Goal: Communication & Community: Answer question/provide support

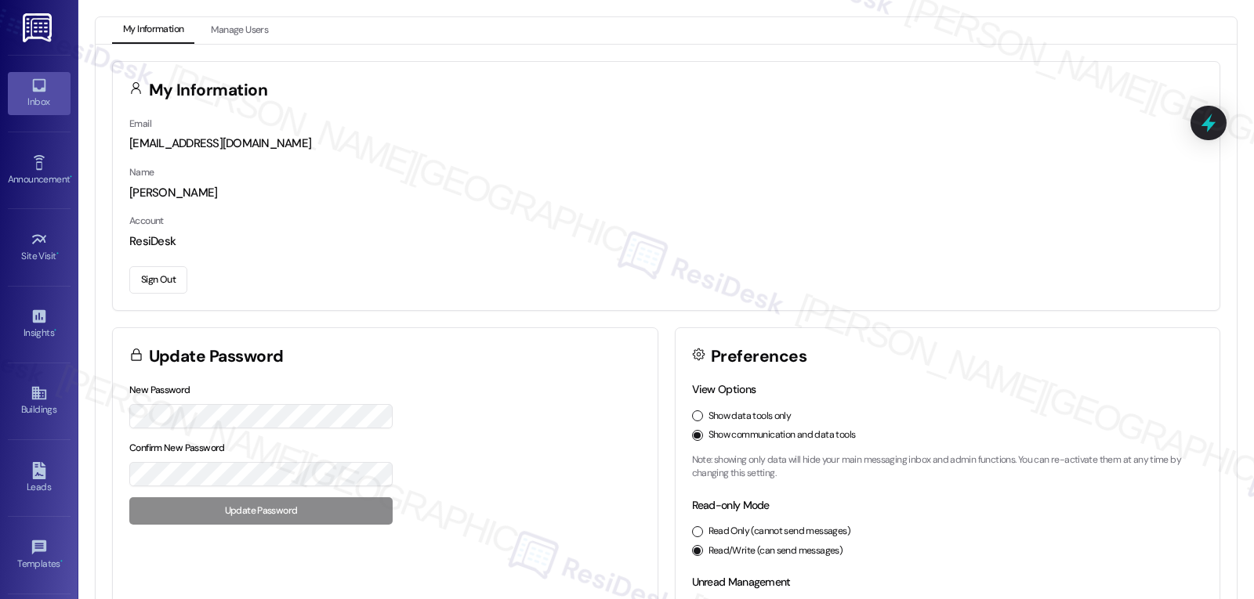
click at [8, 89] on link "Inbox" at bounding box center [39, 93] width 63 height 42
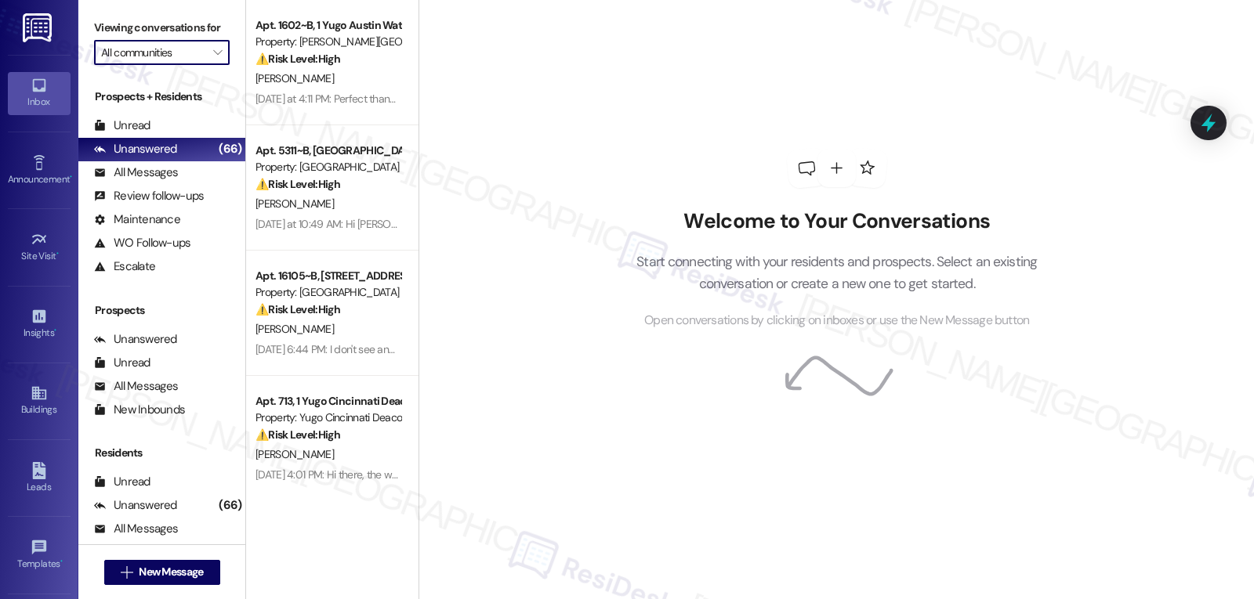
click at [189, 65] on input "All communities" at bounding box center [152, 52] width 103 height 25
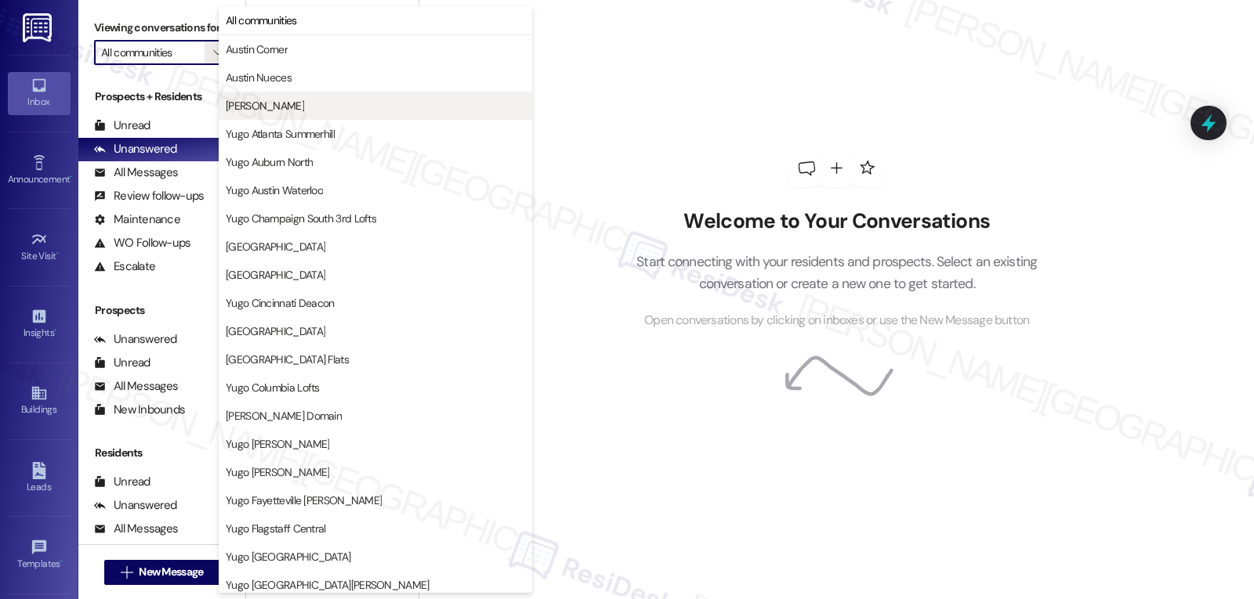
click at [327, 107] on span "[PERSON_NAME]" at bounding box center [375, 106] width 299 height 16
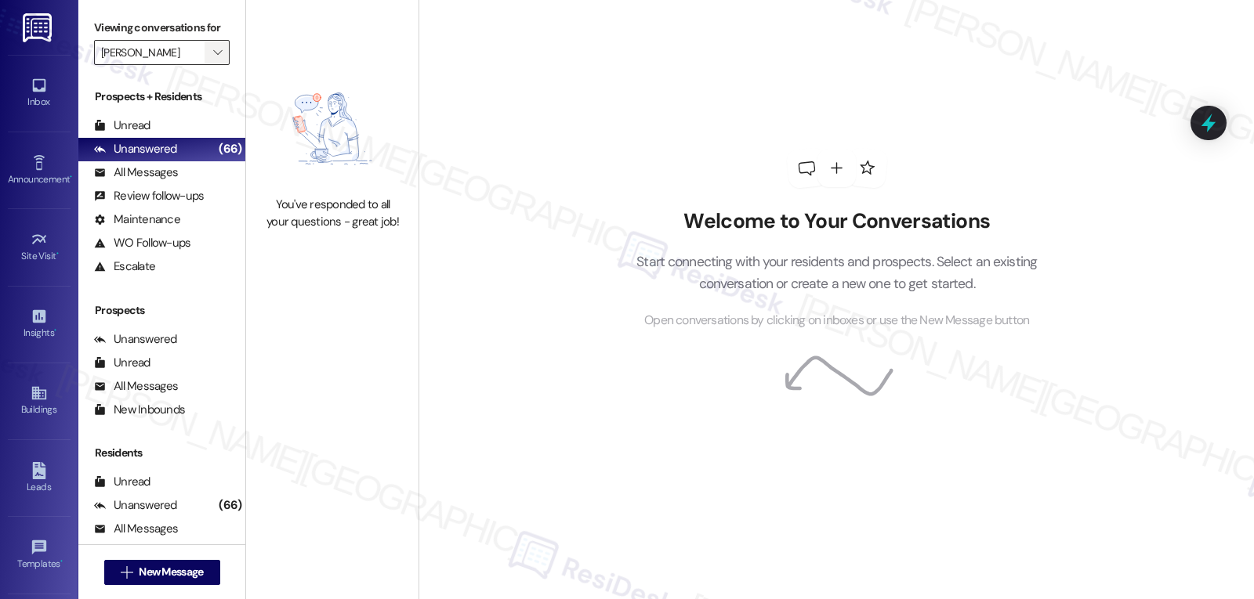
click at [213, 59] on icon "" at bounding box center [217, 52] width 9 height 13
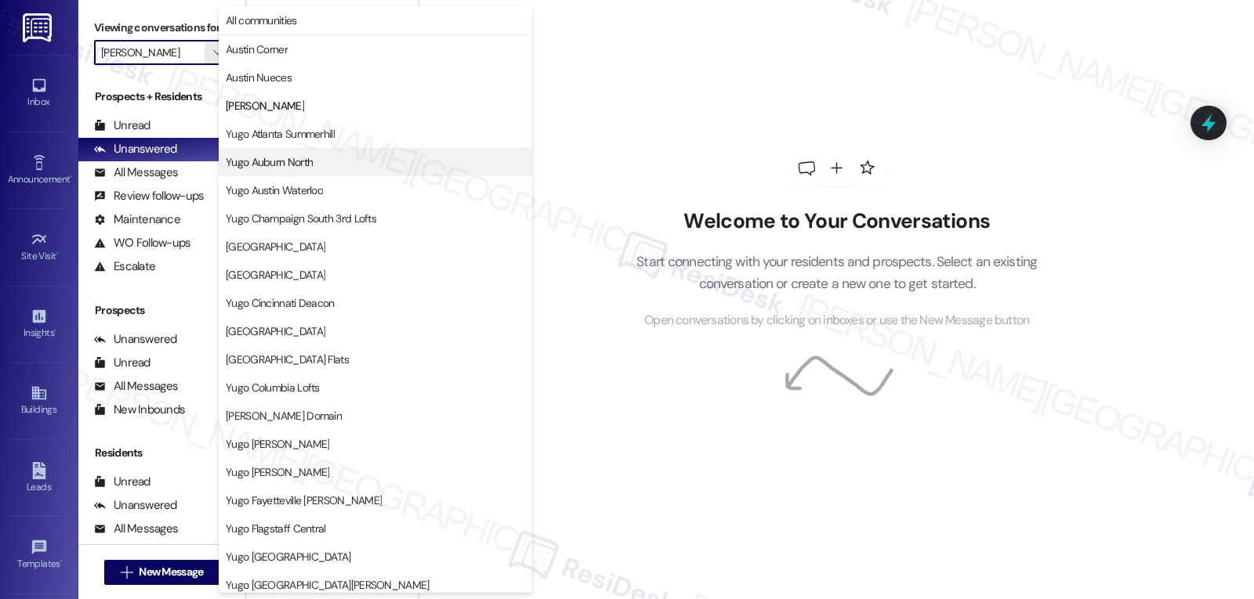
click at [323, 170] on button "Yugo Auburn North" at bounding box center [375, 162] width 313 height 28
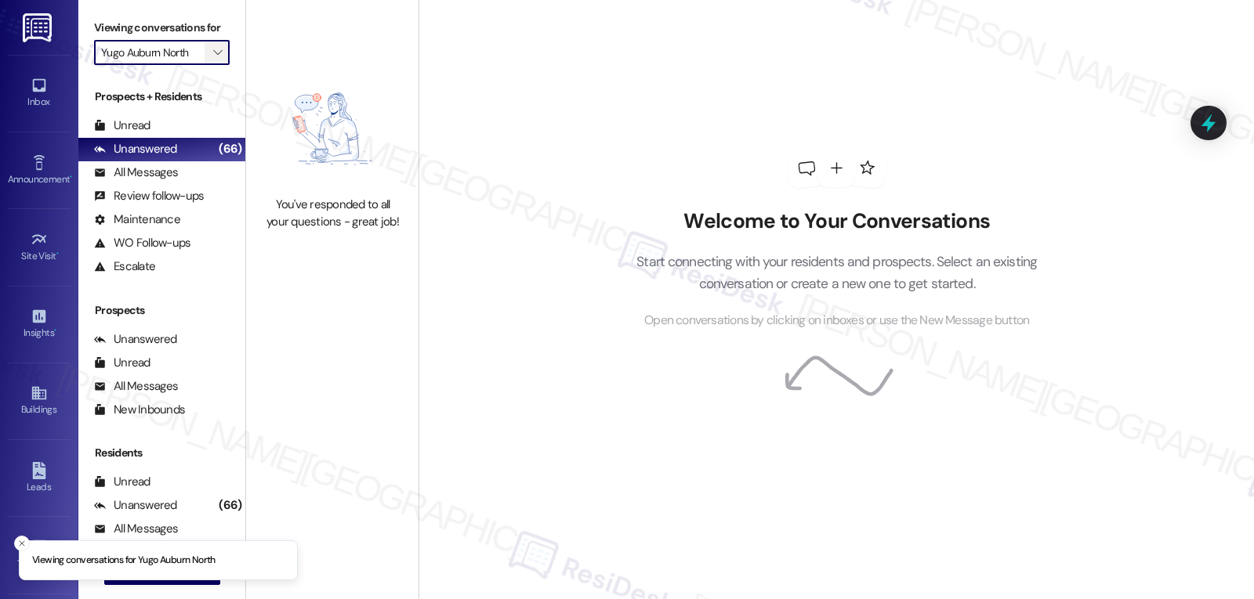
click at [213, 59] on icon "" at bounding box center [217, 52] width 9 height 13
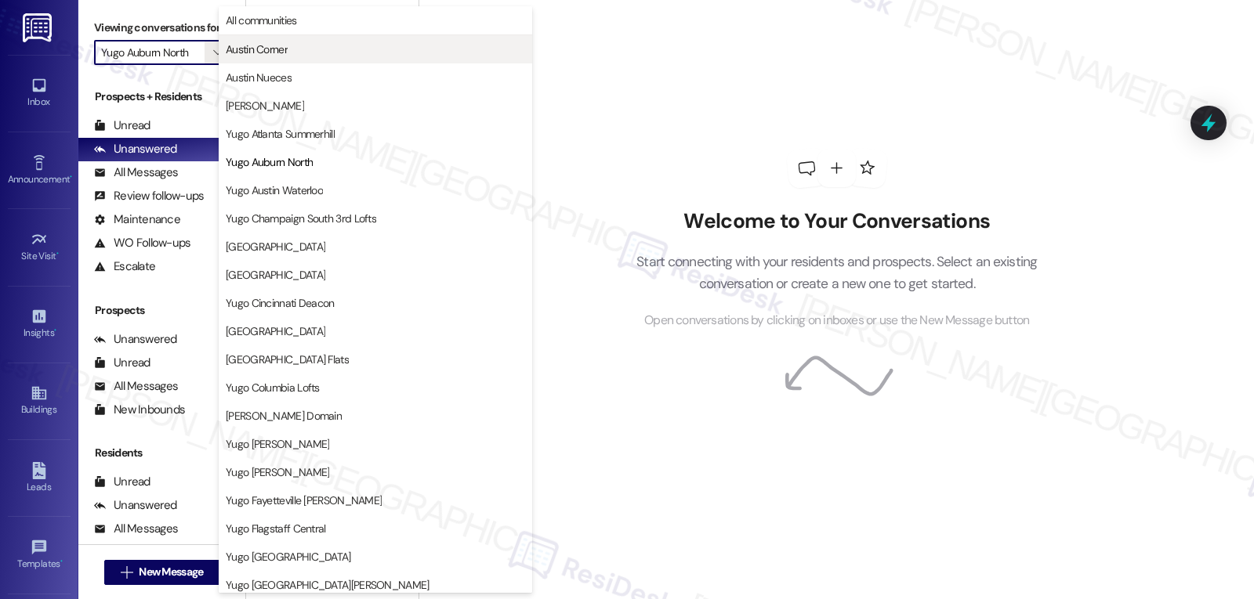
click at [282, 45] on span "Austin Corner" at bounding box center [257, 50] width 62 height 16
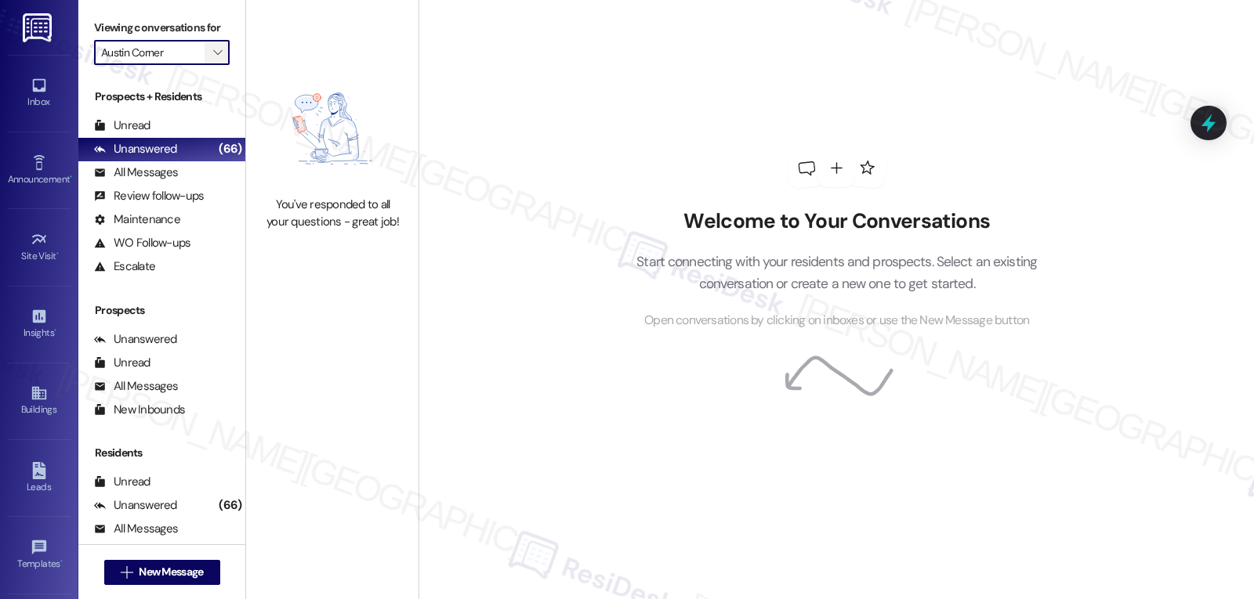
click at [211, 65] on span "" at bounding box center [217, 52] width 15 height 25
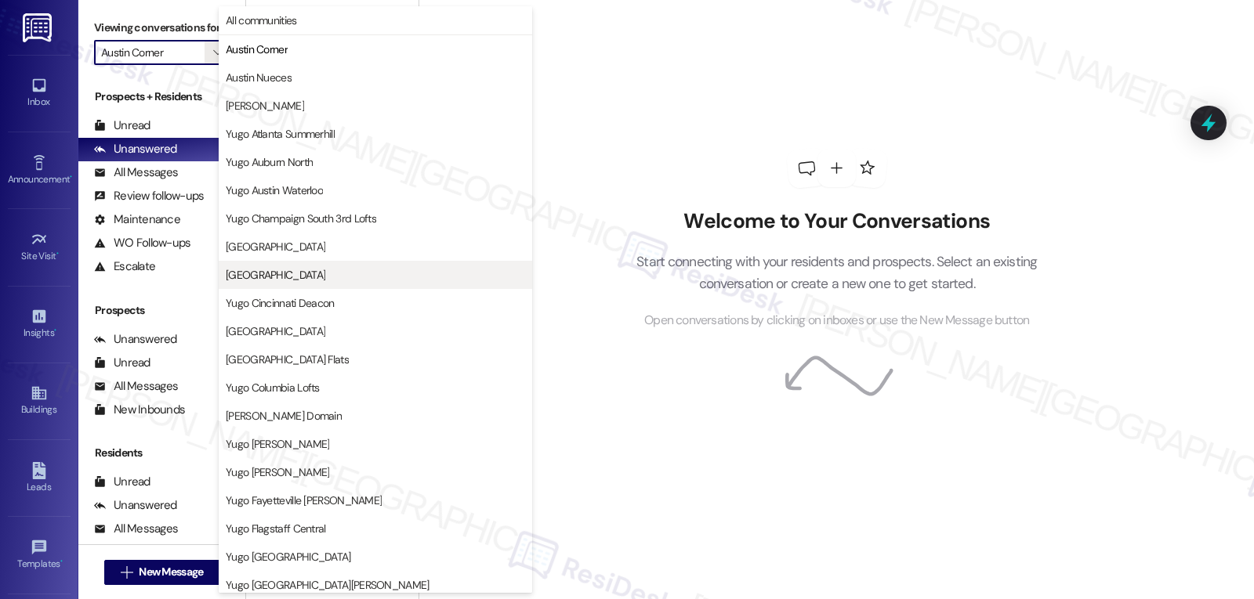
click at [344, 284] on button "[GEOGRAPHIC_DATA]" at bounding box center [375, 275] width 313 height 28
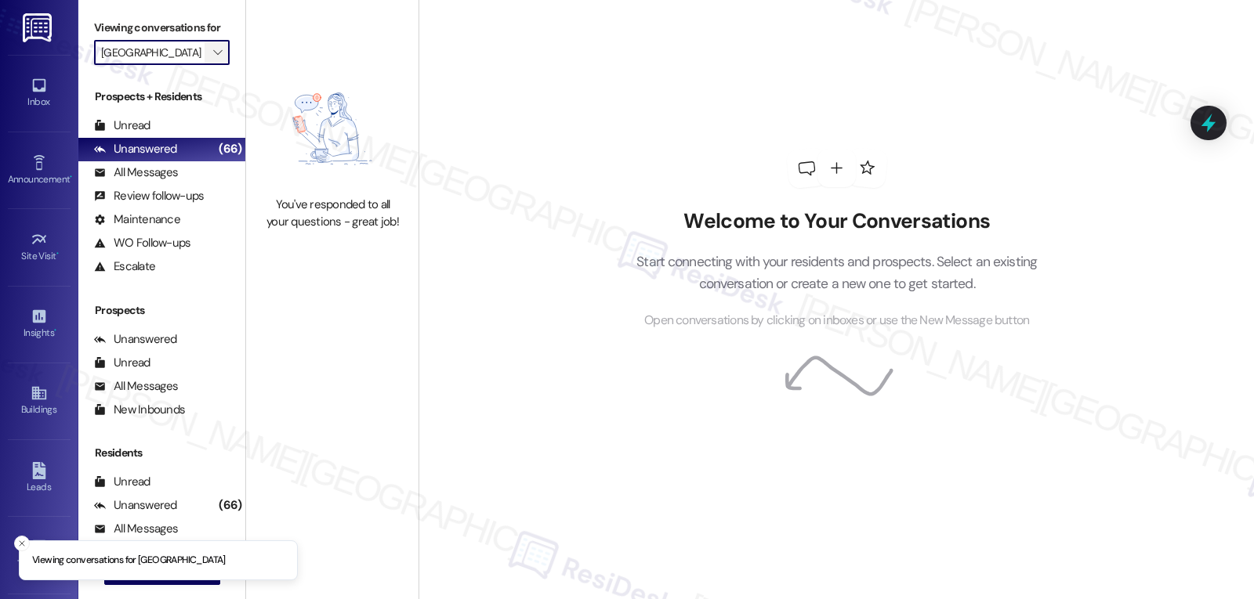
click at [210, 65] on span "" at bounding box center [217, 52] width 15 height 25
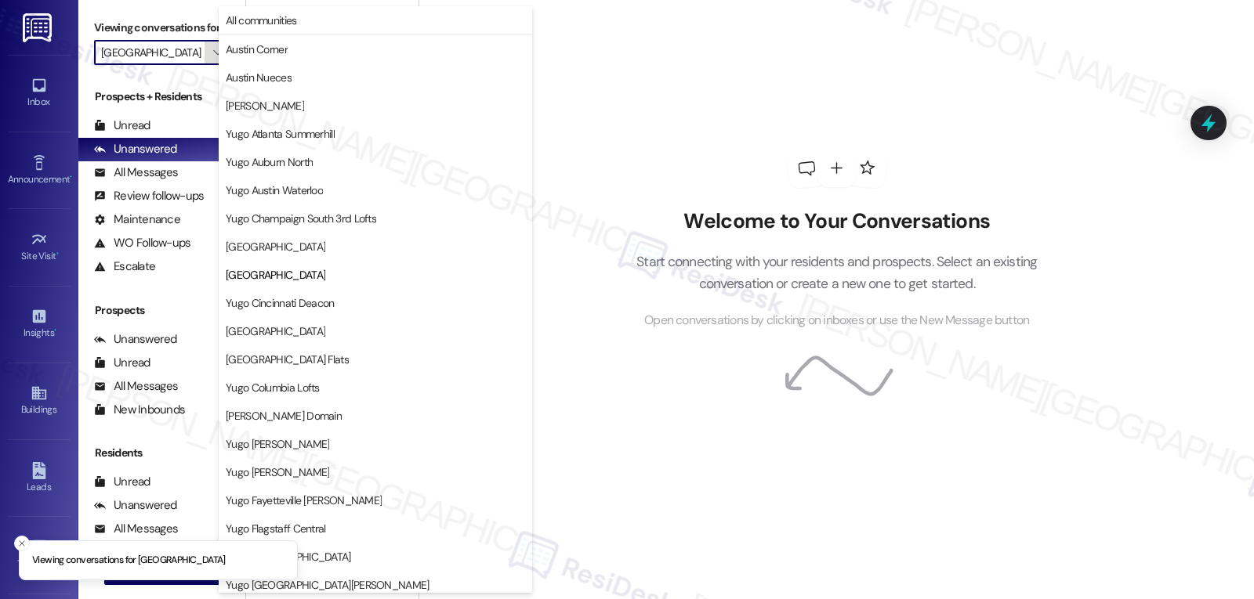
scroll to position [255, 0]
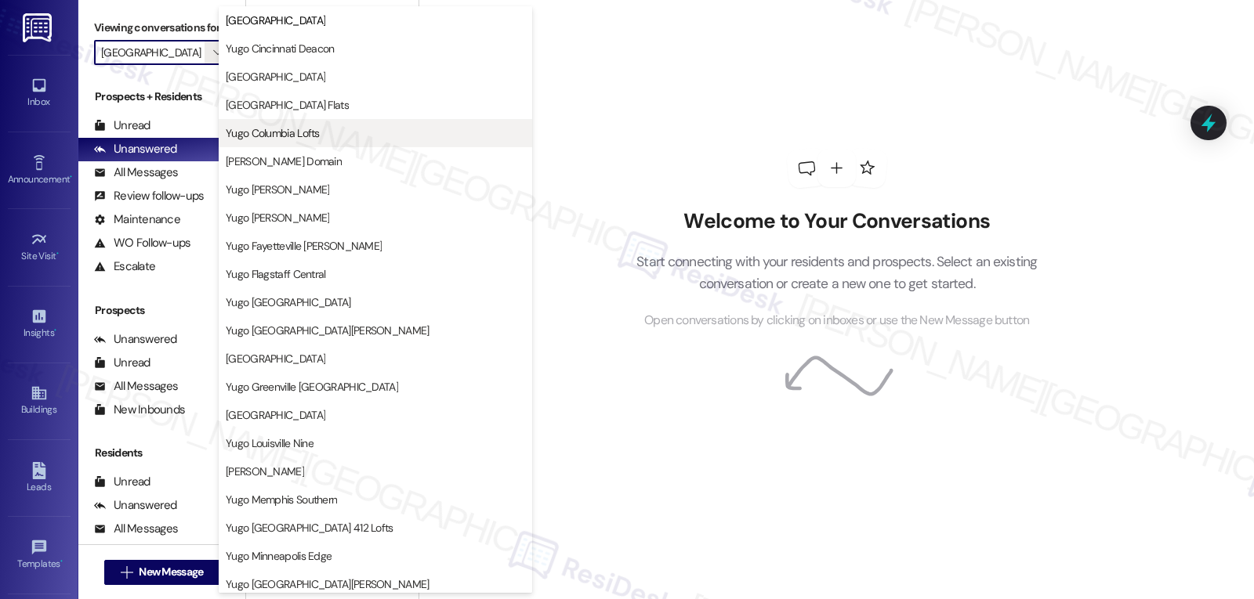
click at [325, 129] on span "Yugo Columbia Lofts" at bounding box center [375, 133] width 299 height 16
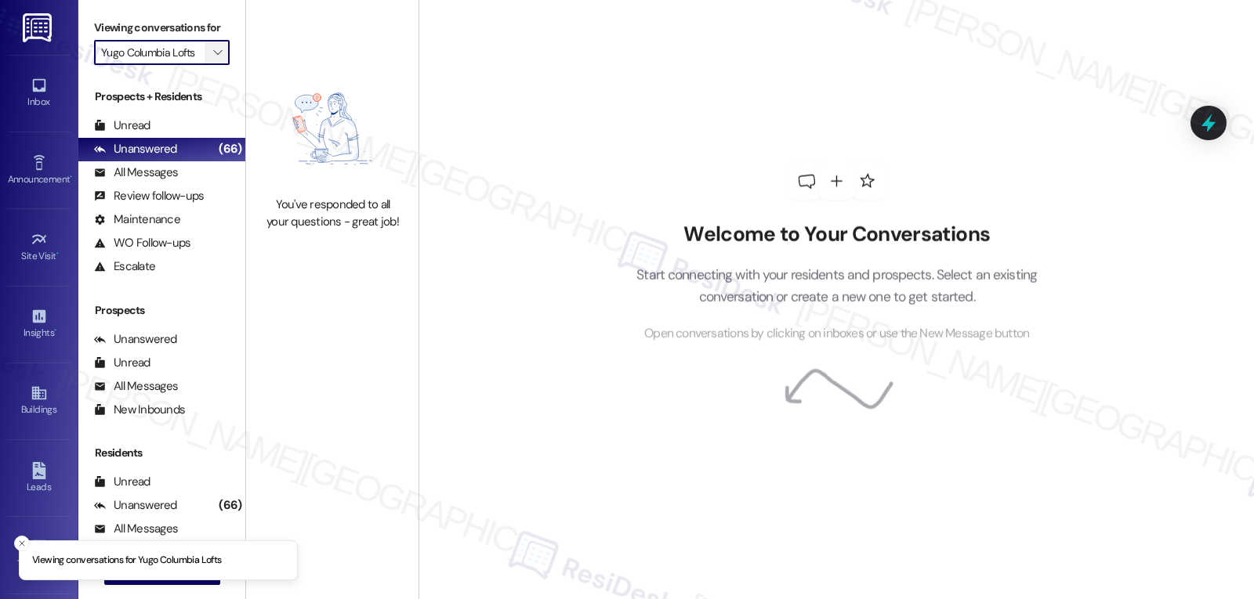
click at [212, 65] on span "" at bounding box center [217, 52] width 15 height 25
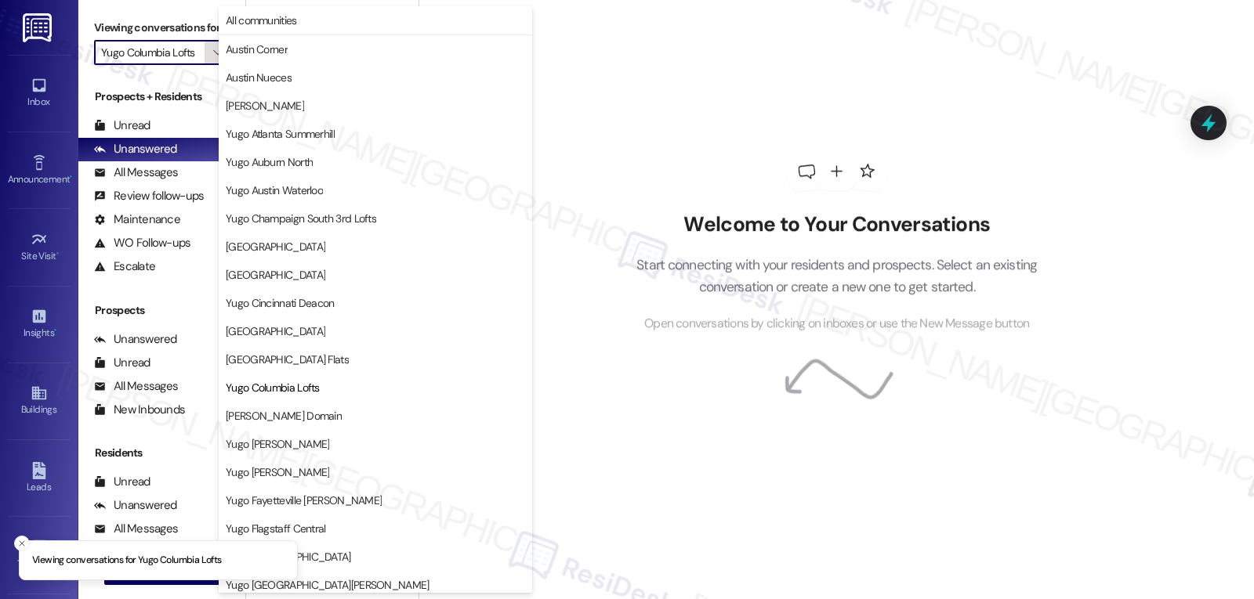
scroll to position [255, 0]
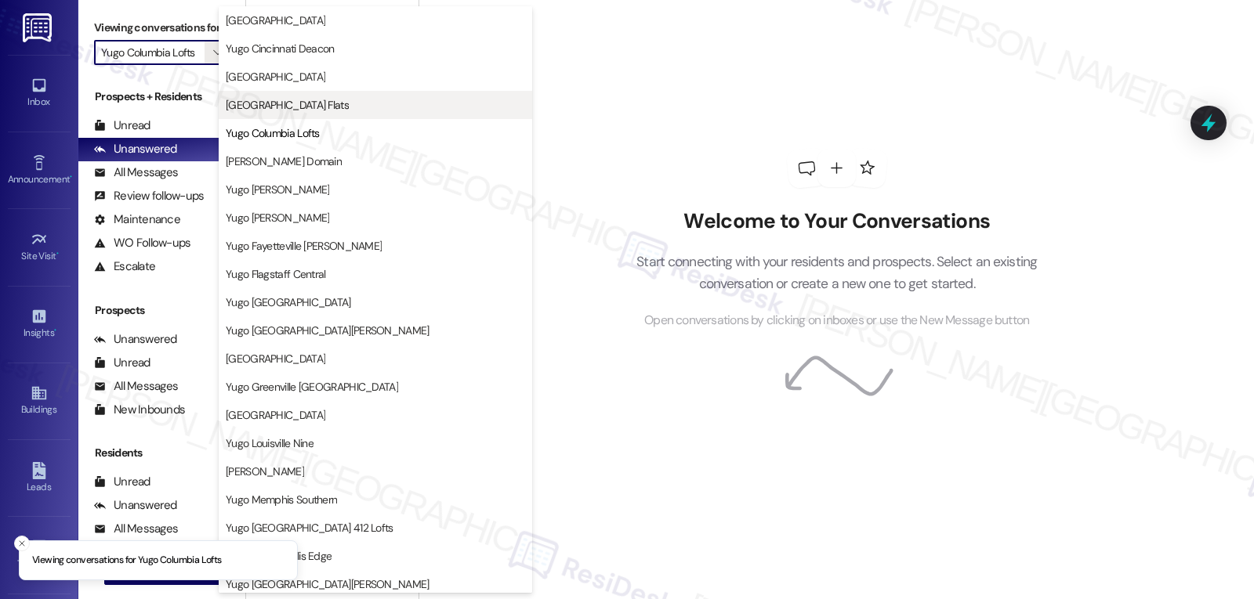
click at [271, 104] on span "[GEOGRAPHIC_DATA] Flats" at bounding box center [287, 105] width 123 height 16
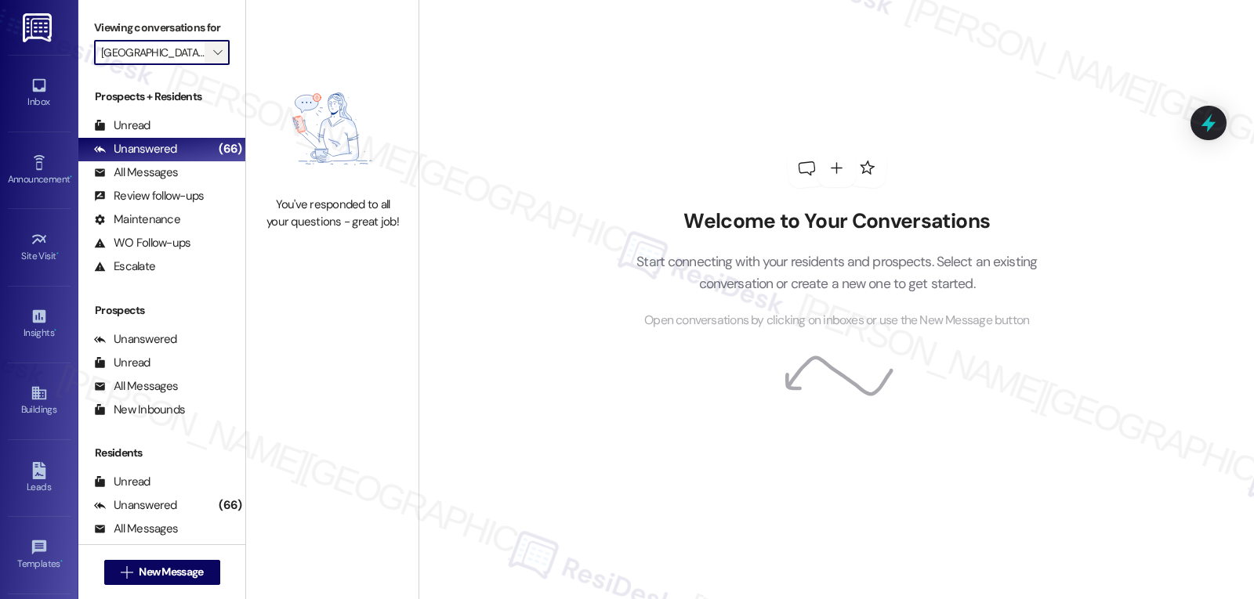
click at [213, 59] on icon "" at bounding box center [217, 52] width 9 height 13
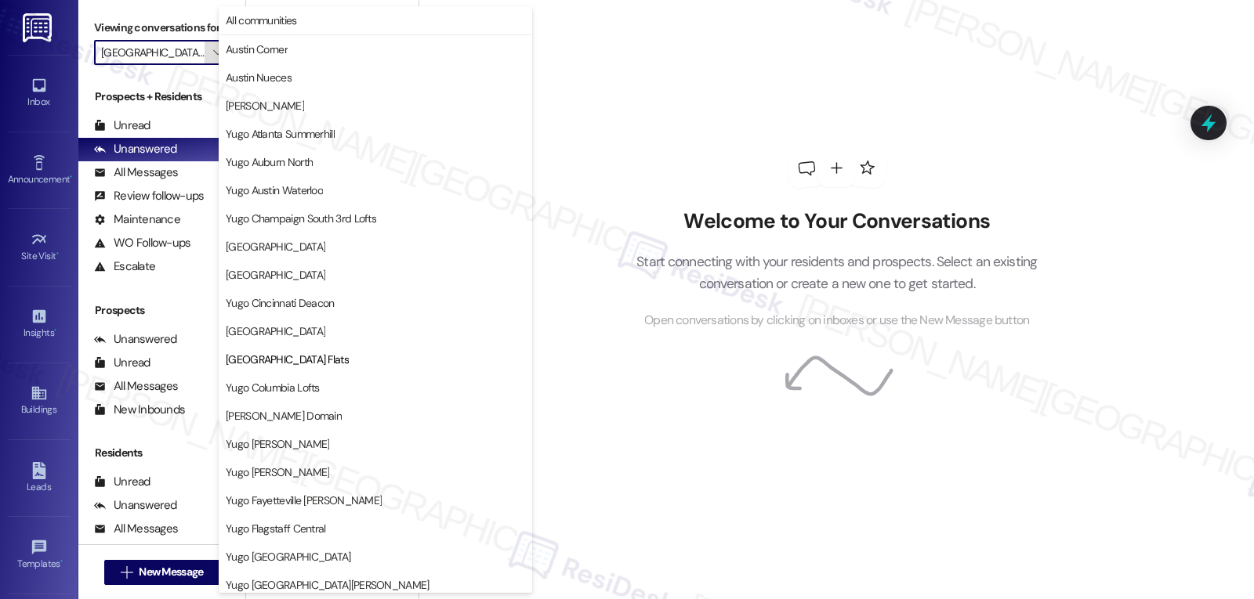
scroll to position [255, 0]
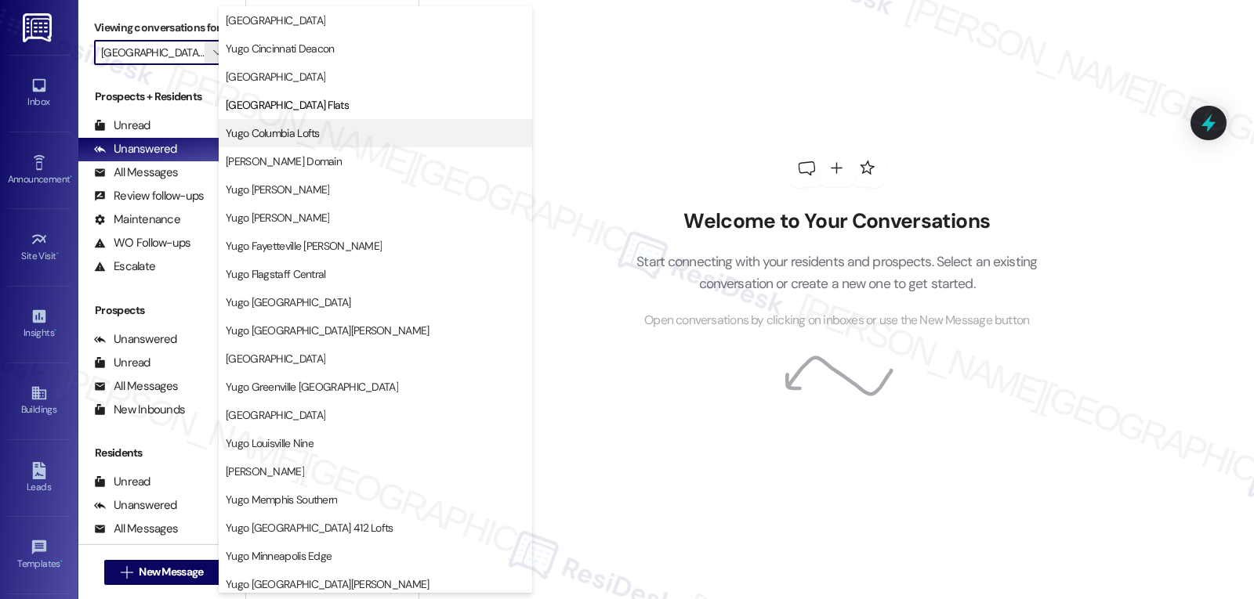
click at [288, 137] on span "Yugo Columbia Lofts" at bounding box center [273, 133] width 94 height 16
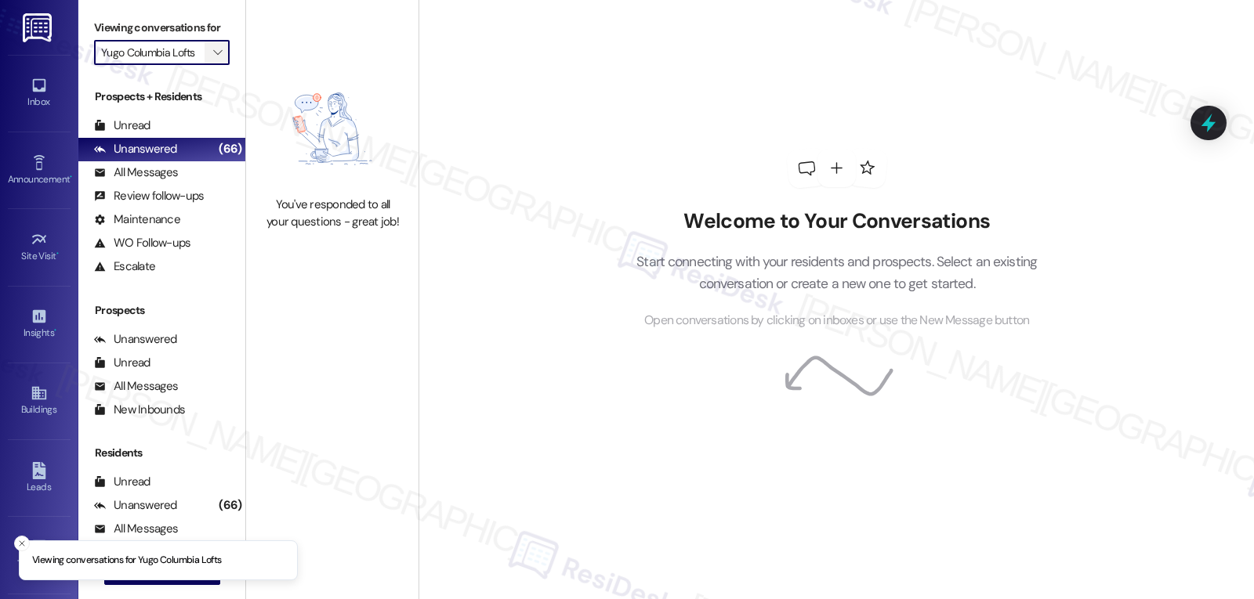
click at [212, 65] on span "" at bounding box center [217, 52] width 15 height 25
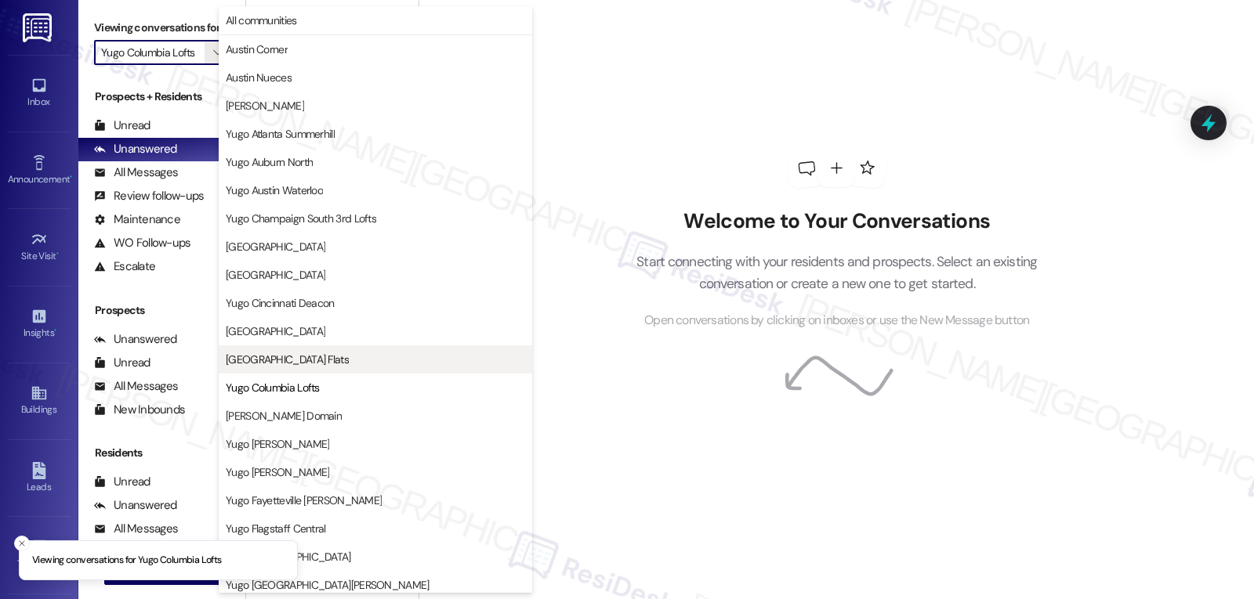
scroll to position [255, 0]
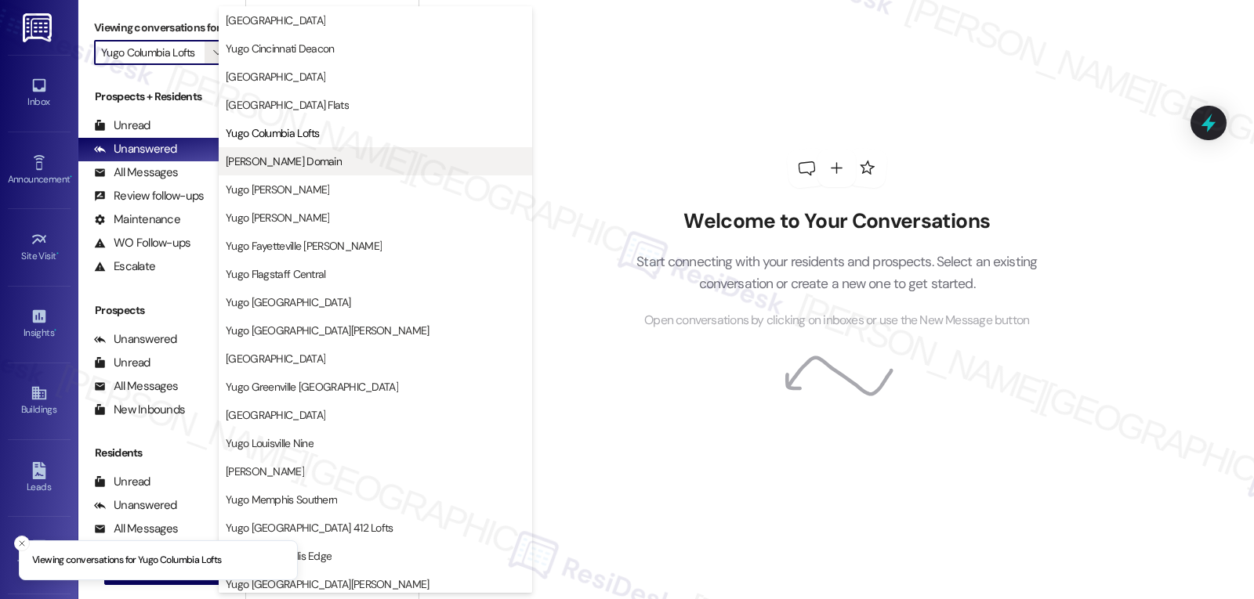
click at [275, 167] on span "[PERSON_NAME] Domain" at bounding box center [284, 162] width 116 height 16
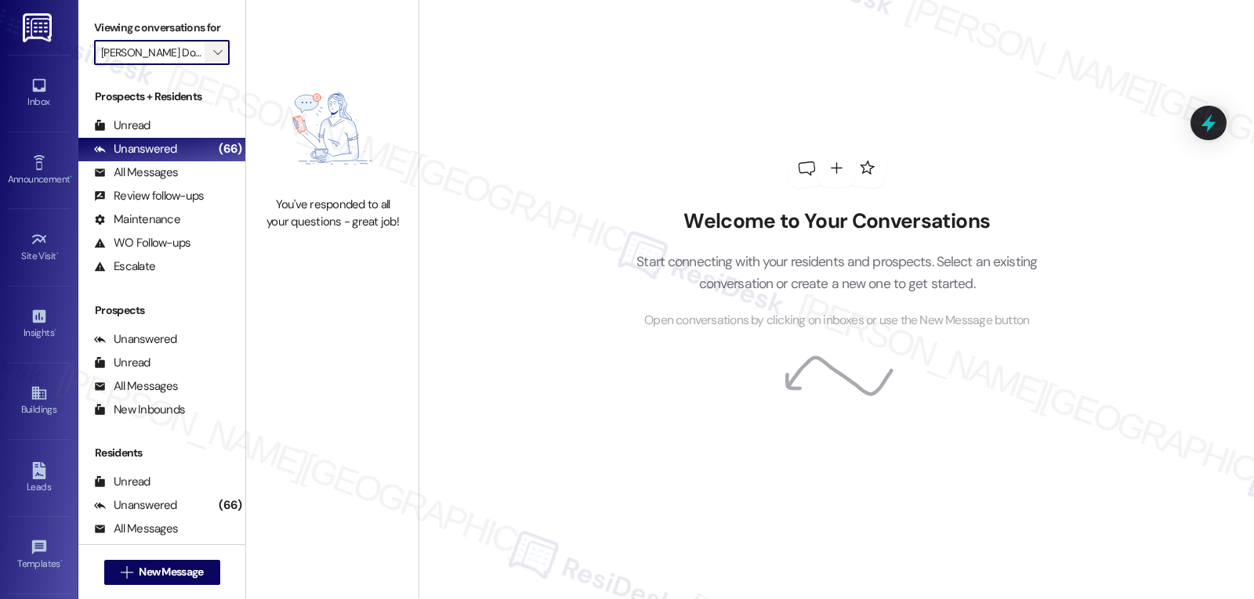
click at [213, 59] on icon "" at bounding box center [217, 52] width 9 height 13
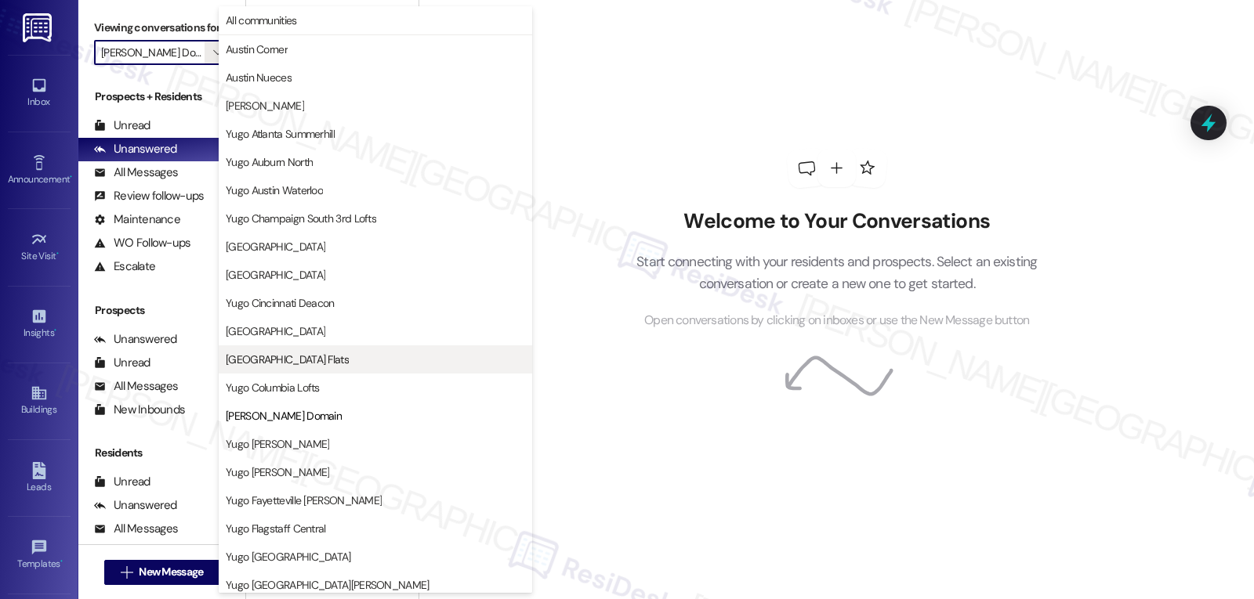
scroll to position [255, 0]
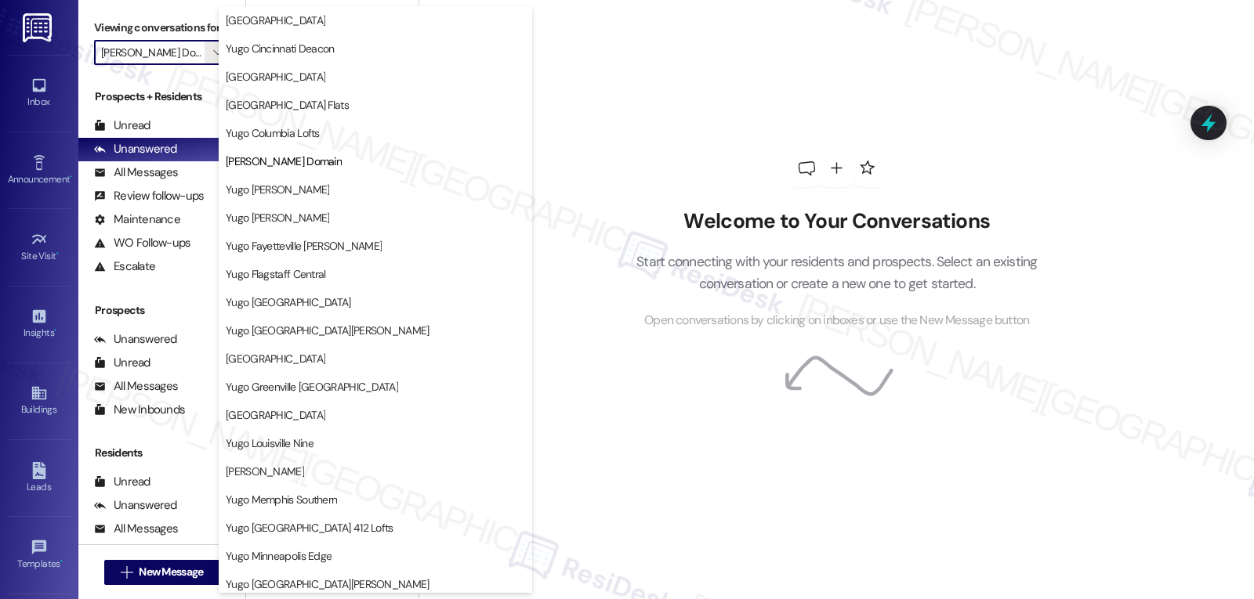
click at [351, 219] on span "Yugo [PERSON_NAME]" at bounding box center [375, 218] width 299 height 16
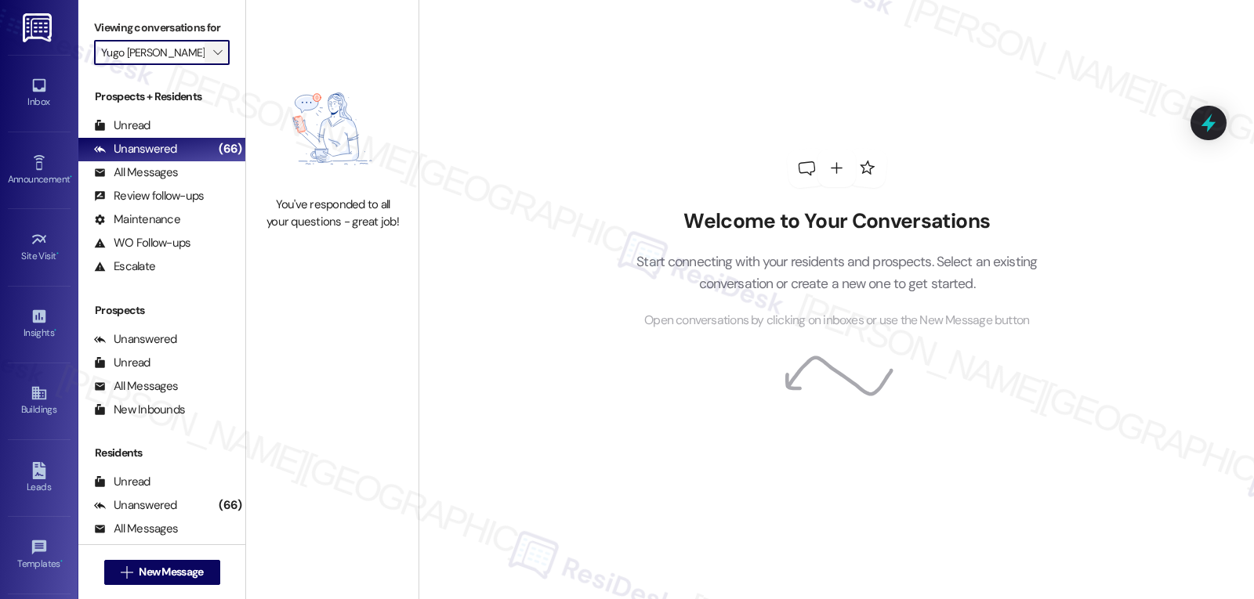
click at [212, 65] on span "" at bounding box center [217, 52] width 15 height 25
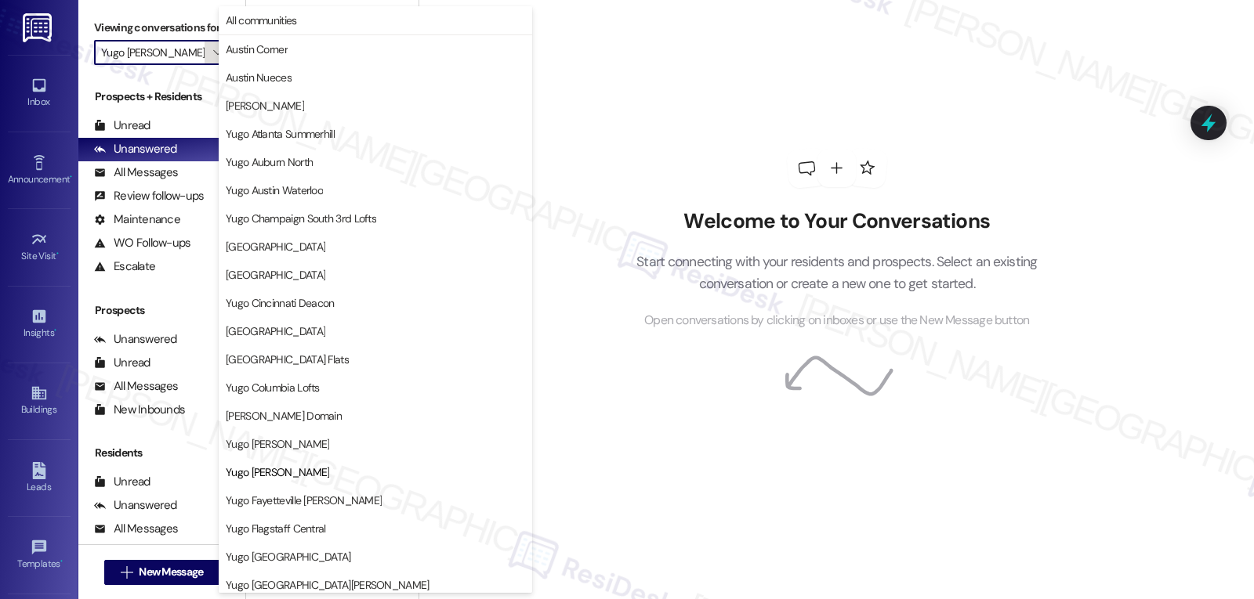
scroll to position [255, 0]
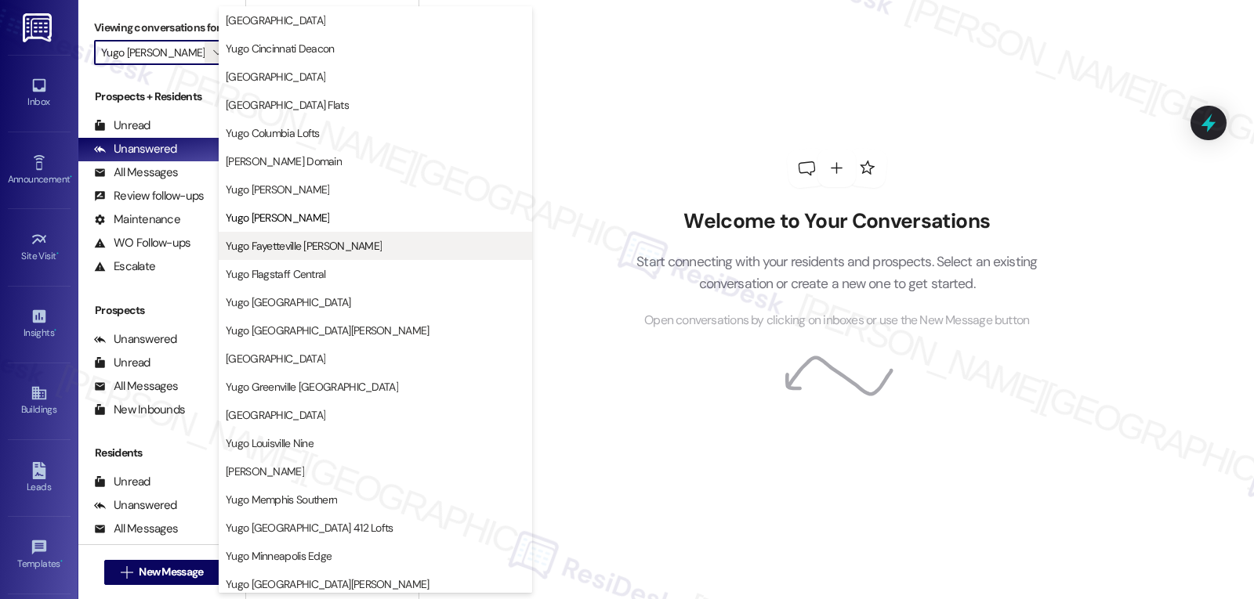
click at [310, 255] on button "Yugo Fayetteville [PERSON_NAME]" at bounding box center [375, 246] width 313 height 28
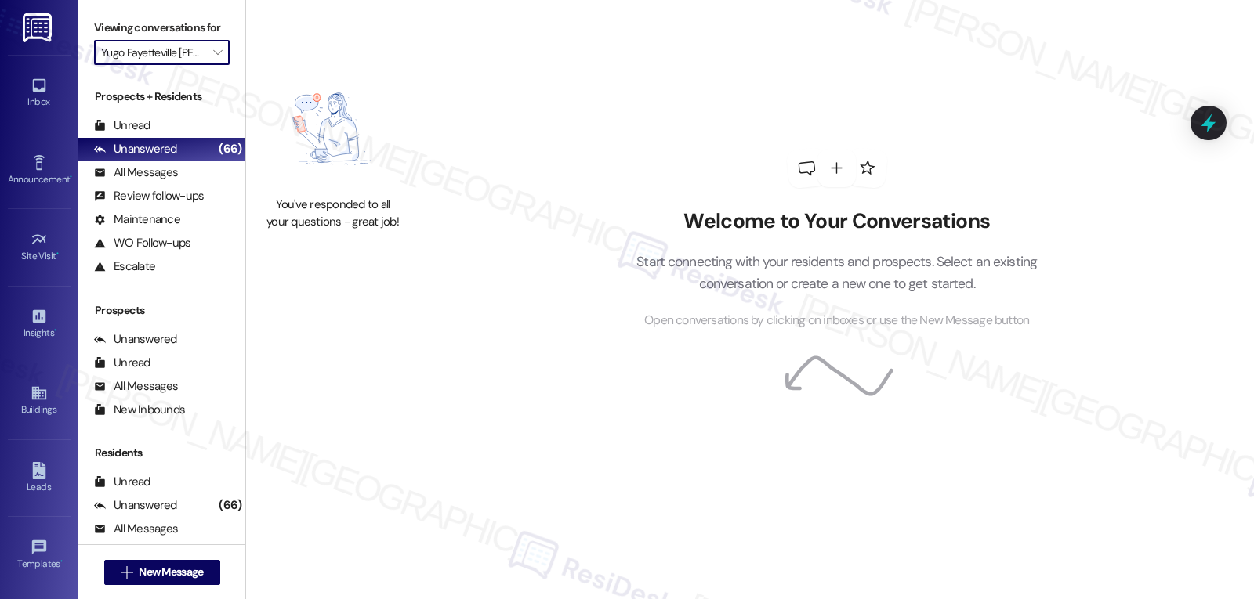
click at [185, 65] on input "Yugo Fayetteville [PERSON_NAME]" at bounding box center [152, 52] width 103 height 25
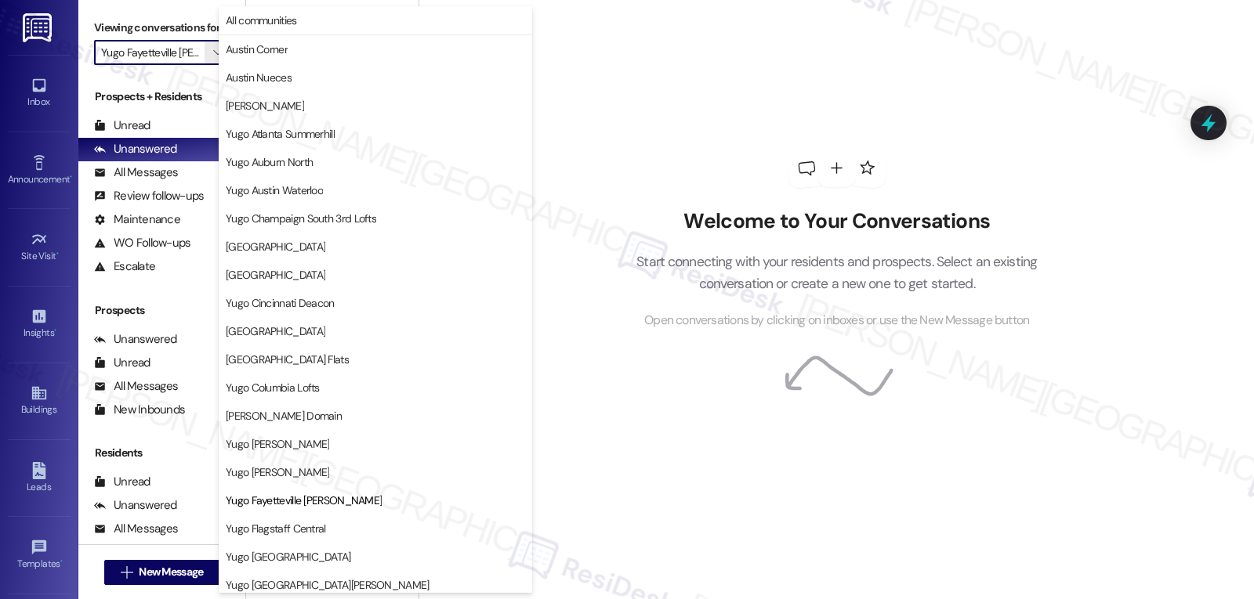
scroll to position [255, 0]
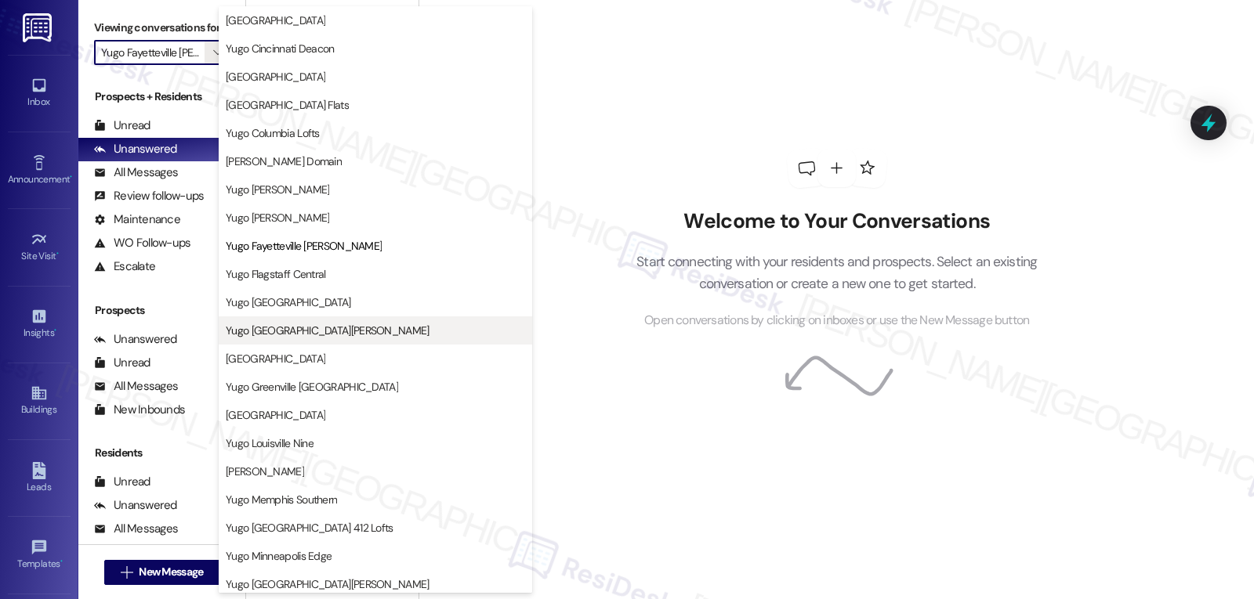
click at [335, 341] on button "Yugo [GEOGRAPHIC_DATA][PERSON_NAME]" at bounding box center [375, 331] width 313 height 28
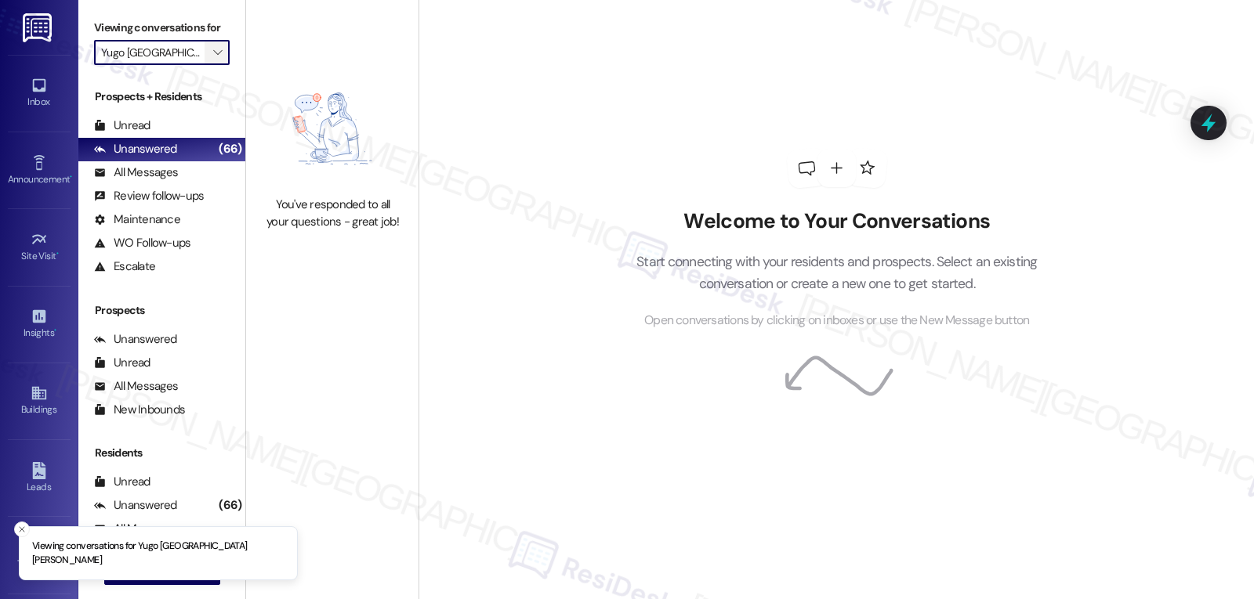
click at [205, 65] on button "" at bounding box center [217, 52] width 25 height 25
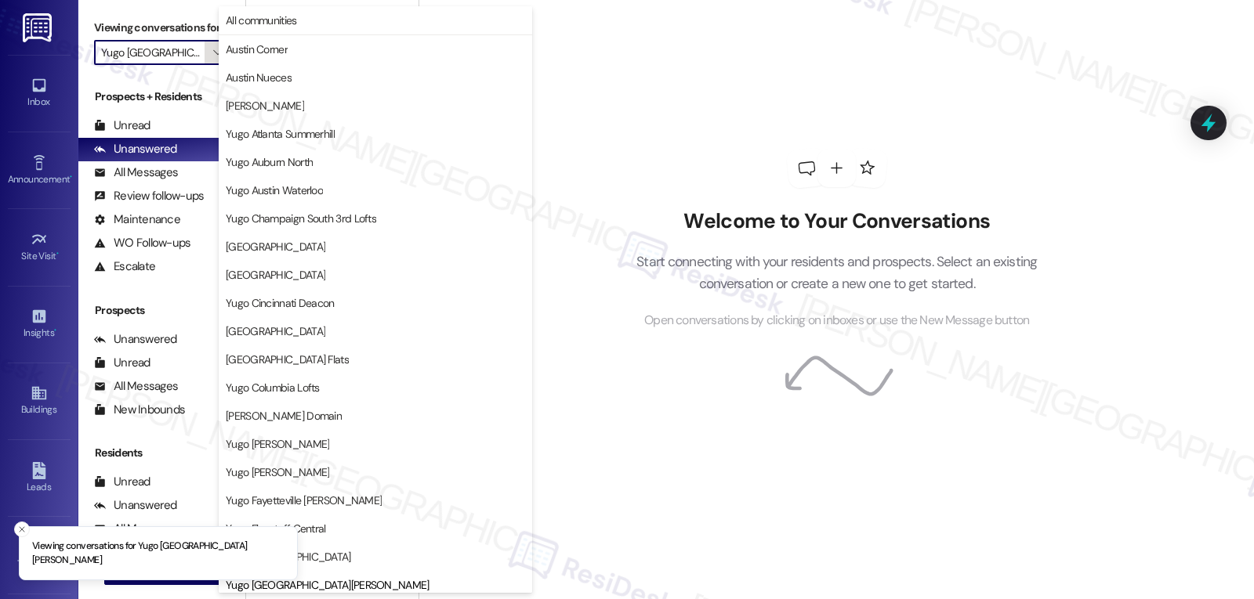
scroll to position [537, 0]
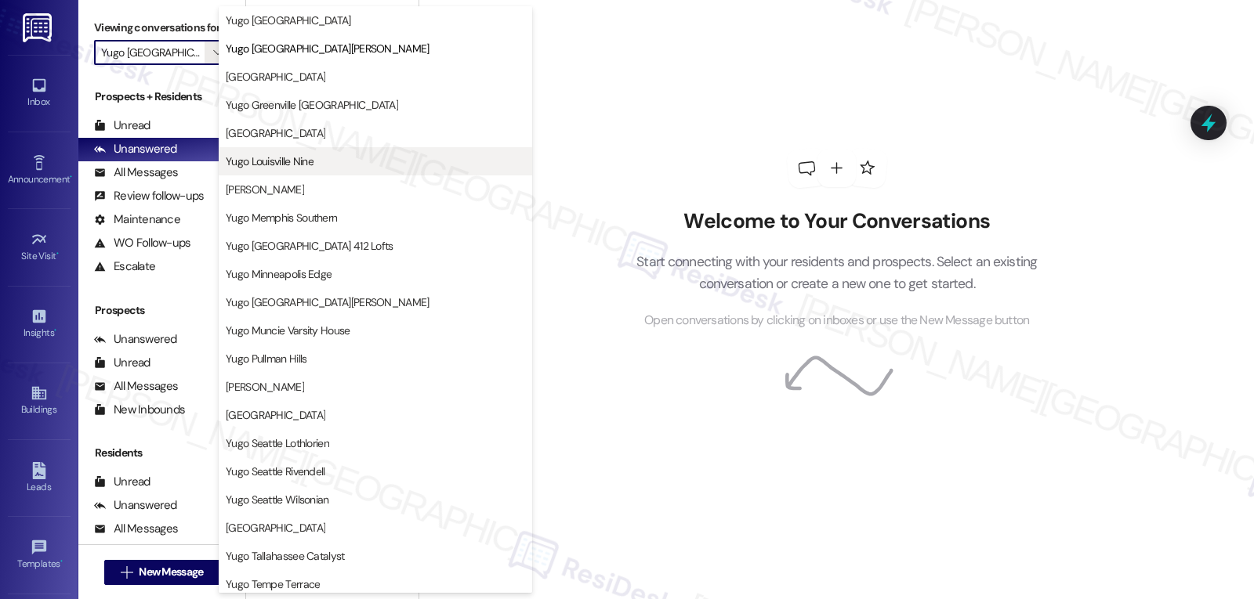
click at [308, 159] on span "Yugo Louisville Nine" at bounding box center [270, 162] width 88 height 16
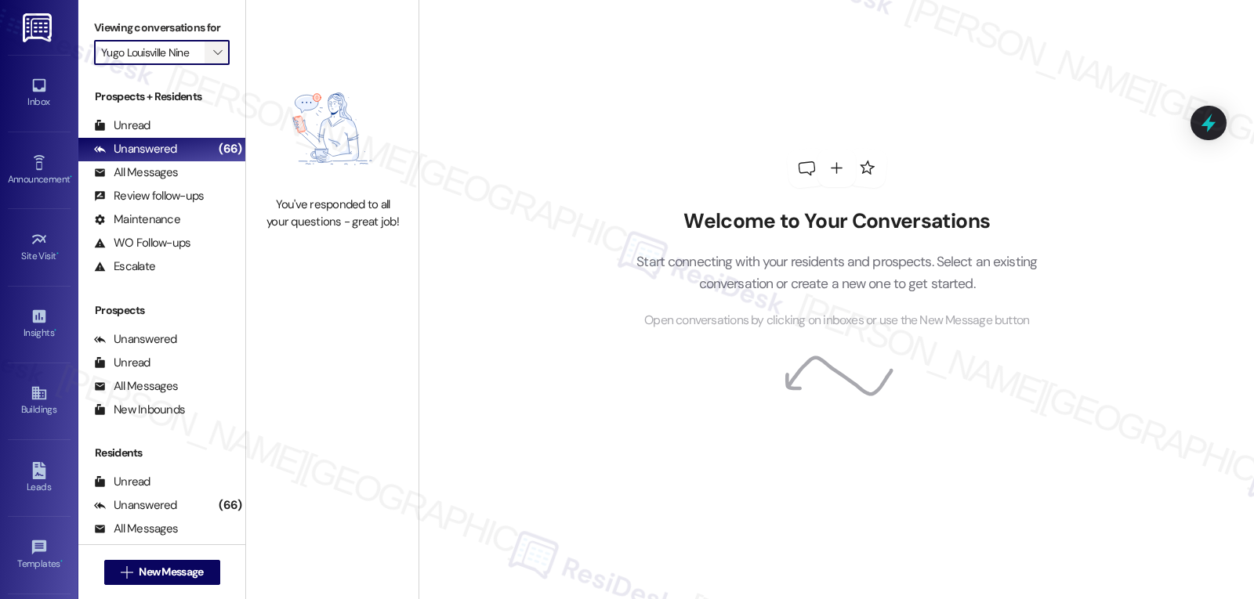
click at [216, 65] on button "" at bounding box center [217, 52] width 25 height 25
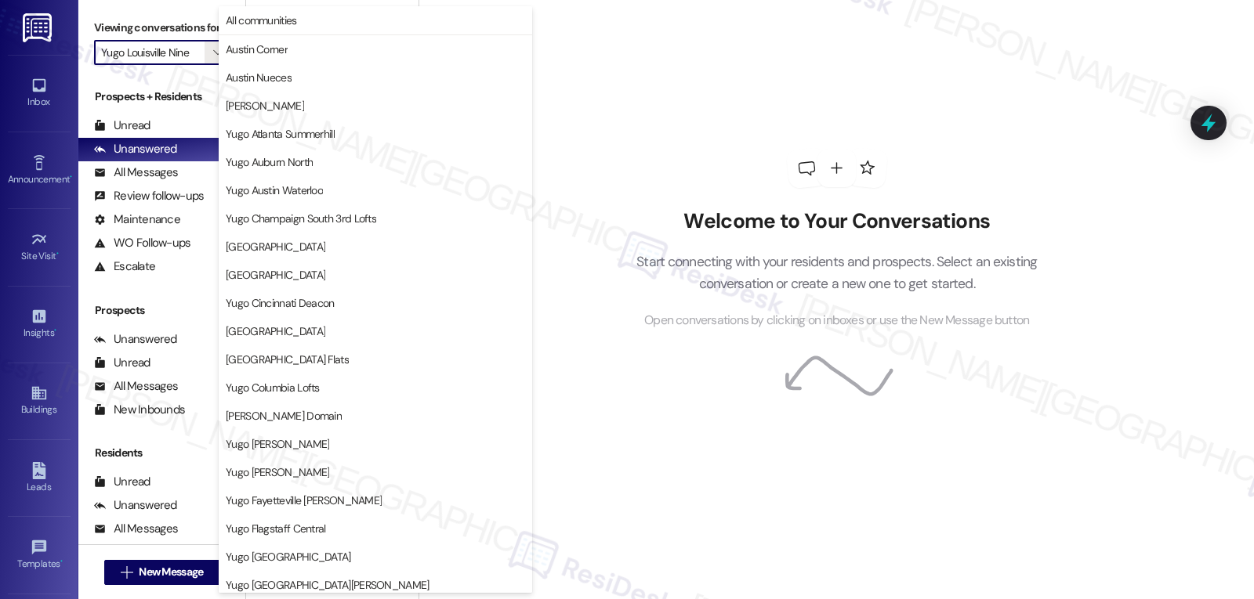
scroll to position [537, 0]
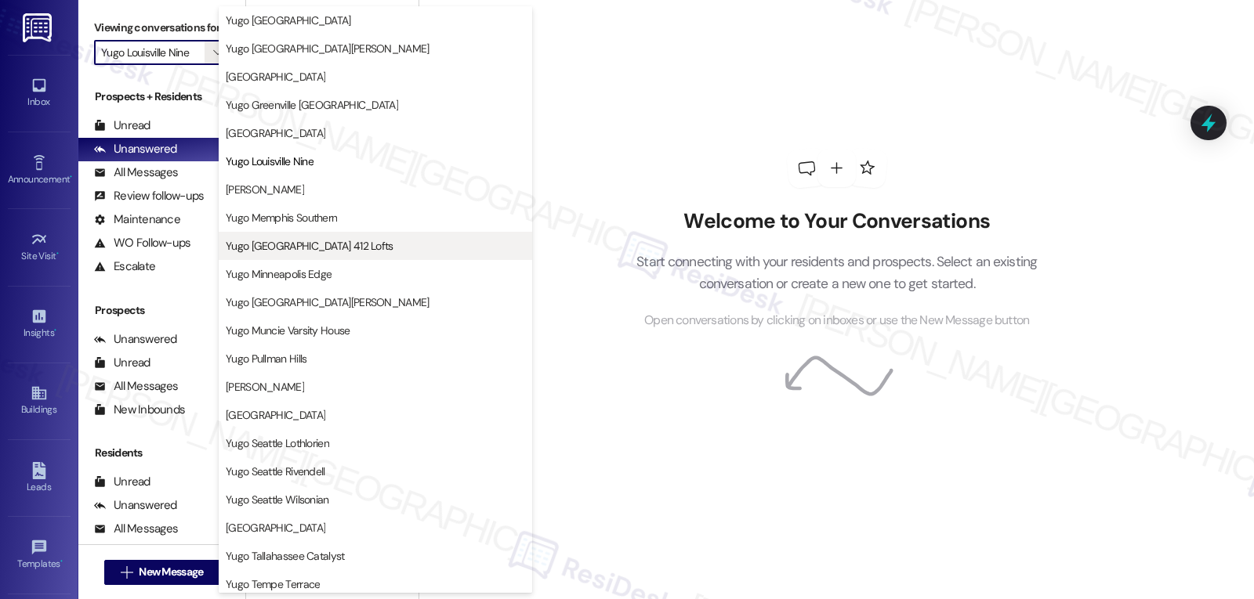
click at [271, 252] on span "Yugo [GEOGRAPHIC_DATA] 412 Lofts" at bounding box center [310, 246] width 168 height 16
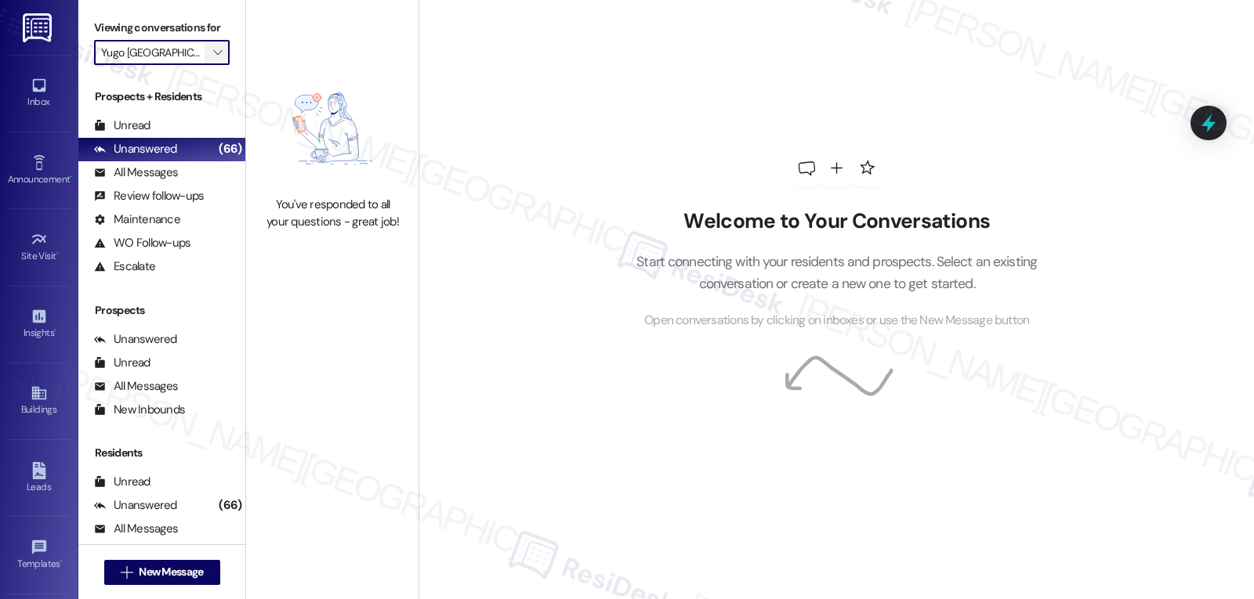
click at [210, 61] on span "" at bounding box center [217, 52] width 15 height 25
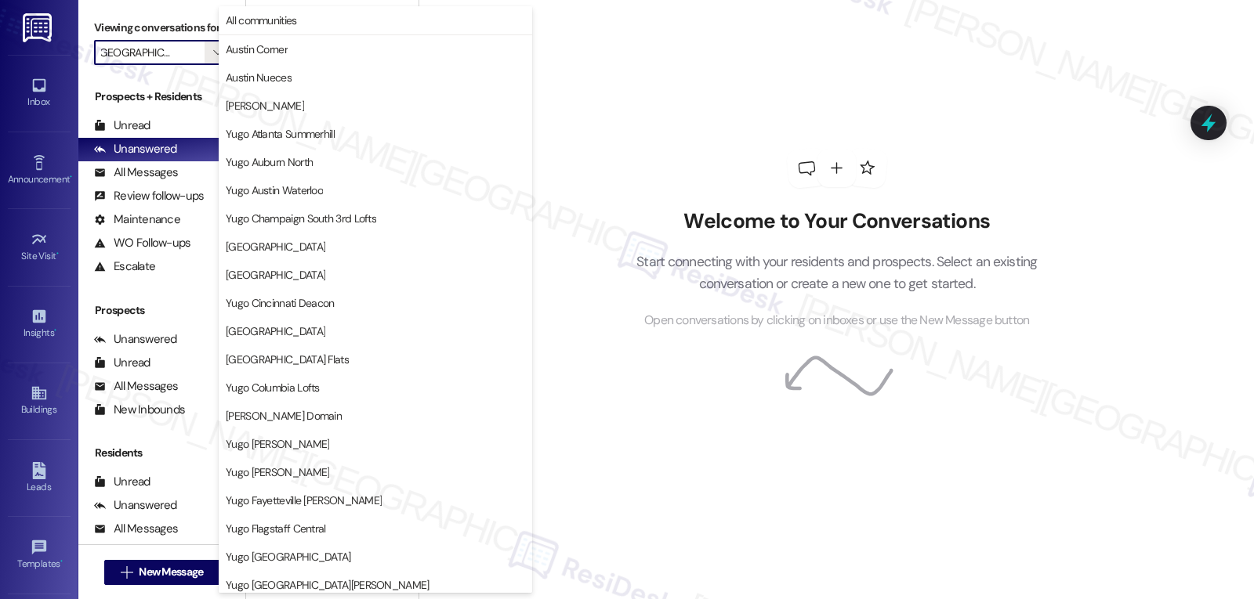
scroll to position [537, 0]
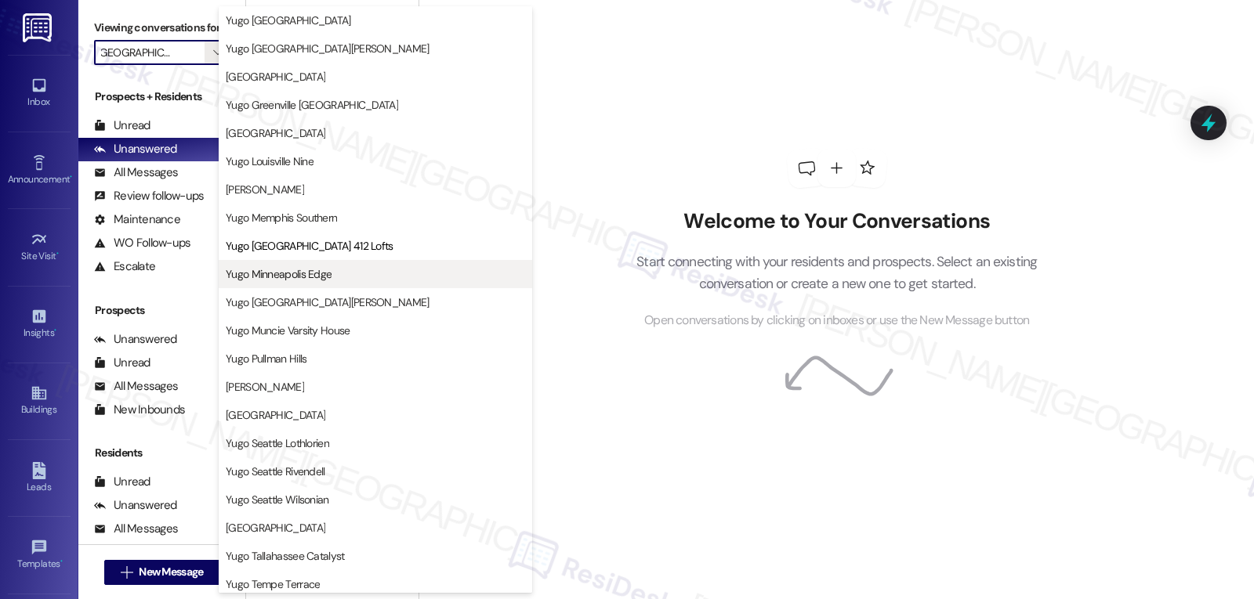
click at [280, 277] on span "Yugo Minneapolis Edge" at bounding box center [279, 274] width 106 height 16
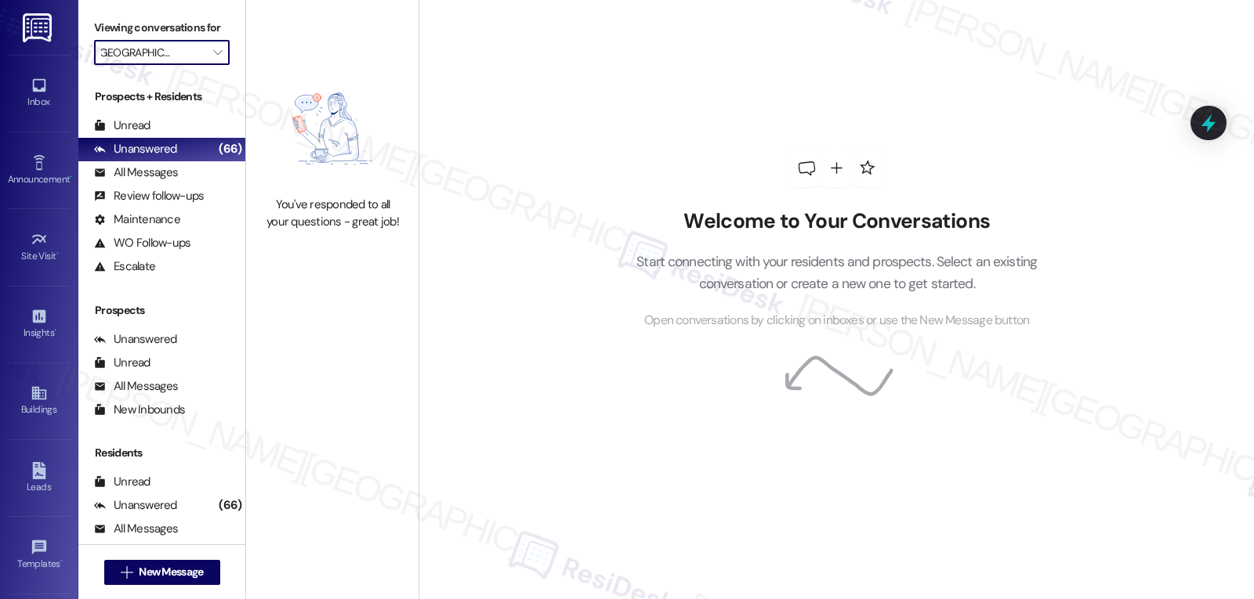
type input "Yugo Minneapolis Edge"
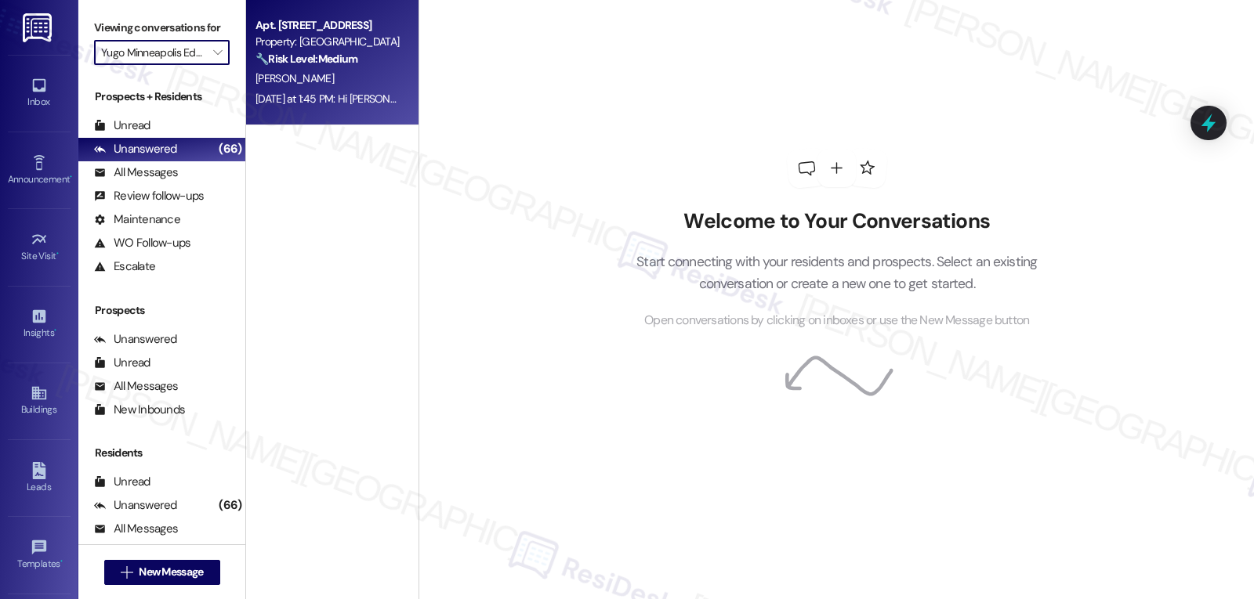
click at [329, 102] on div "[DATE] at 1:45 PM: Hi [PERSON_NAME]! I went to office [DATE] and asked [PERSON_…" at bounding box center [708, 99] width 907 height 14
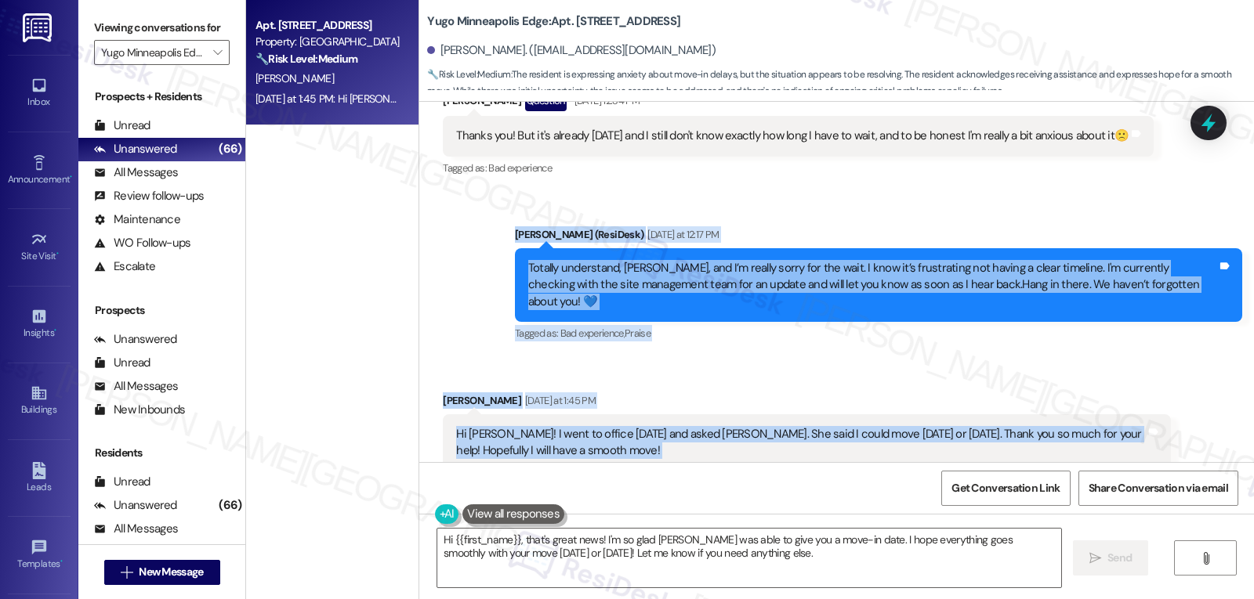
scroll to position [1911, 0]
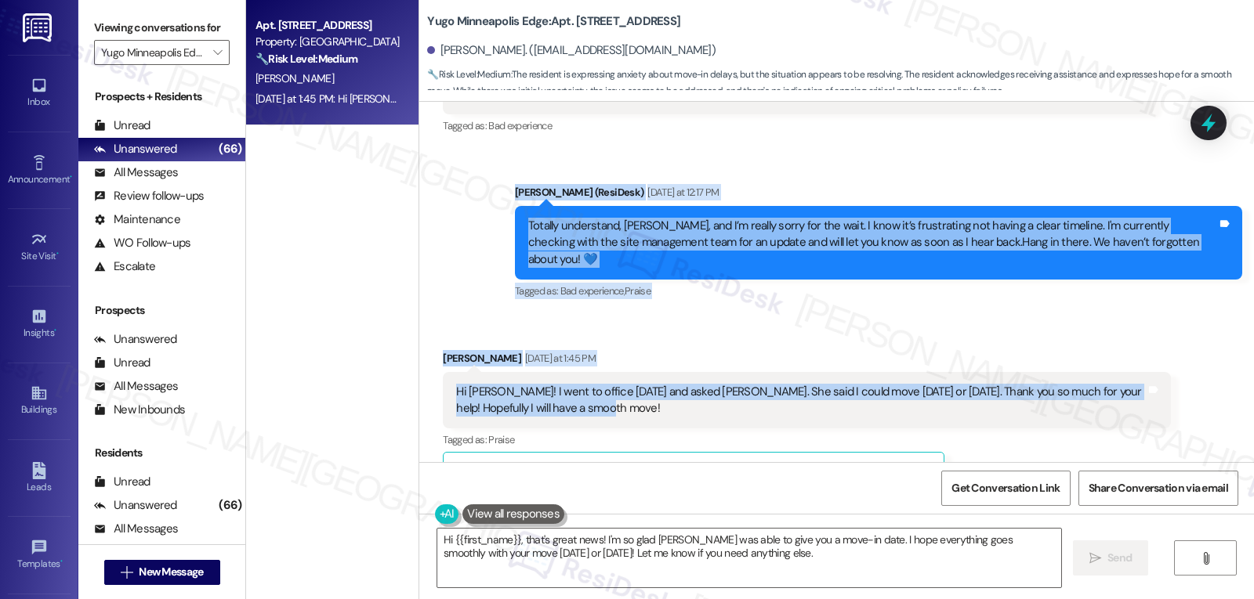
drag, startPoint x: 502, startPoint y: 239, endPoint x: 632, endPoint y: 400, distance: 207.3
click at [632, 400] on div "WO Opened request: The air con... [DATE] 5:33 PM Status : Completed Show detail…" at bounding box center [836, 282] width 835 height 360
copy div "[PERSON_NAME] (ResiDesk) [DATE] at 12:17 PM Totally understand, [PERSON_NAME], …"
click at [754, 552] on textarea "Hi {{first_name}}, that's great news! I'm so glad [PERSON_NAME] was able to giv…" at bounding box center [749, 558] width 624 height 59
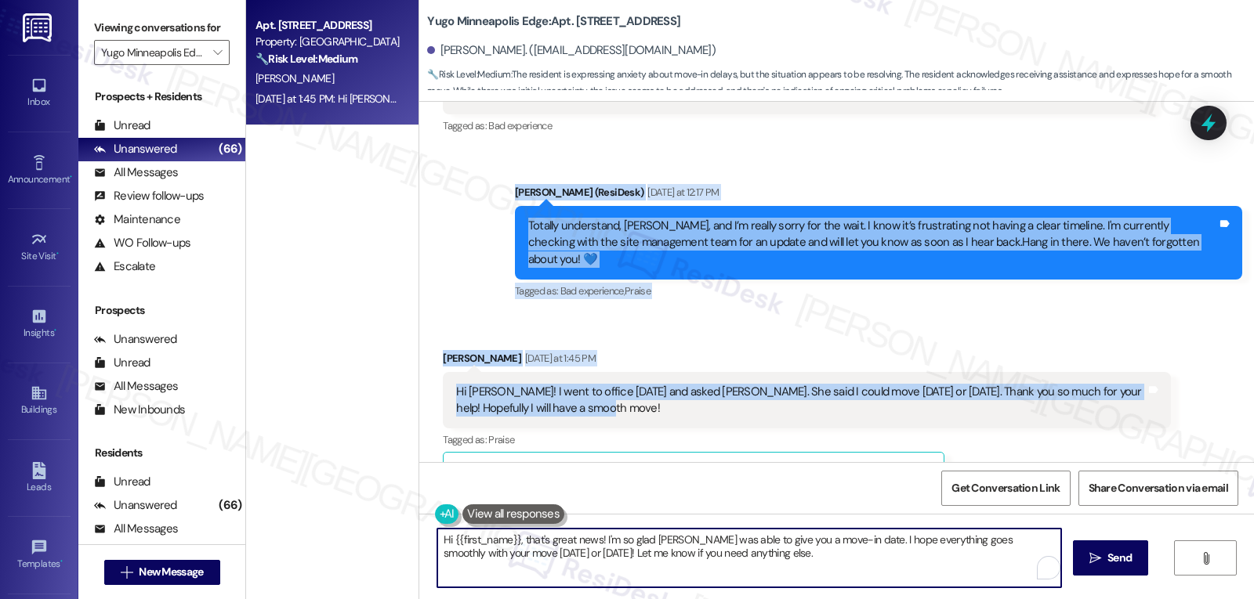
paste textarea "[PERSON_NAME], that’s wonderful news! 🎉 I’m glad [PERSON_NAME] was able to give…"
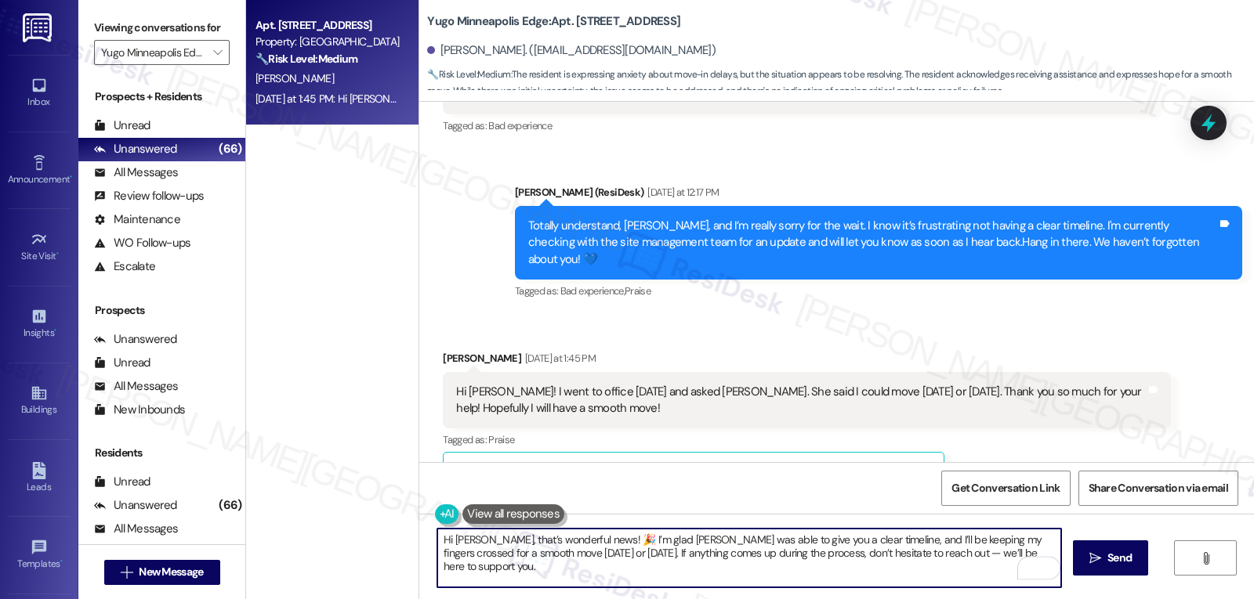
click at [947, 550] on textarea "Hi [PERSON_NAME], that’s wonderful news! 🎉 I’m glad [PERSON_NAME] was able to g…" at bounding box center [749, 558] width 624 height 59
click at [480, 566] on textarea "Hi [PERSON_NAME], that’s wonderful news! 🎉 I’m glad [PERSON_NAME] was able to g…" at bounding box center [749, 558] width 624 height 59
type textarea "Hi [PERSON_NAME], that’s wonderful news! 🎉 I’m glad [PERSON_NAME] was able to g…"
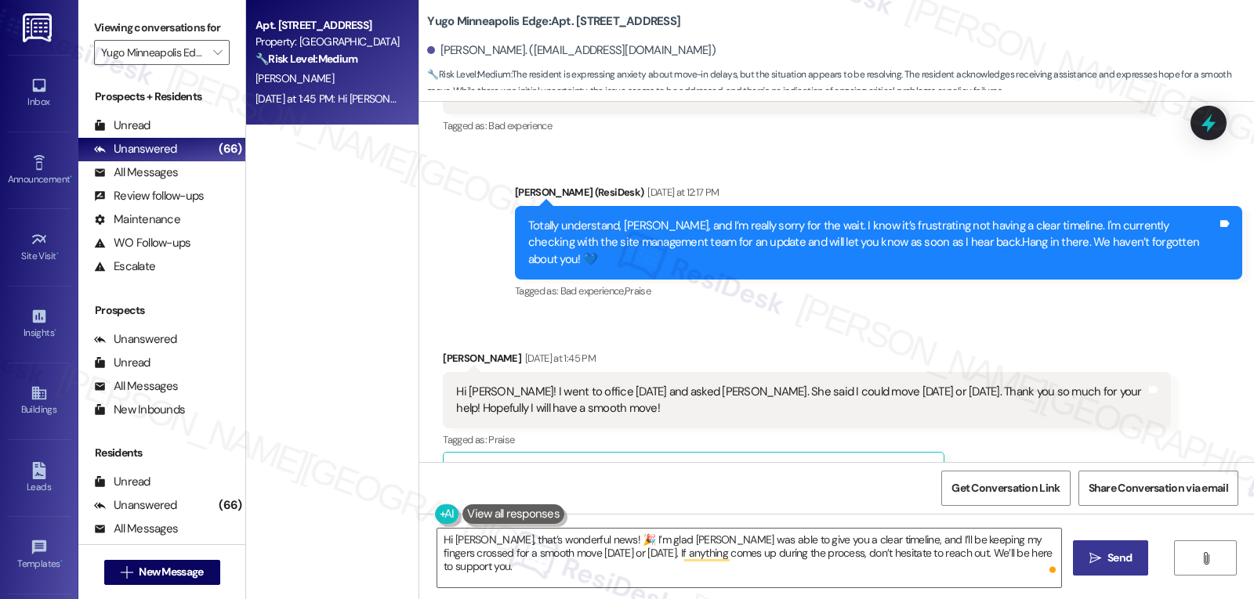
click at [1108, 556] on span "Send" at bounding box center [1119, 558] width 24 height 16
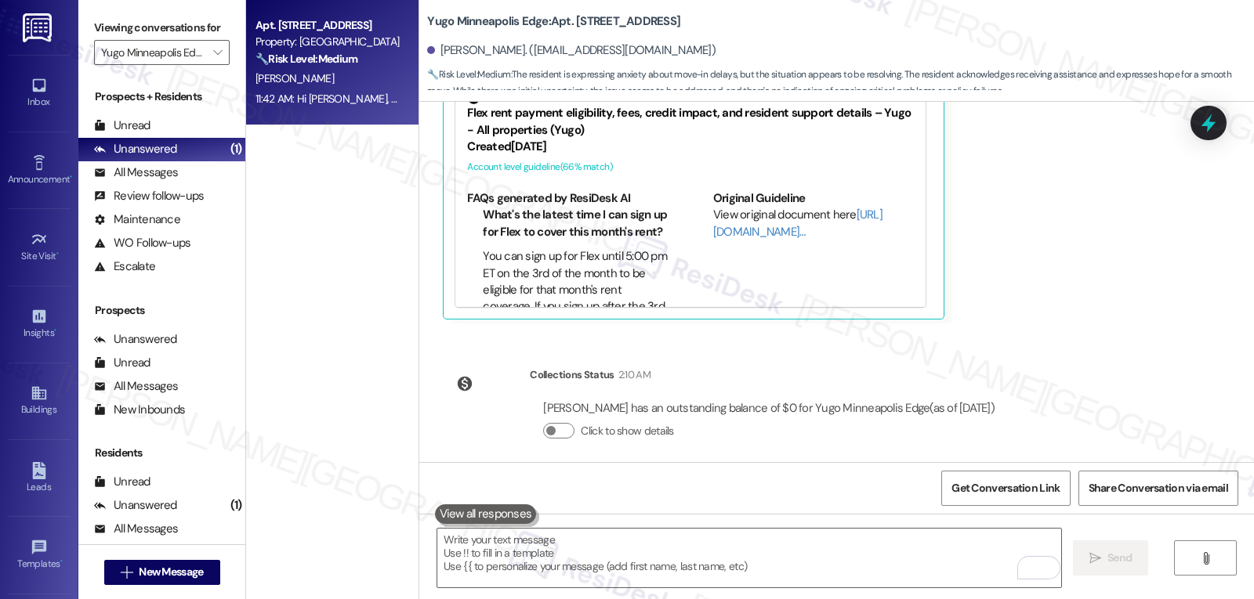
scroll to position [2453, 0]
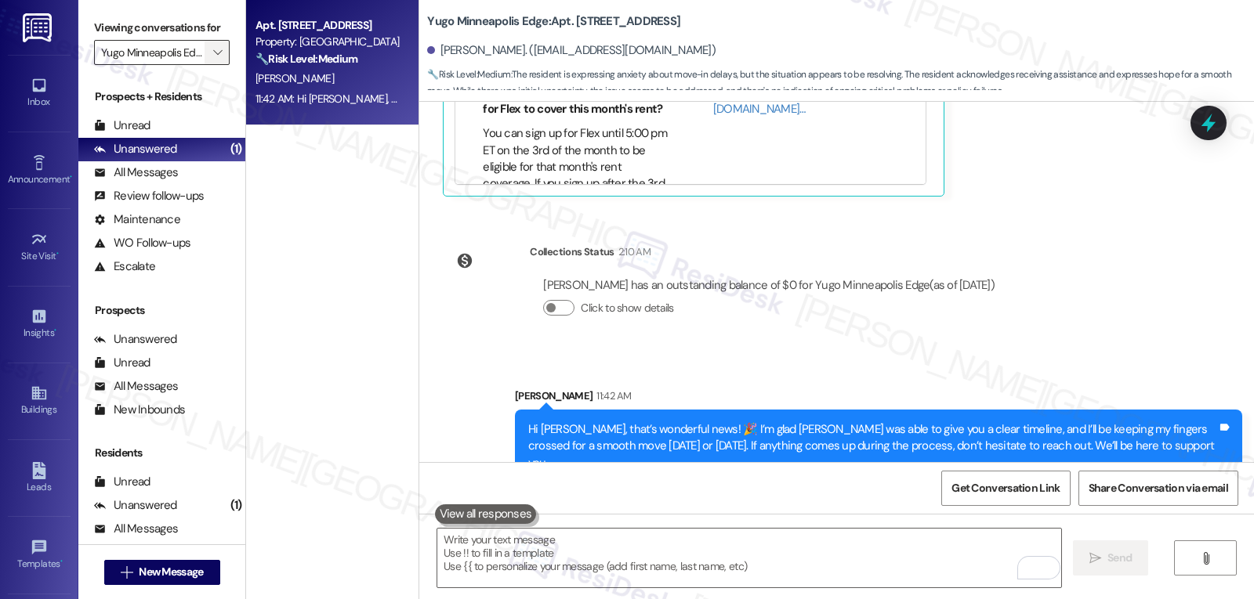
click at [213, 59] on icon "" at bounding box center [217, 52] width 9 height 13
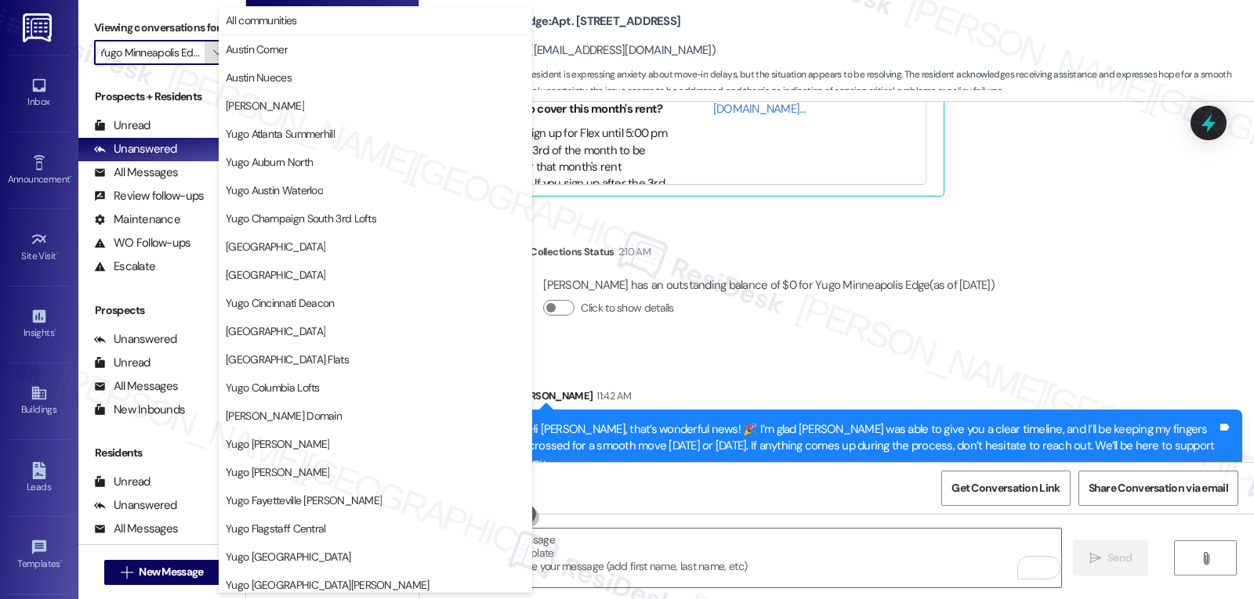
scroll to position [537, 0]
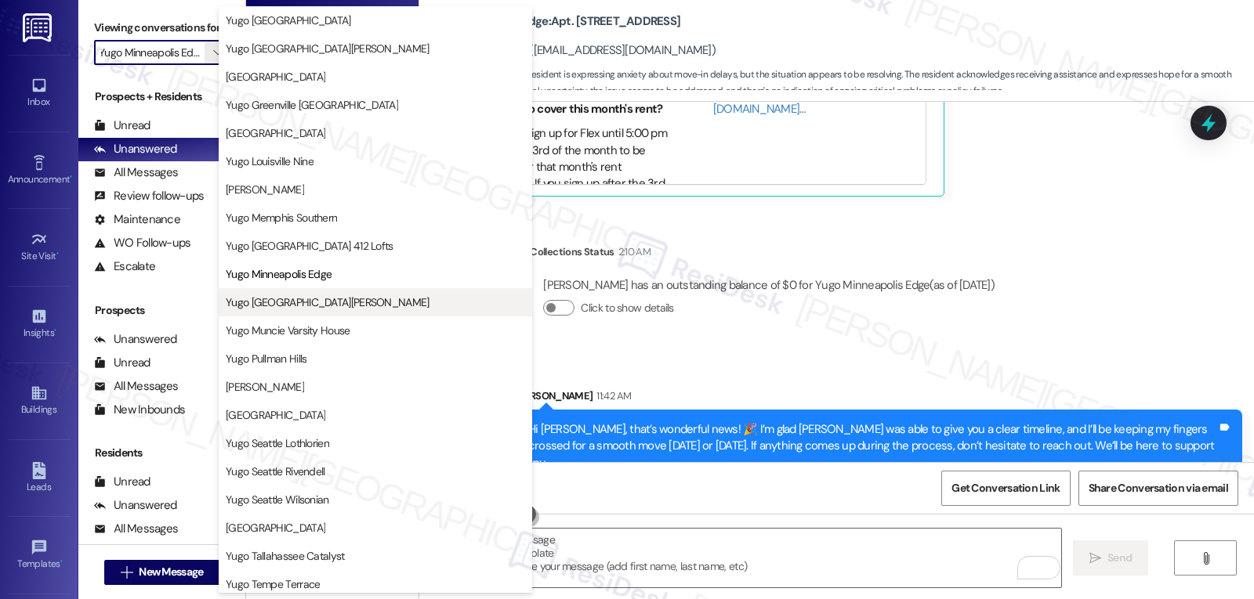
click at [338, 308] on span "Yugo [GEOGRAPHIC_DATA][PERSON_NAME]" at bounding box center [328, 303] width 204 height 16
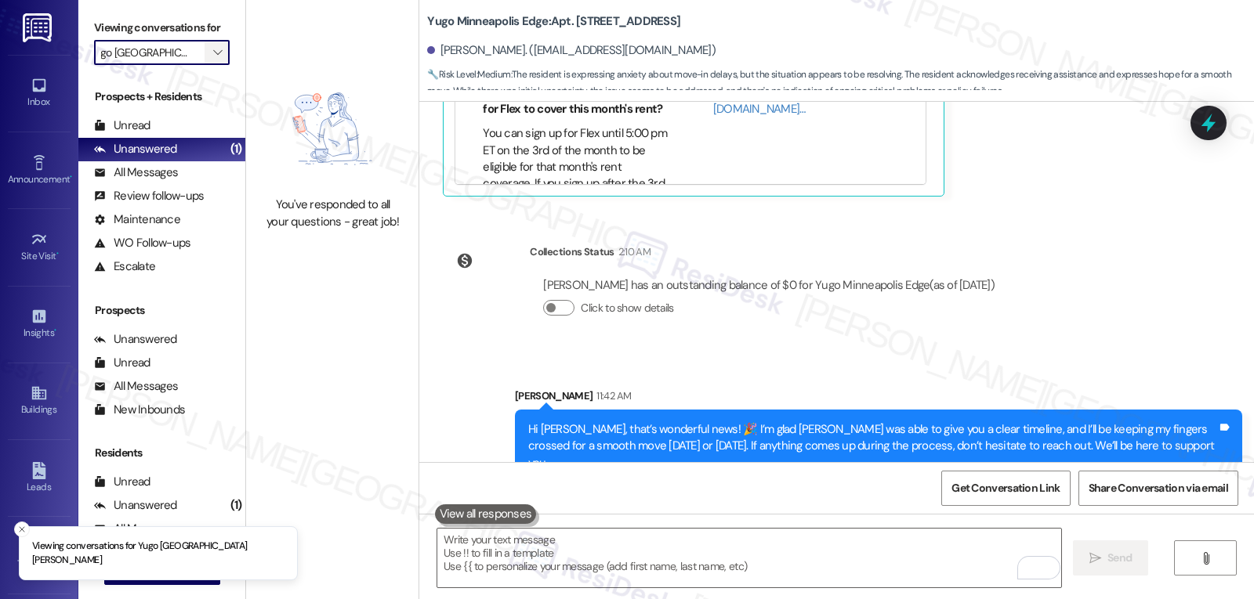
click at [213, 59] on icon "" at bounding box center [217, 52] width 9 height 13
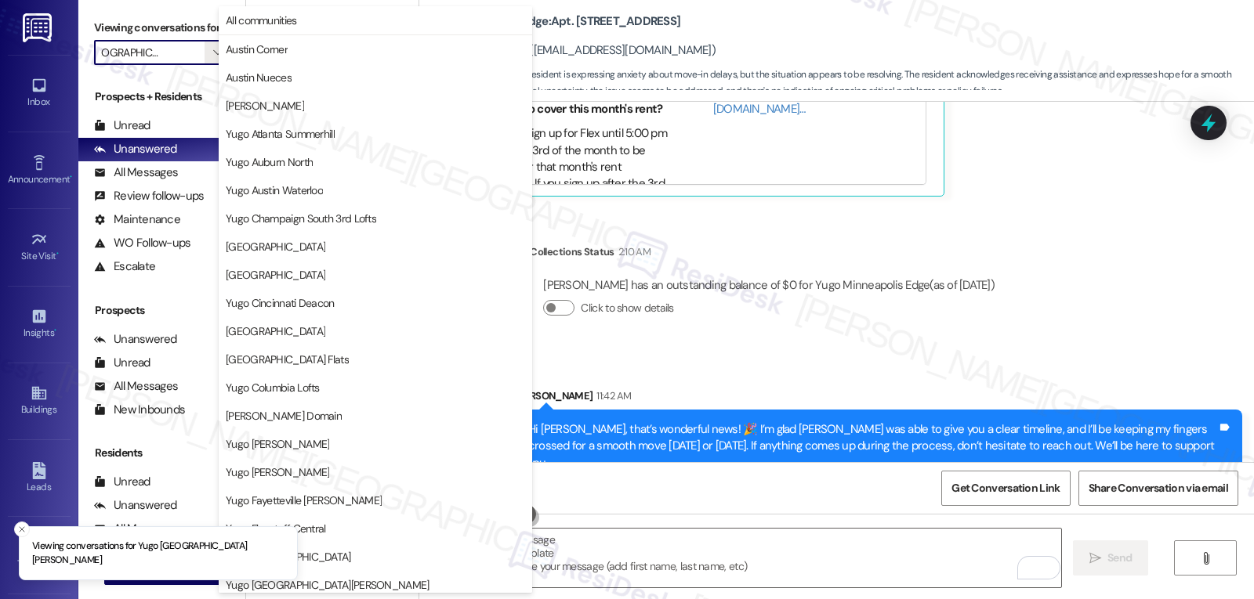
scroll to position [655, 0]
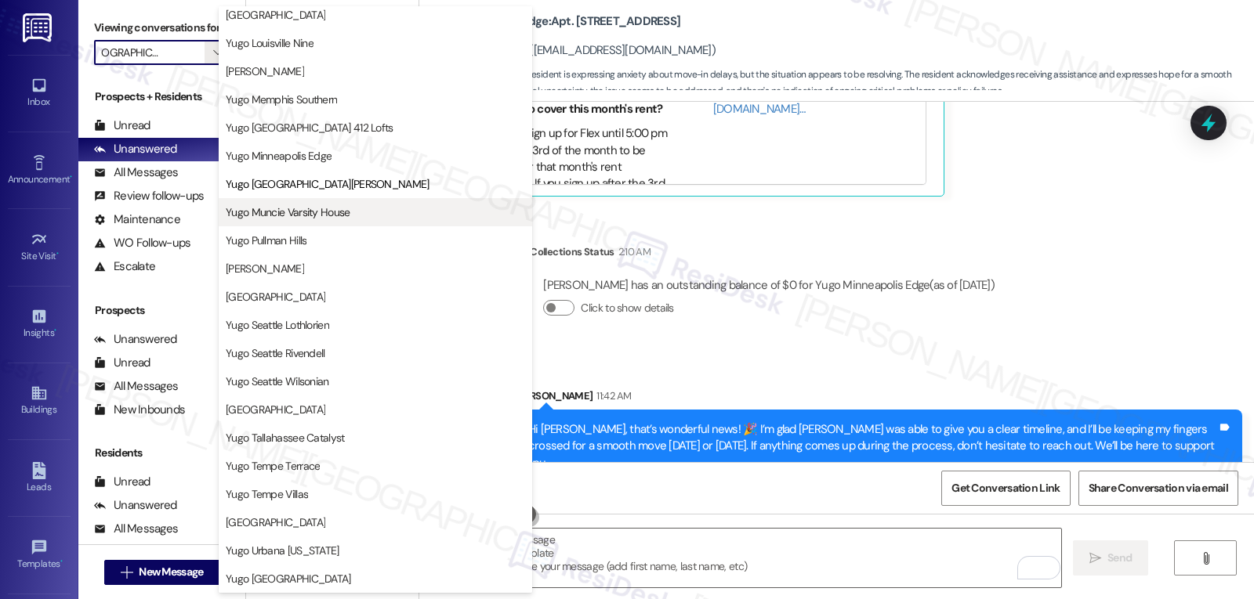
click at [327, 221] on button "Yugo Muncie Varsity House" at bounding box center [375, 212] width 313 height 28
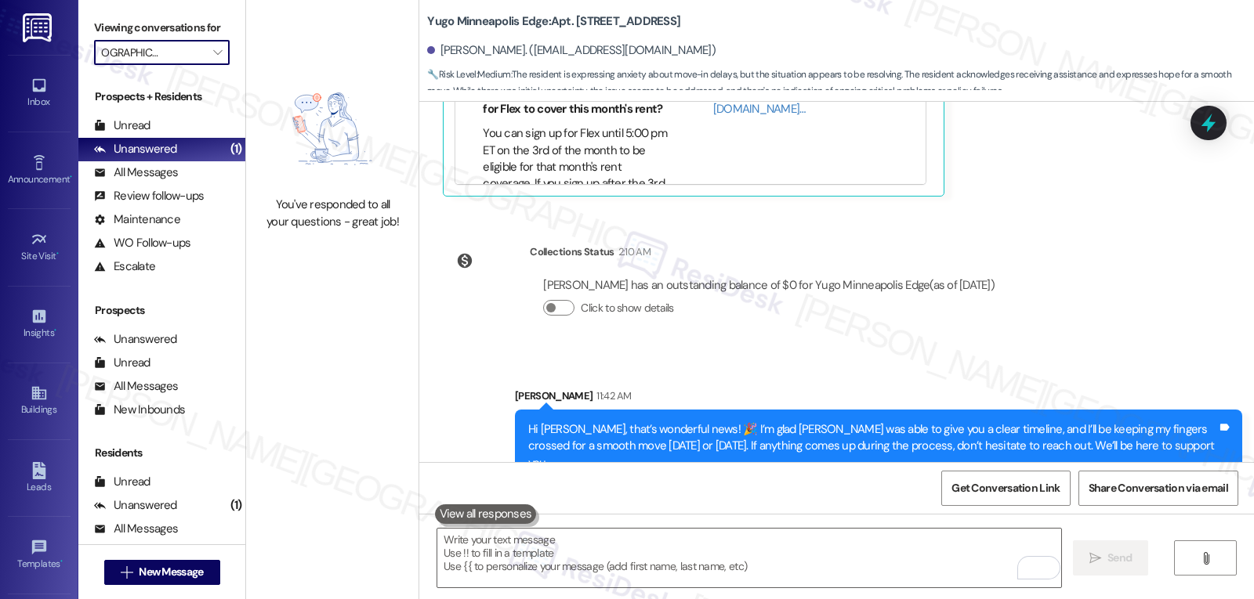
type input "Yugo Muncie Varsity House"
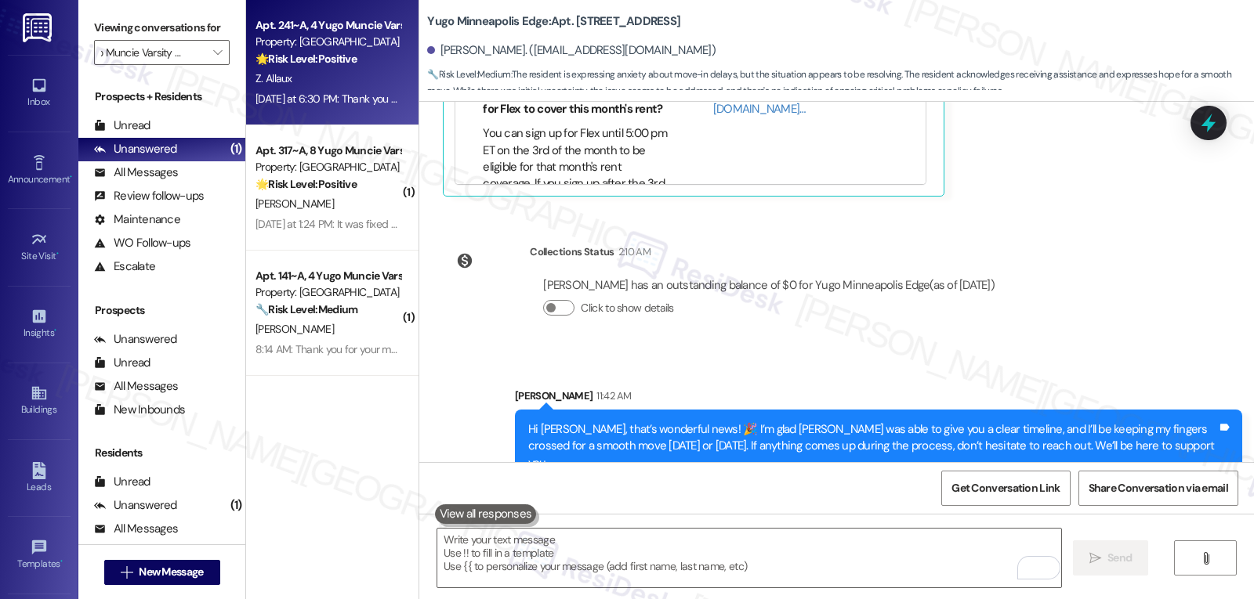
click at [307, 96] on div "[DATE] at 6:30 PM: Thank you so much ! Have a great rest of your week. [DATE] a…" at bounding box center [417, 99] width 324 height 14
type textarea "Fetching suggested responses. Please feel free to read through the conversation…"
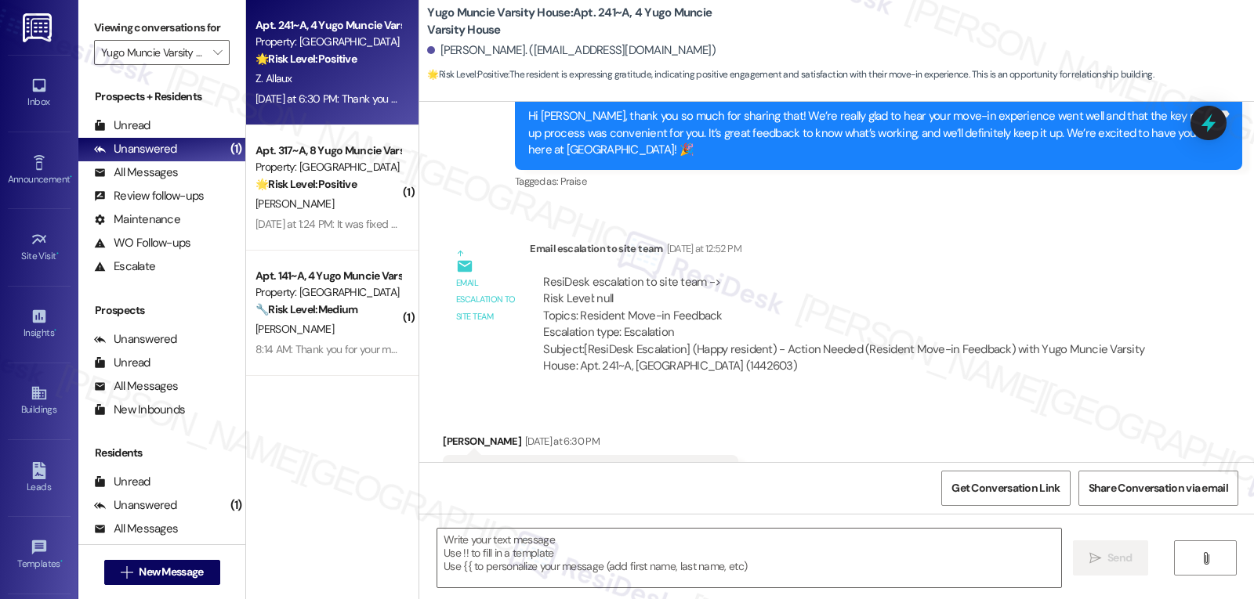
type textarea "Fetching suggested responses. Please feel free to read through the conversation…"
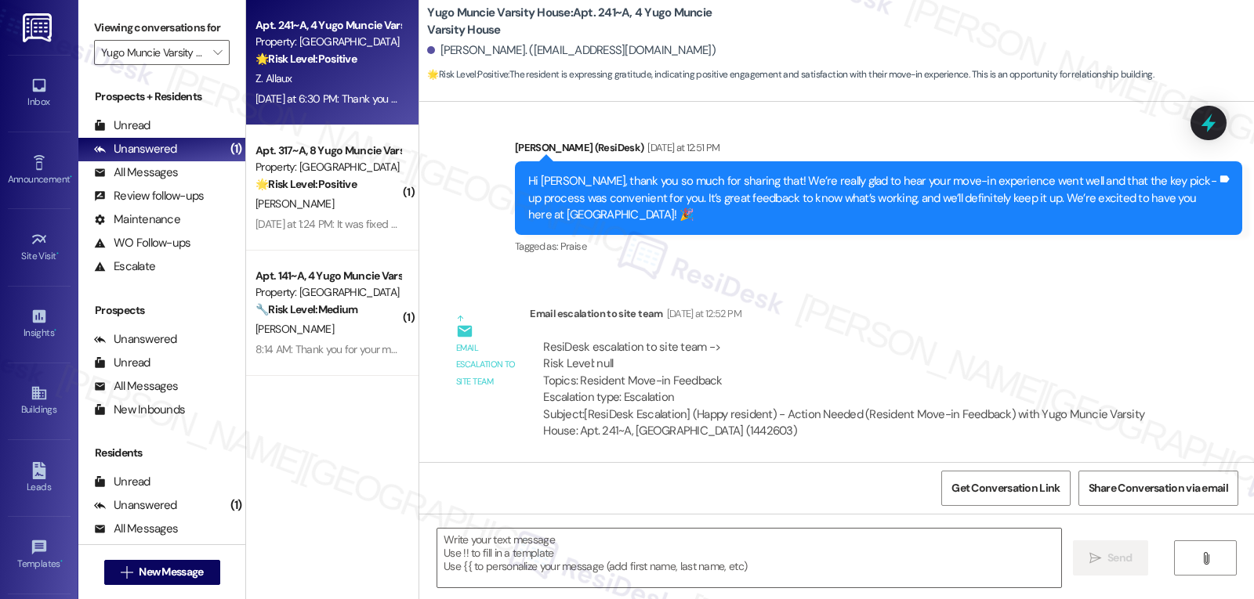
scroll to position [518, 0]
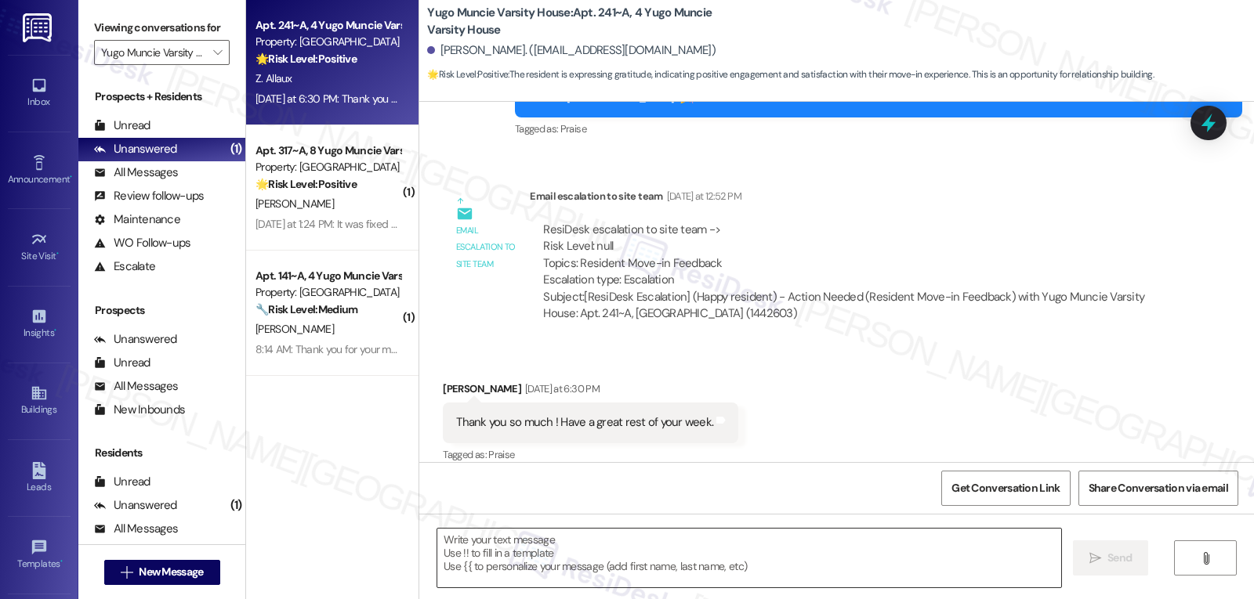
click at [528, 553] on textarea at bounding box center [749, 558] width 624 height 59
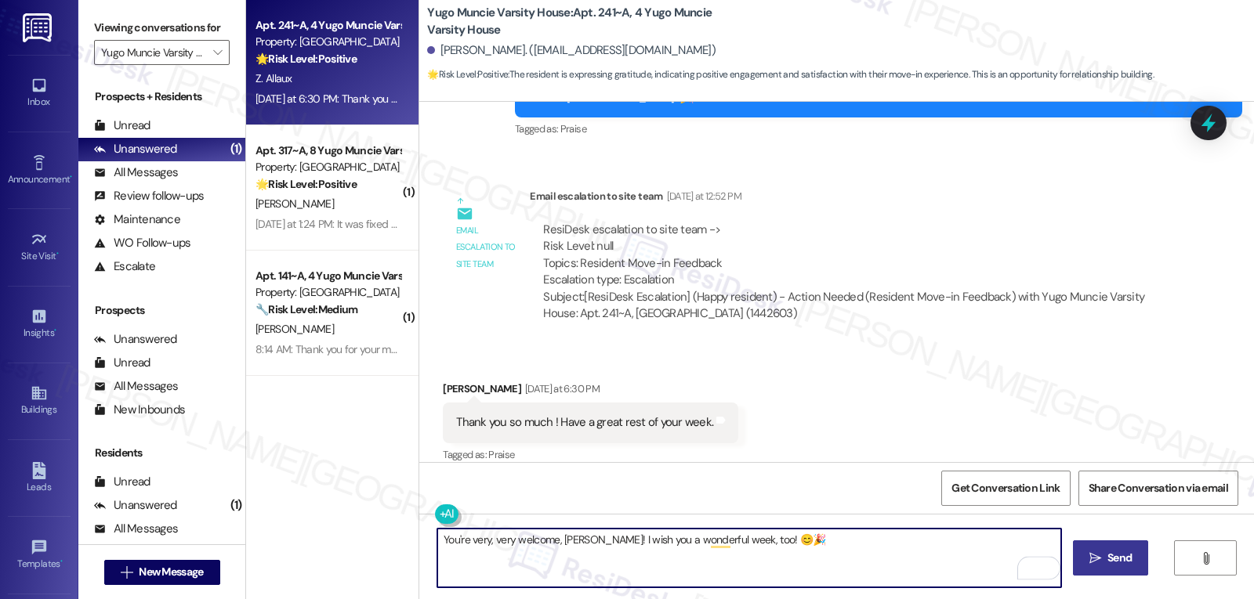
type textarea "You're very, very welcome, [PERSON_NAME]! I wish you a wonderful week, too! 😊🎉"
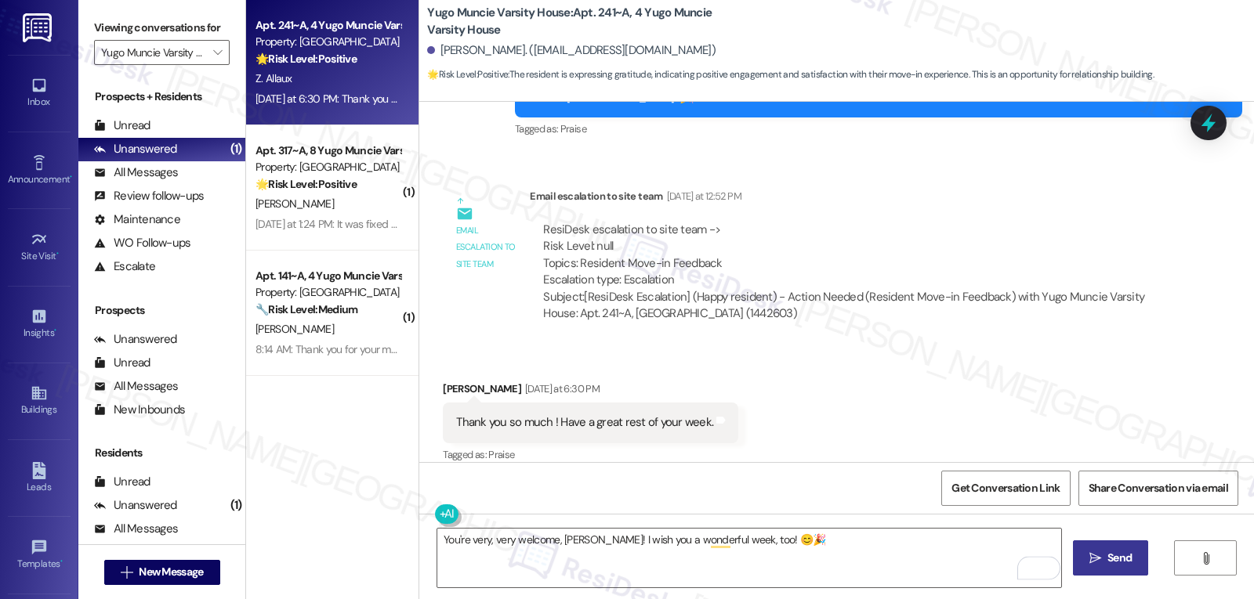
click at [1128, 569] on button " Send" at bounding box center [1111, 558] width 76 height 35
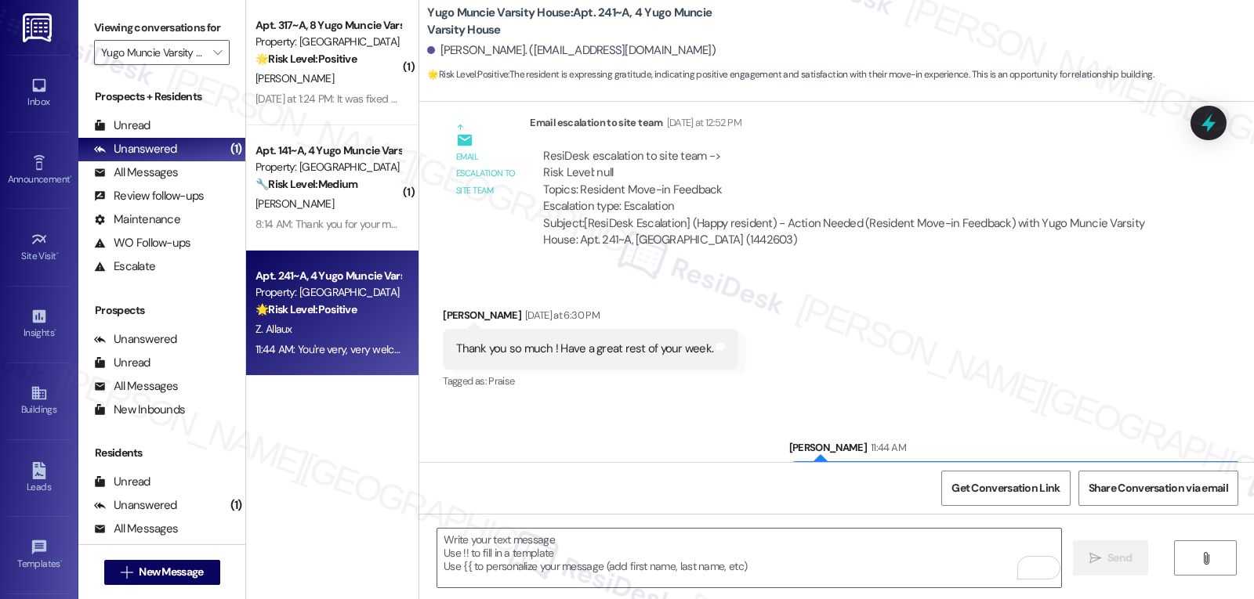
scroll to position [627, 0]
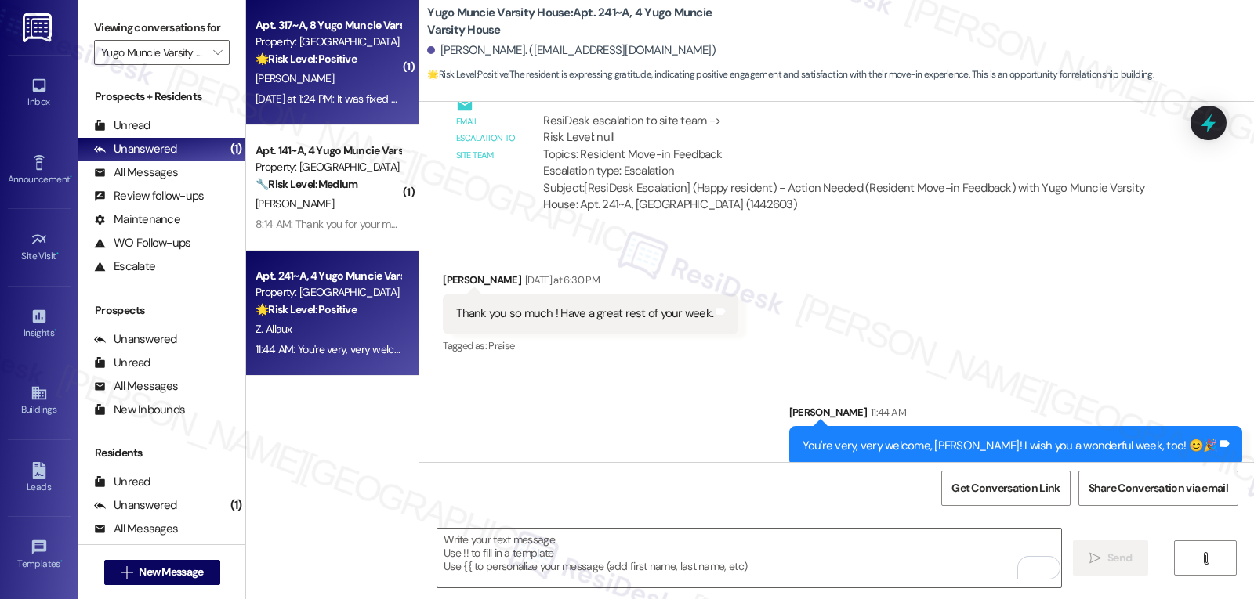
click at [366, 83] on div "[PERSON_NAME]" at bounding box center [328, 79] width 148 height 20
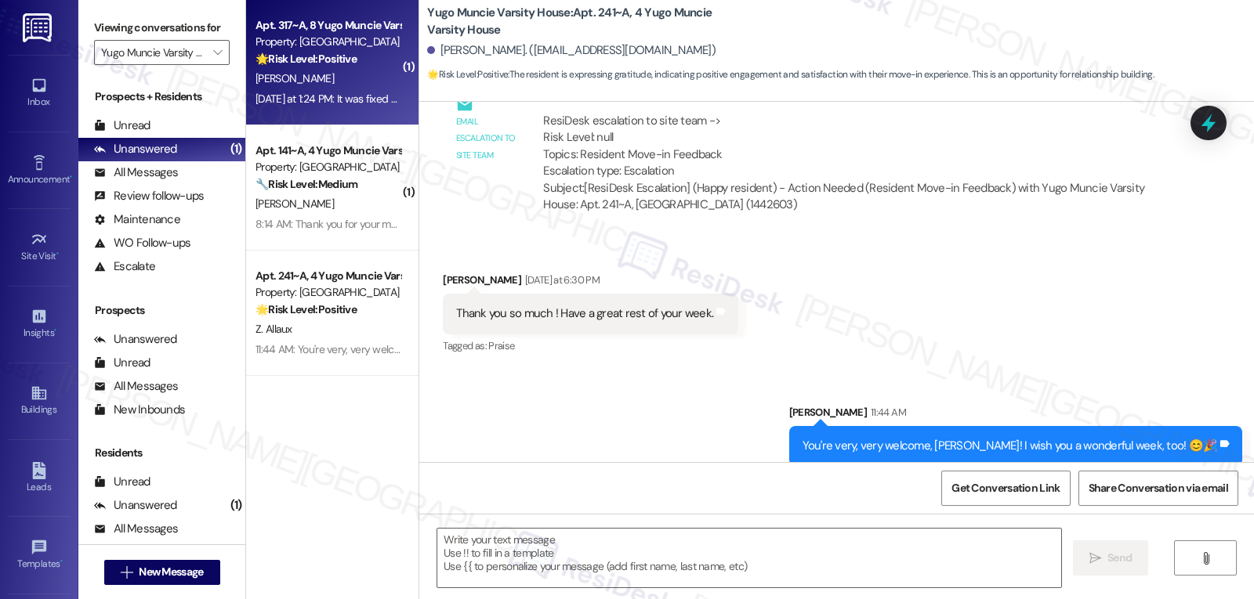
type textarea "Fetching suggested responses. Please feel free to read through the conversation…"
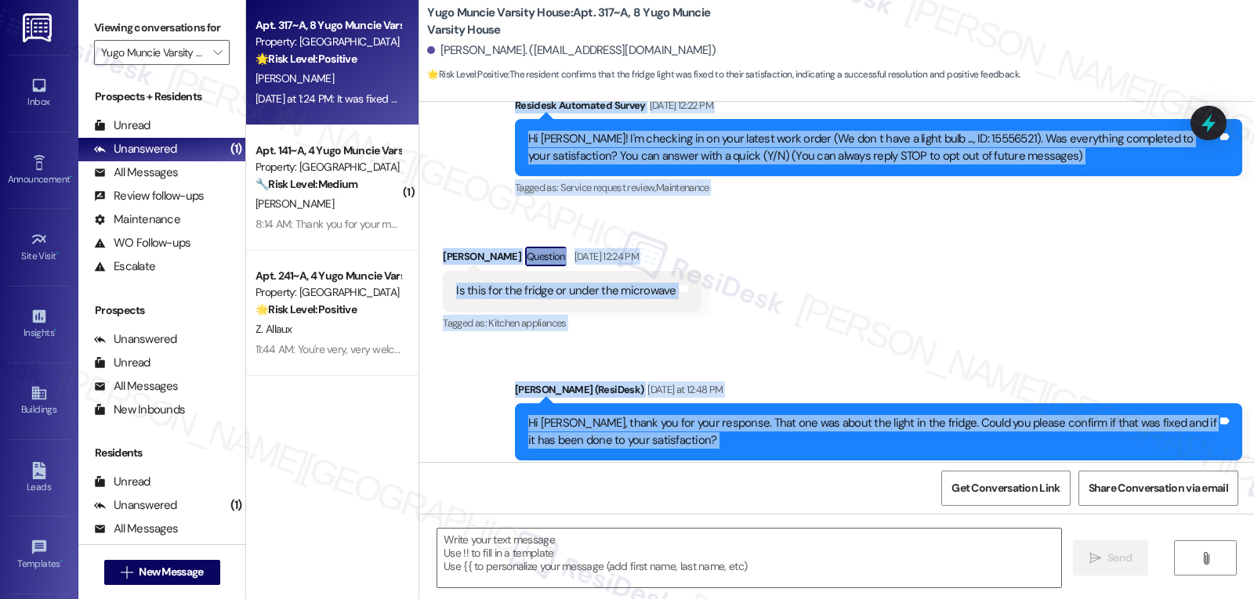
scroll to position [486, 0]
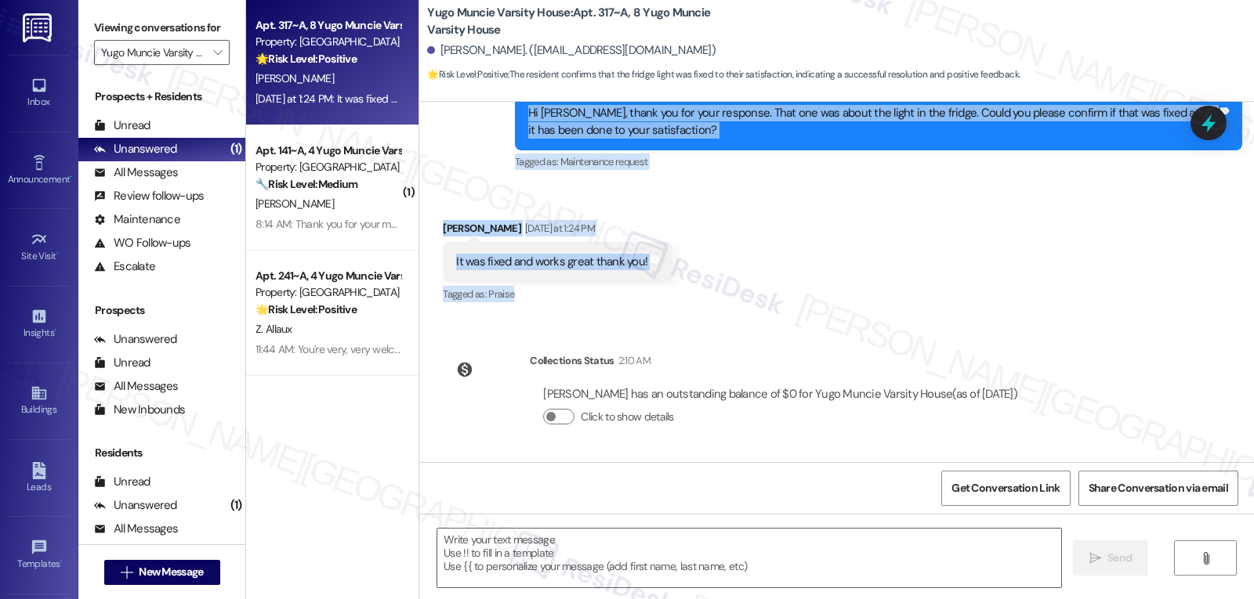
drag, startPoint x: 502, startPoint y: 259, endPoint x: 930, endPoint y: 293, distance: 429.3
click at [930, 293] on div "WO Lease started [DATE] 8:00 PM Show details Survey, sent via SMS Residesk Auto…" at bounding box center [836, 282] width 835 height 360
copy div "Residesk Automated Survey [DATE] 12:22 PM Hi [PERSON_NAME]! I'm checking in on …"
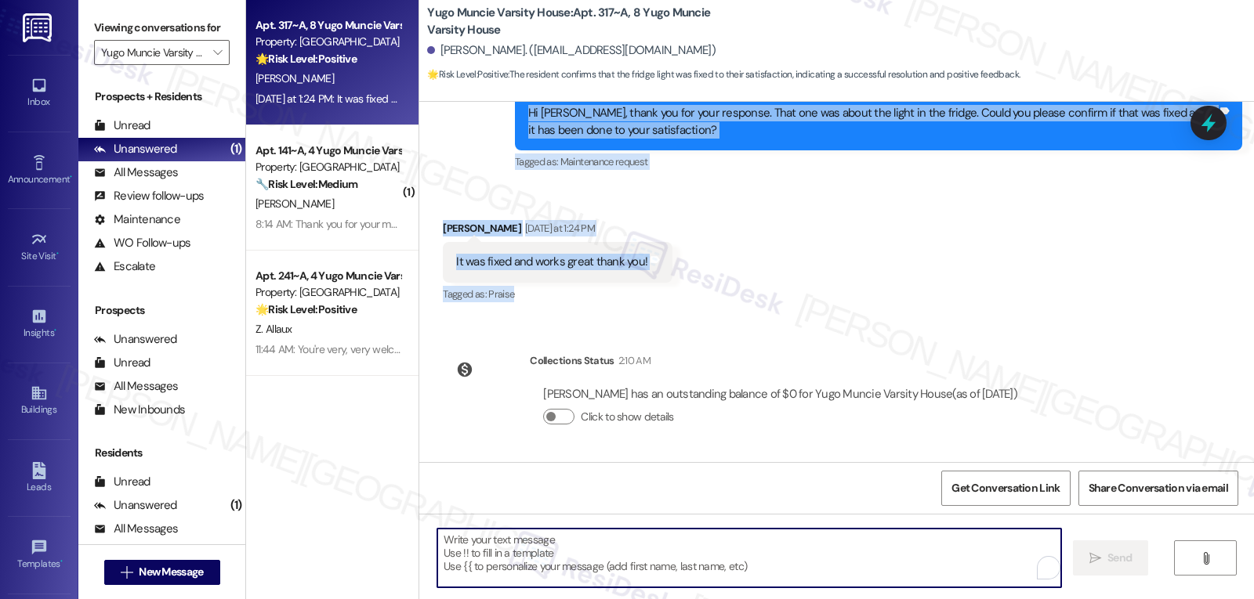
click at [532, 570] on textarea "To enrich screen reader interactions, please activate Accessibility in Grammarl…" at bounding box center [749, 558] width 624 height 59
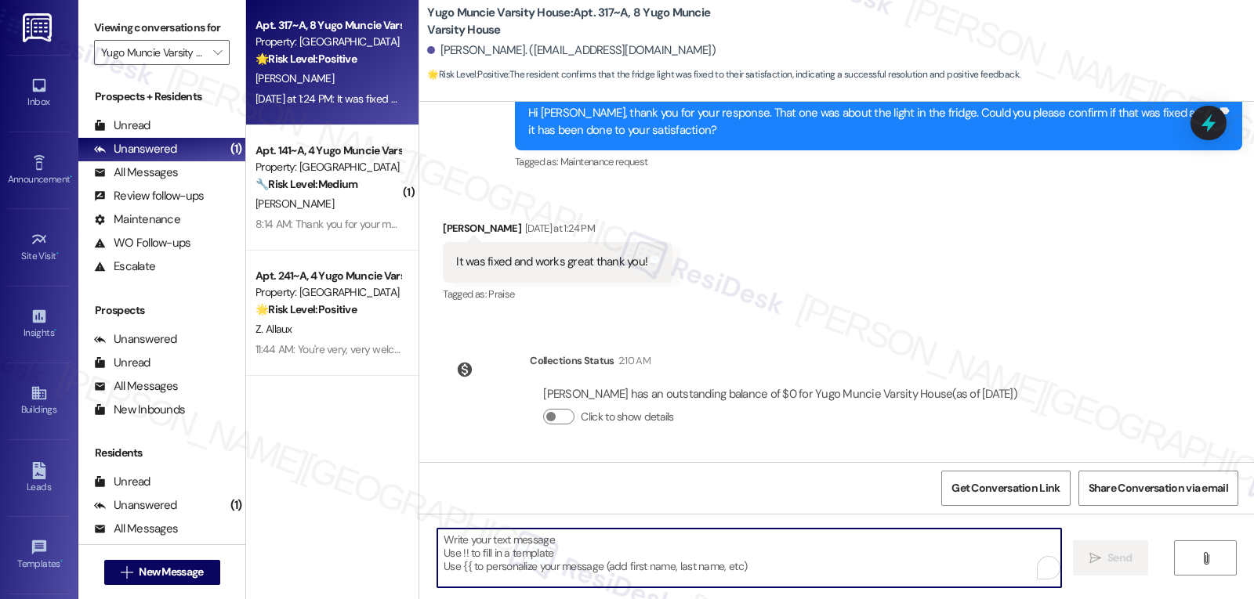
paste textarea "Residesk Automated Survey [DATE] 12:22 PM Hi [PERSON_NAME]! I'm checking in on …"
type textarea "Residesk Automated Survey [DATE] 12:22 PM Hi [PERSON_NAME]! I'm checking in on …"
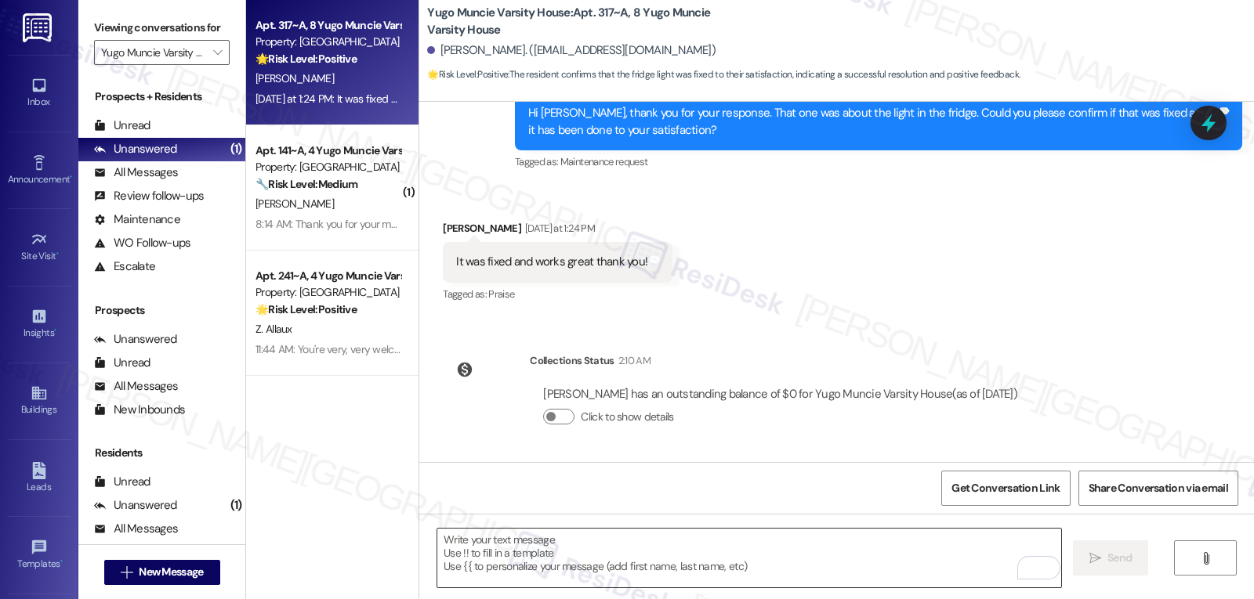
click at [604, 556] on textarea "To enrich screen reader interactions, please activate Accessibility in Grammarl…" at bounding box center [749, 558] width 624 height 59
click at [760, 556] on textarea "To enrich screen reader interactions, please activate Accessibility in Grammarl…" at bounding box center [749, 558] width 624 height 59
paste textarea "Awesome, [PERSON_NAME]! I'm so glad to hear it's working great now. Thanks for …"
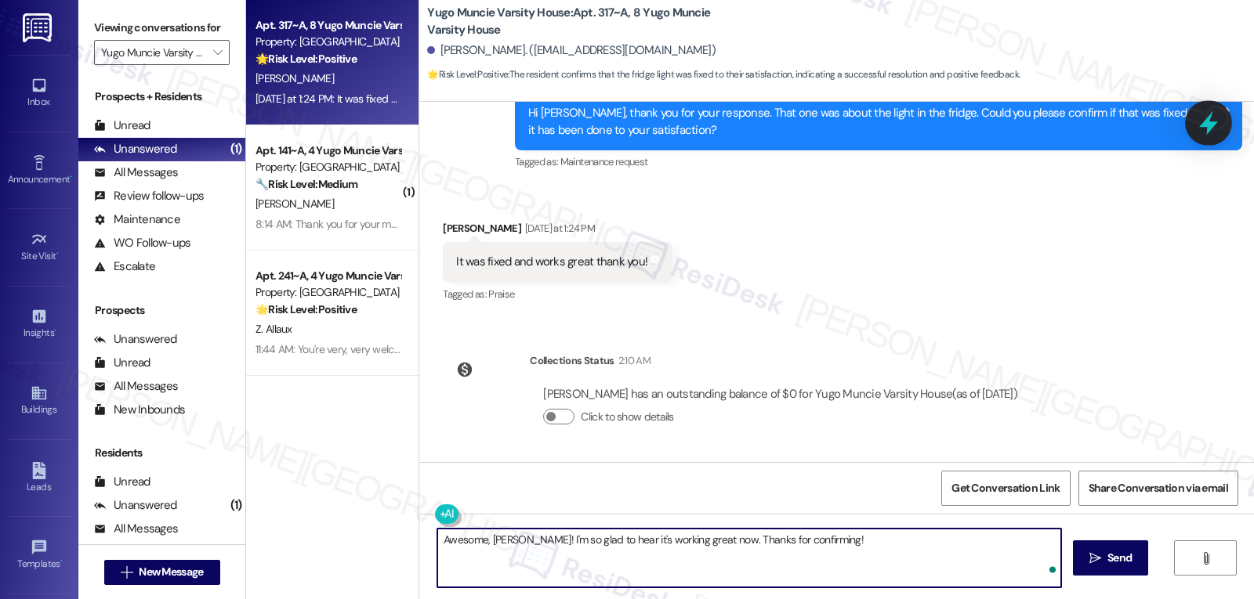
type textarea "Awesome, [PERSON_NAME]! I'm so glad to hear it's working great now. Thanks for …"
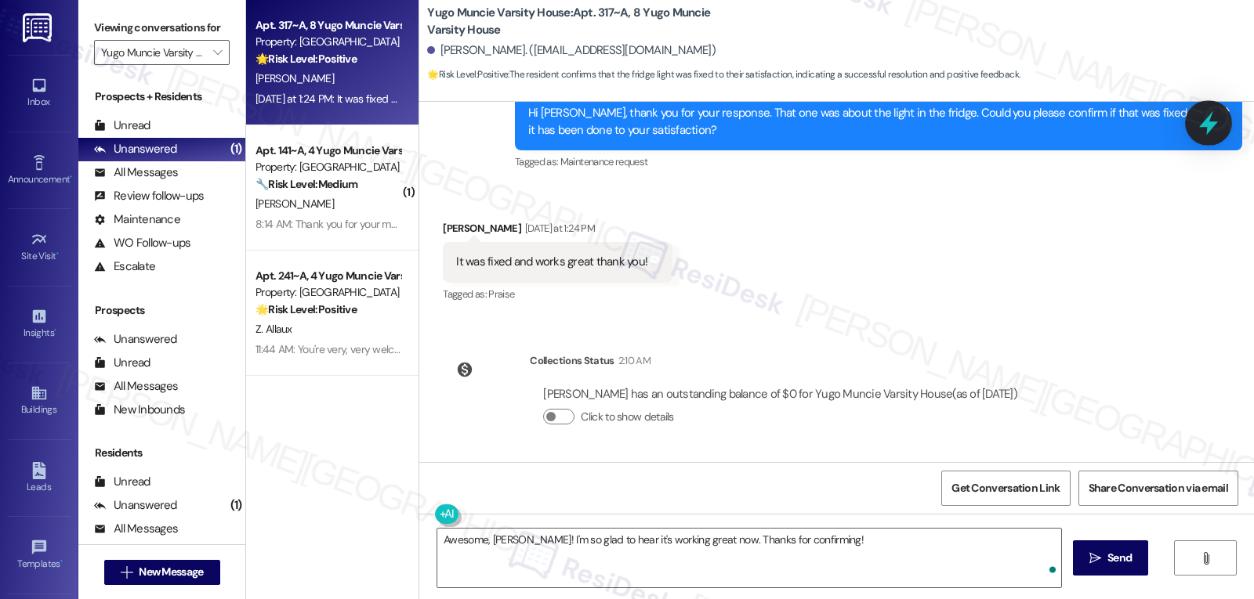
click at [1208, 118] on icon at bounding box center [1208, 123] width 19 height 24
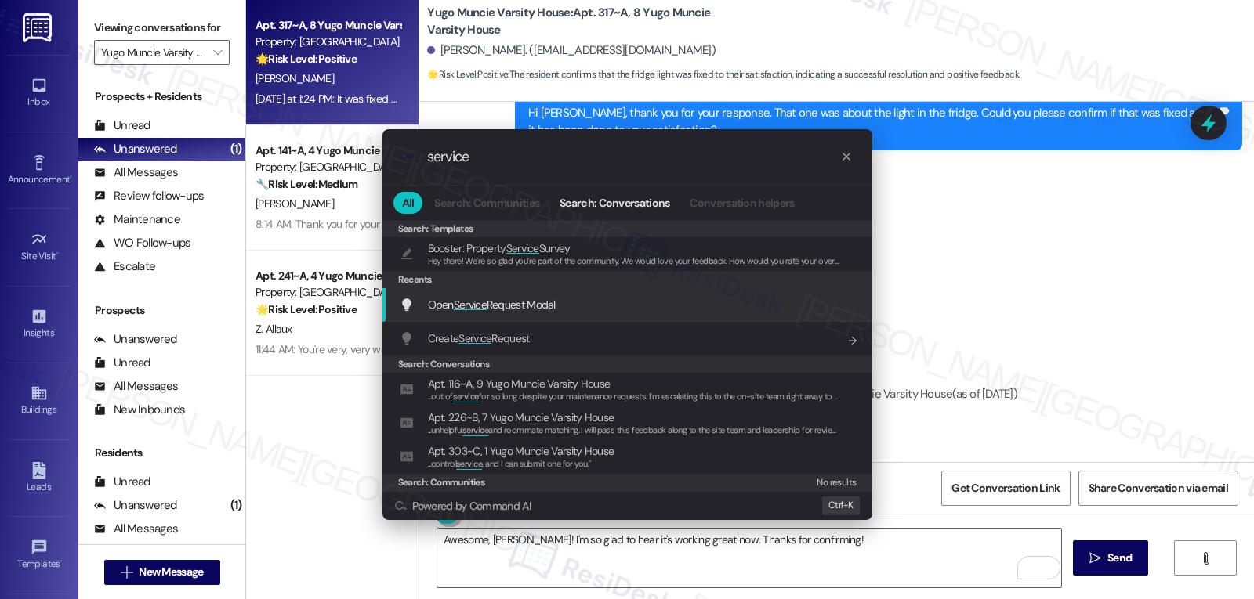
type input "service"
click at [506, 295] on div "Open Service Request Modal Add shortcut" at bounding box center [627, 305] width 490 height 34
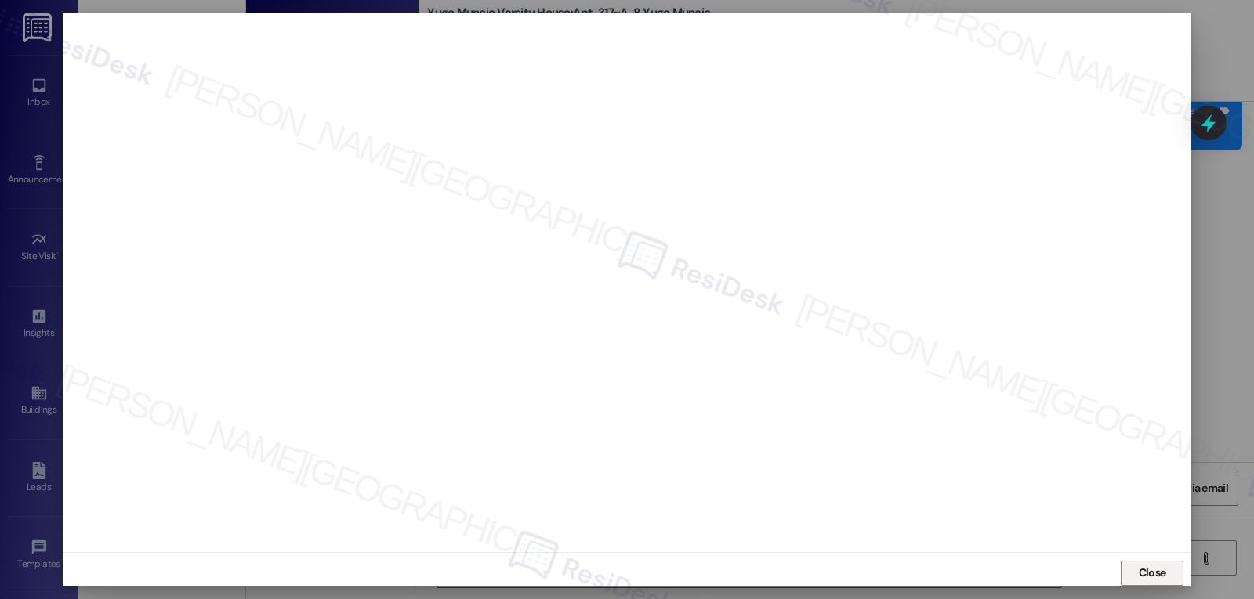
click at [1159, 573] on span "Close" at bounding box center [1152, 573] width 27 height 16
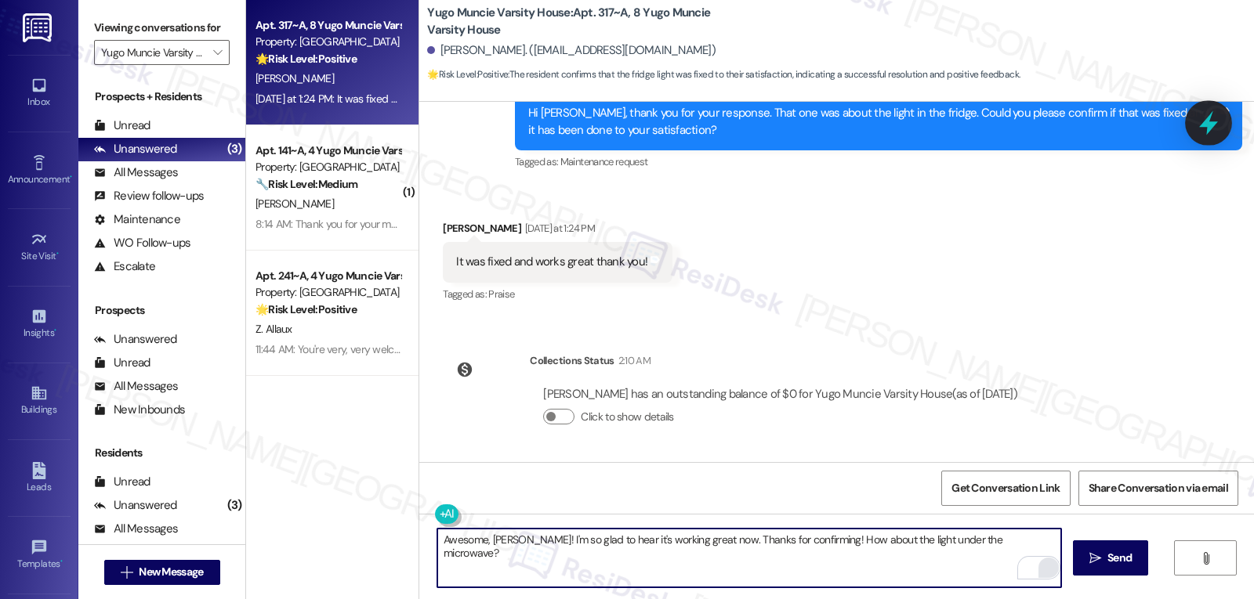
type textarea "Awesome, [PERSON_NAME]! I'm so glad to hear it's working great now. Thanks for …"
click at [1205, 119] on icon at bounding box center [1208, 123] width 27 height 27
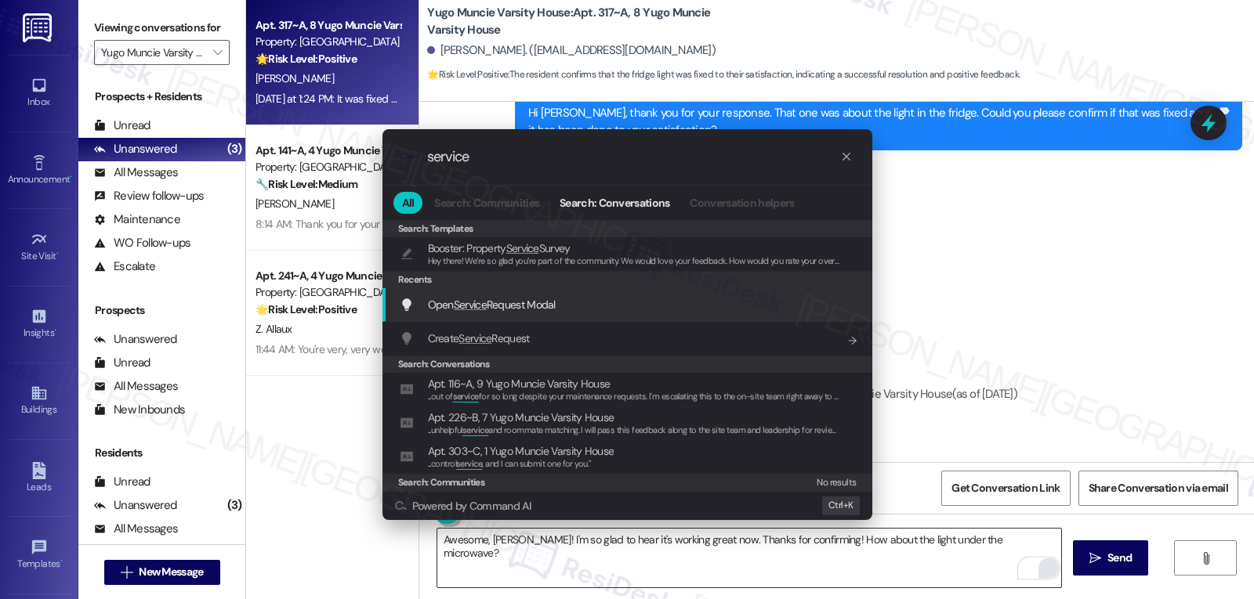
click at [481, 311] on span "Service" at bounding box center [470, 305] width 33 height 14
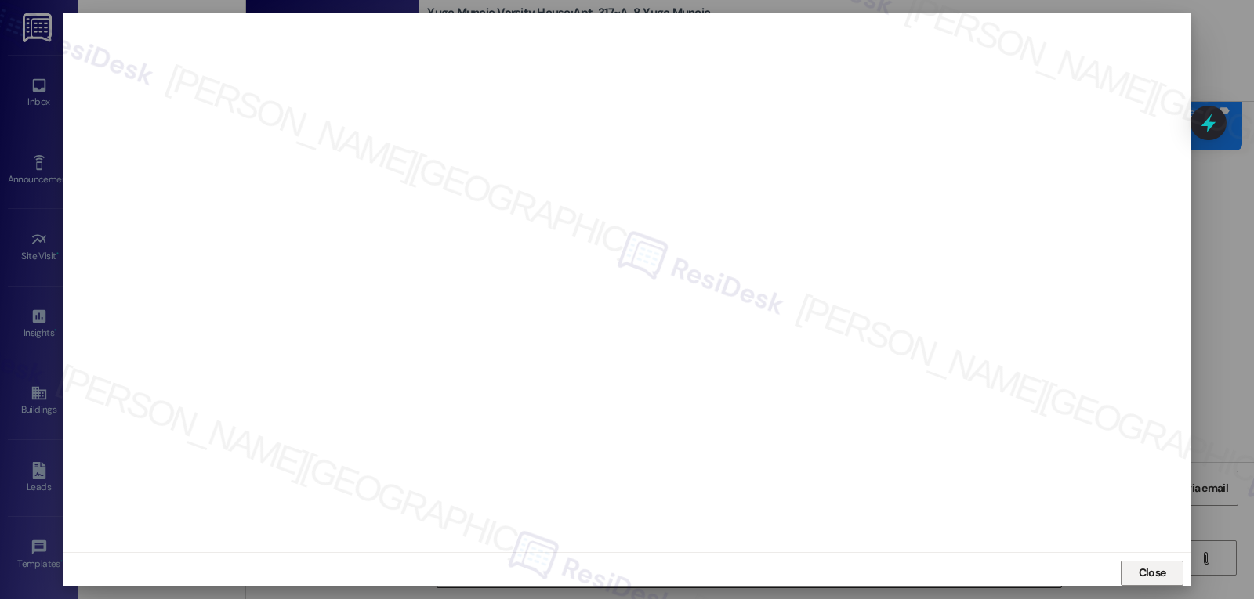
click at [1150, 567] on span "Close" at bounding box center [1152, 573] width 27 height 16
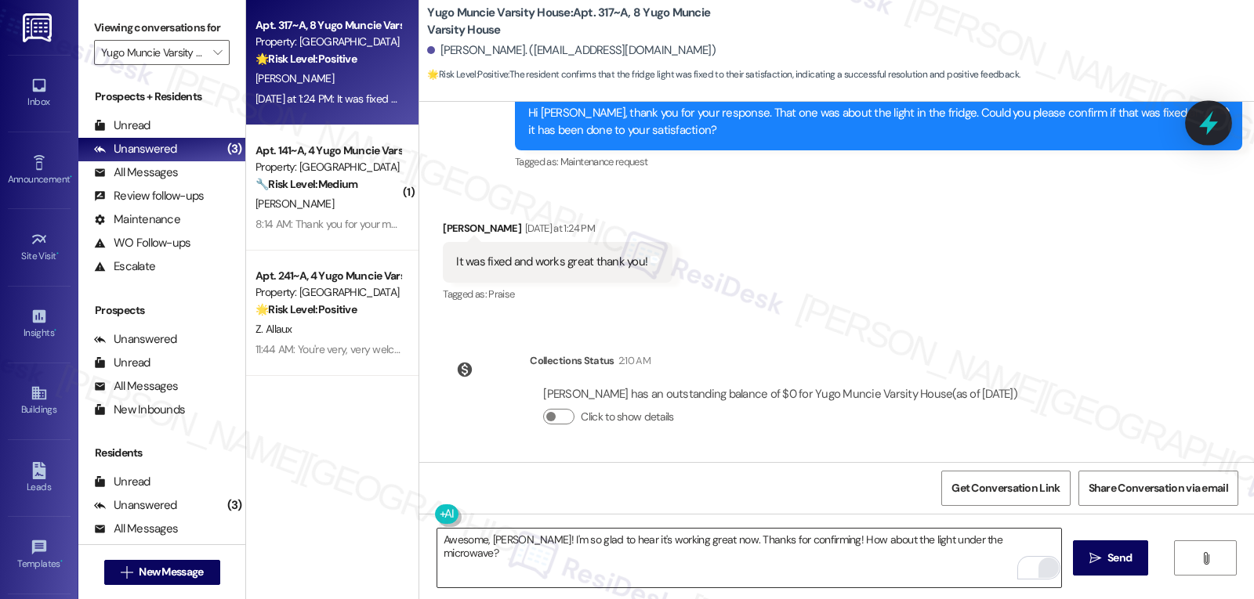
click at [1214, 134] on icon at bounding box center [1208, 123] width 27 height 27
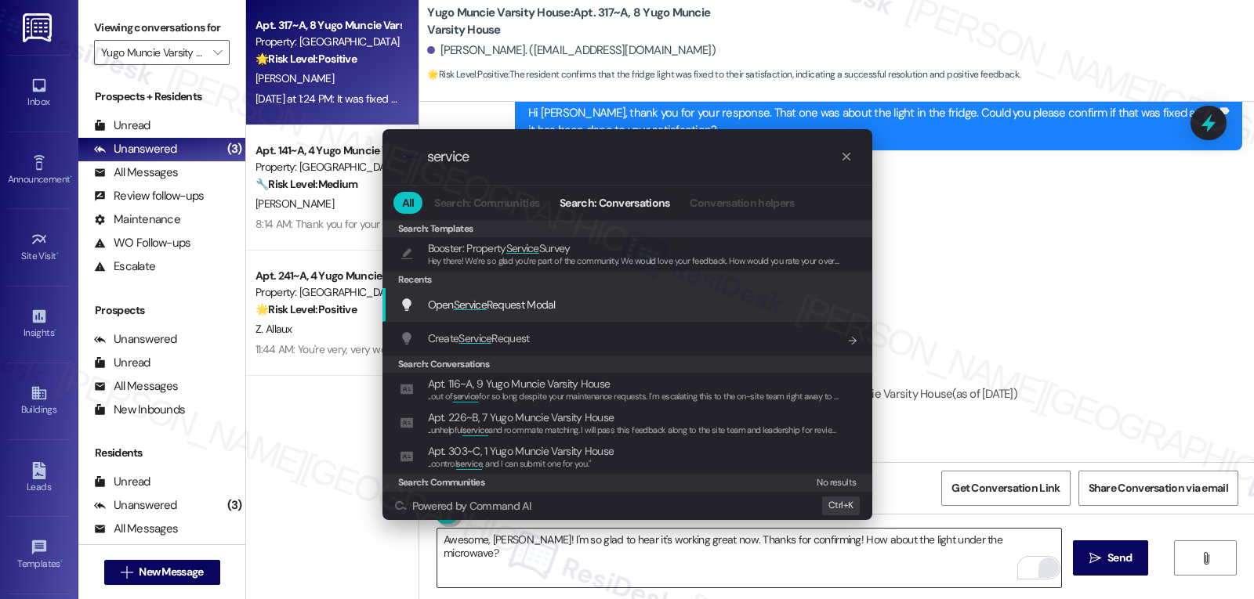
type input "service"
click at [491, 312] on span "Open Service Request Modal" at bounding box center [492, 305] width 128 height 14
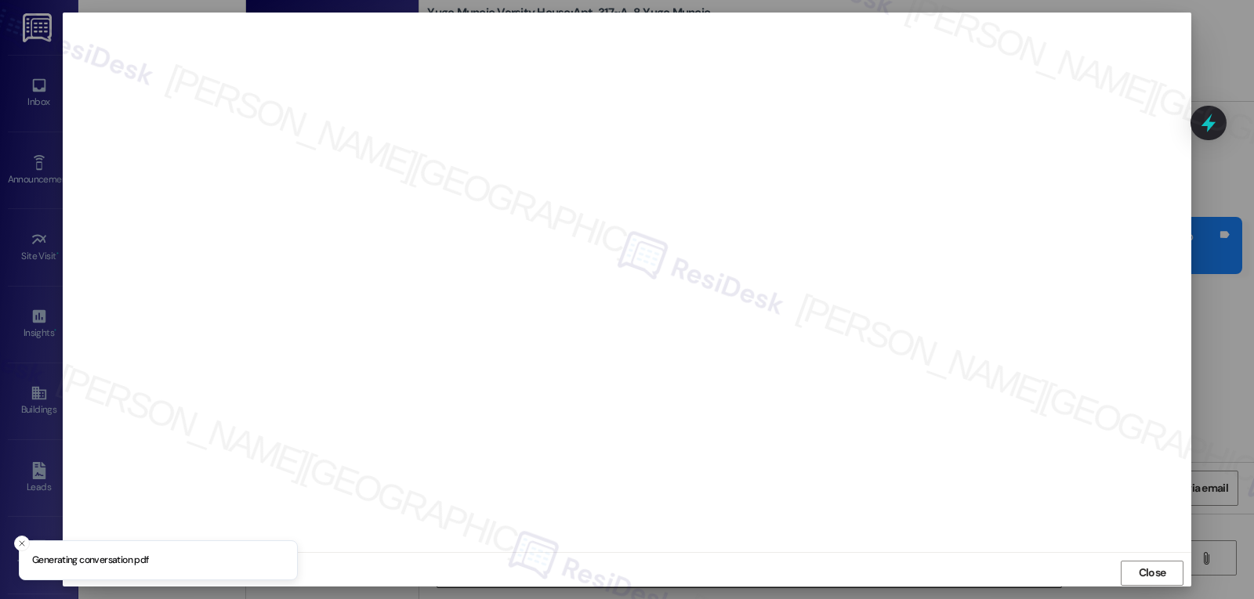
scroll to position [16, 0]
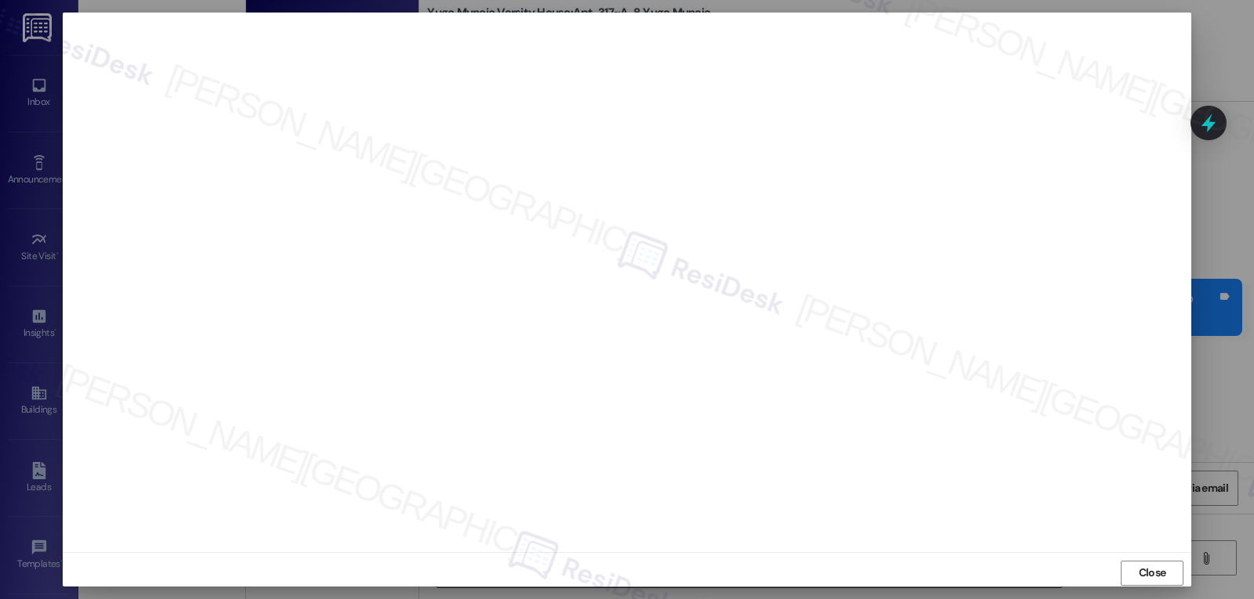
click at [1182, 581] on div "Close" at bounding box center [627, 573] width 1128 height 42
click at [1168, 581] on button "Close" at bounding box center [1152, 573] width 63 height 25
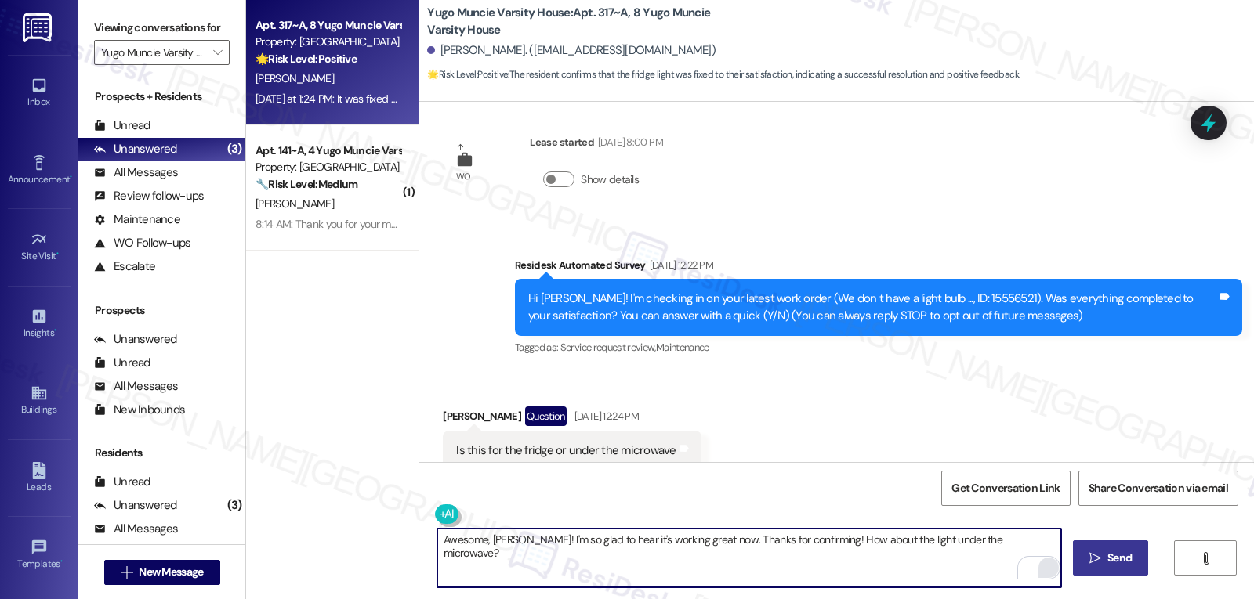
click at [1118, 566] on span "Send" at bounding box center [1119, 558] width 24 height 16
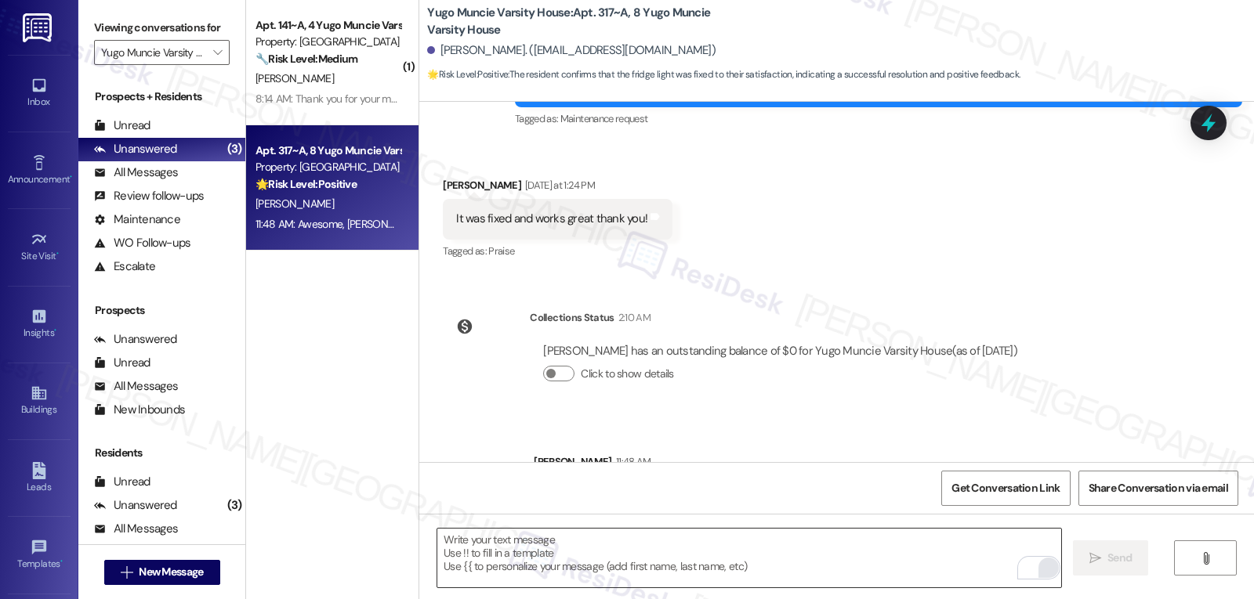
scroll to position [595, 0]
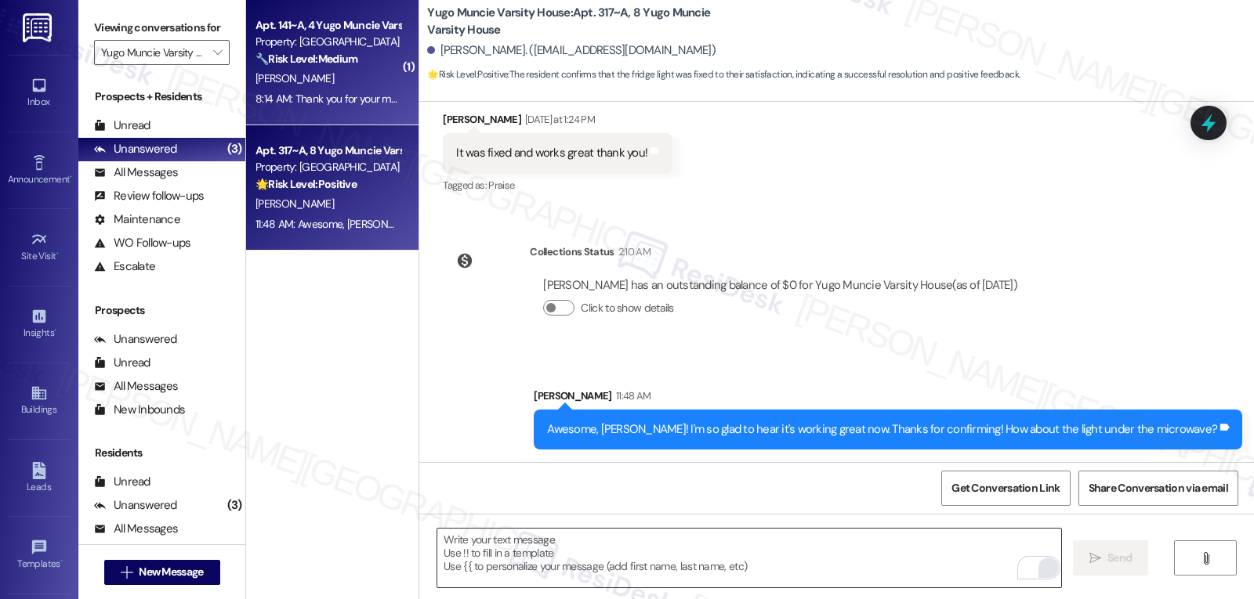
click at [349, 64] on strong "🔧 Risk Level: Medium" at bounding box center [306, 59] width 102 height 14
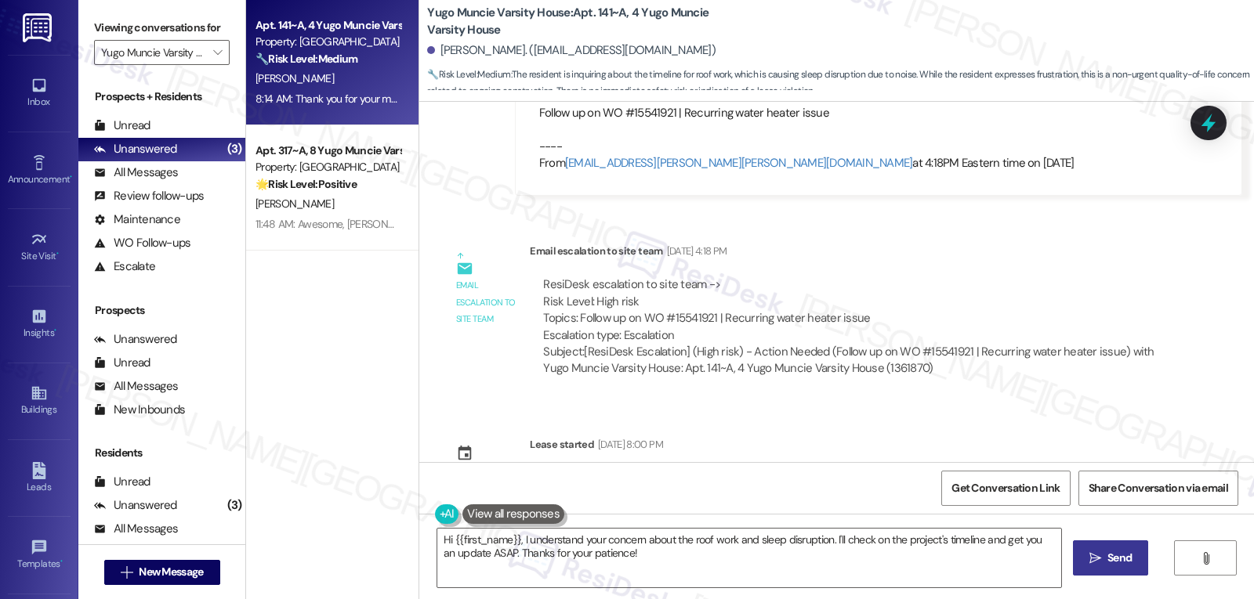
scroll to position [3698, 0]
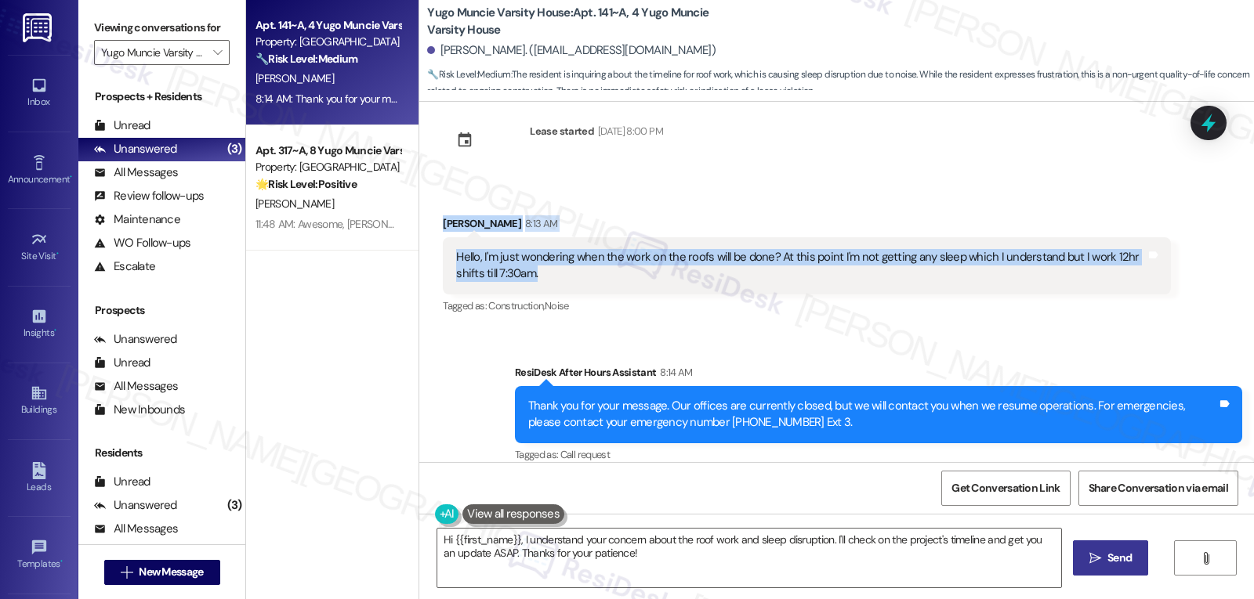
drag, startPoint x: 433, startPoint y: 212, endPoint x: 641, endPoint y: 263, distance: 214.8
click at [641, 263] on div "Received via SMS [PERSON_NAME] 8:13 AM Hello, I'm just wondering when the work …" at bounding box center [806, 266] width 751 height 125
copy div "[PERSON_NAME] 8:13 AM Hello, I'm just wondering when the work on the roofs will…"
click at [626, 564] on textarea "Hi {{first_name}}, I understand your concern about the roof work and sleep disr…" at bounding box center [749, 558] width 624 height 59
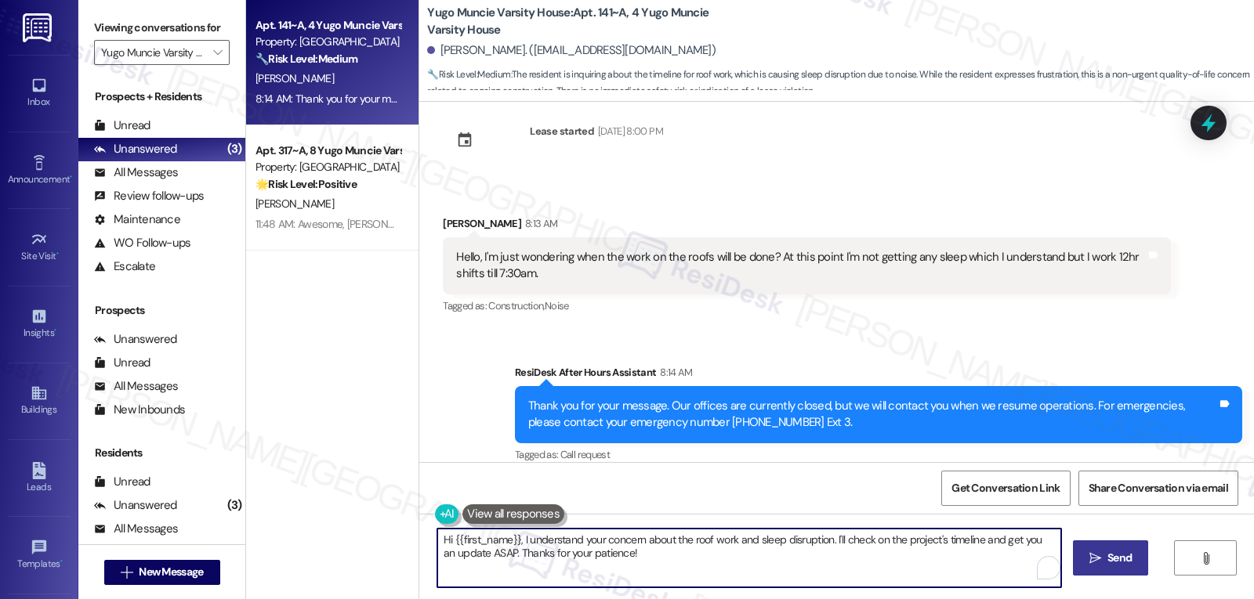
paste textarea "[PERSON_NAME], I’m really sorry to hear the roof work is affecting your sleep—e…"
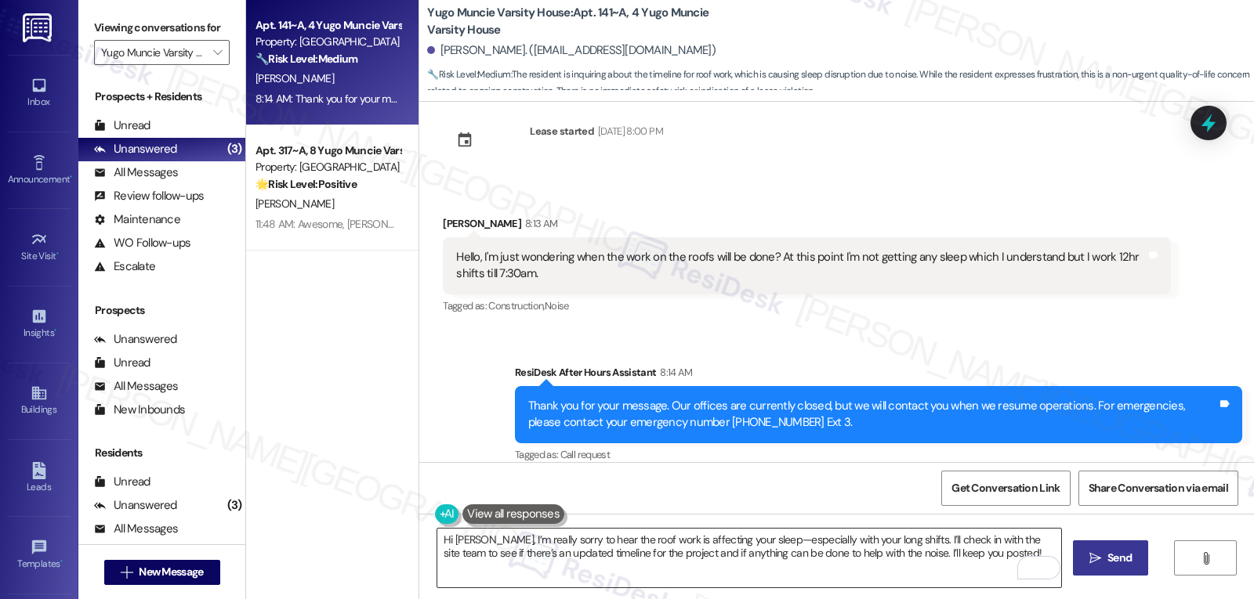
click at [972, 557] on textarea "Hi [PERSON_NAME], I’m really sorry to hear the roof work is affecting your slee…" at bounding box center [749, 558] width 624 height 59
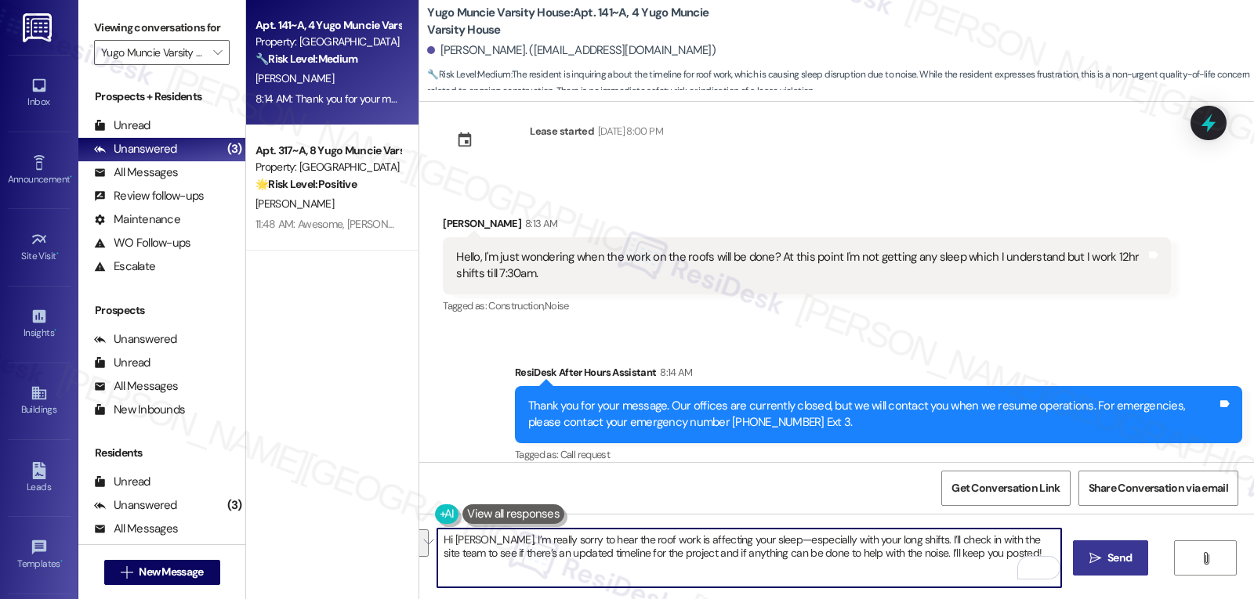
paste textarea "thank you for reaching out and I’m so sorry the roof work has been disturbing y…"
click at [883, 541] on textarea "Hi [PERSON_NAME], thank you for reaching out and I’m so sorry the roof work has…" at bounding box center [749, 558] width 624 height 59
click at [904, 569] on textarea "Hi [PERSON_NAME], thank you for reaching out, and I’m so sorry the roof work ha…" at bounding box center [749, 558] width 624 height 59
click at [862, 581] on textarea "Hi [PERSON_NAME], thank you for reaching out, and I’m so sorry the roof work ha…" at bounding box center [749, 558] width 624 height 59
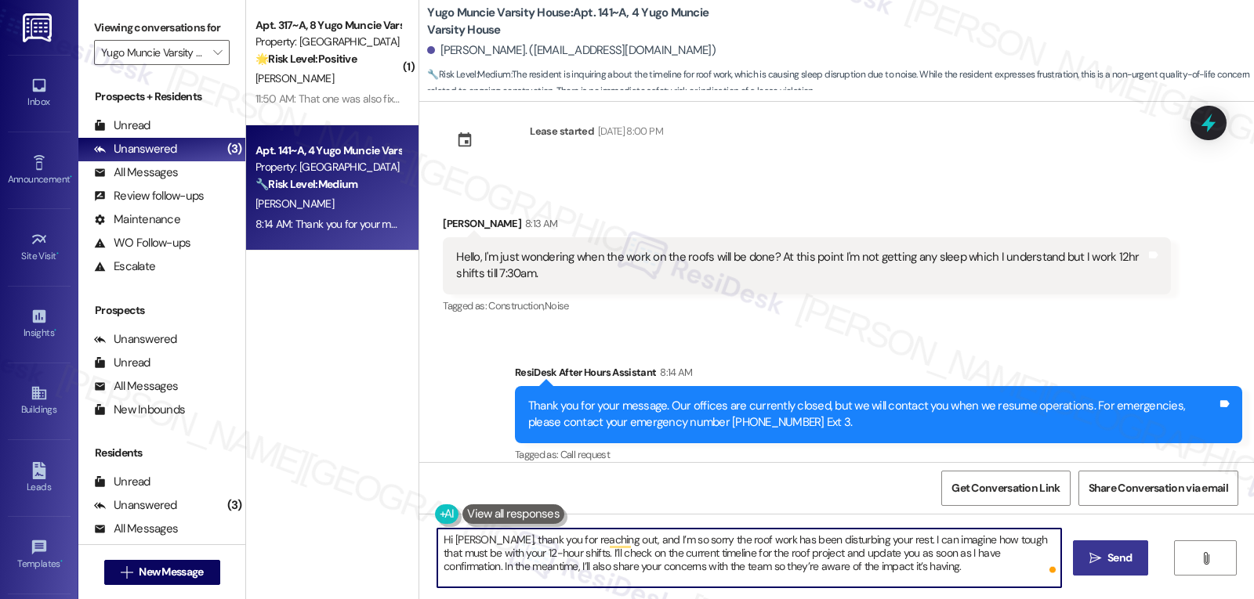
paste textarea "I’m really sorry to hear the roof work is affecting your sleep—especially with …"
click at [749, 545] on textarea "Hi [PERSON_NAME], I’m really sorry to hear the roof work is affecting your slee…" at bounding box center [749, 558] width 624 height 59
click at [952, 570] on textarea "Hi [PERSON_NAME], I’m really sorry to hear the roof work is affecting your slee…" at bounding box center [749, 558] width 624 height 59
click at [976, 562] on textarea "Hi [PERSON_NAME], I’m really sorry to hear the roof work is affecting your slee…" at bounding box center [749, 558] width 624 height 59
type textarea "Hi [PERSON_NAME], I’m really sorry to hear the roof work is affecting your slee…"
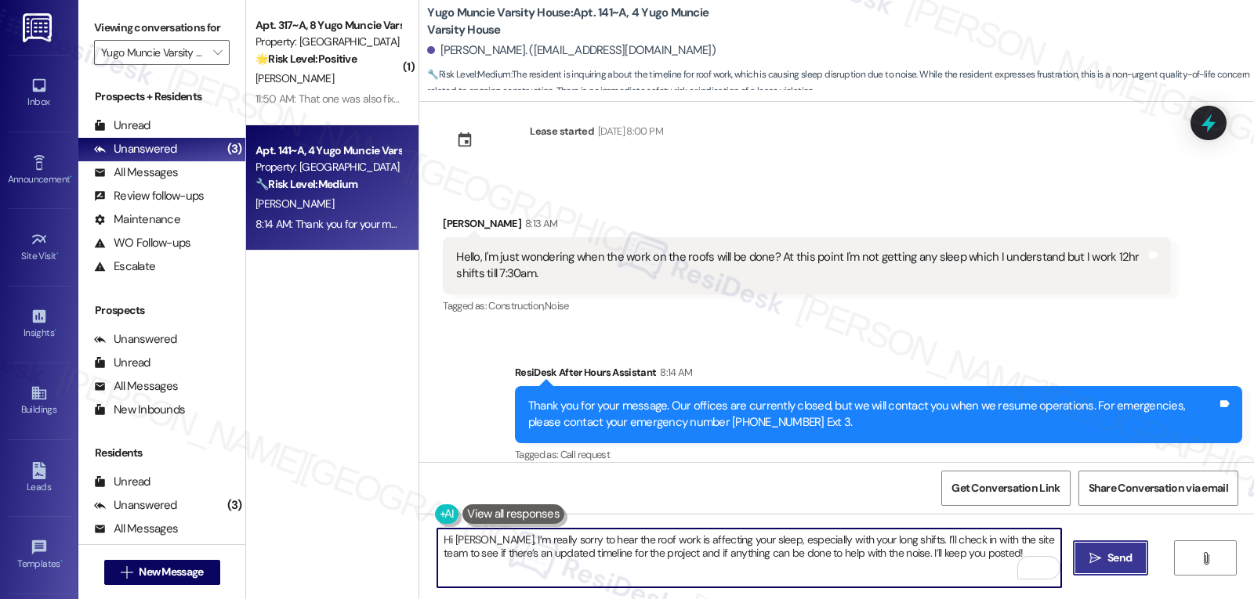
click at [1106, 567] on button " Send" at bounding box center [1111, 558] width 76 height 35
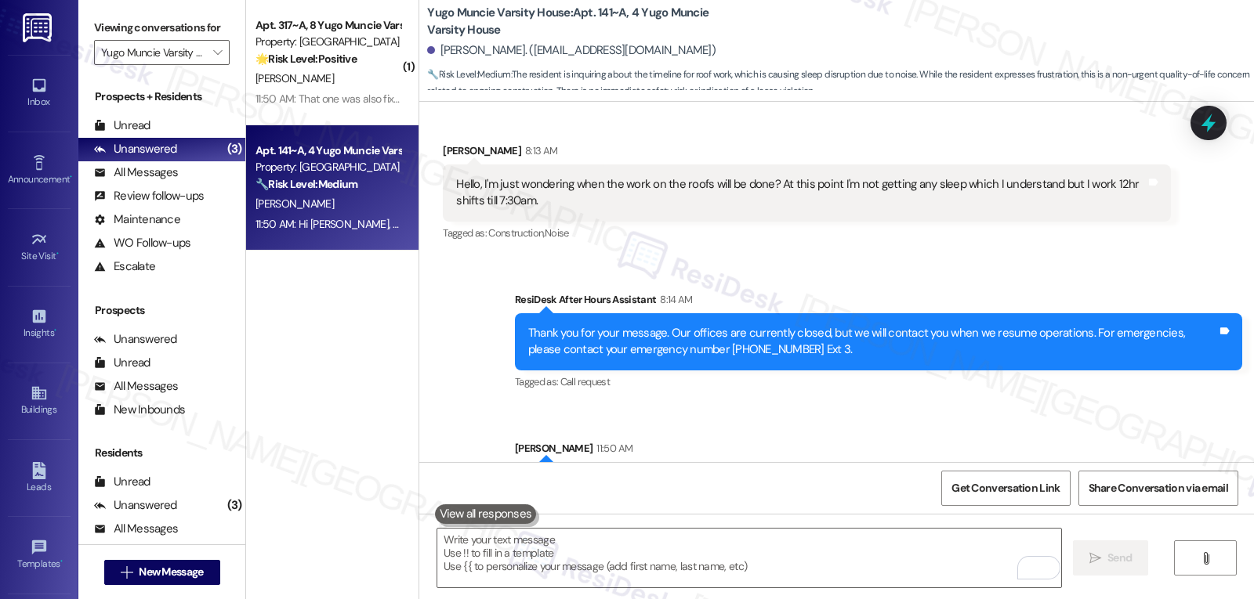
scroll to position [3824, 0]
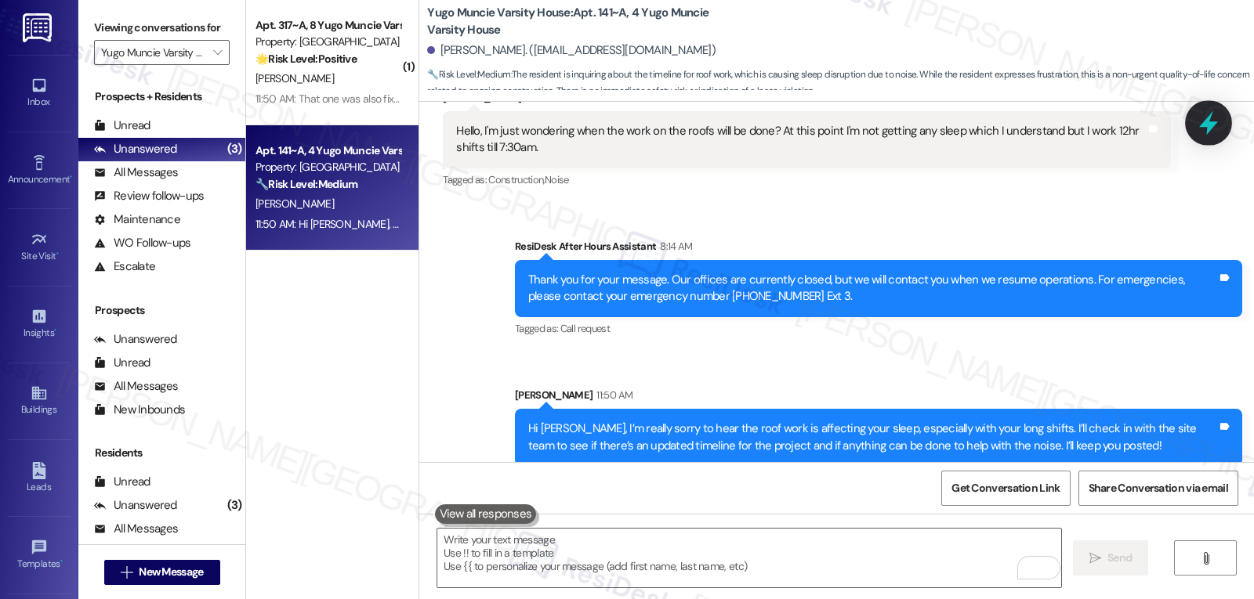
click at [1212, 132] on icon at bounding box center [1208, 123] width 27 height 27
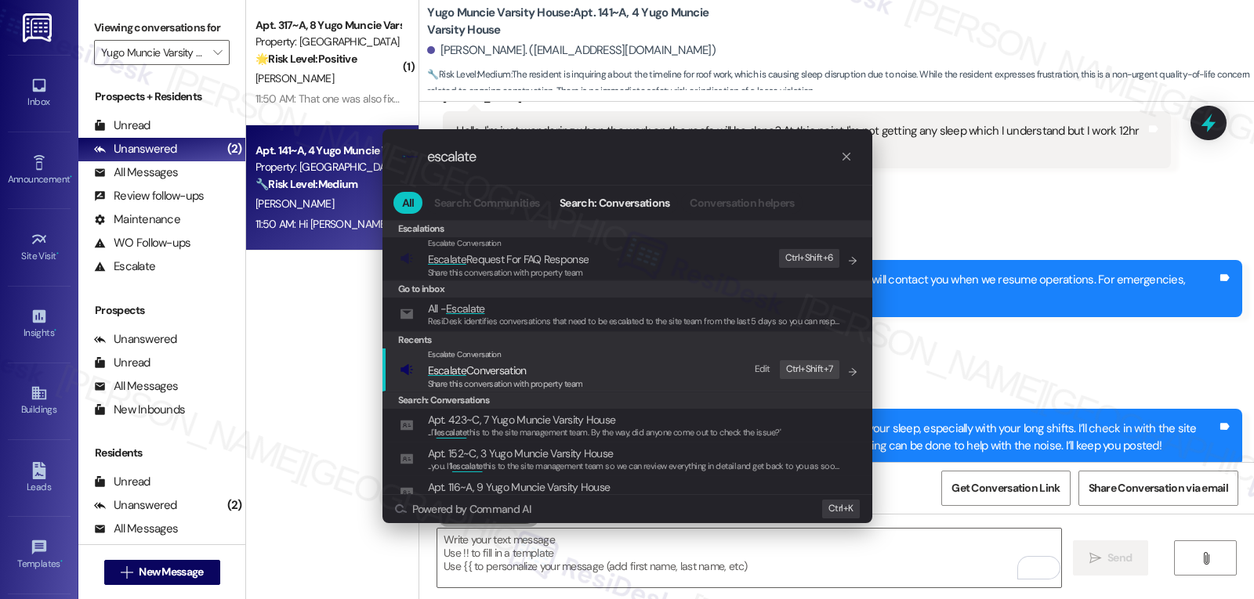
type input "escalate"
click at [491, 378] on span "Share this conversation with property team" at bounding box center [505, 383] width 155 height 11
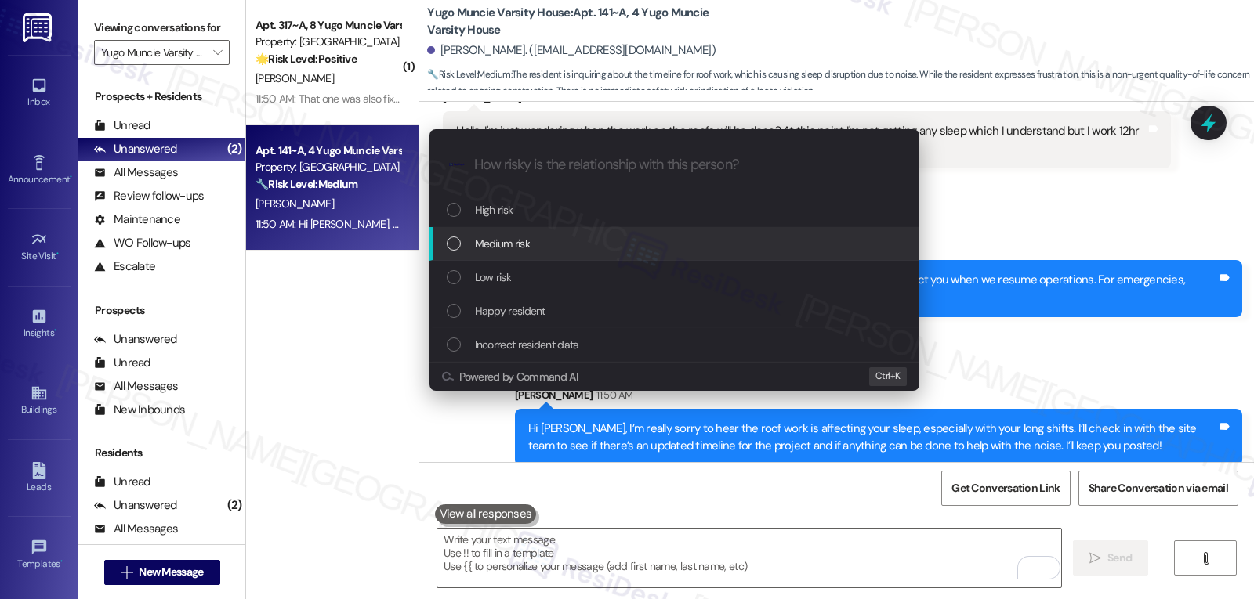
click at [560, 247] on div "Medium risk" at bounding box center [676, 243] width 458 height 17
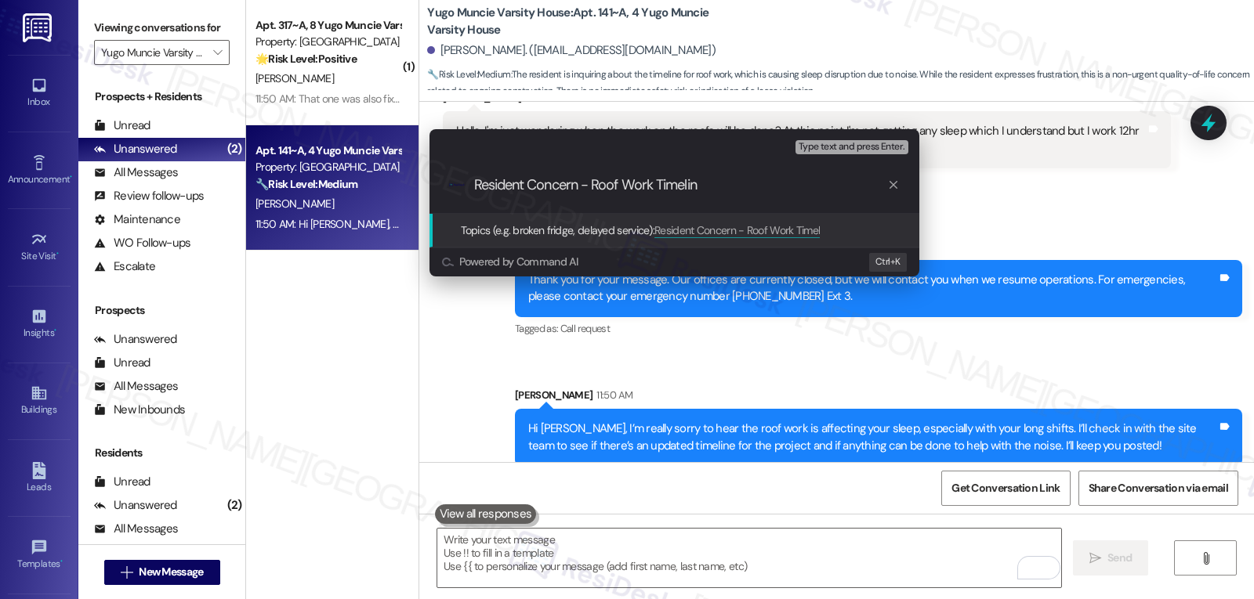
type input "Resident Concern - Roof Work Timeline"
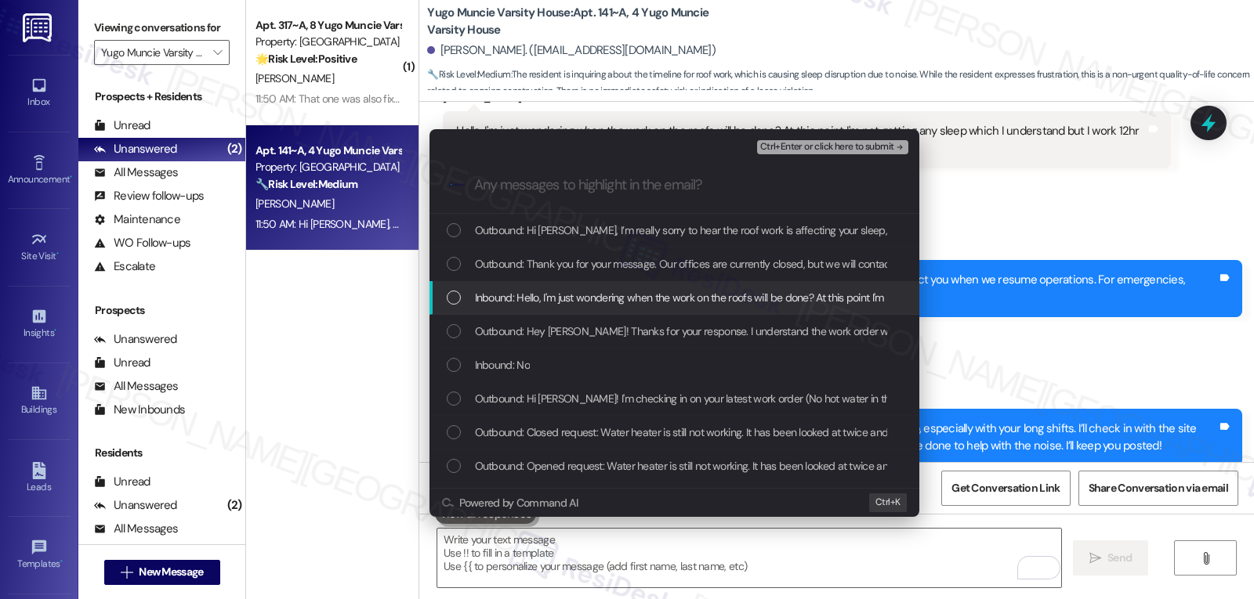
click at [565, 294] on span "Inbound: Hello, I'm just wondering when the work on the roofs will be done? At …" at bounding box center [845, 297] width 741 height 17
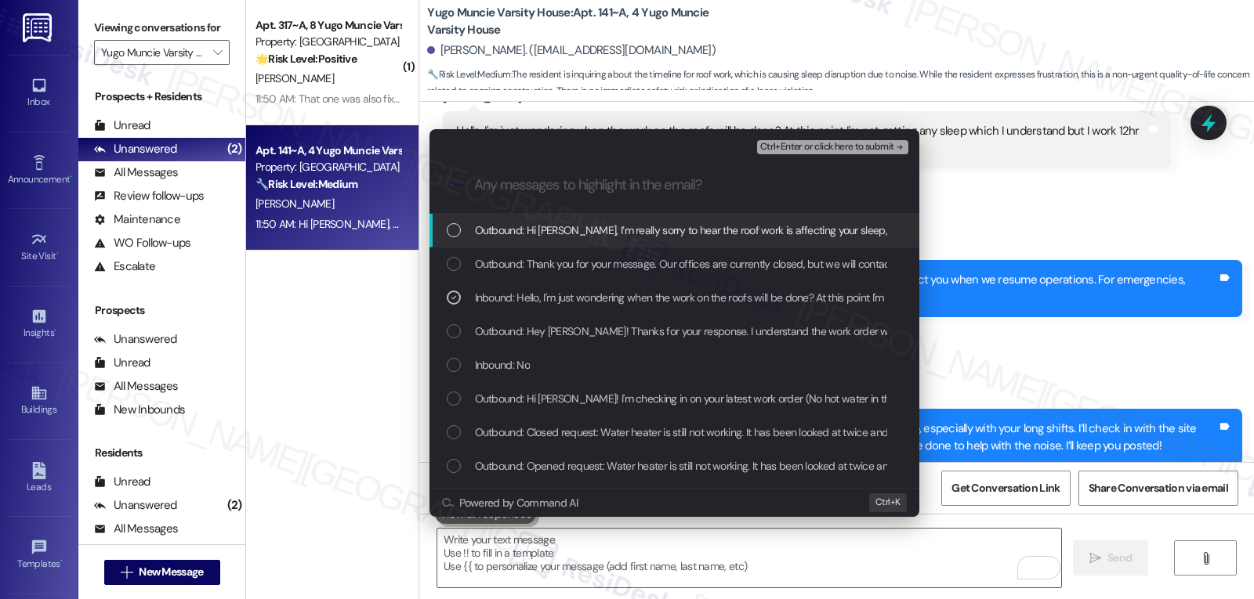
click at [879, 147] on span "Ctrl+Enter or click here to submit" at bounding box center [827, 147] width 134 height 11
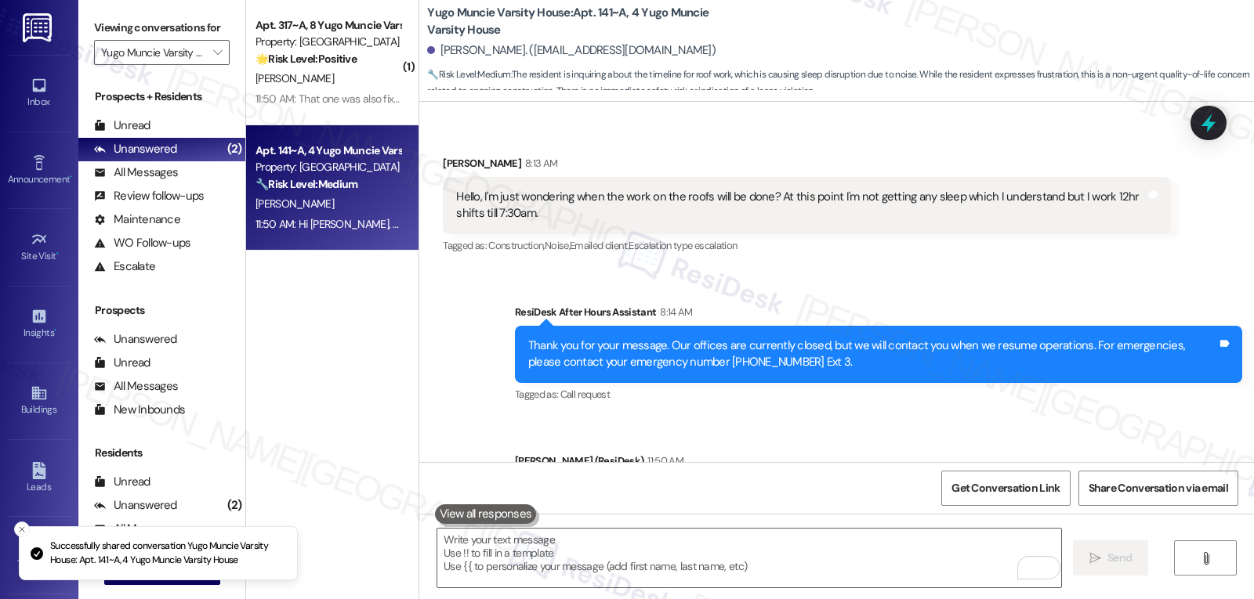
scroll to position [3847, 0]
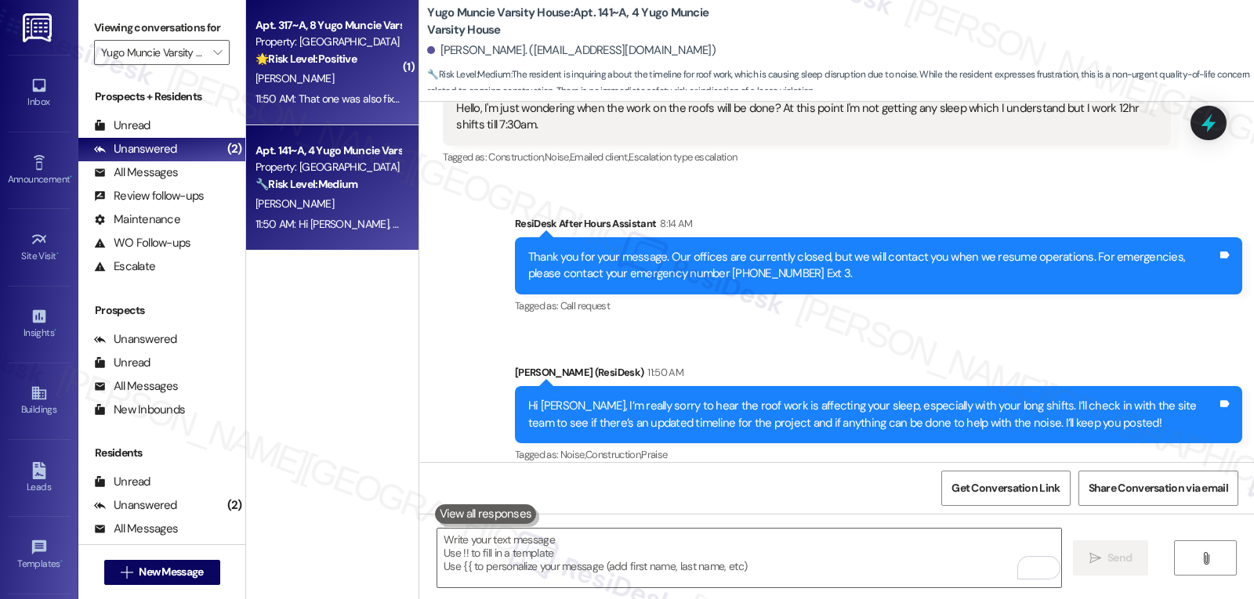
click at [329, 35] on div "Property: [GEOGRAPHIC_DATA]" at bounding box center [327, 42] width 145 height 16
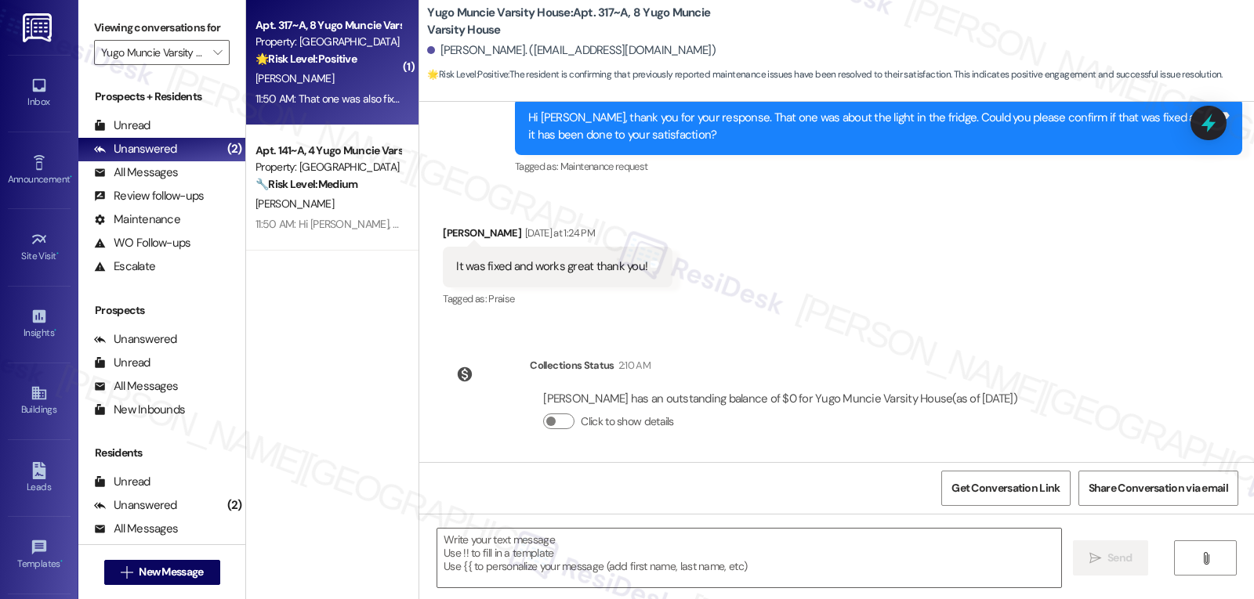
scroll to position [750, 0]
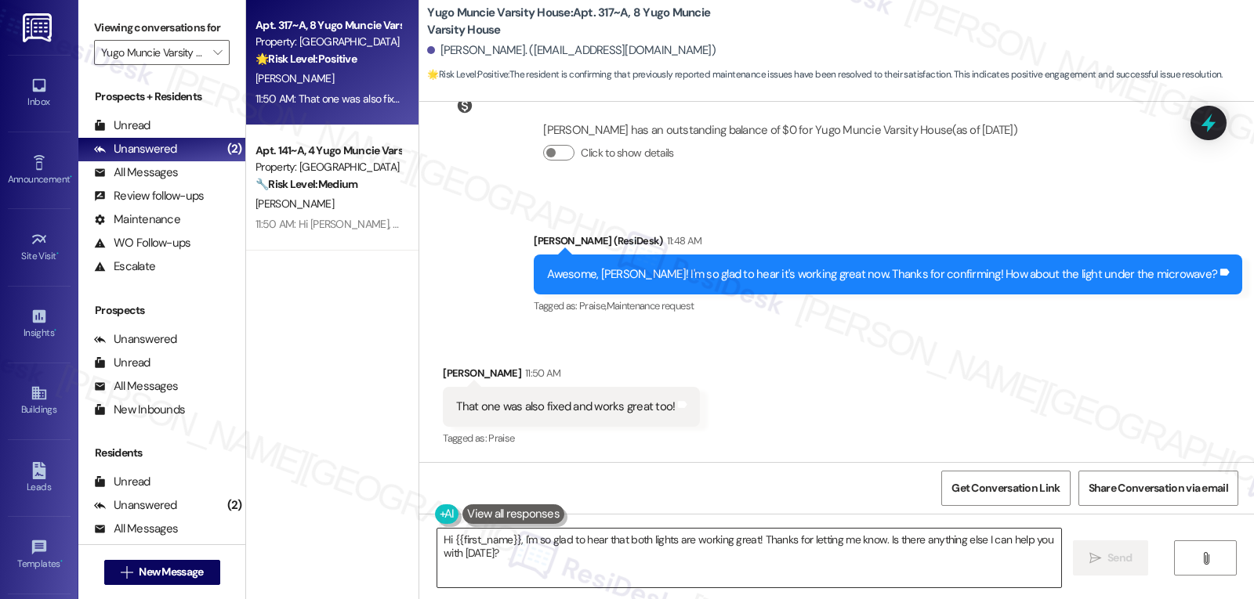
click at [869, 579] on textarea "Hi {{first_name}}, I'm so glad to hear that both lights are working great! Than…" at bounding box center [749, 558] width 624 height 59
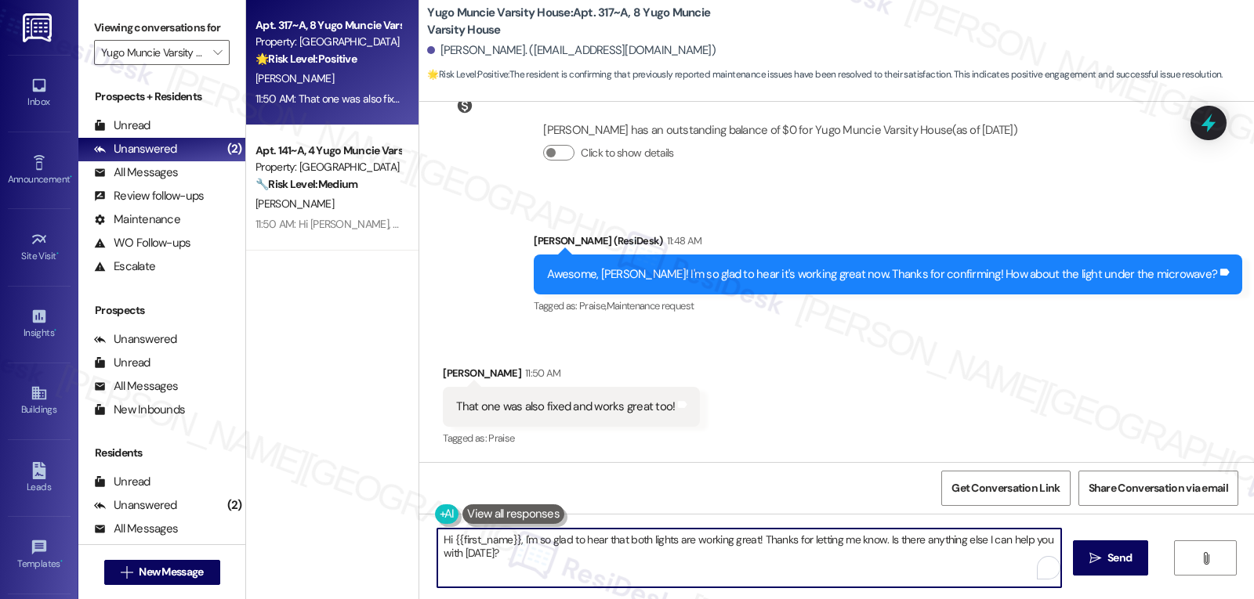
paste textarea "I appreciate your response, {{first_name}}! I’m glad your work order is all set…"
type textarea "I appreciate your response, {{first_name}}! I’m glad your work order is all set…"
click at [1132, 559] on span "Send" at bounding box center [1119, 558] width 31 height 16
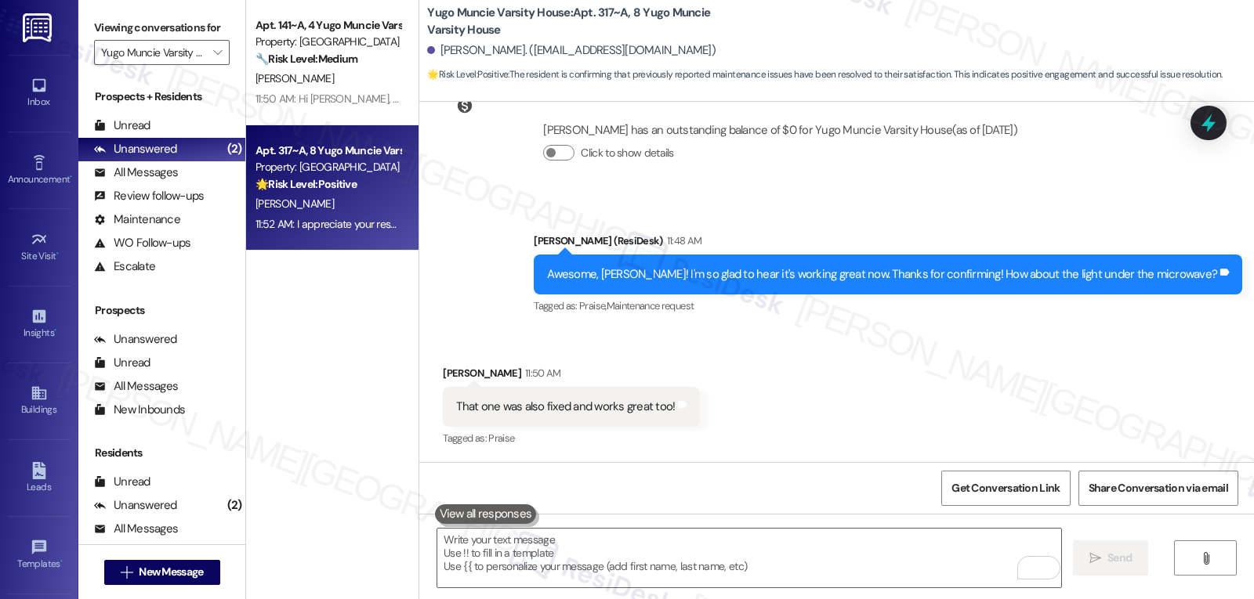
scroll to position [876, 0]
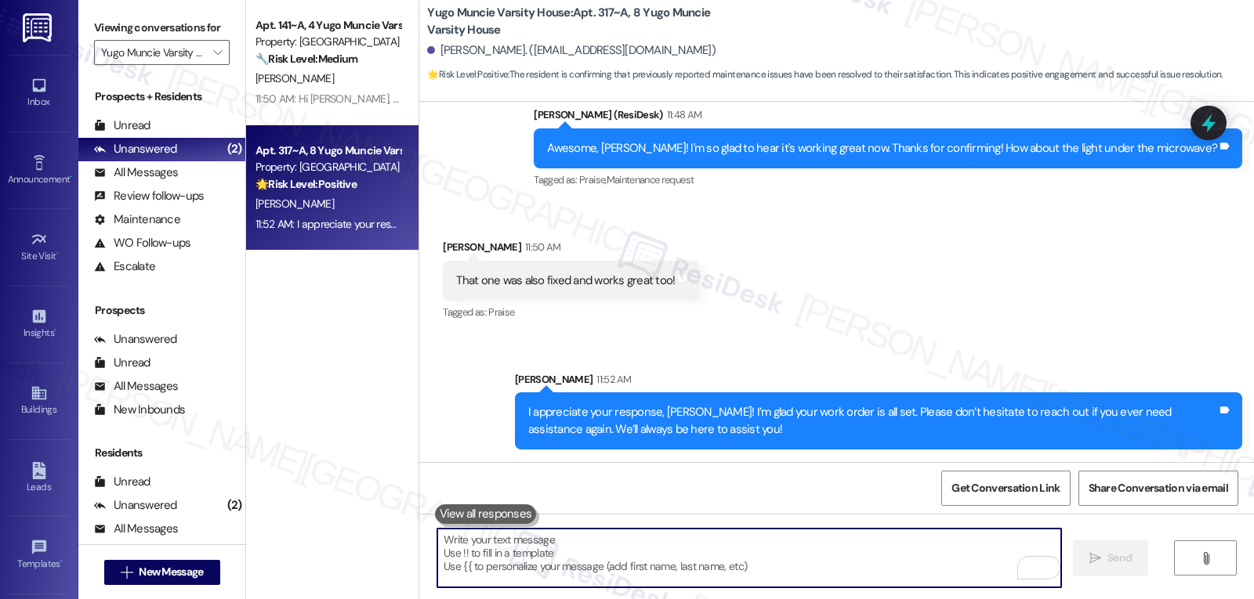
click at [528, 556] on textarea "To enrich screen reader interactions, please activate Accessibility in Grammarl…" at bounding box center [749, 558] width 624 height 59
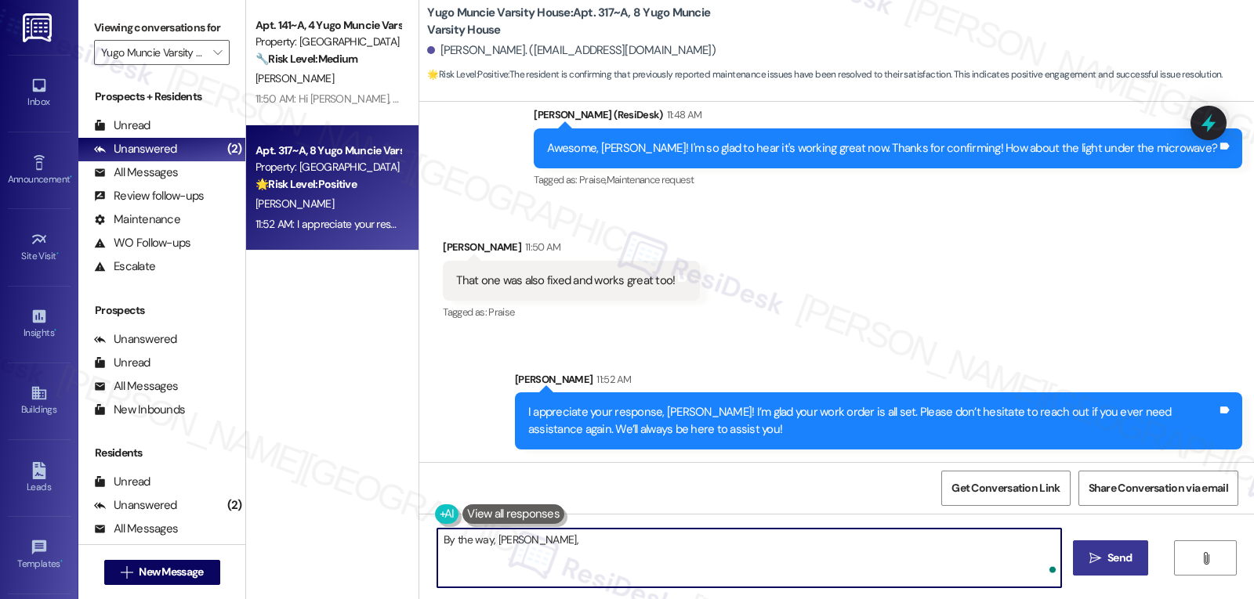
paste textarea "I hope you’ve been loving your time at {{property}}! Has it lived up to what yo…"
type textarea "By the way, [PERSON_NAME], I hope you’ve been loving your time at {{property}}!…"
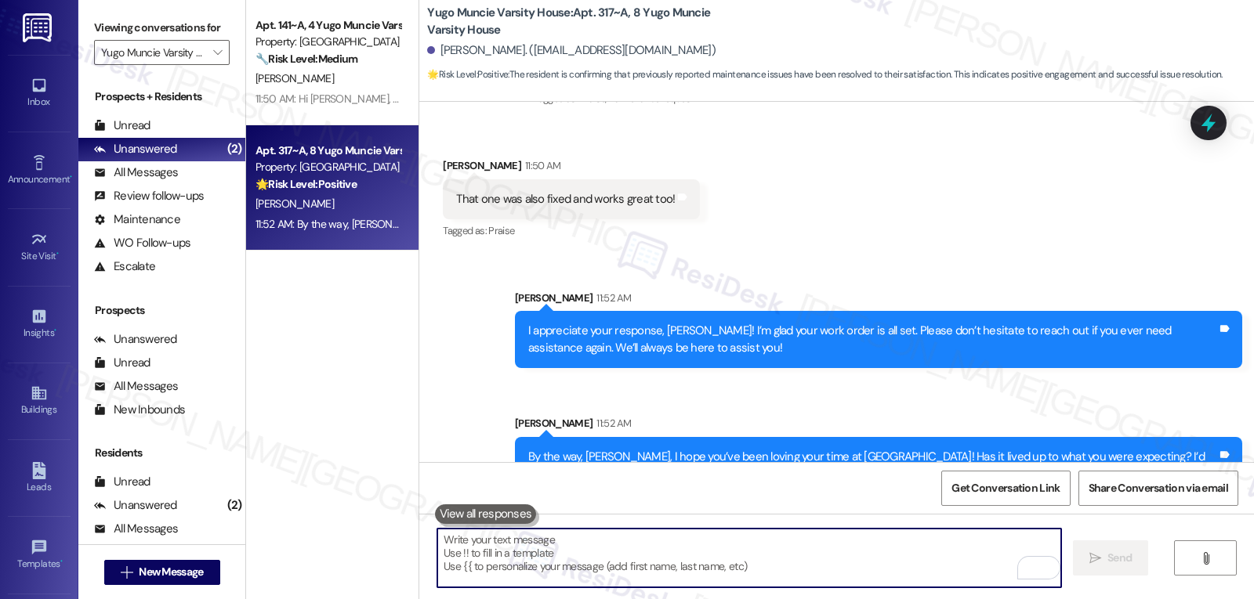
scroll to position [1002, 0]
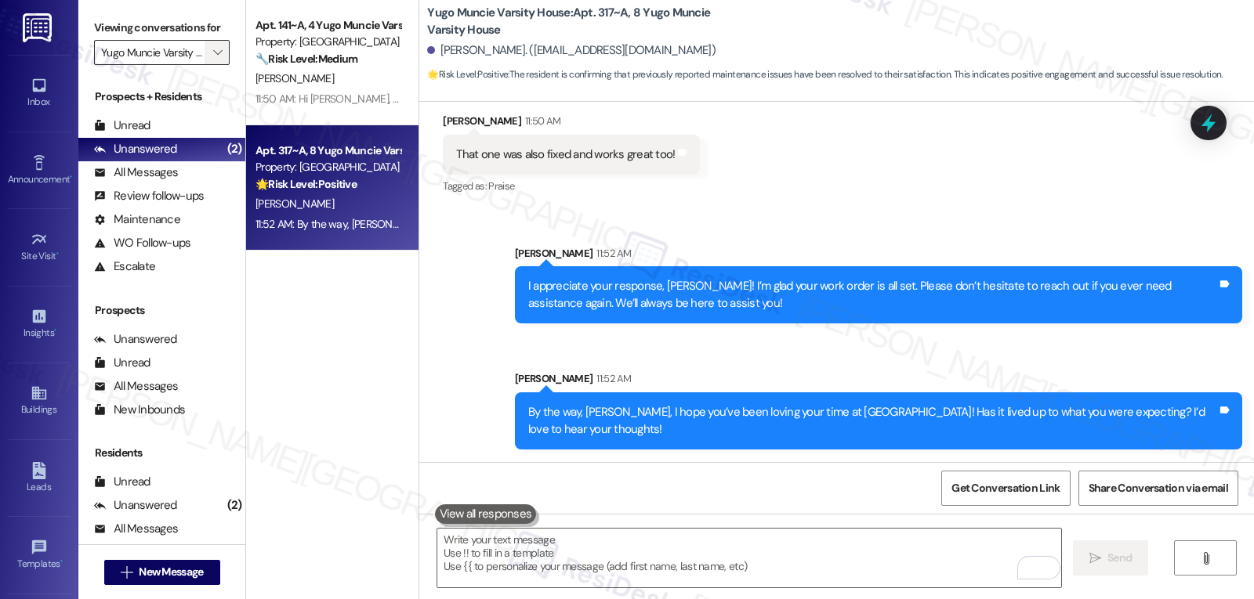
click at [213, 59] on icon "" at bounding box center [217, 52] width 9 height 13
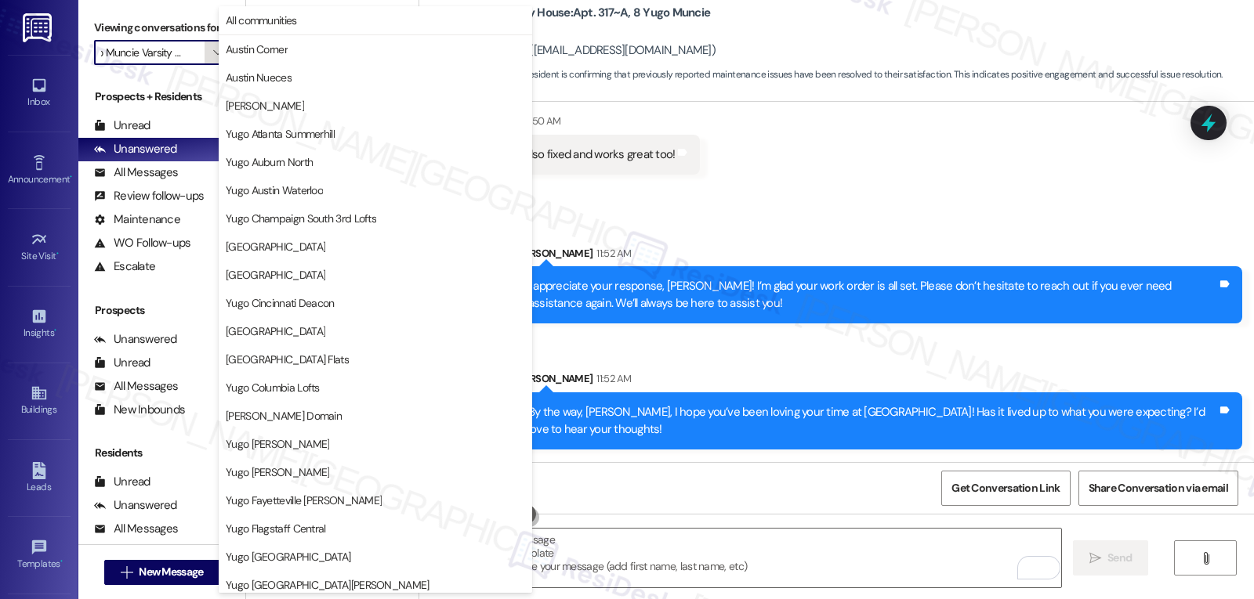
scroll to position [655, 0]
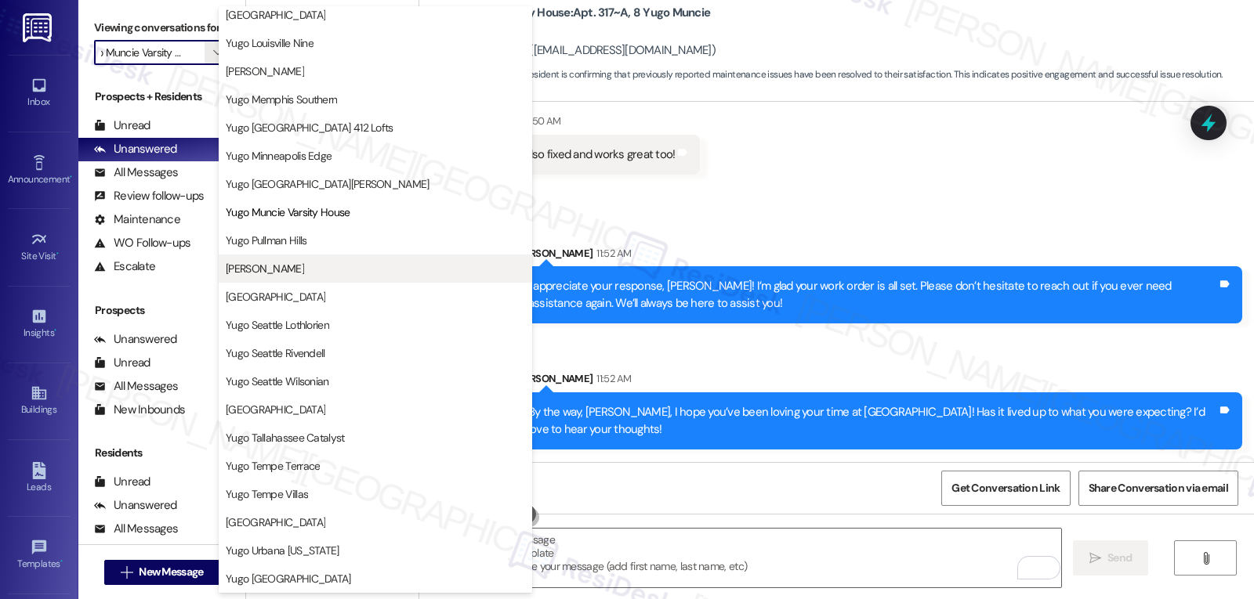
click at [328, 274] on span "[PERSON_NAME]" at bounding box center [375, 269] width 299 height 16
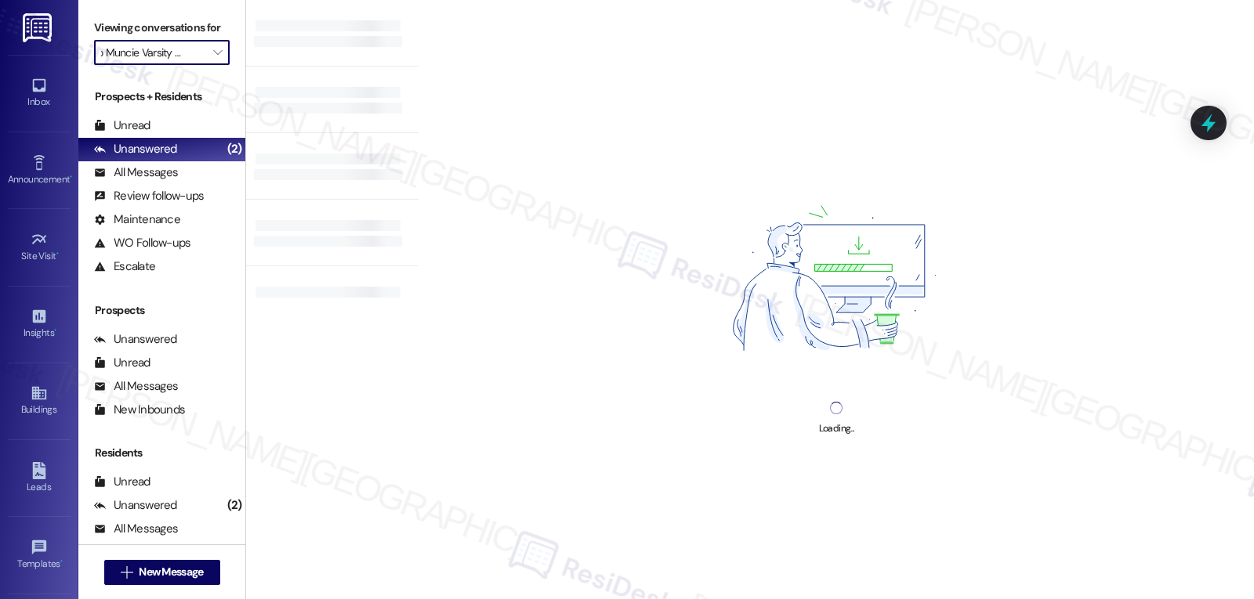
type input "[PERSON_NAME]"
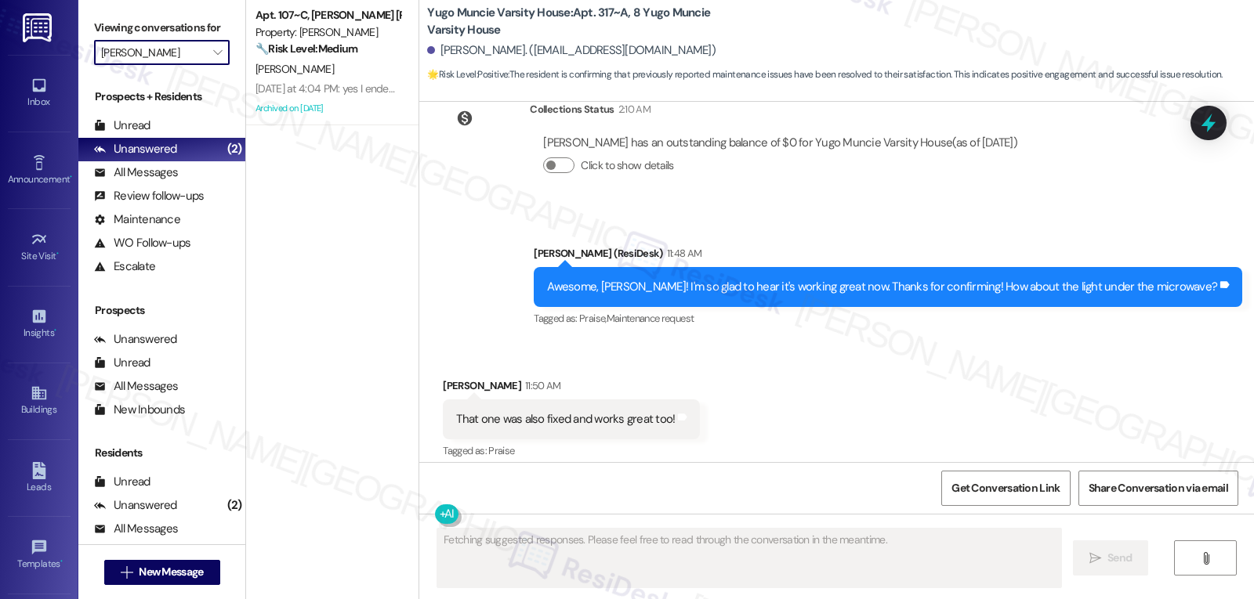
scroll to position [750, 0]
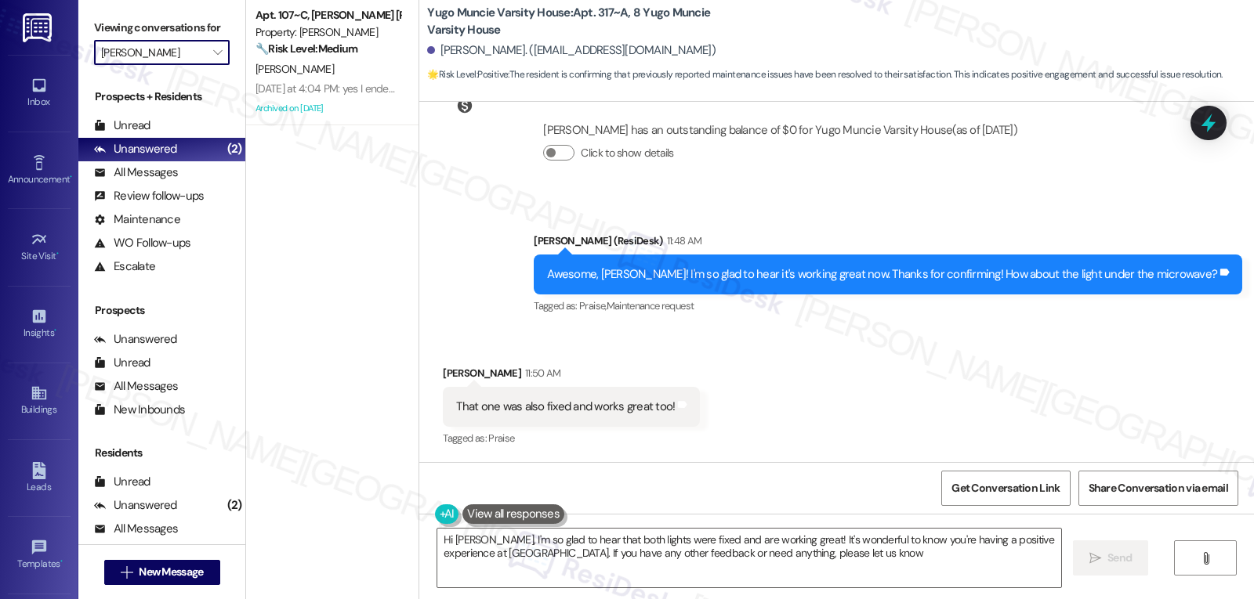
type textarea "Hi [PERSON_NAME], I'm so glad to hear that both lights were fixed and are worki…"
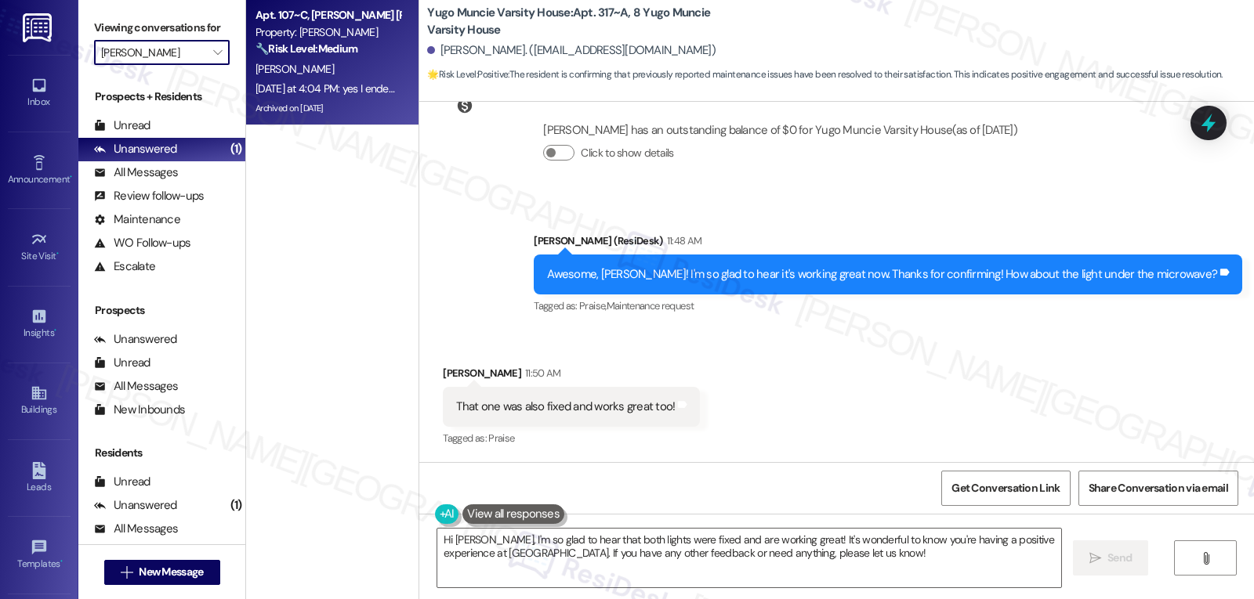
click at [350, 68] on div "[PERSON_NAME]" at bounding box center [328, 70] width 148 height 20
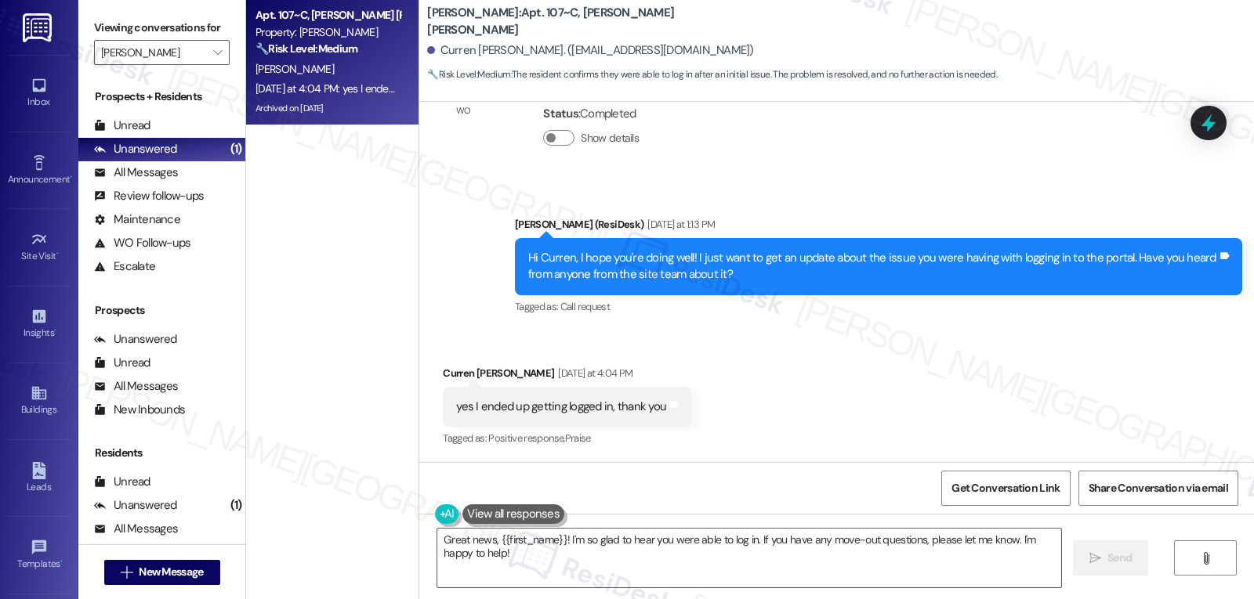
scroll to position [2269, 0]
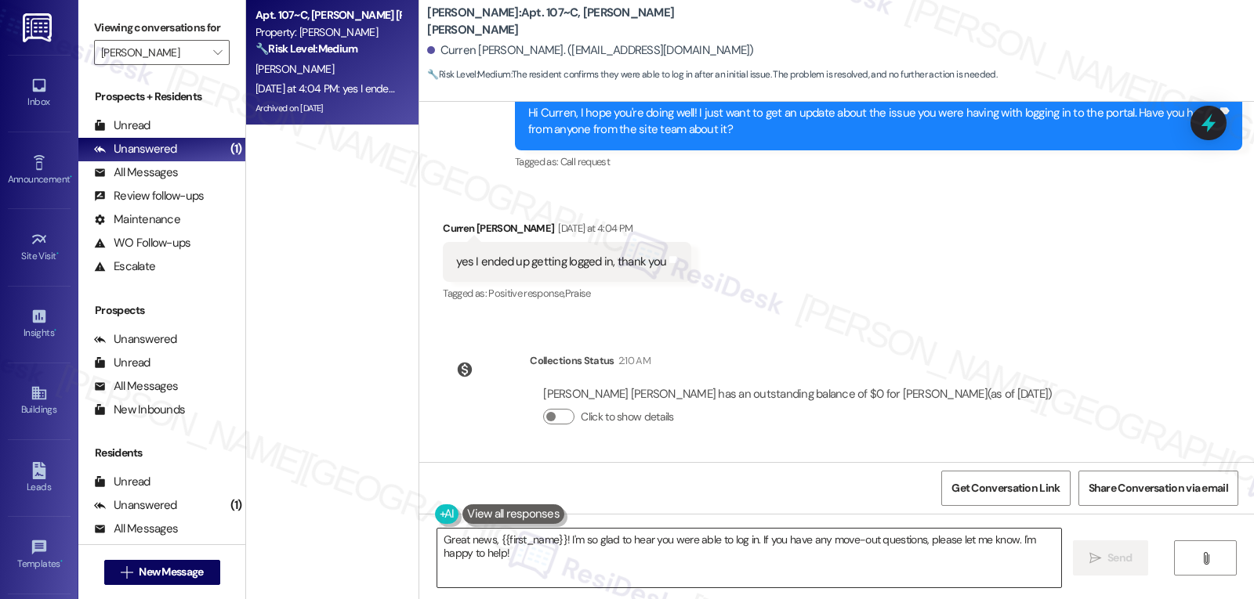
click at [546, 567] on textarea "Great news, {{first_name}}! I'm so glad to hear you were able to log in. If you…" at bounding box center [749, 558] width 624 height 59
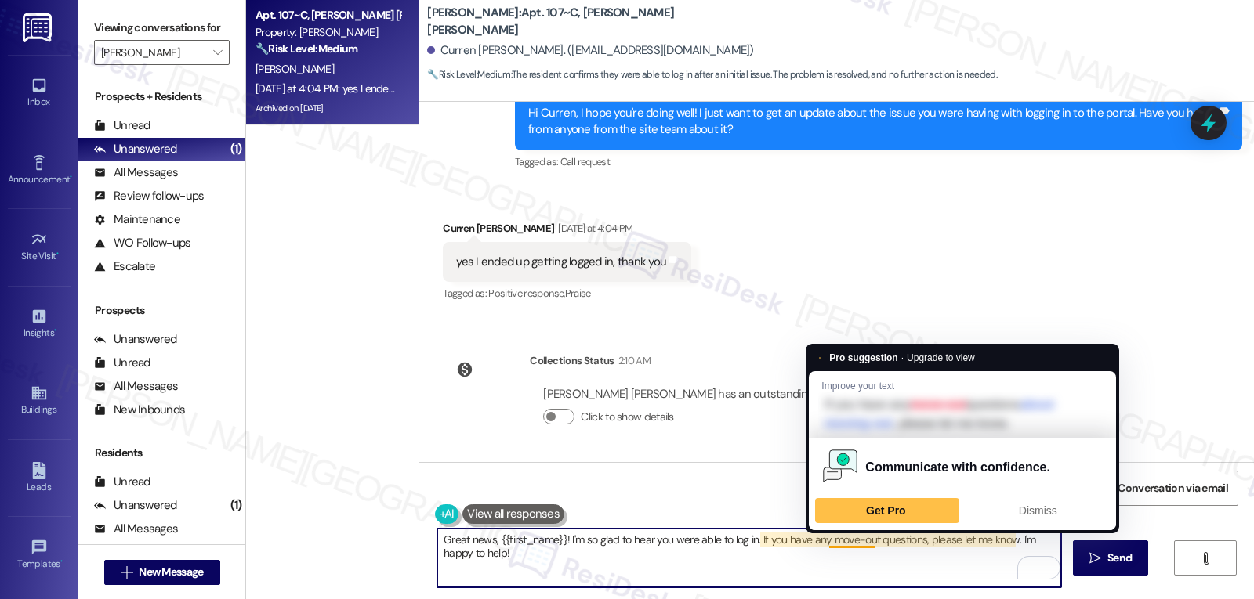
drag, startPoint x: 817, startPoint y: 539, endPoint x: 862, endPoint y: 540, distance: 44.7
click at [862, 540] on textarea "Great news, {{first_name}}! I'm so glad to hear you were able to log in. If you…" at bounding box center [749, 558] width 624 height 59
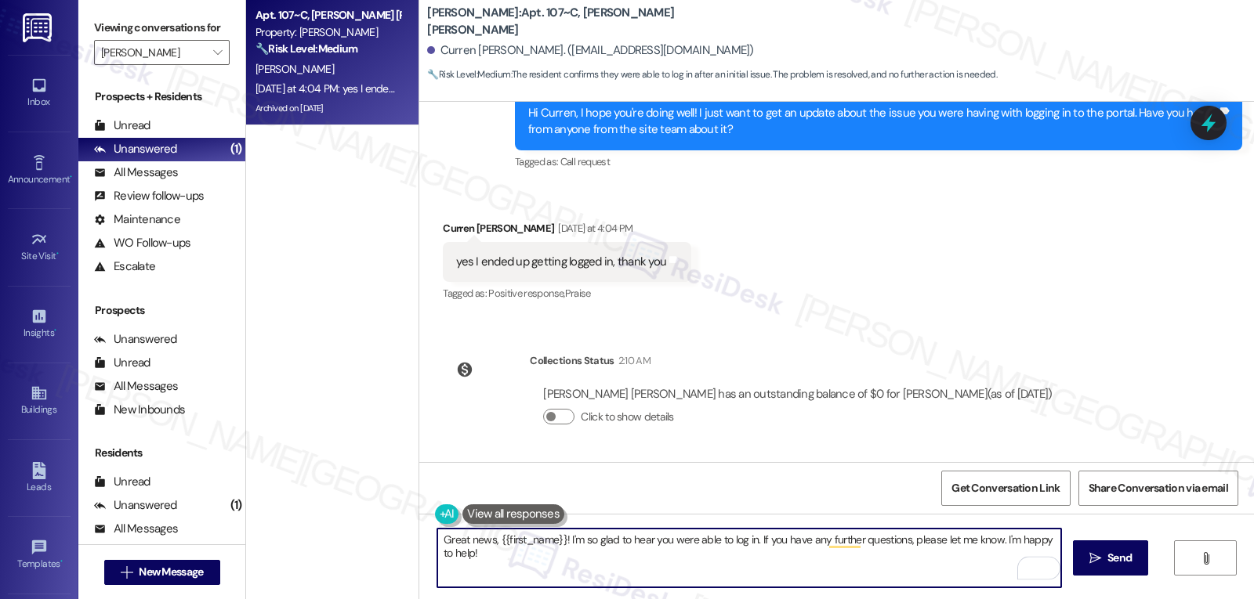
click at [860, 548] on textarea "Great news, {{first_name}}! I'm so glad to hear you were able to log in. If you…" at bounding box center [749, 558] width 624 height 59
type textarea "Great news, {{first_name}}! I'm so glad to hear you were able to log in. If you…"
click at [1132, 549] on button " Send" at bounding box center [1111, 558] width 76 height 35
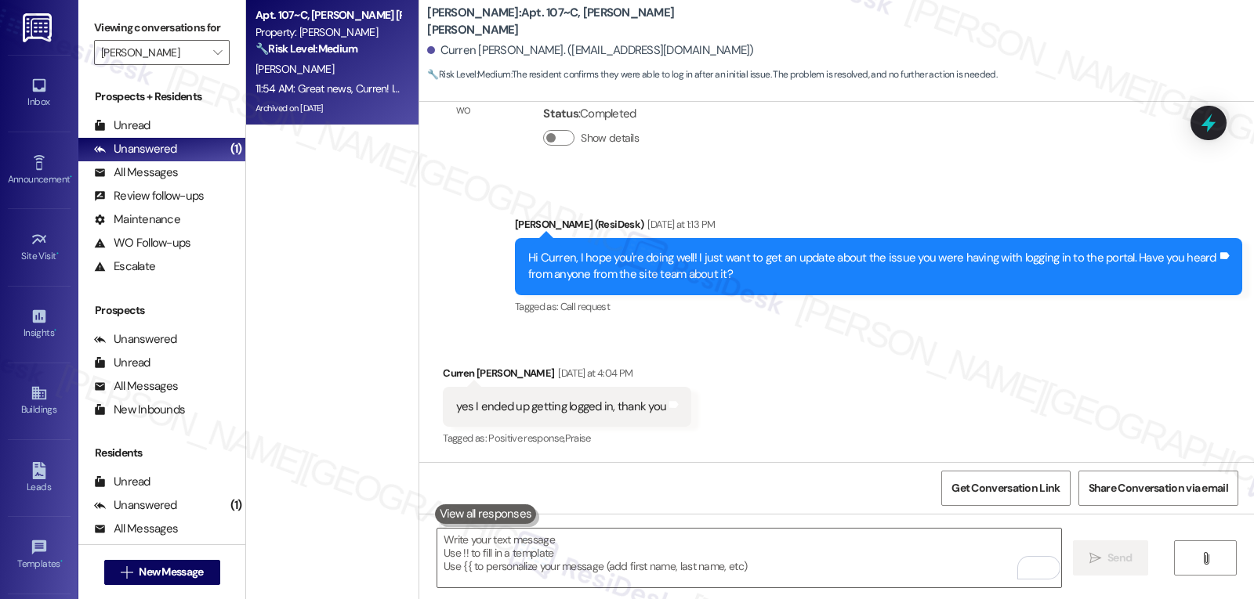
scroll to position [2378, 0]
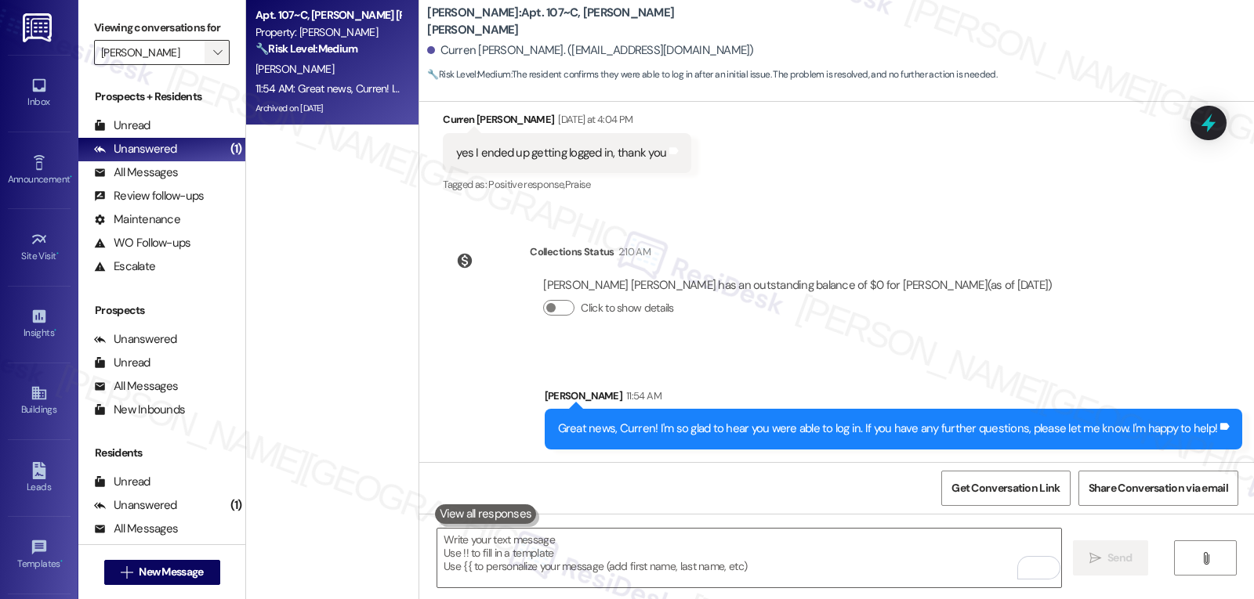
click at [210, 65] on span "" at bounding box center [217, 52] width 15 height 25
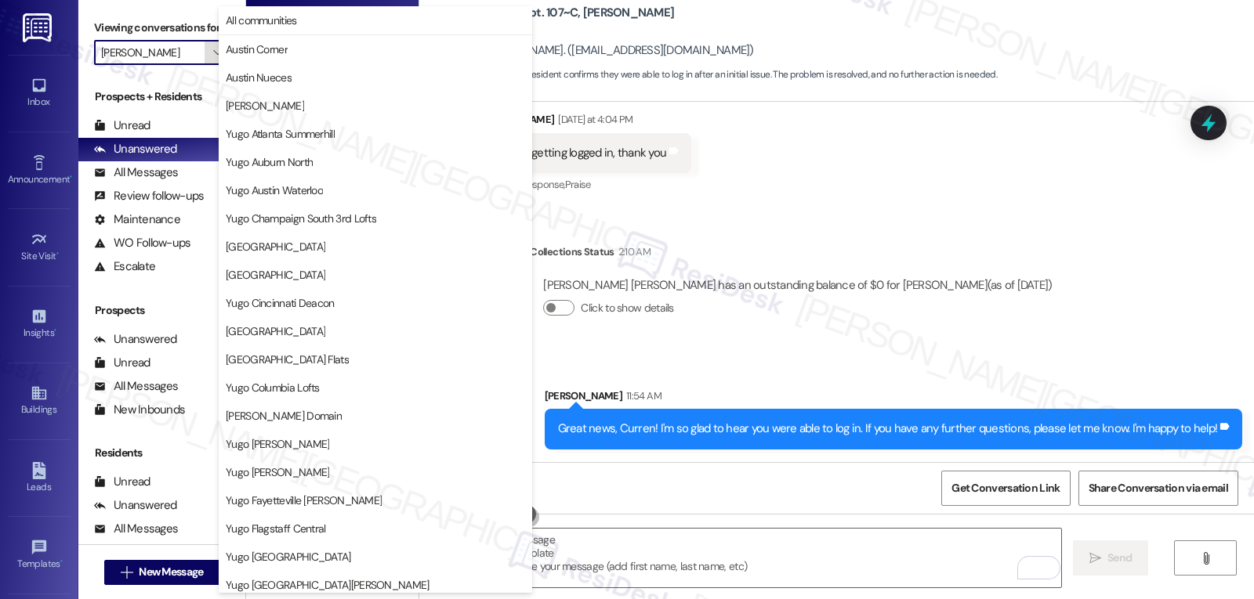
scroll to position [655, 0]
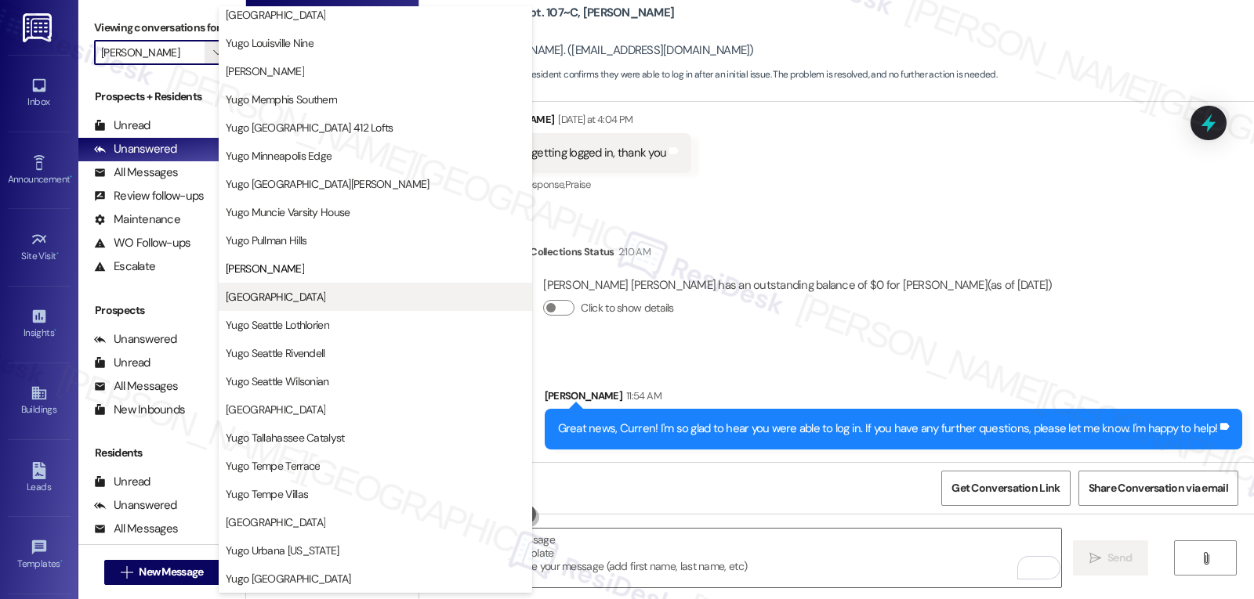
click at [302, 300] on span "[GEOGRAPHIC_DATA]" at bounding box center [276, 297] width 100 height 16
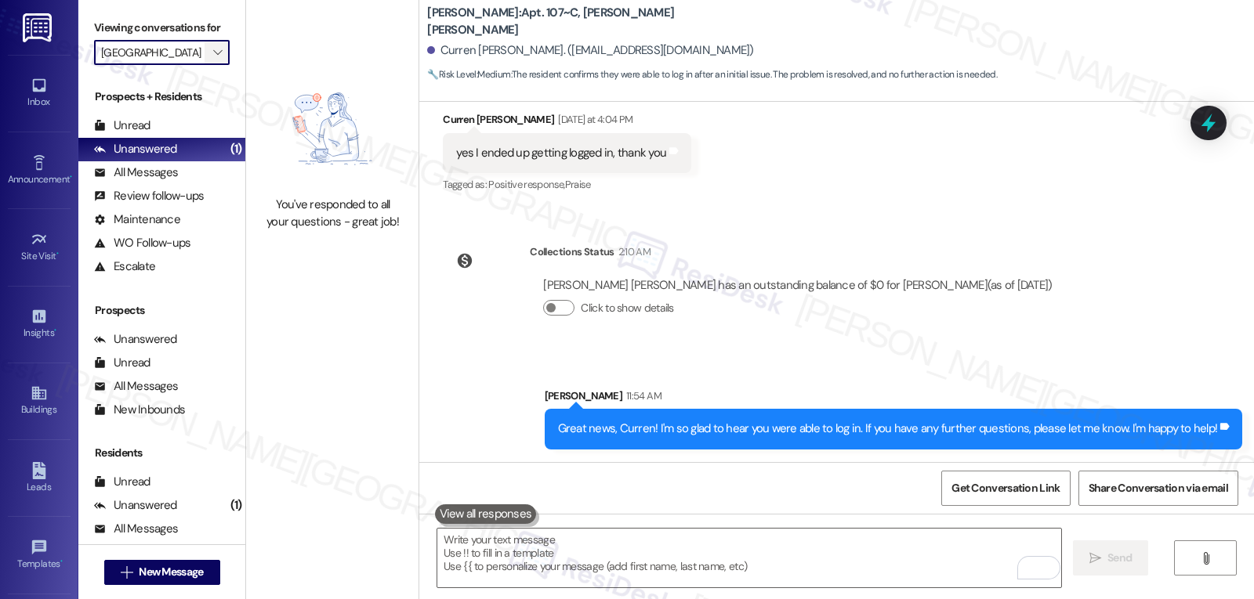
click at [210, 65] on span "" at bounding box center [217, 52] width 15 height 25
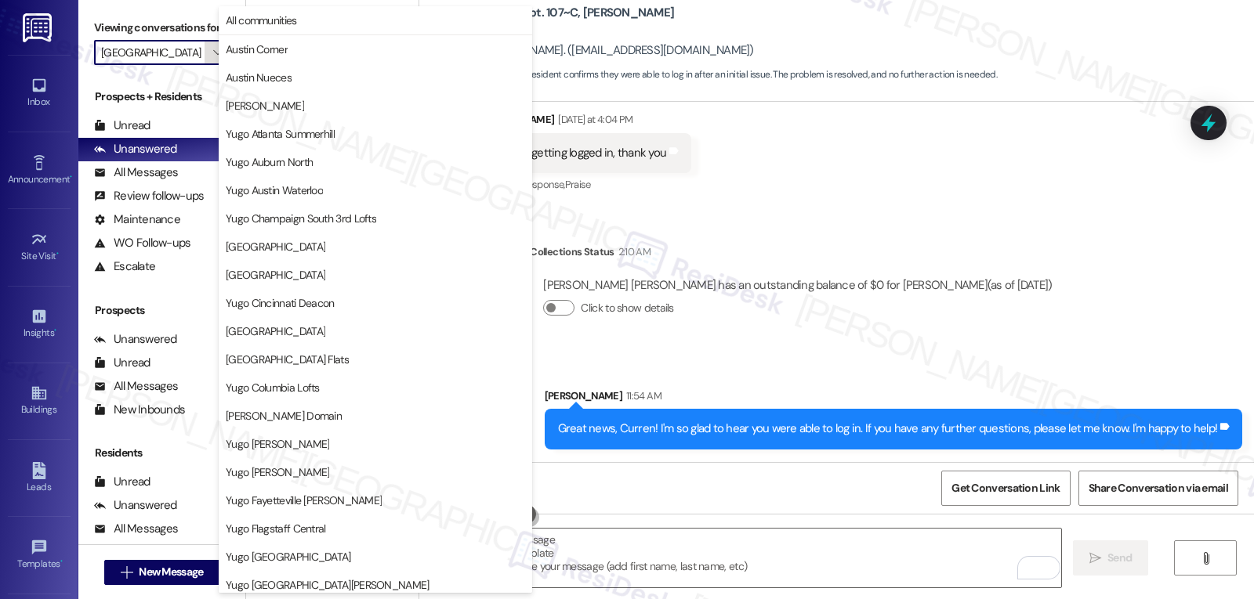
scroll to position [655, 0]
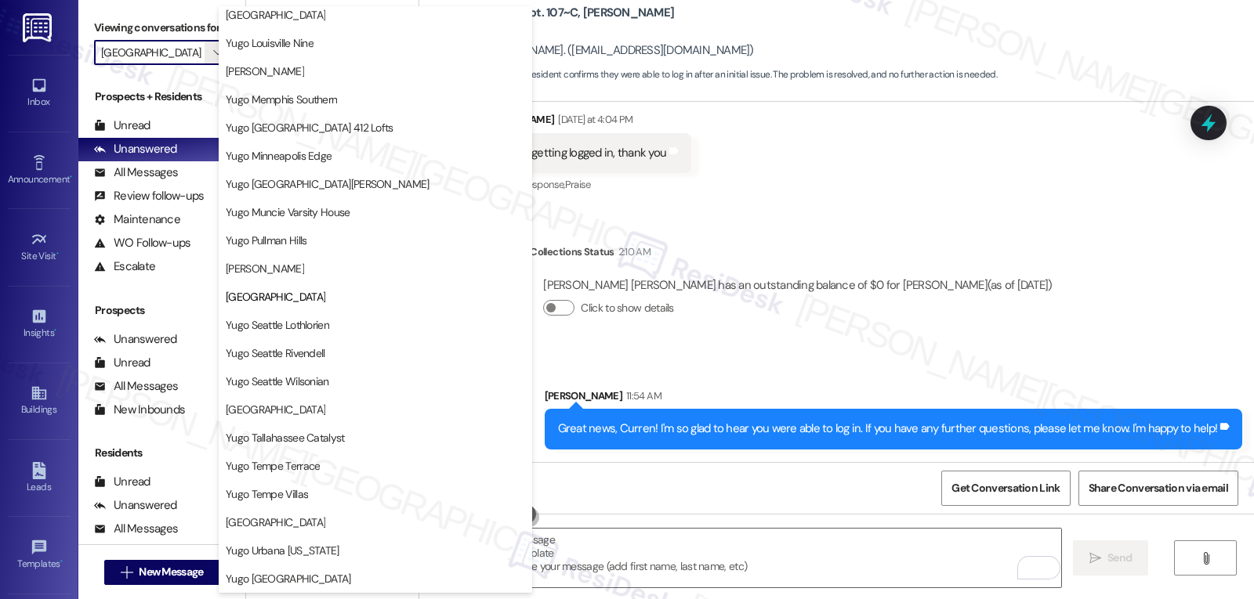
click at [309, 313] on button "Yugo Seattle Lothlorien" at bounding box center [375, 325] width 313 height 28
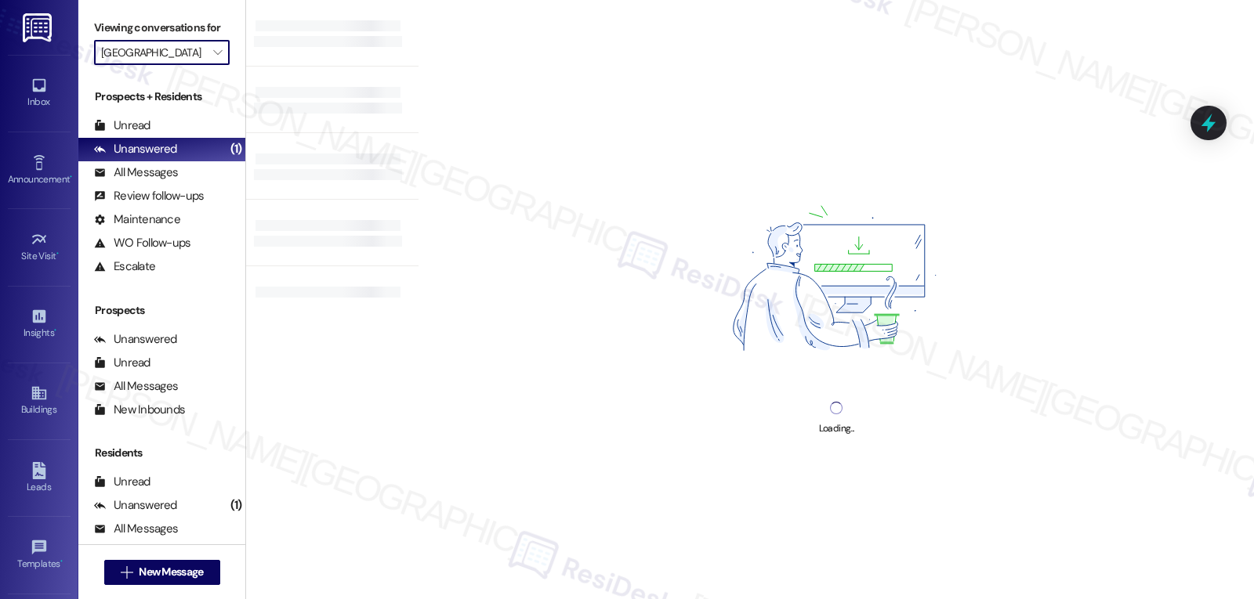
type input "Yugo Seattle Lothlorien"
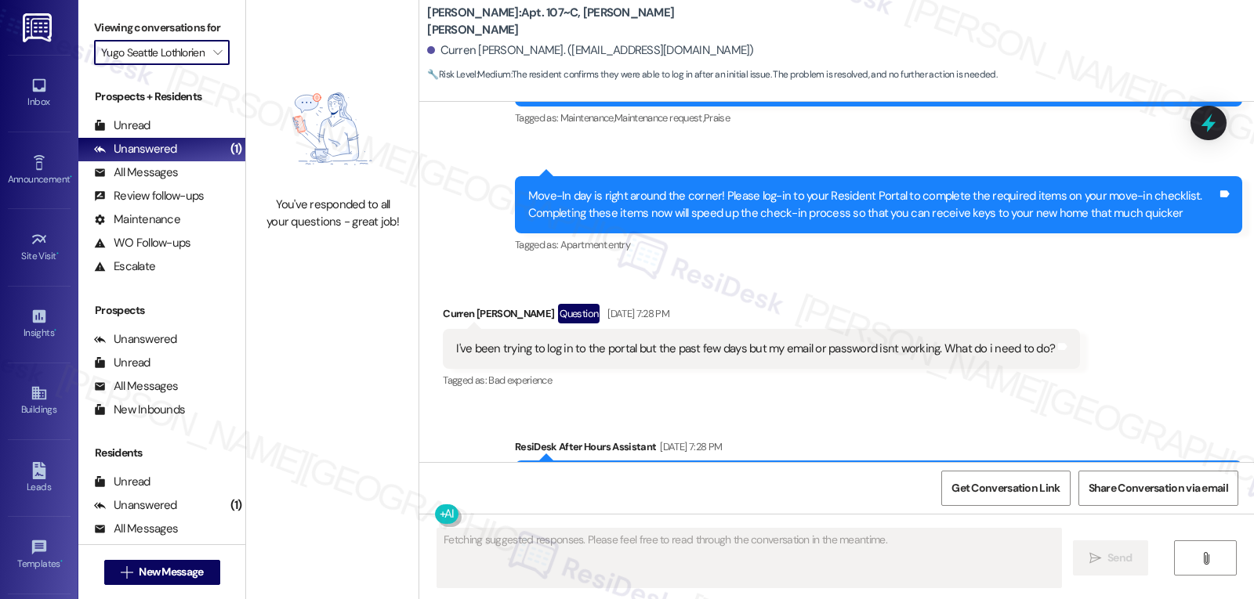
type textarea "Fetching suggested responses. Please feel free to read through the conversation…"
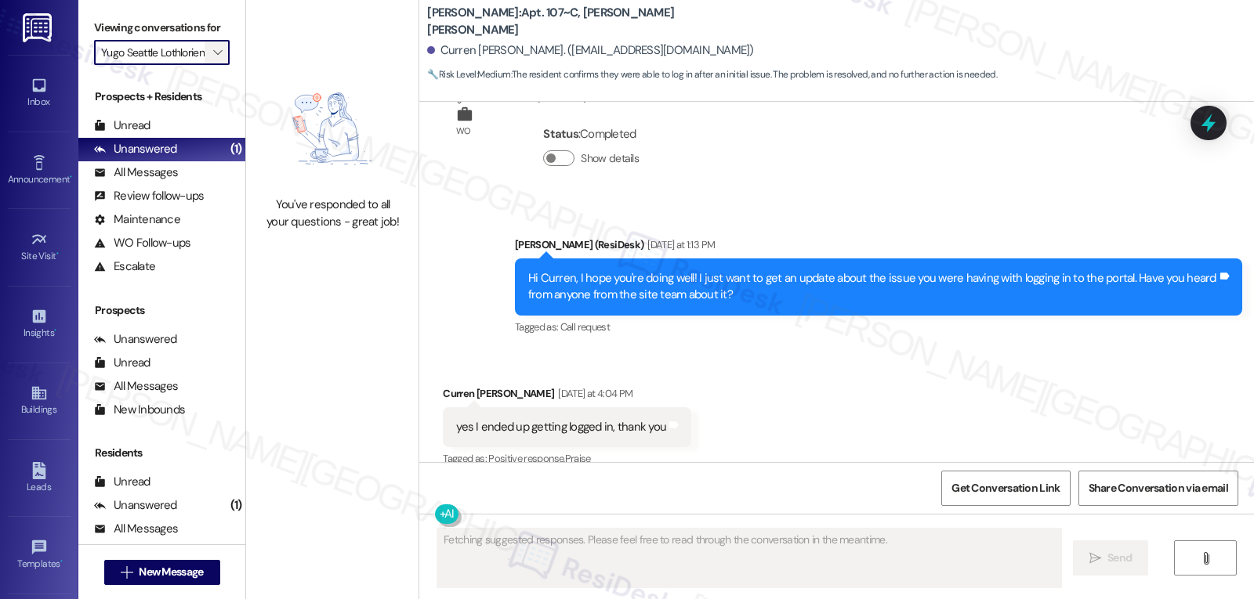
scroll to position [2124, 0]
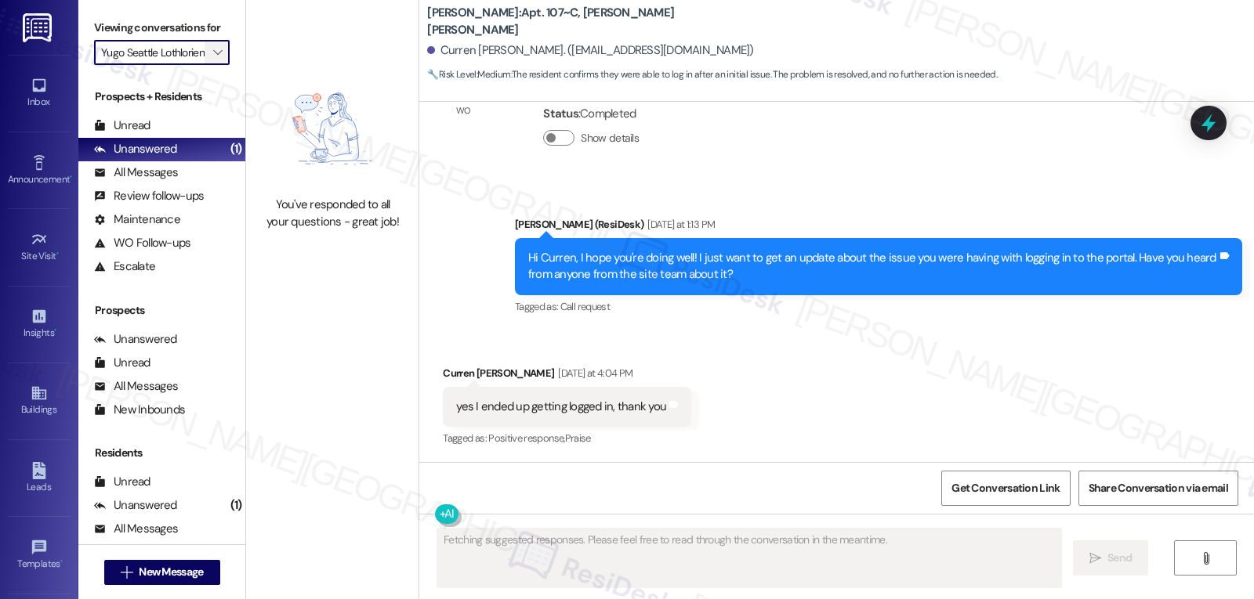
click at [213, 59] on icon "" at bounding box center [217, 52] width 9 height 13
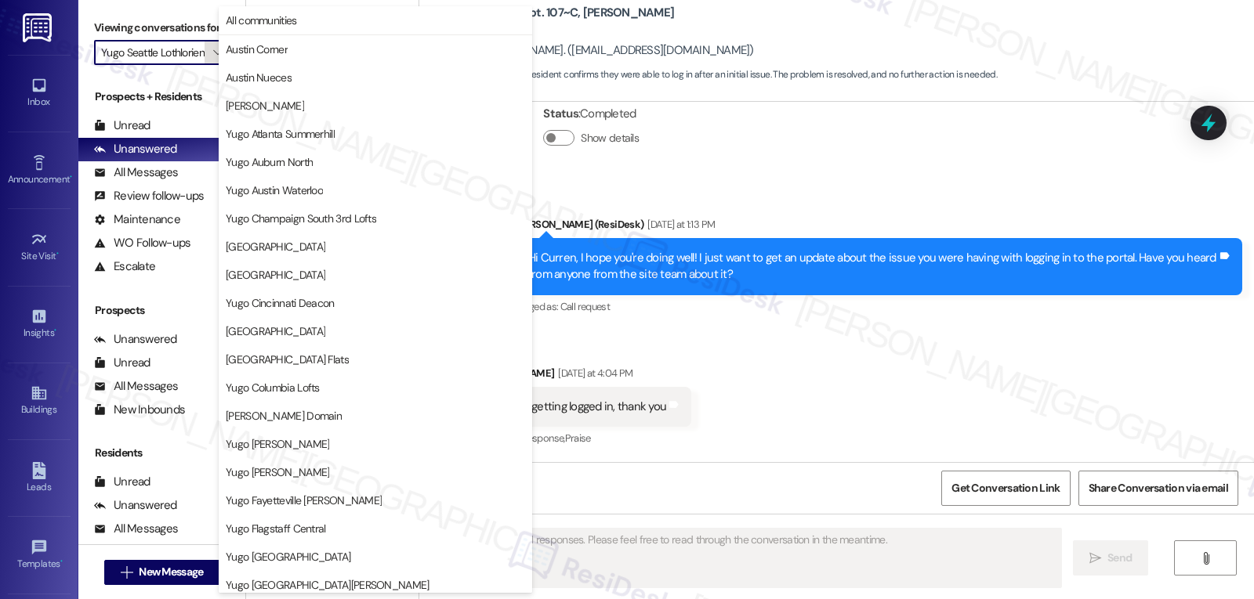
scroll to position [655, 0]
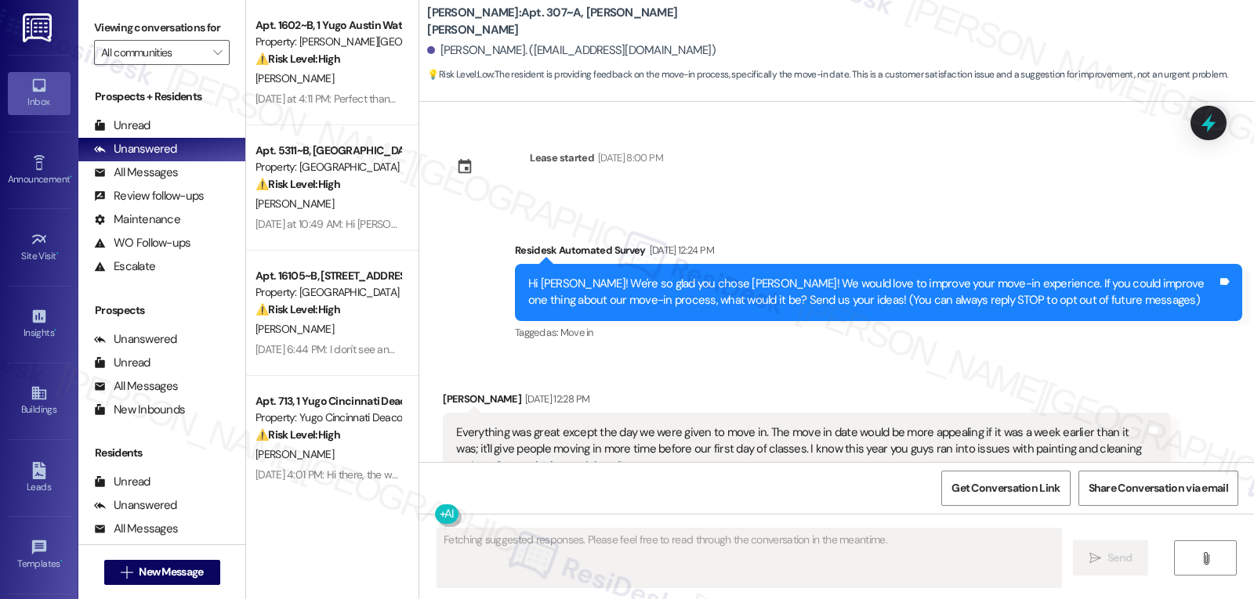
scroll to position [346, 0]
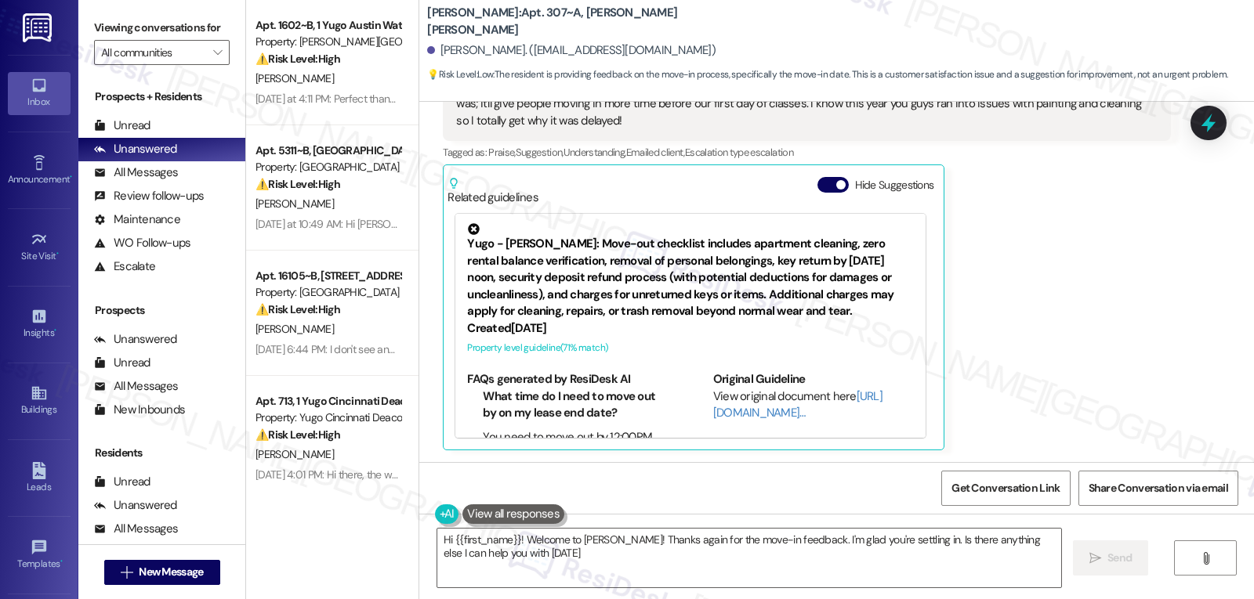
type textarea "Hi {{first_name}}! Welcome to Yugo Raleigh Logan! Thanks again for the move-in …"
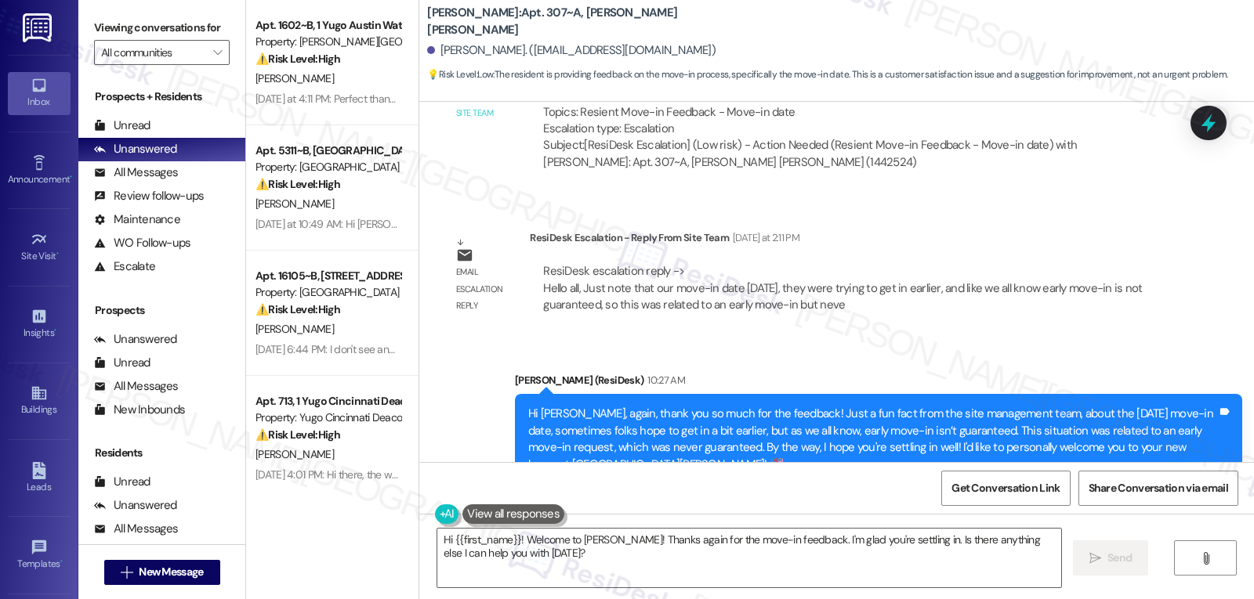
scroll to position [1014, 0]
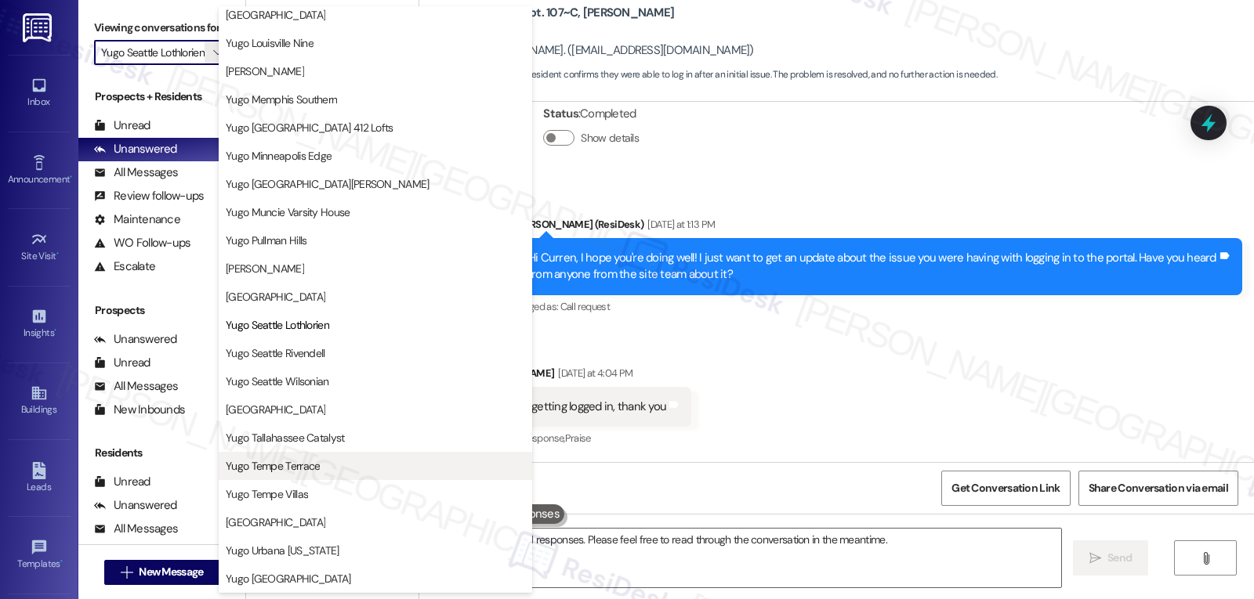
click at [324, 470] on span "Yugo Tempe Terrace" at bounding box center [375, 466] width 299 height 16
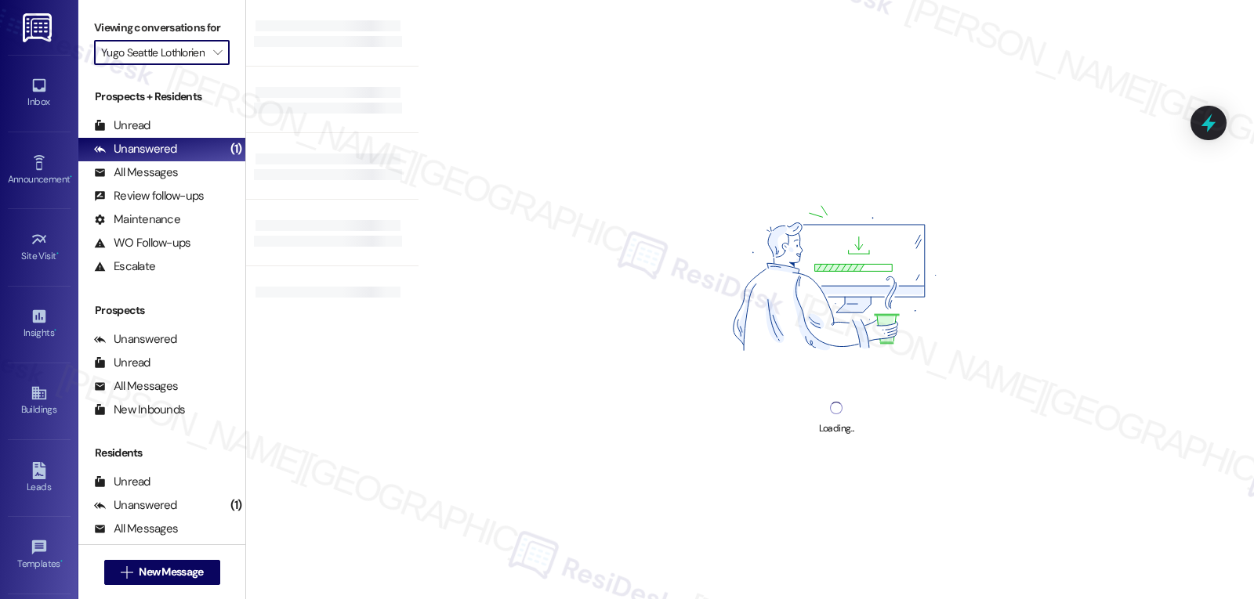
type input "Yugo Tempe Terrace"
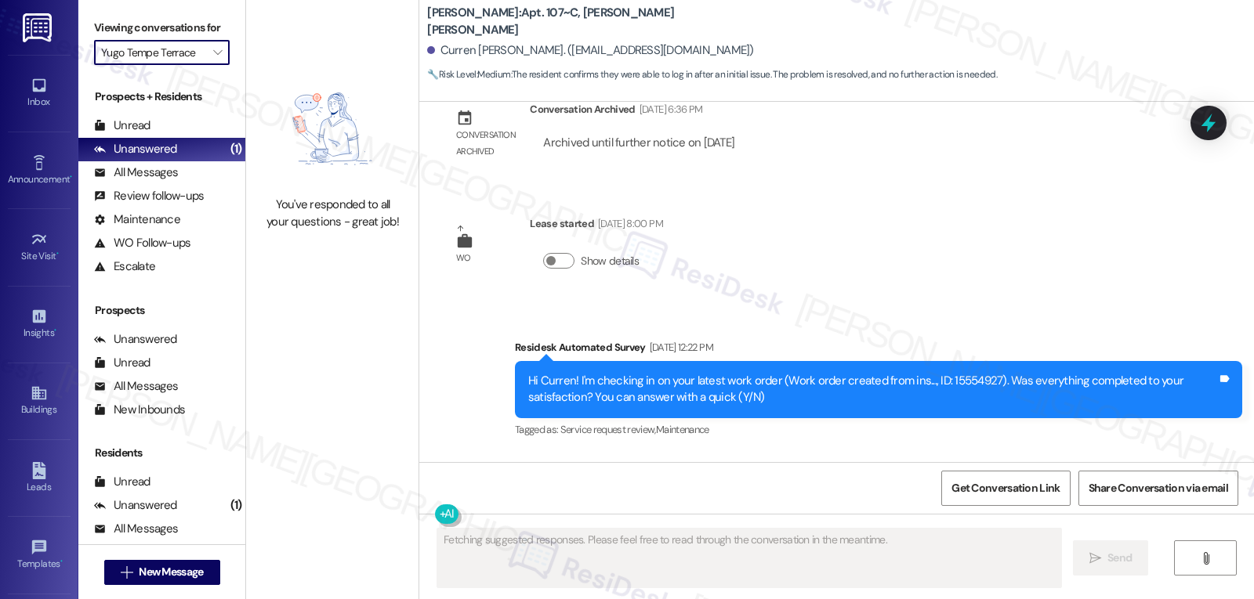
scroll to position [2124, 0]
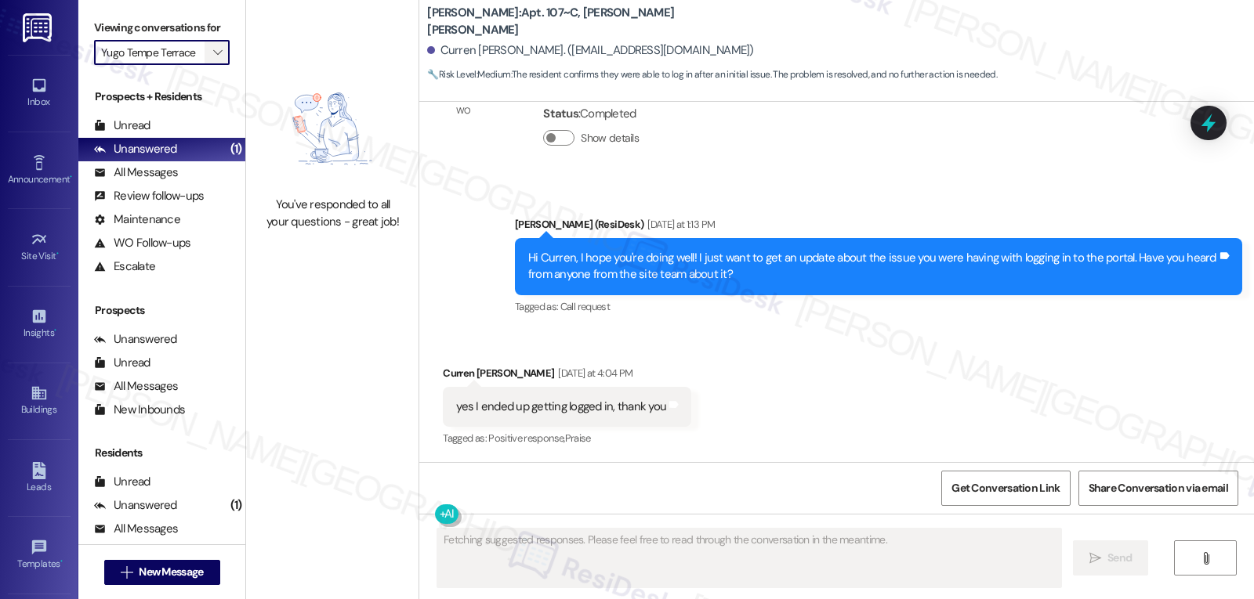
click at [213, 59] on icon "" at bounding box center [217, 52] width 9 height 13
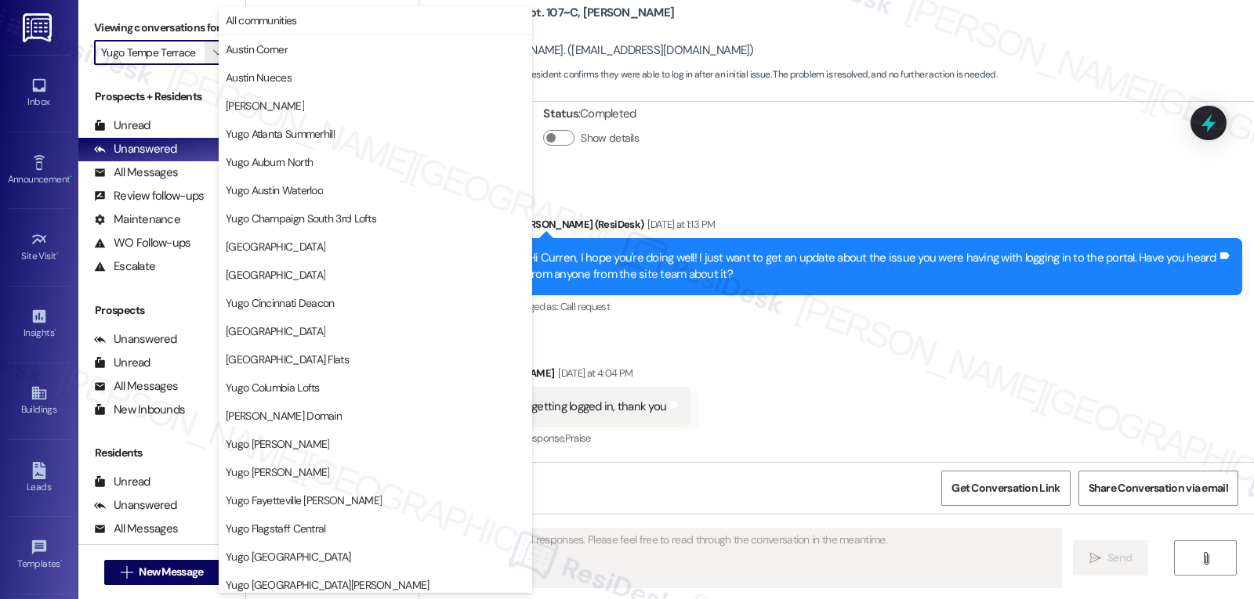
scroll to position [655, 0]
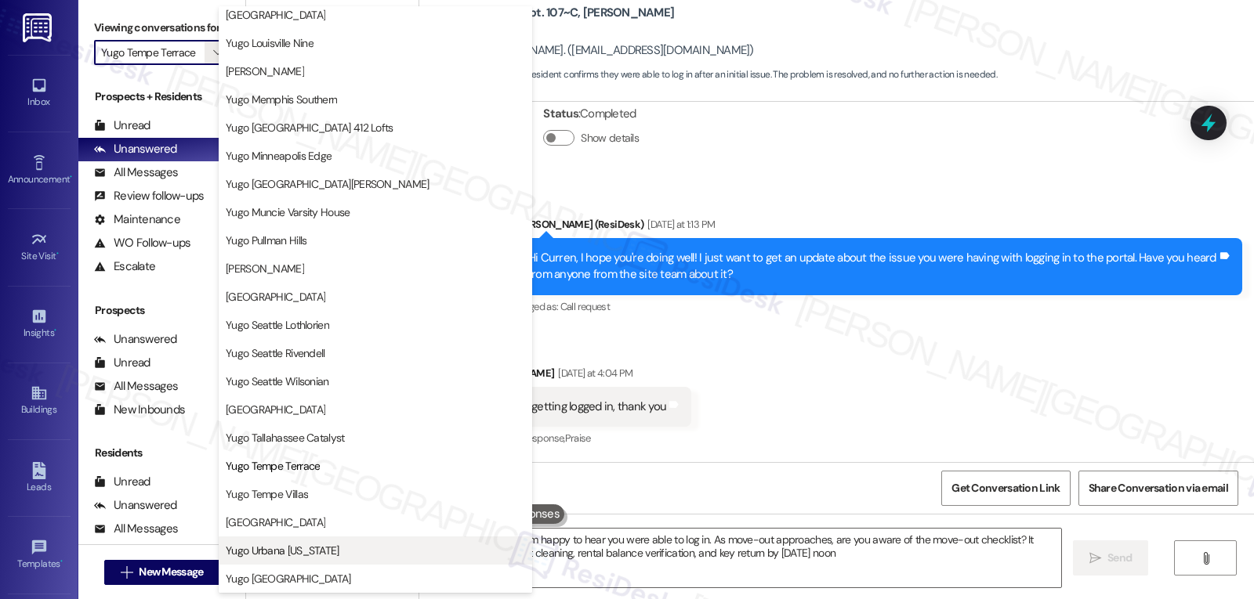
type textarea "Hi {{first_name}}! I'm happy to hear you were able to log in. As move-out appro…"
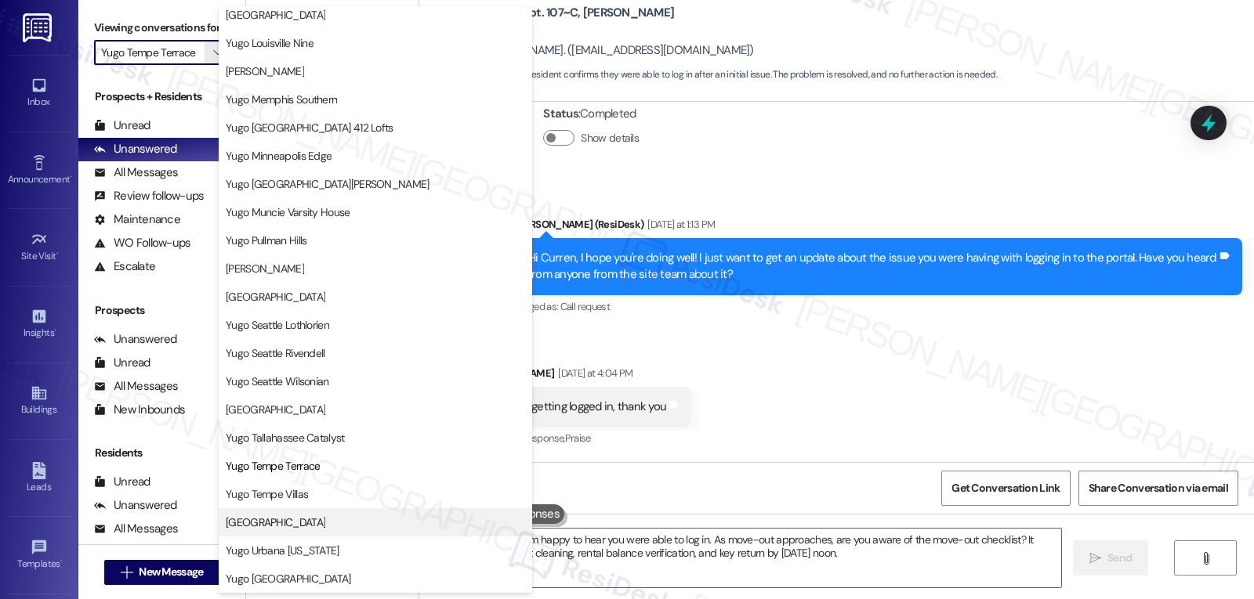
click at [293, 531] on button "[GEOGRAPHIC_DATA]" at bounding box center [375, 523] width 313 height 28
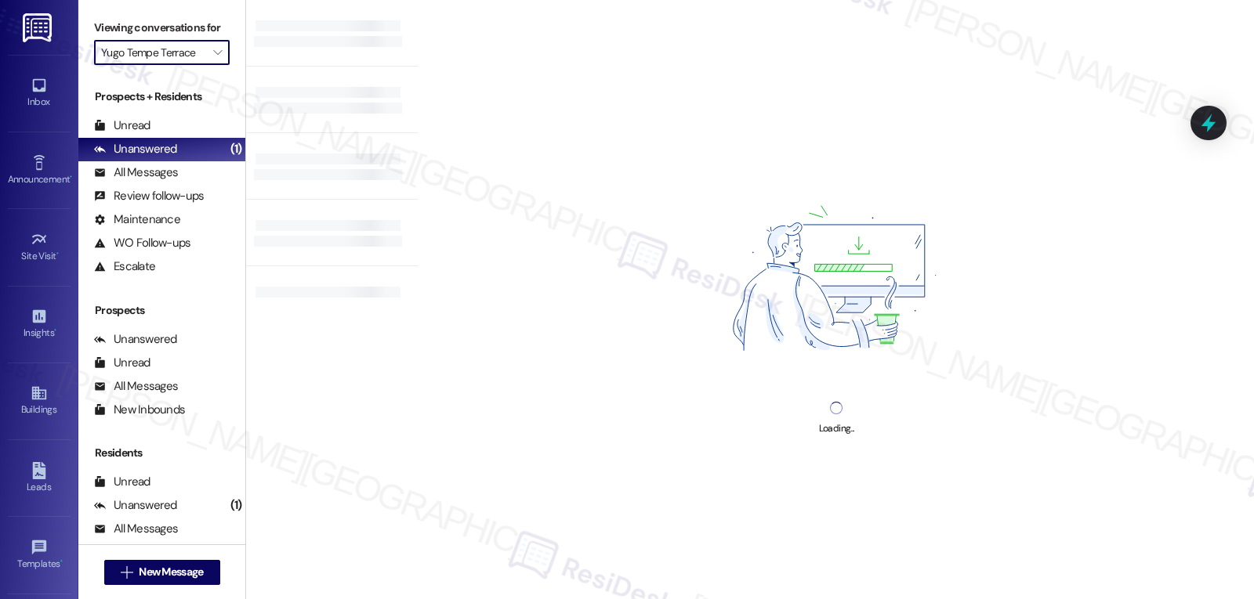
type input "[GEOGRAPHIC_DATA]"
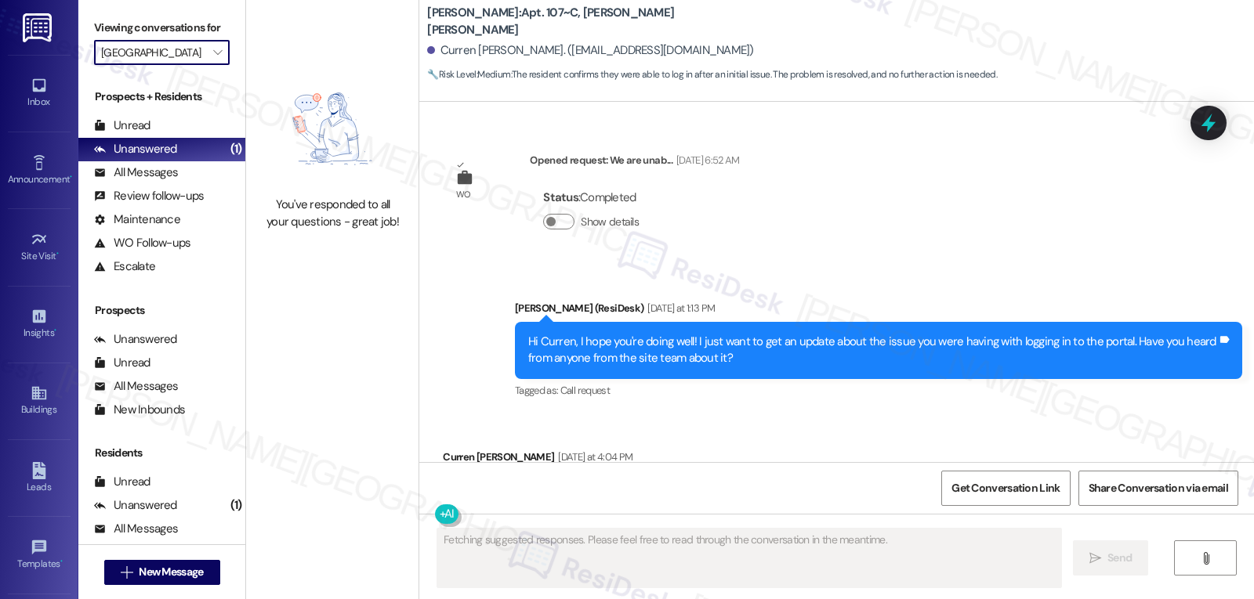
scroll to position [2124, 0]
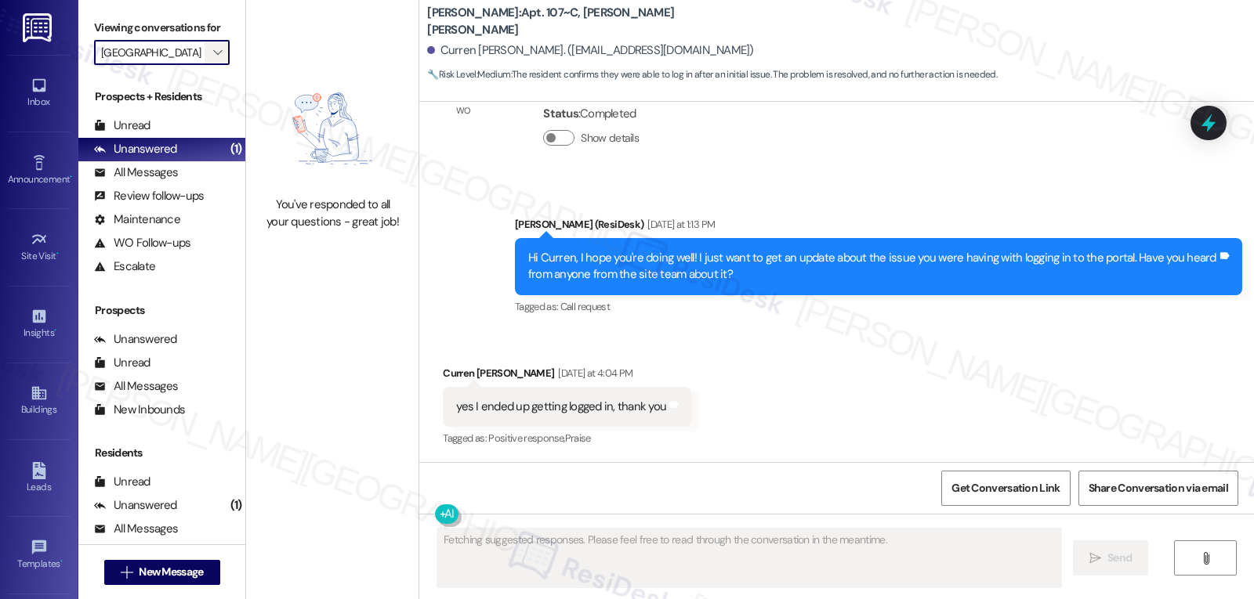
click at [213, 59] on icon "" at bounding box center [217, 52] width 9 height 13
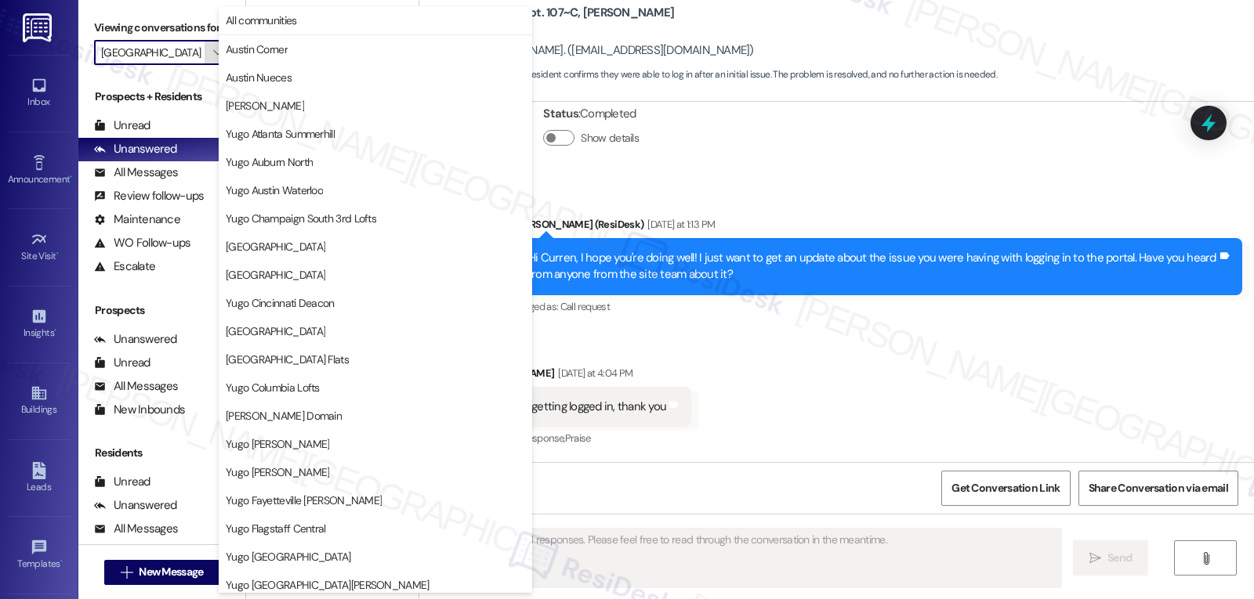
scroll to position [655, 0]
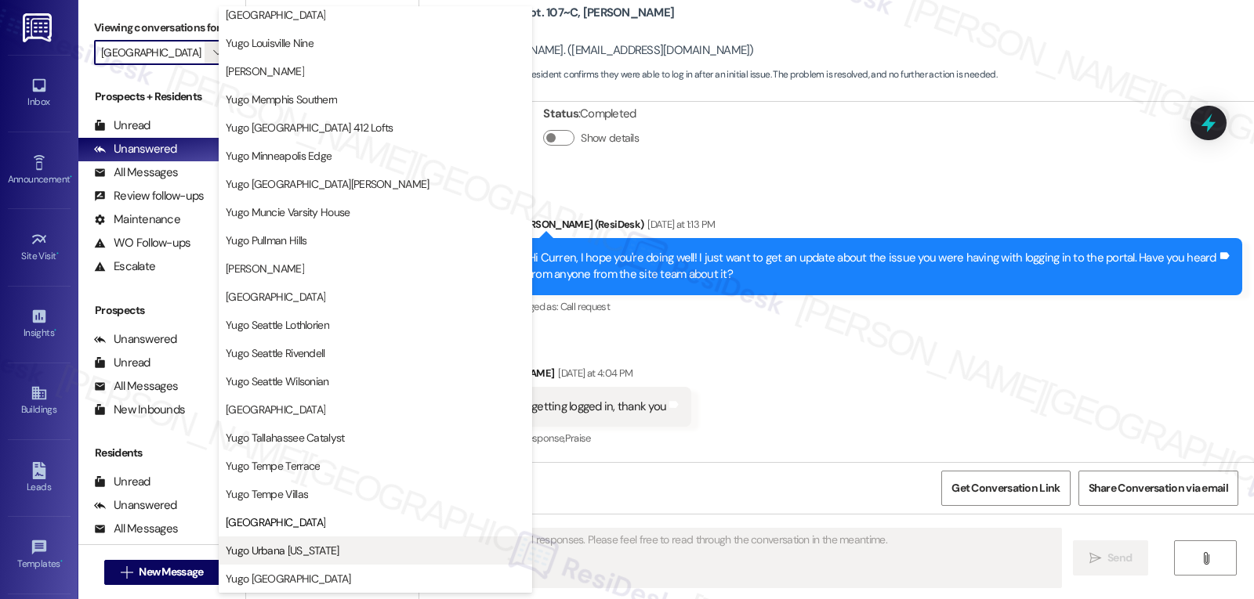
click at [330, 558] on span "Yugo Urbana [US_STATE]" at bounding box center [375, 551] width 299 height 16
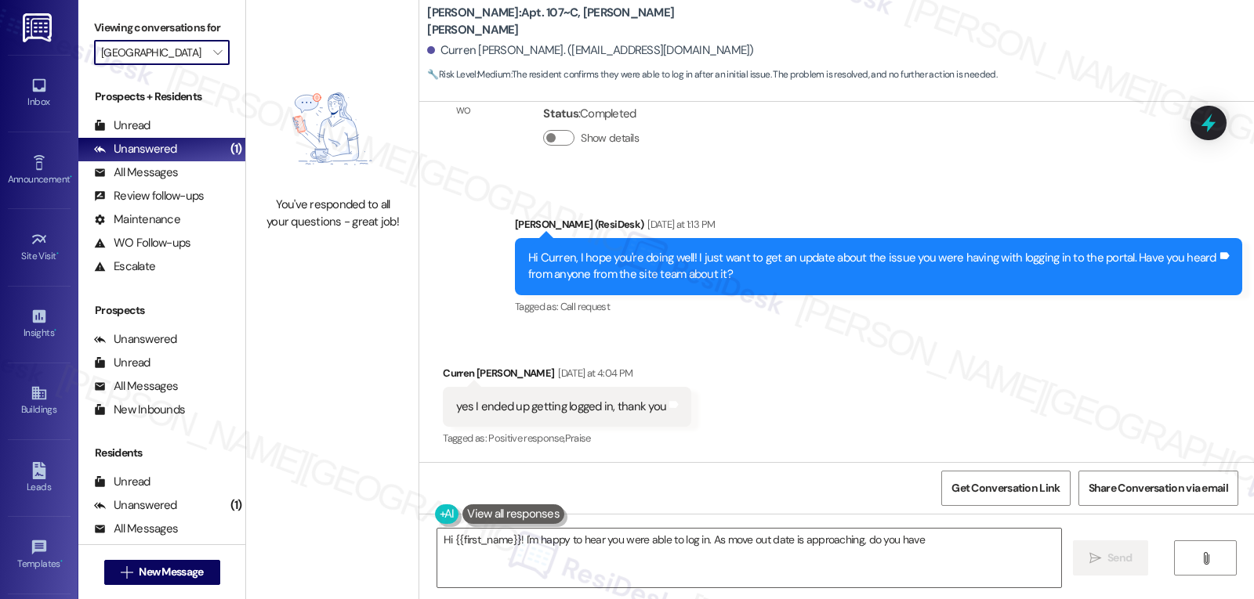
type textarea "Hi {{first_name}}! I'm happy to hear you were able to log in. As move out date …"
type input "Yugo Urbana [US_STATE]"
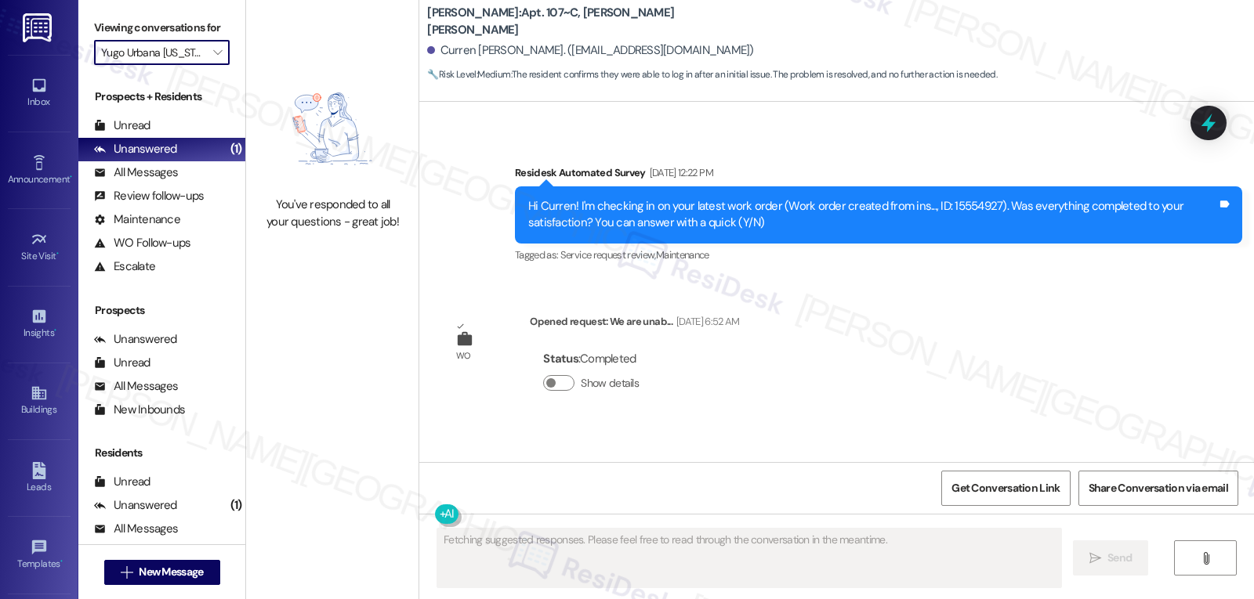
scroll to position [2124, 0]
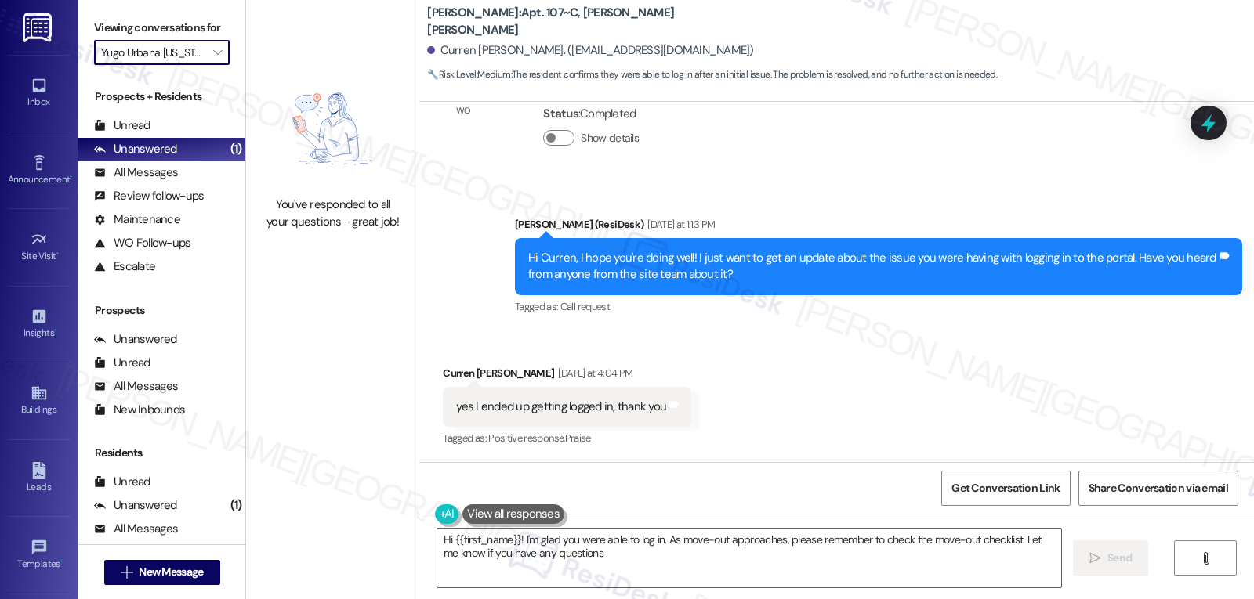
type textarea "Hi {{first_name}}! I'm glad you were able to log in. As move-out approaches, pl…"
click at [213, 59] on icon "" at bounding box center [217, 52] width 9 height 13
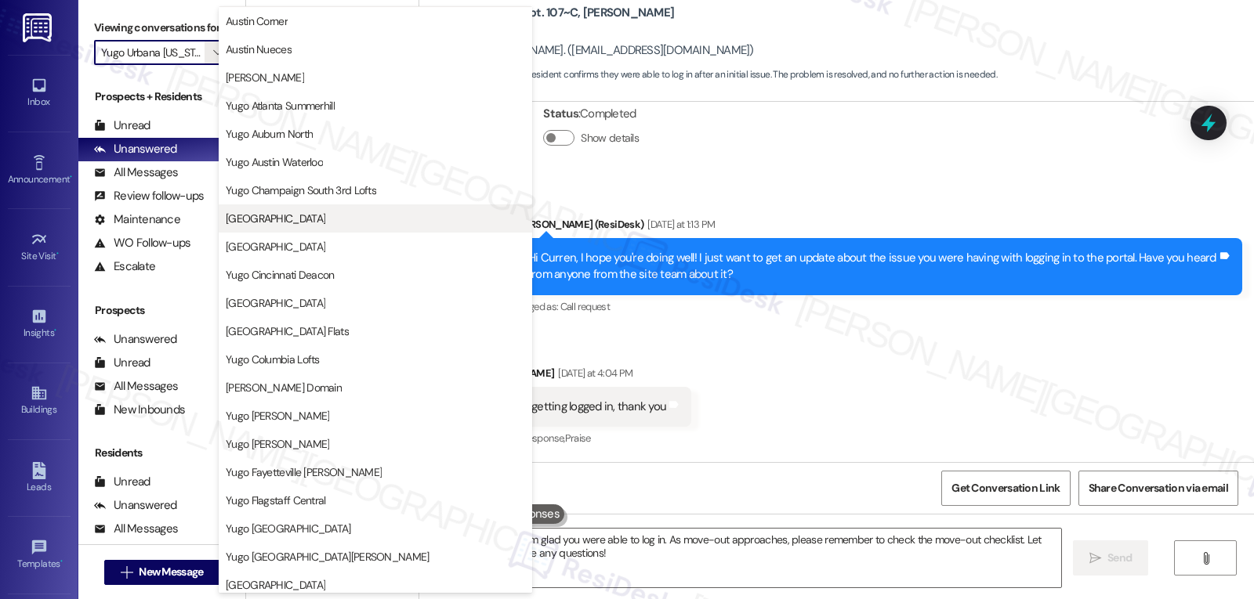
scroll to position [0, 0]
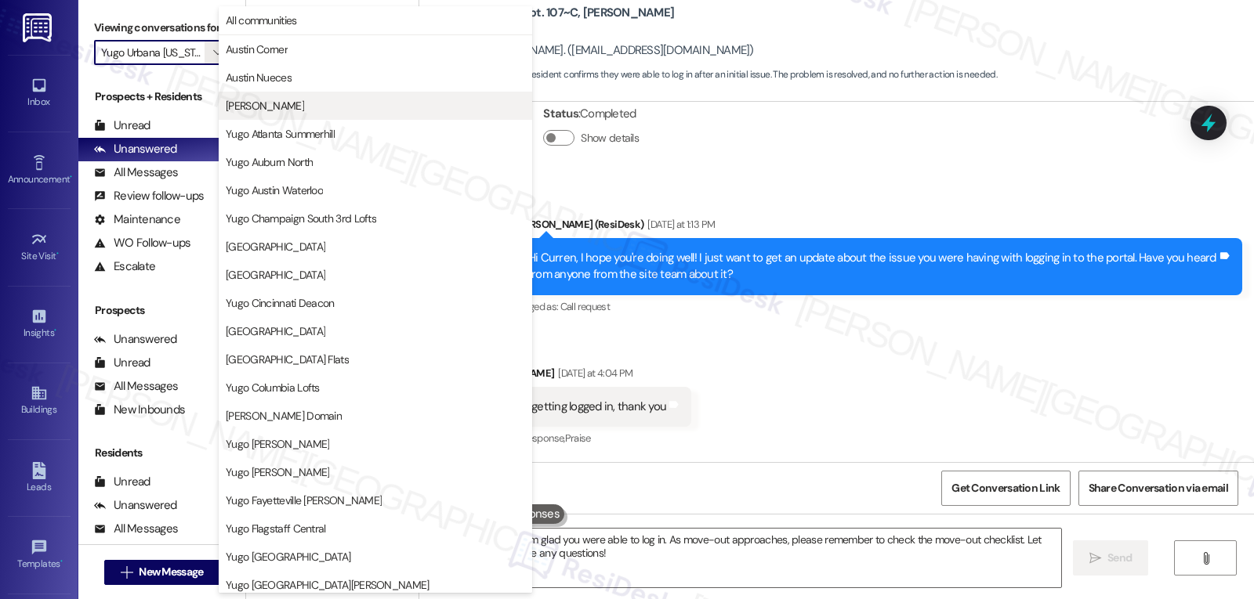
click at [263, 100] on span "[PERSON_NAME]" at bounding box center [265, 106] width 78 height 16
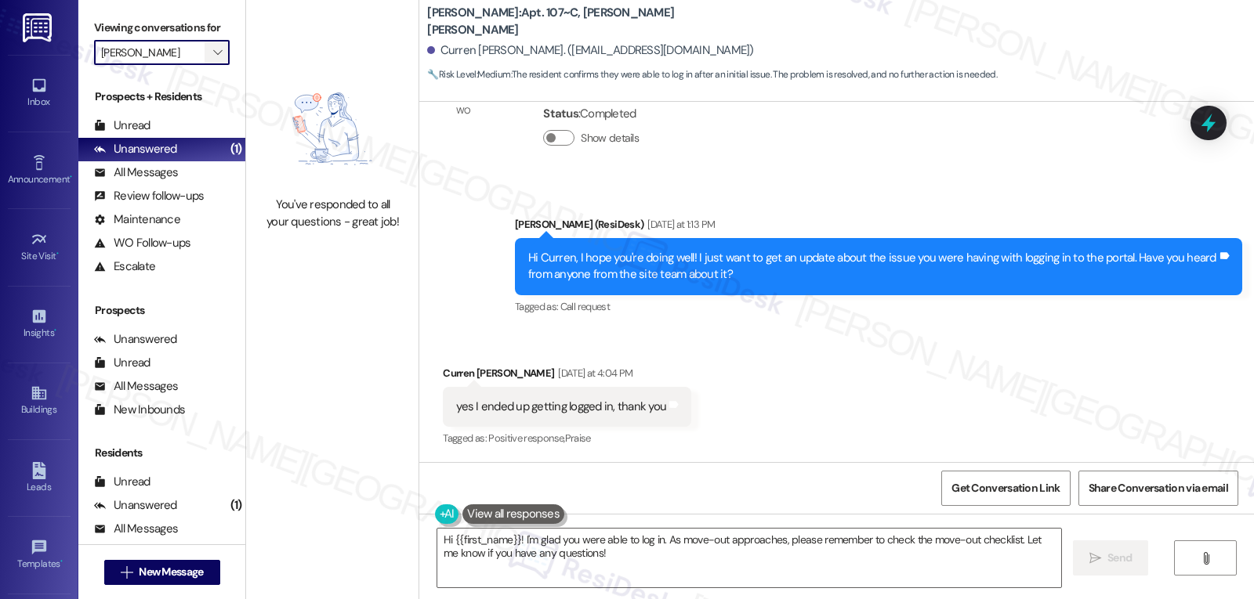
click at [210, 65] on span "" at bounding box center [217, 52] width 15 height 25
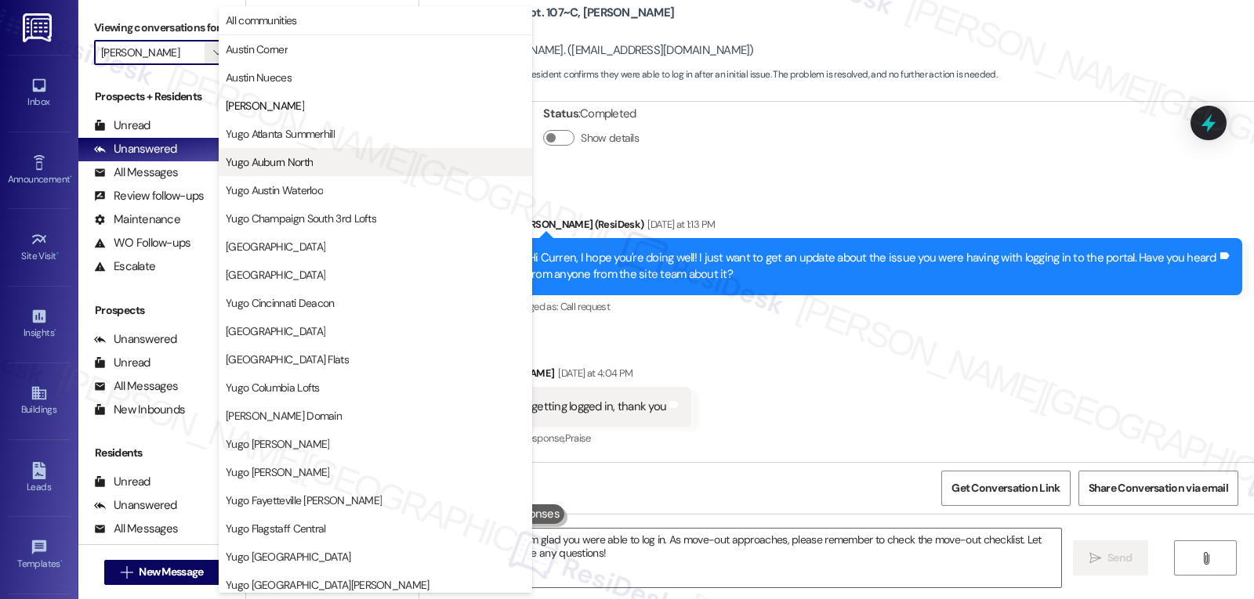
click at [293, 158] on span "Yugo Auburn North" at bounding box center [269, 162] width 87 height 16
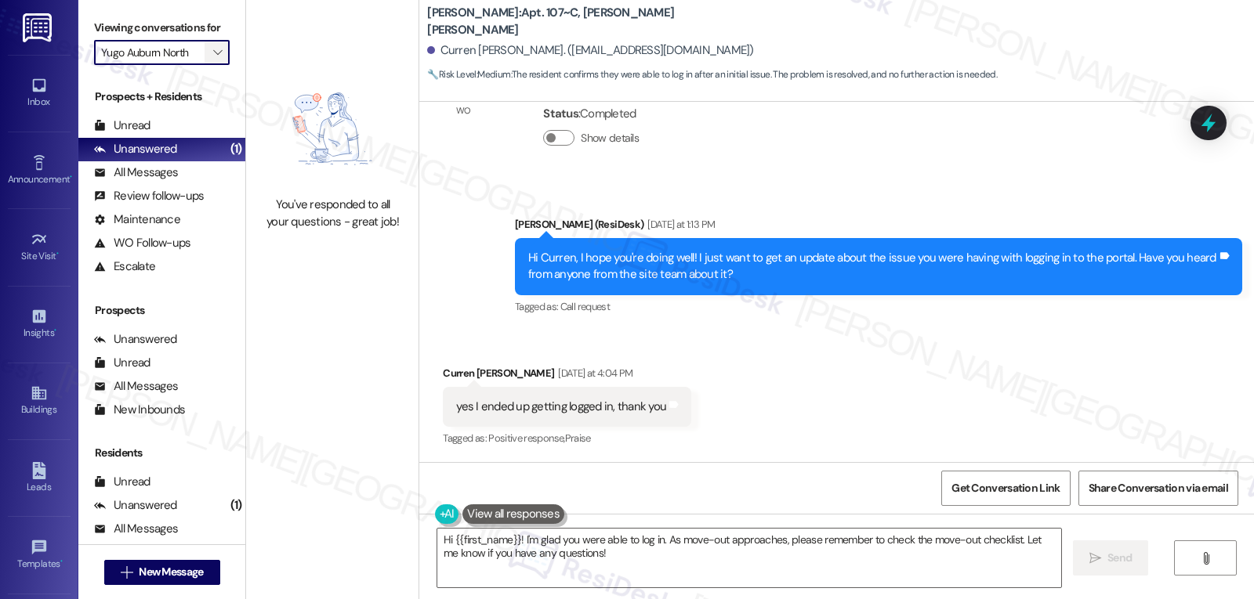
click at [213, 59] on icon "" at bounding box center [217, 52] width 9 height 13
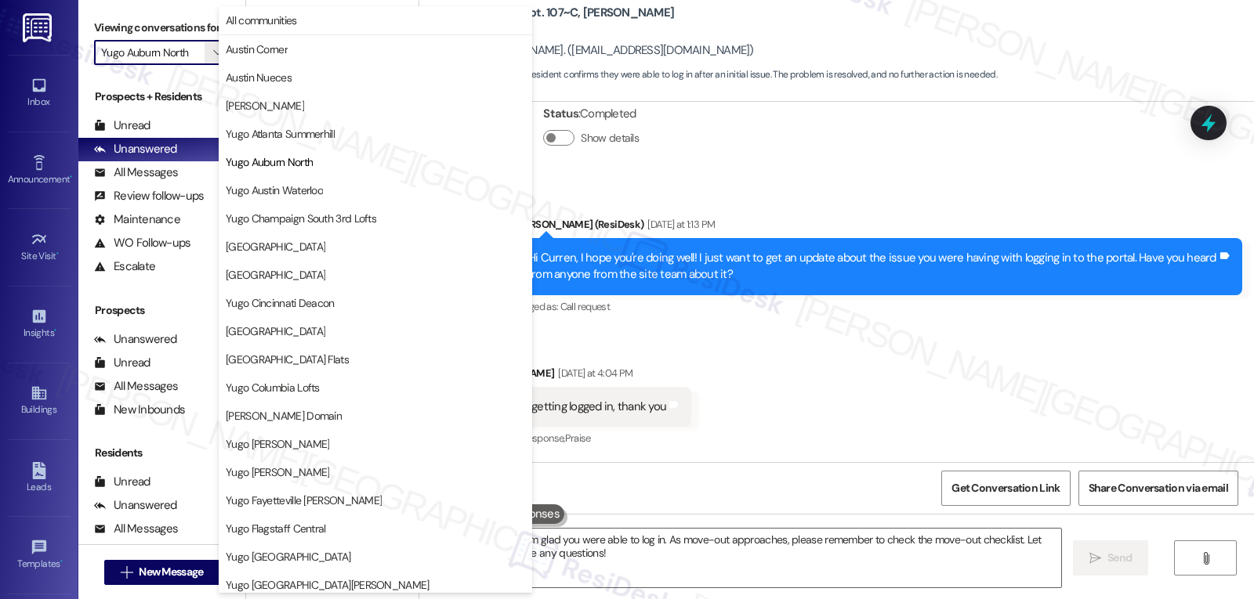
click at [313, 56] on span "Austin Corner" at bounding box center [375, 50] width 299 height 16
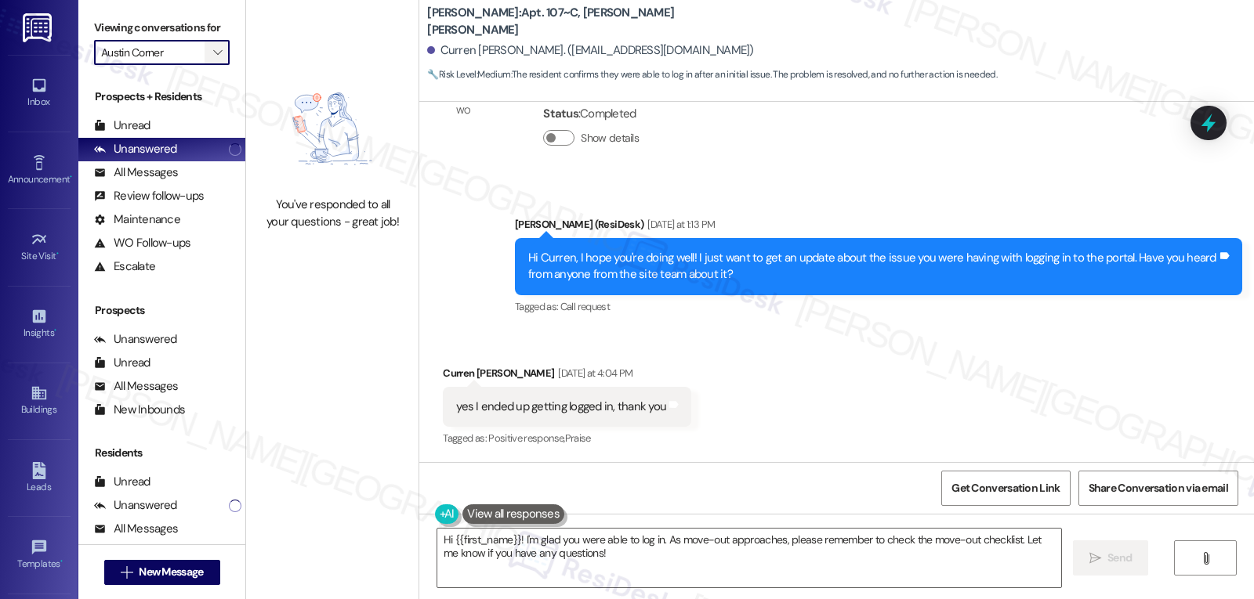
click at [210, 65] on span "" at bounding box center [217, 52] width 15 height 25
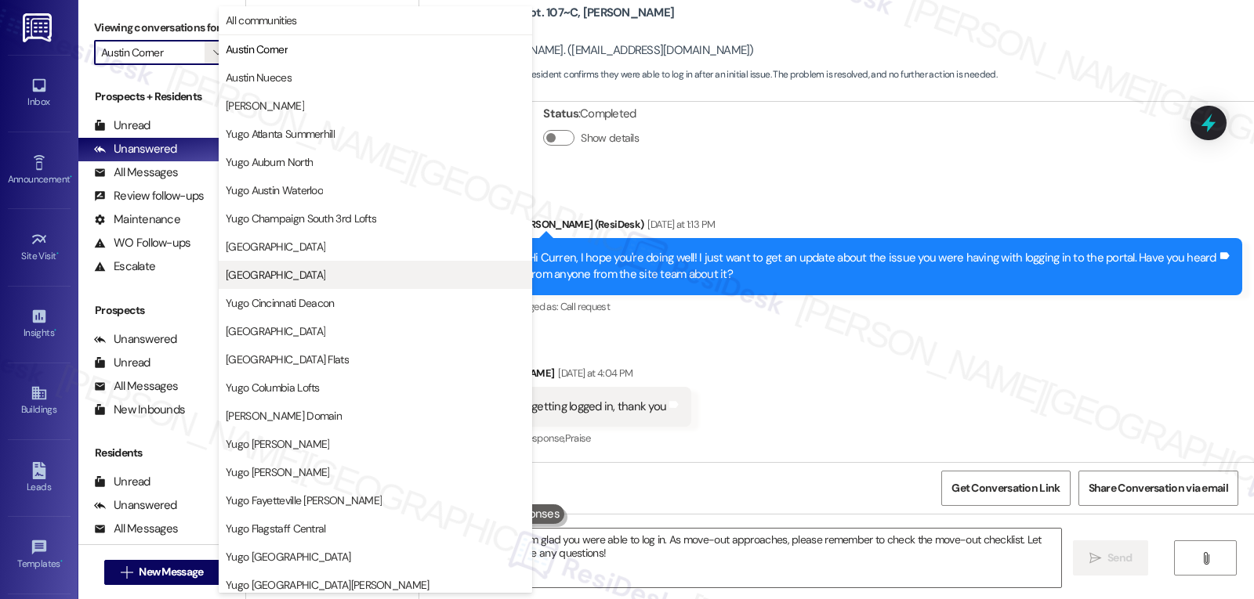
click at [316, 282] on span "[GEOGRAPHIC_DATA]" at bounding box center [276, 275] width 100 height 16
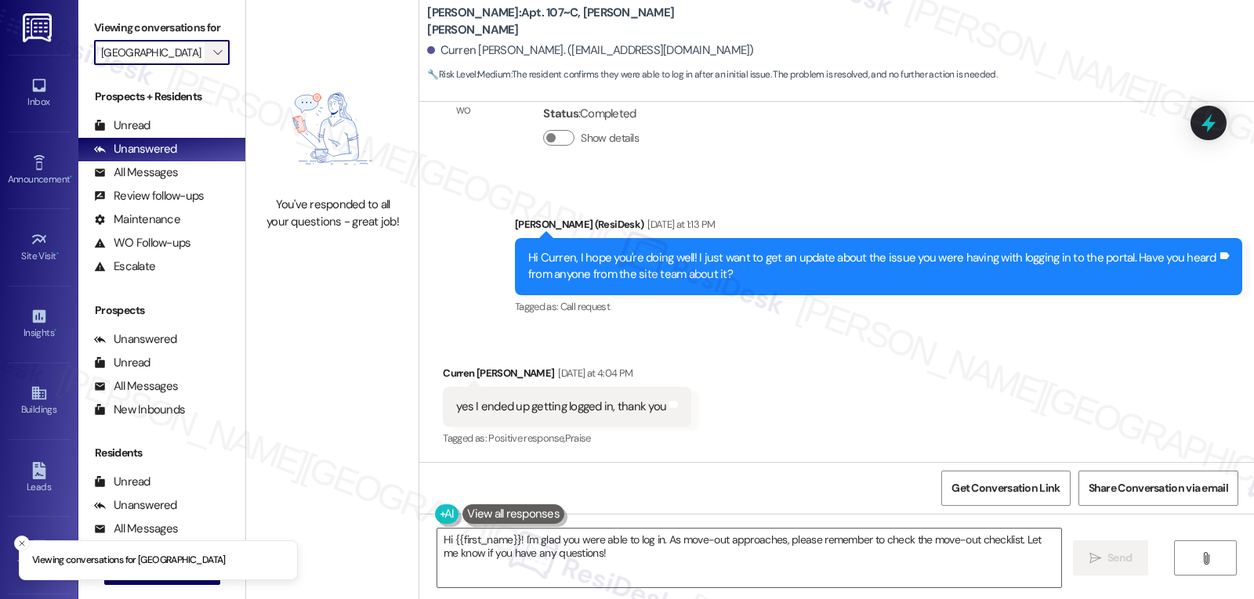
click at [213, 59] on icon "" at bounding box center [217, 52] width 9 height 13
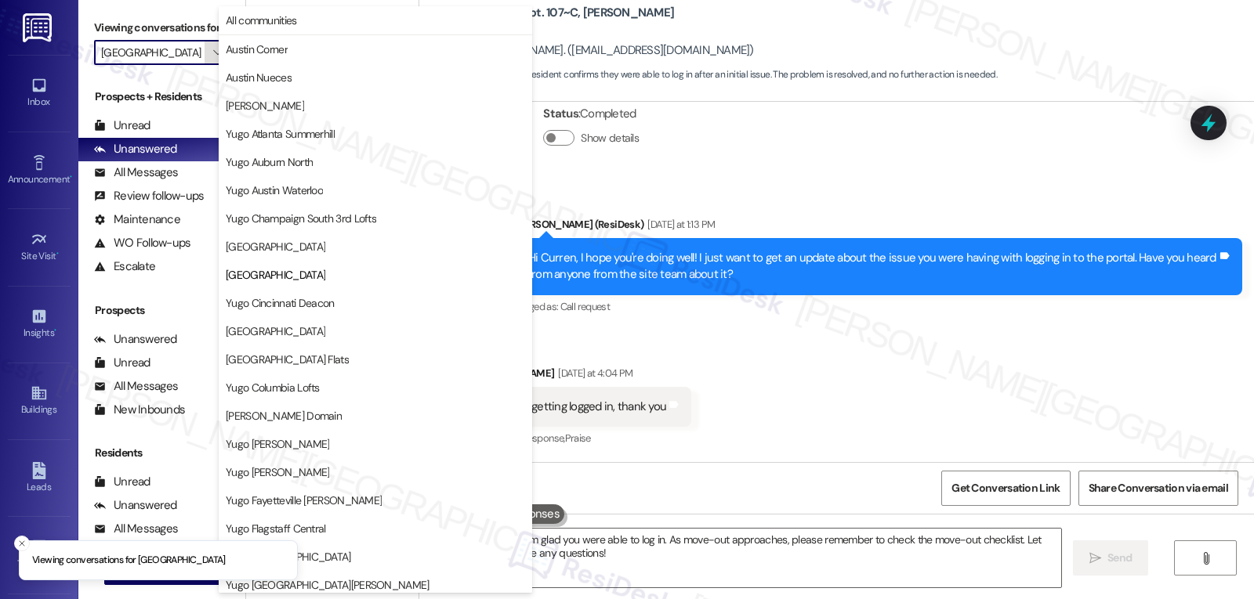
scroll to position [255, 0]
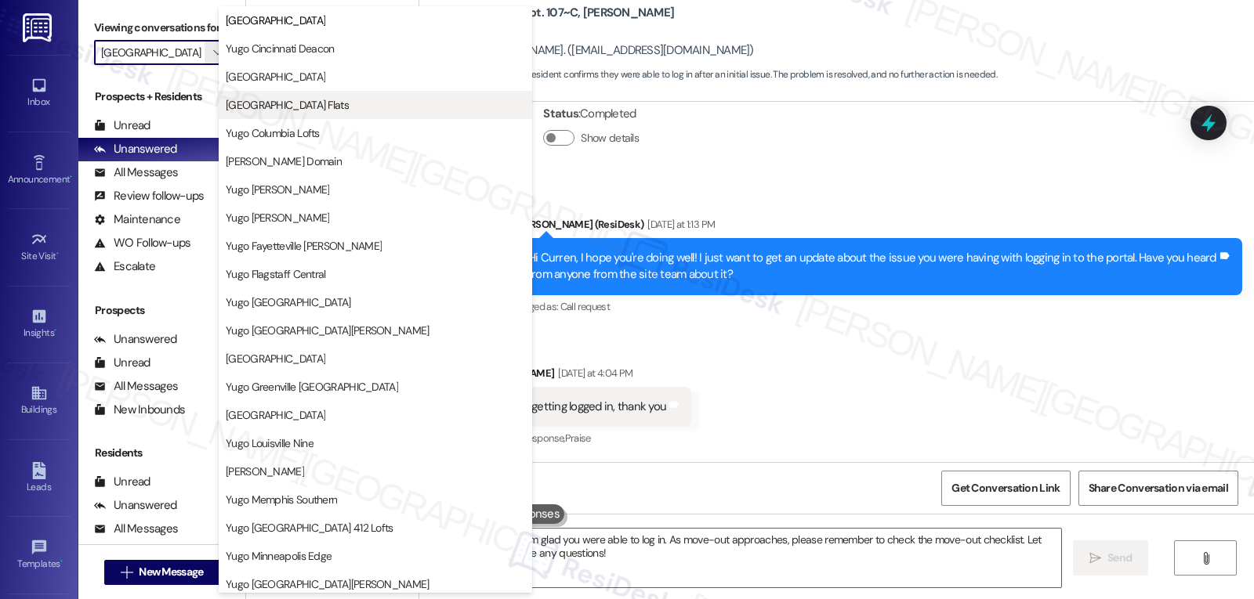
click at [328, 112] on span "[GEOGRAPHIC_DATA] Flats" at bounding box center [287, 105] width 123 height 16
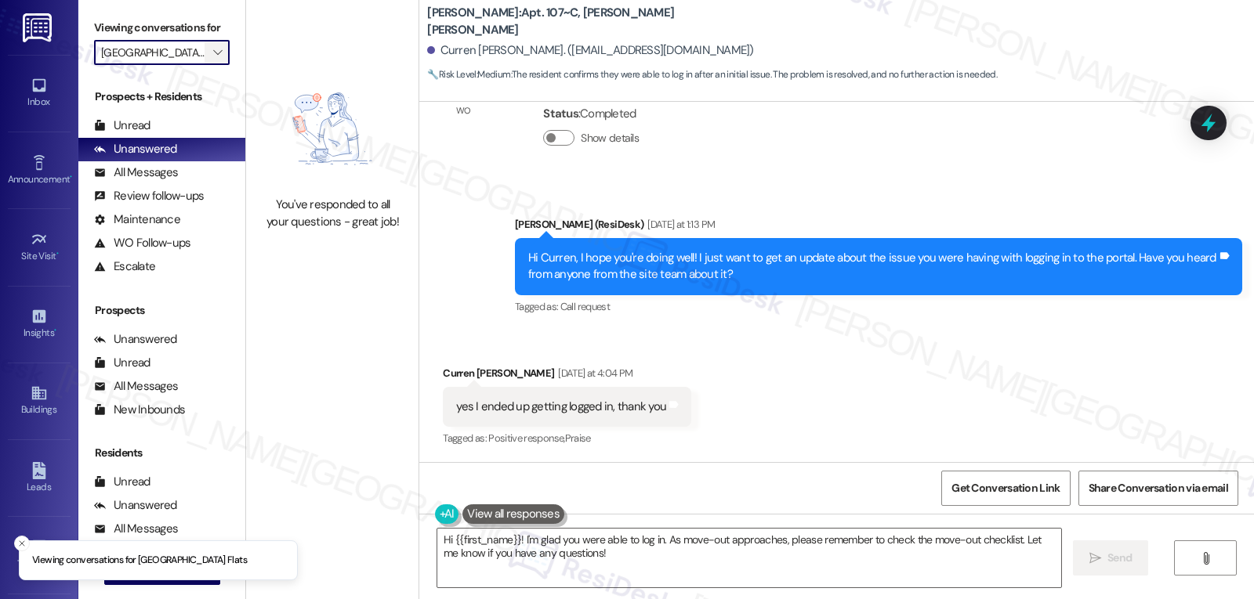
click at [210, 65] on span "" at bounding box center [217, 52] width 15 height 25
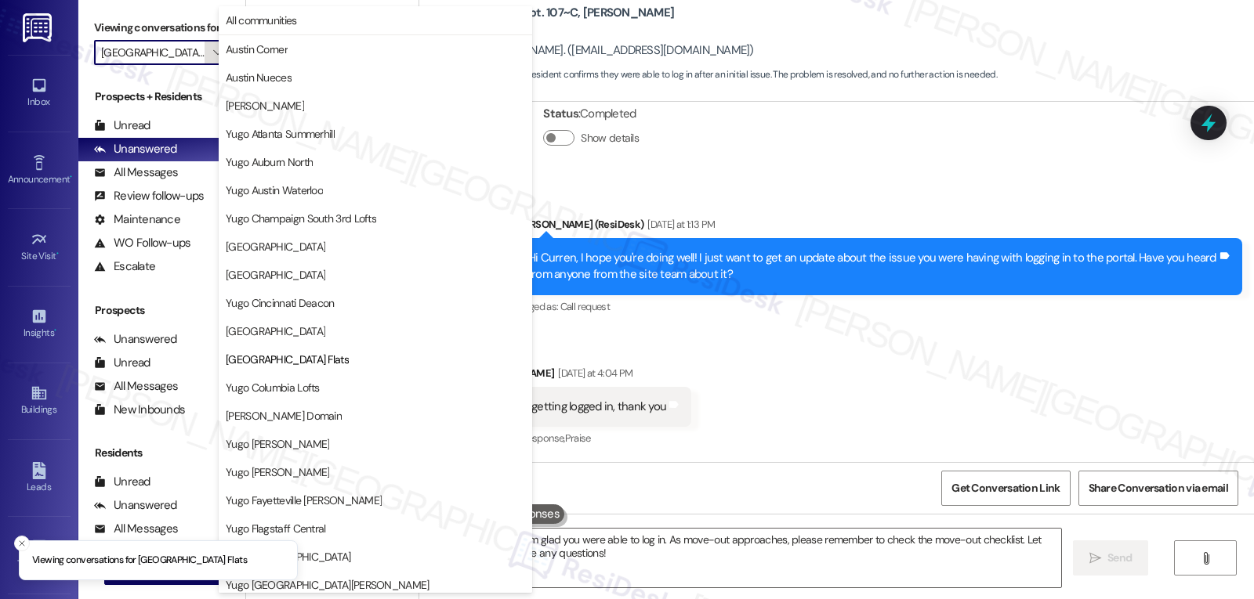
scroll to position [255, 0]
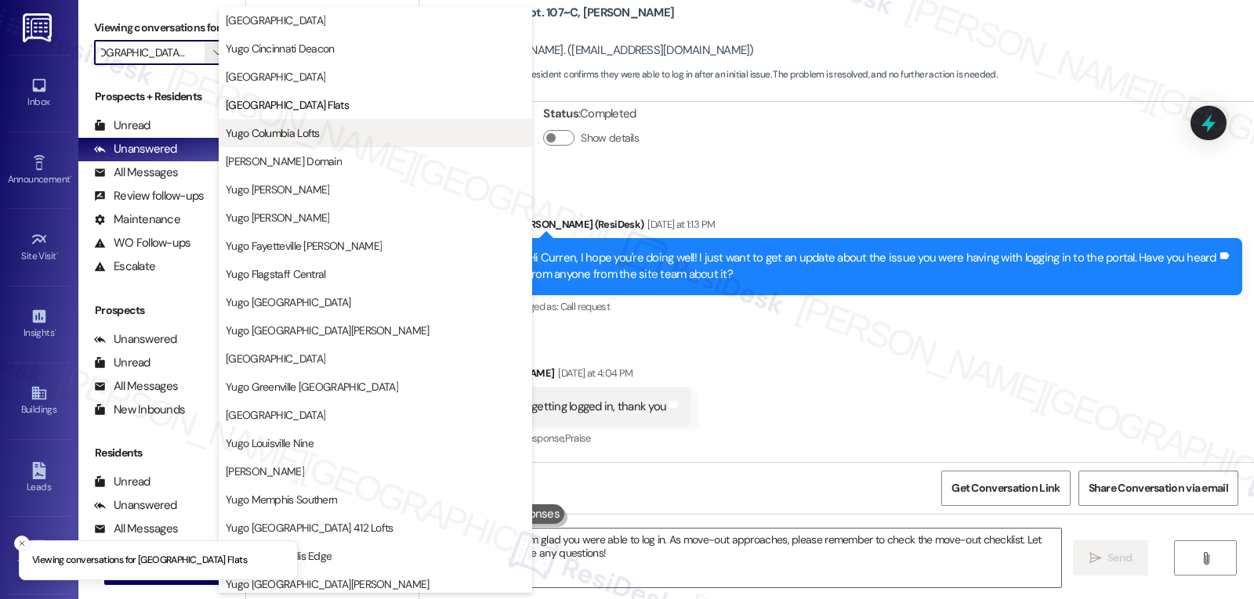
click at [306, 141] on button "Yugo Columbia Lofts" at bounding box center [375, 133] width 313 height 28
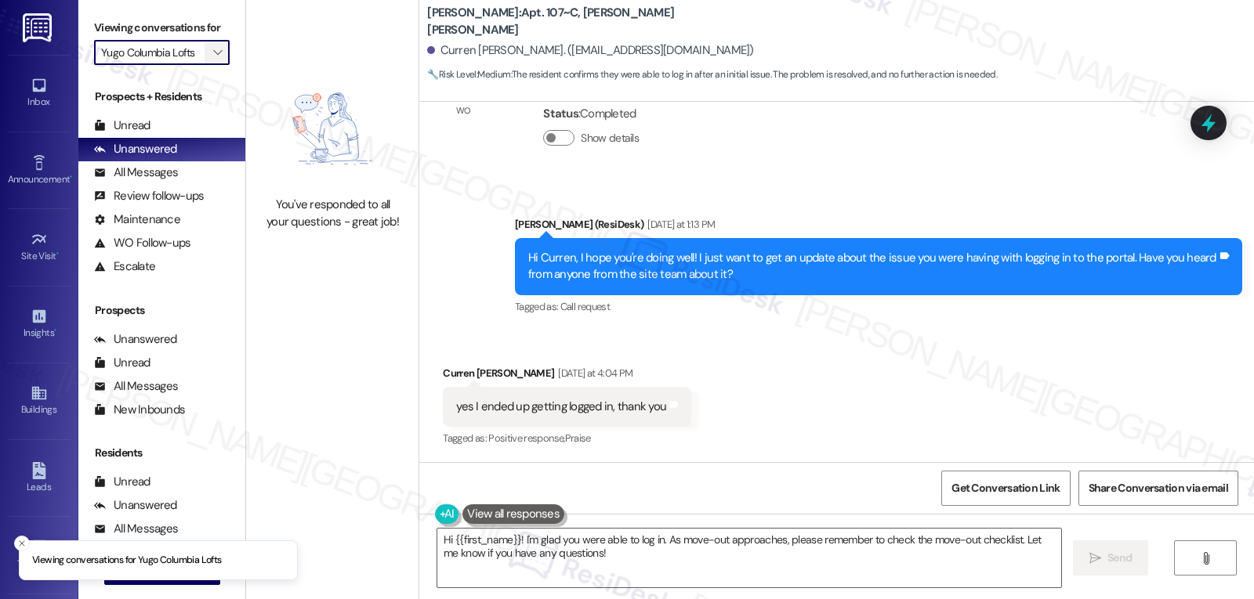
scroll to position [0, 2]
click at [211, 65] on span "" at bounding box center [217, 52] width 15 height 25
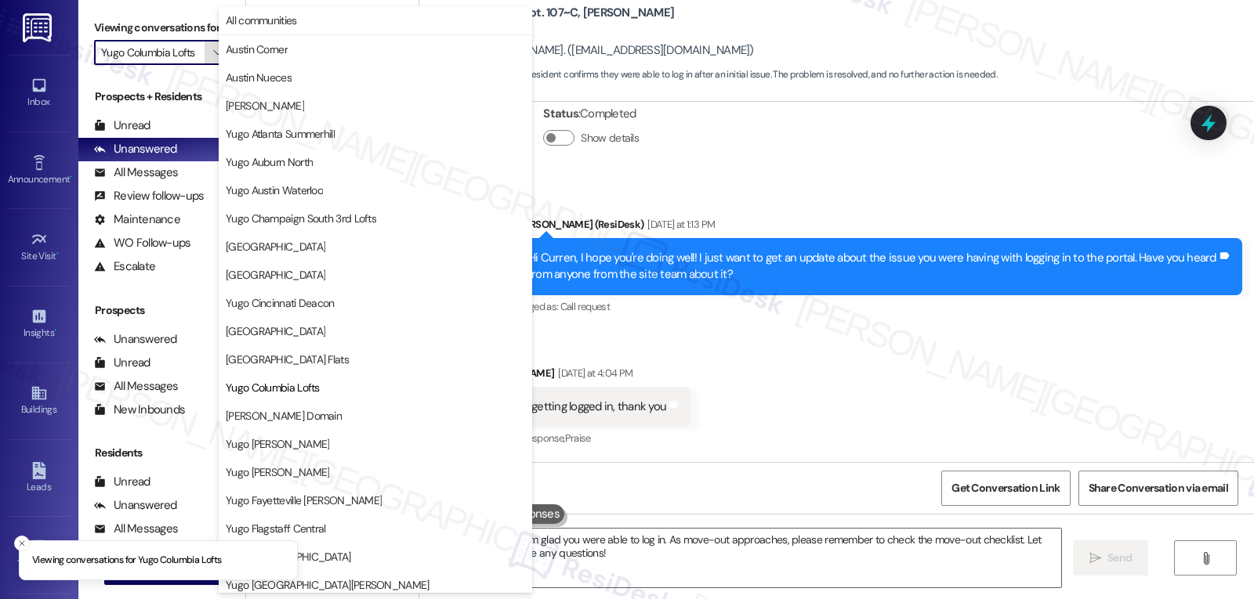
scroll to position [255, 0]
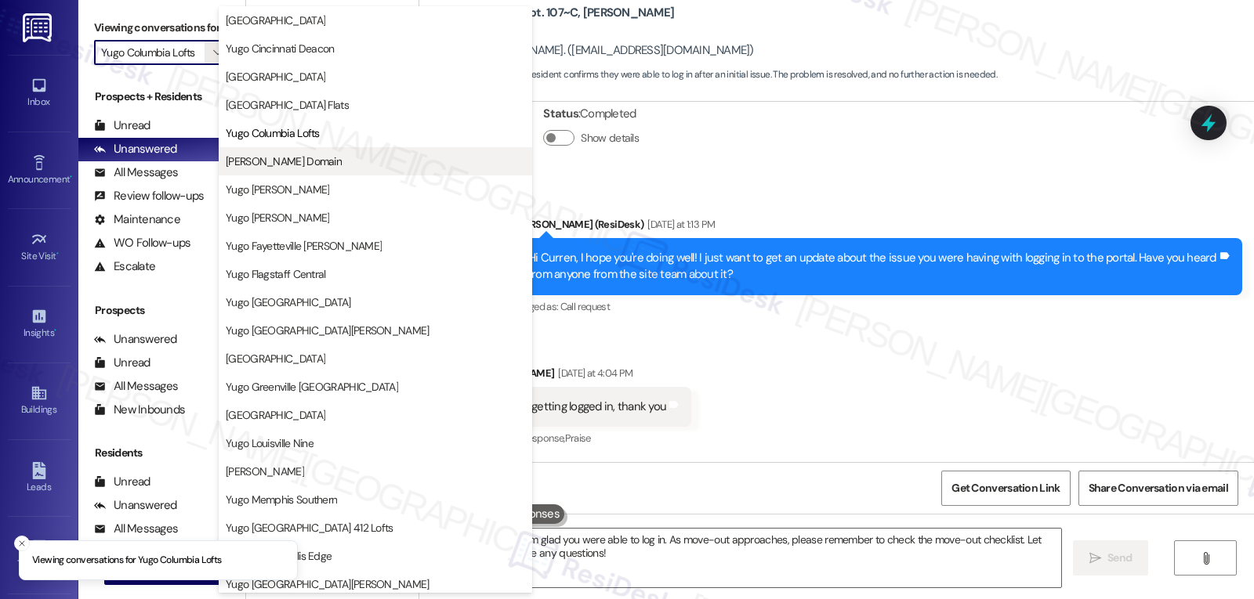
click at [299, 166] on span "[PERSON_NAME] Domain" at bounding box center [284, 162] width 116 height 16
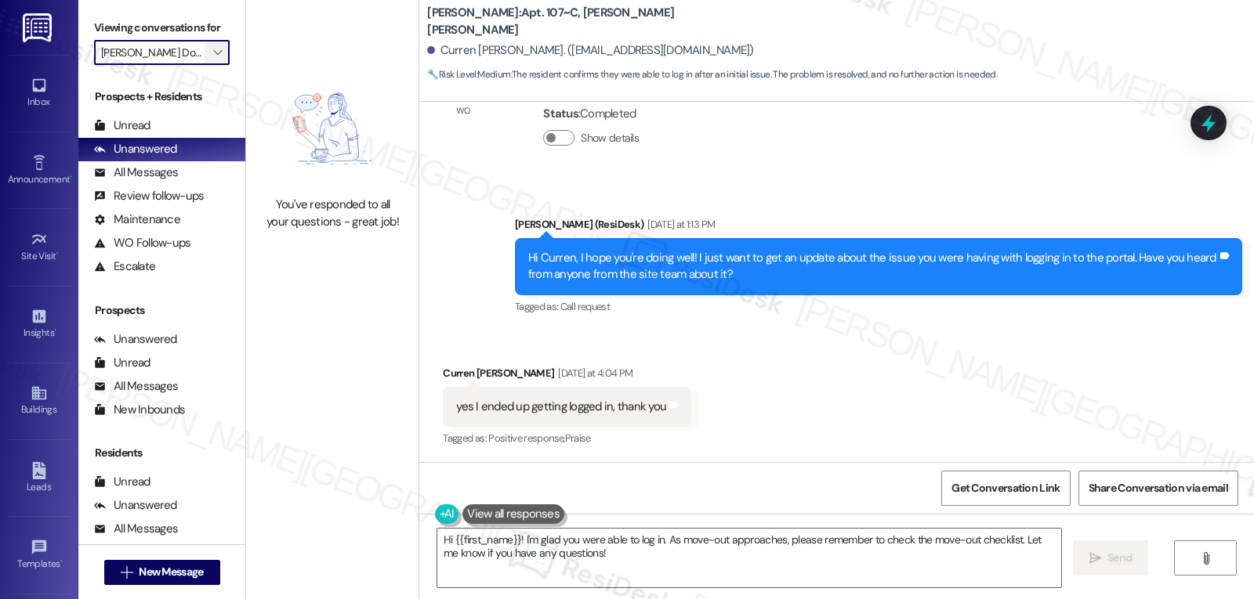
click at [213, 59] on icon "" at bounding box center [217, 52] width 9 height 13
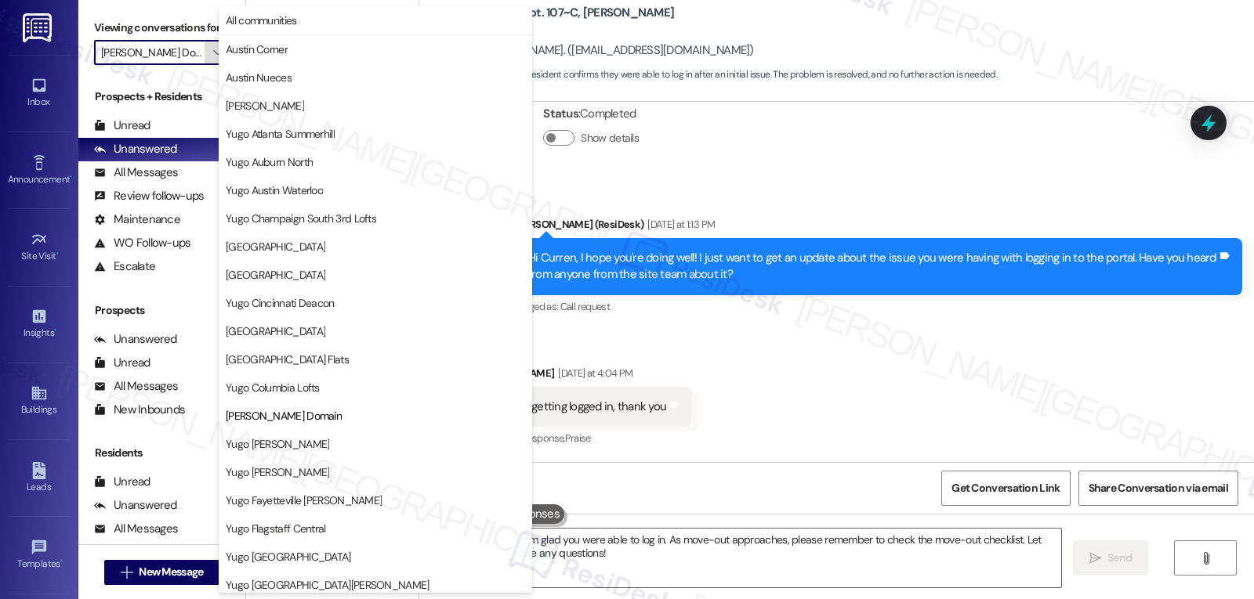
scroll to position [255, 0]
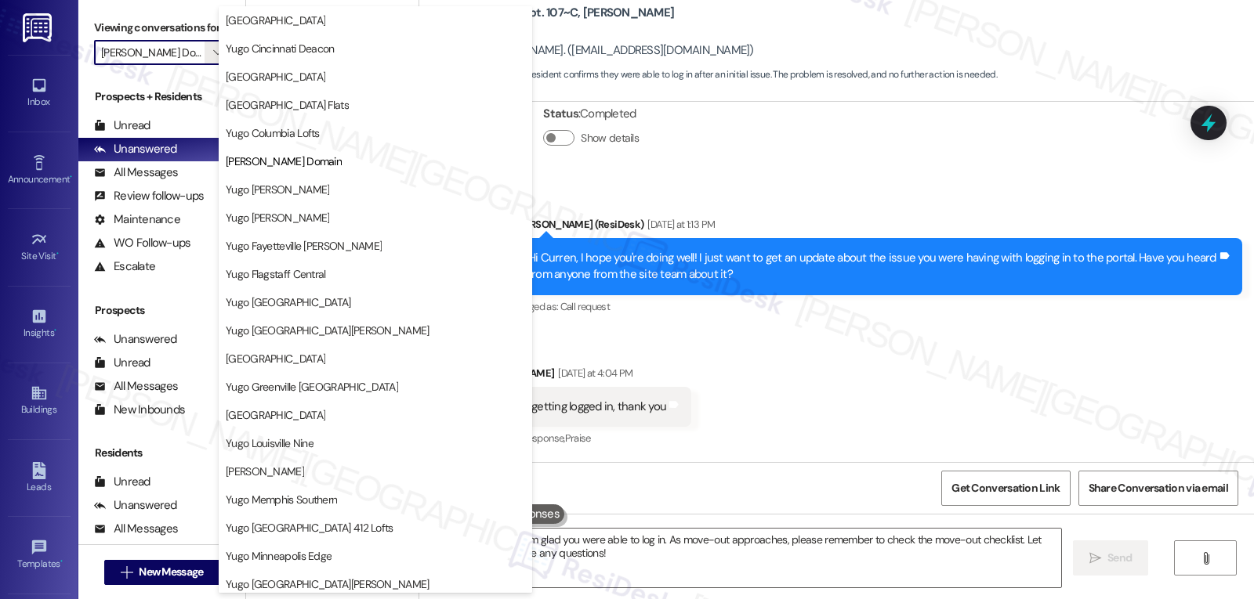
click at [317, 215] on span "Yugo [PERSON_NAME]" at bounding box center [277, 218] width 103 height 16
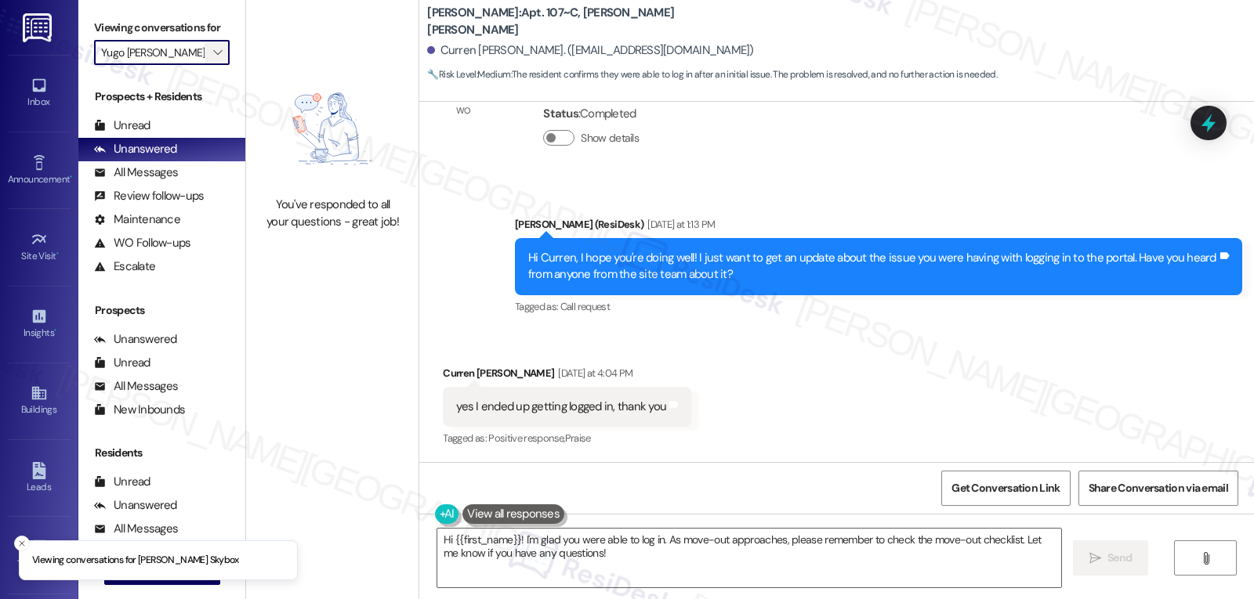
click at [213, 59] on icon "" at bounding box center [217, 52] width 9 height 13
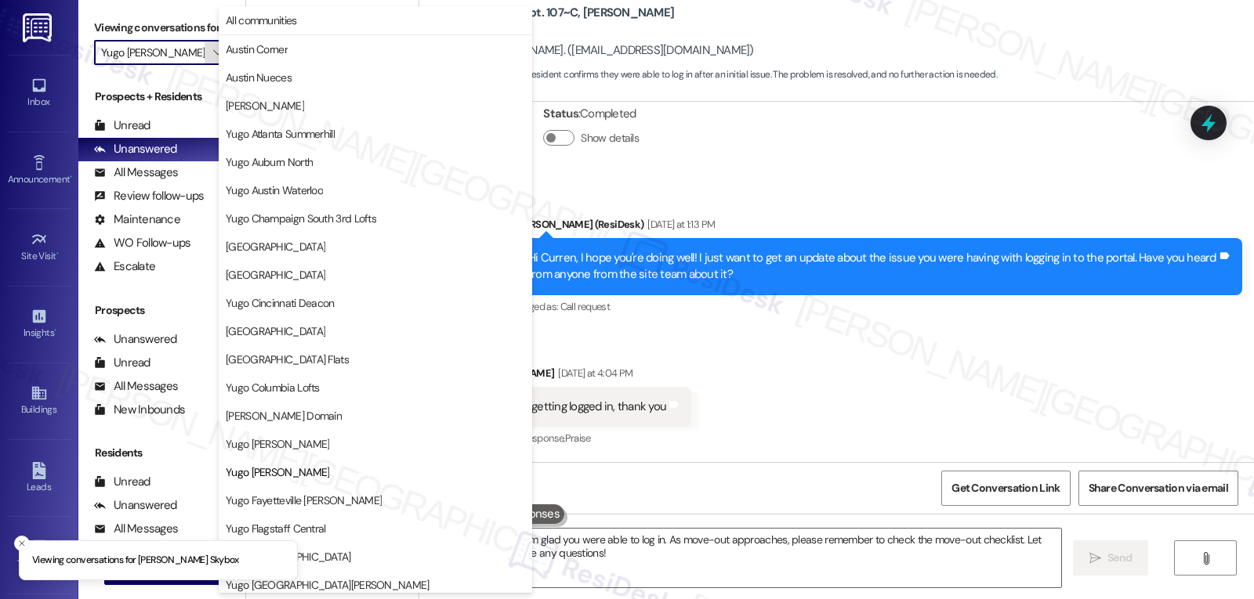
scroll to position [255, 0]
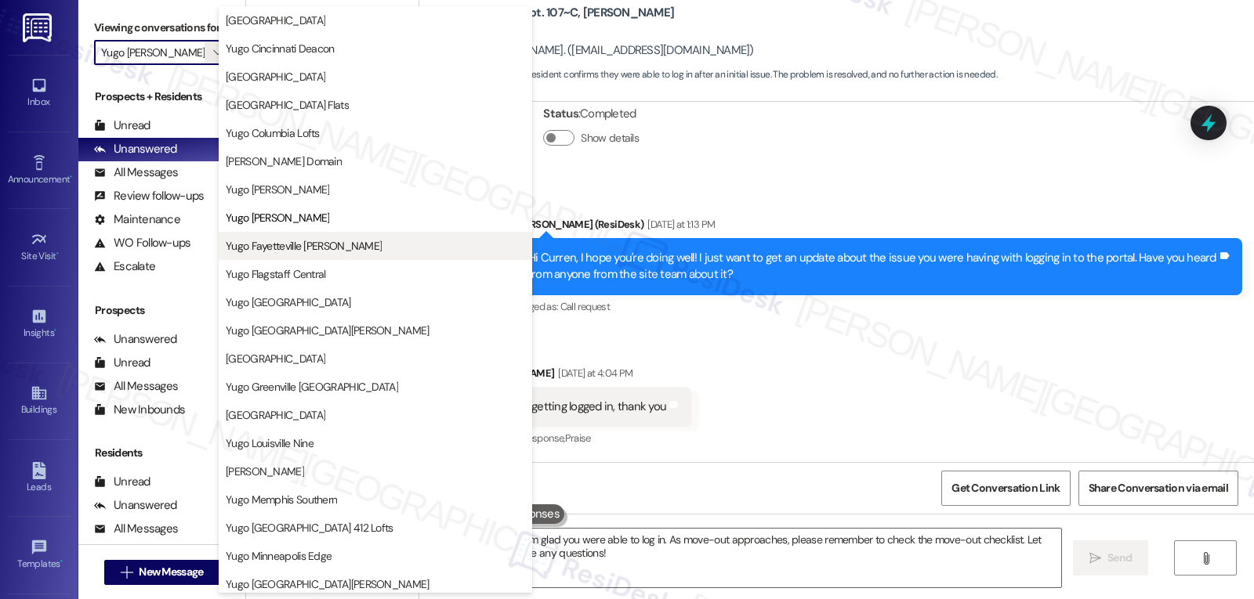
click at [337, 251] on span "Yugo Fayetteville [PERSON_NAME]" at bounding box center [304, 246] width 156 height 16
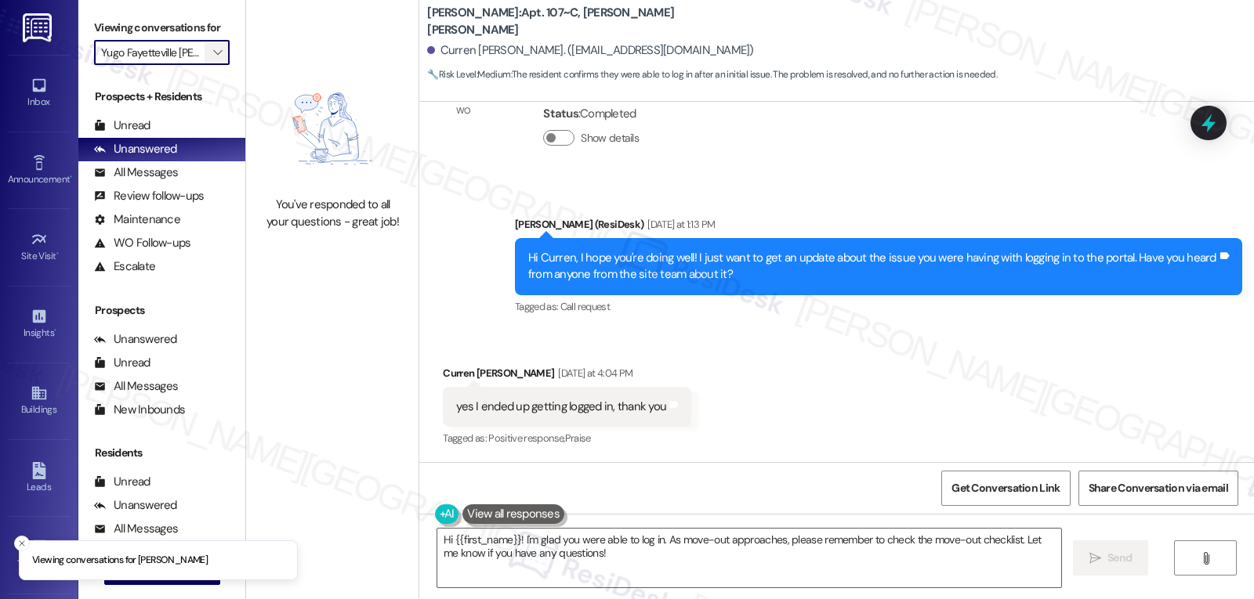
click at [211, 65] on span "" at bounding box center [217, 52] width 15 height 25
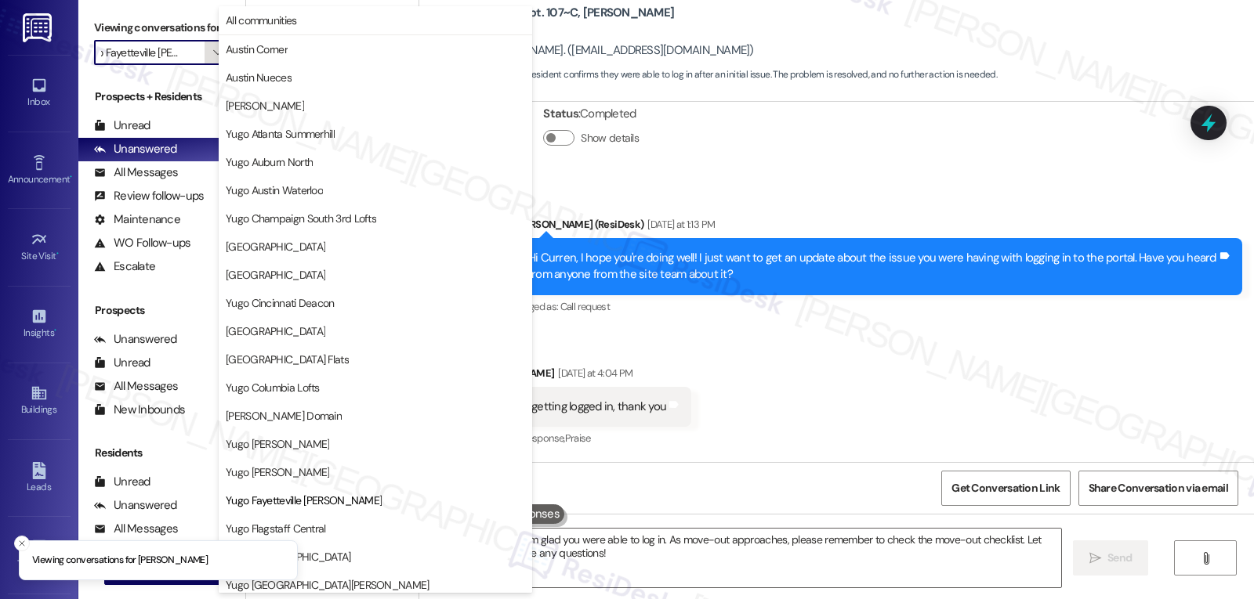
scroll to position [255, 0]
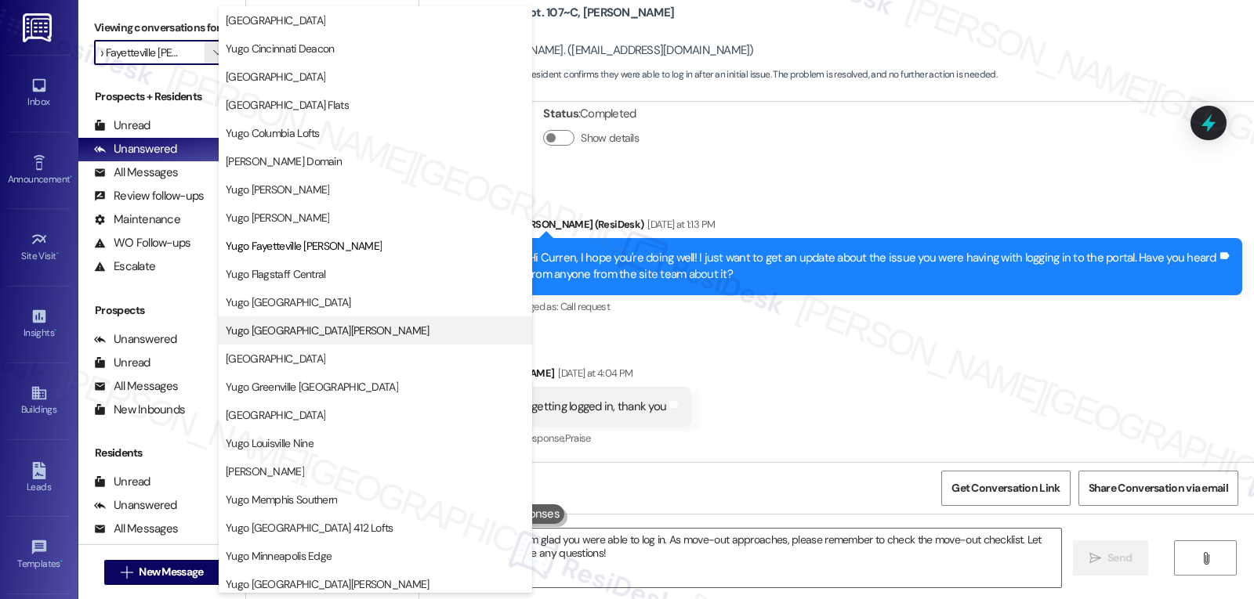
click at [305, 331] on span "Yugo [GEOGRAPHIC_DATA][PERSON_NAME]" at bounding box center [328, 331] width 204 height 16
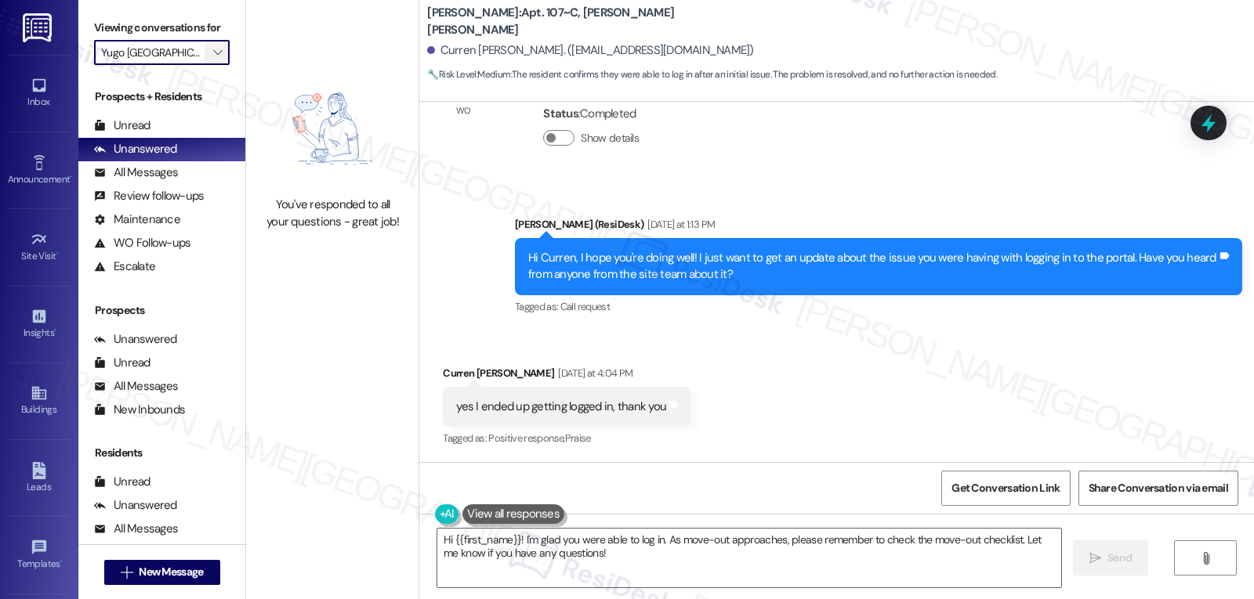
click at [213, 59] on icon "" at bounding box center [217, 52] width 9 height 13
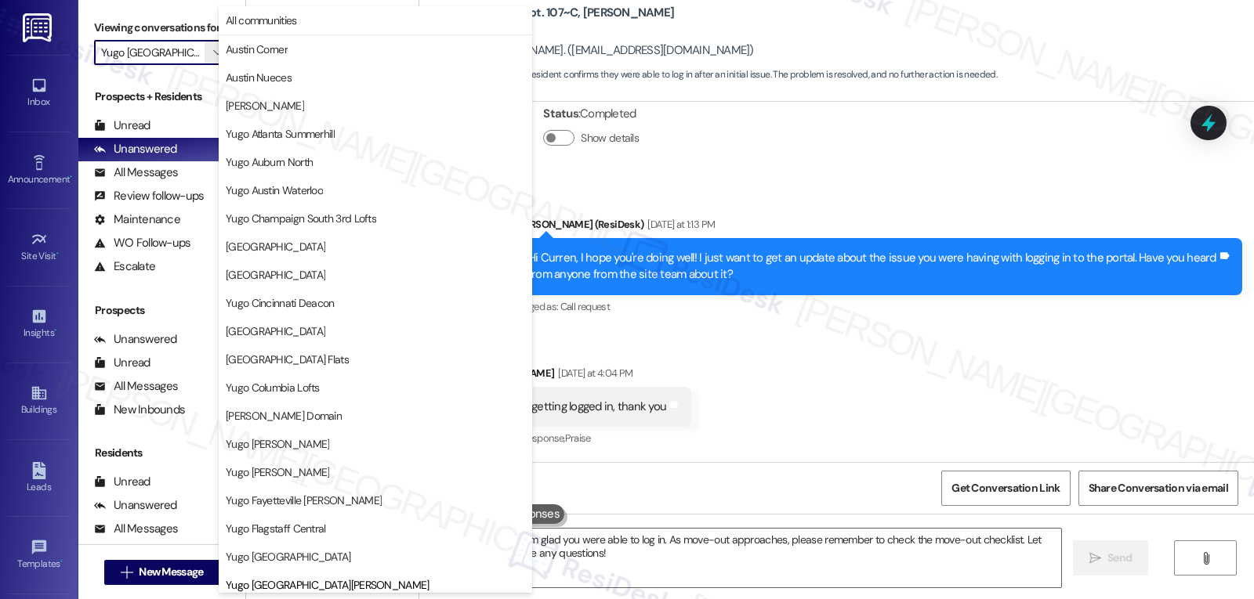
scroll to position [537, 0]
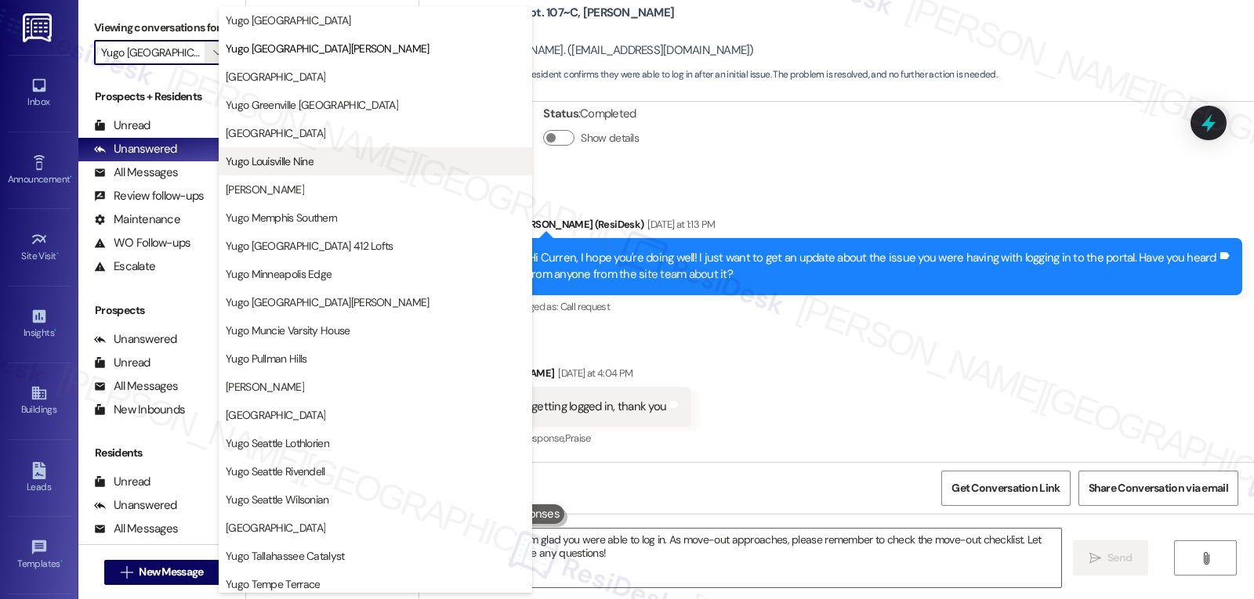
click at [304, 164] on span "Yugo Louisville Nine" at bounding box center [270, 162] width 88 height 16
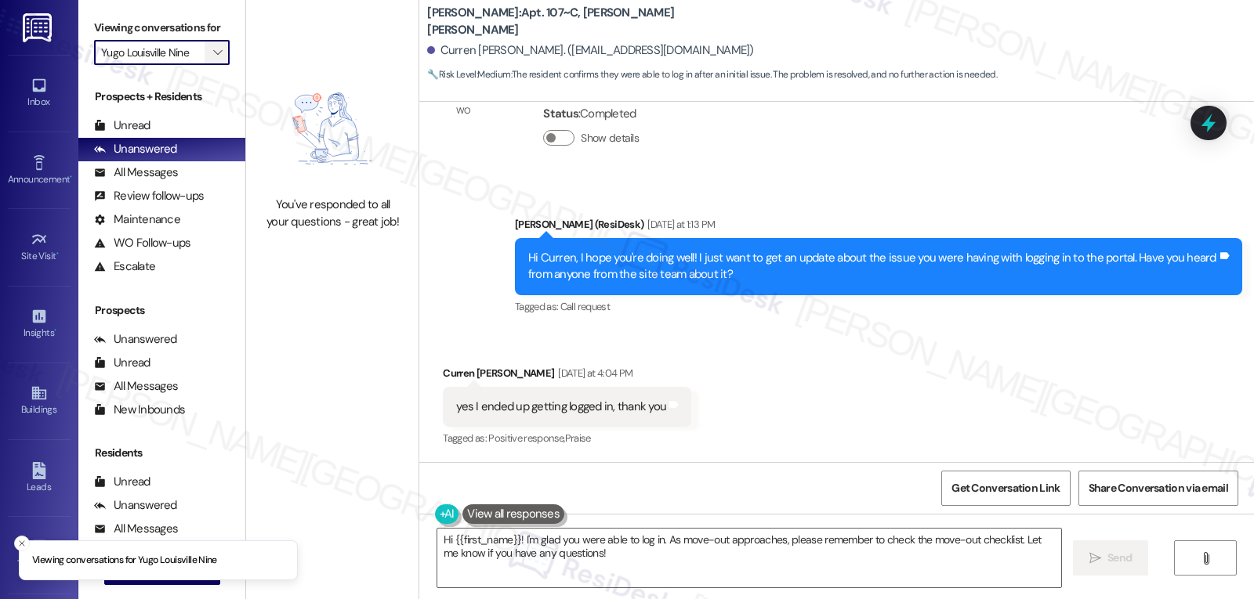
click at [205, 65] on button "" at bounding box center [217, 52] width 25 height 25
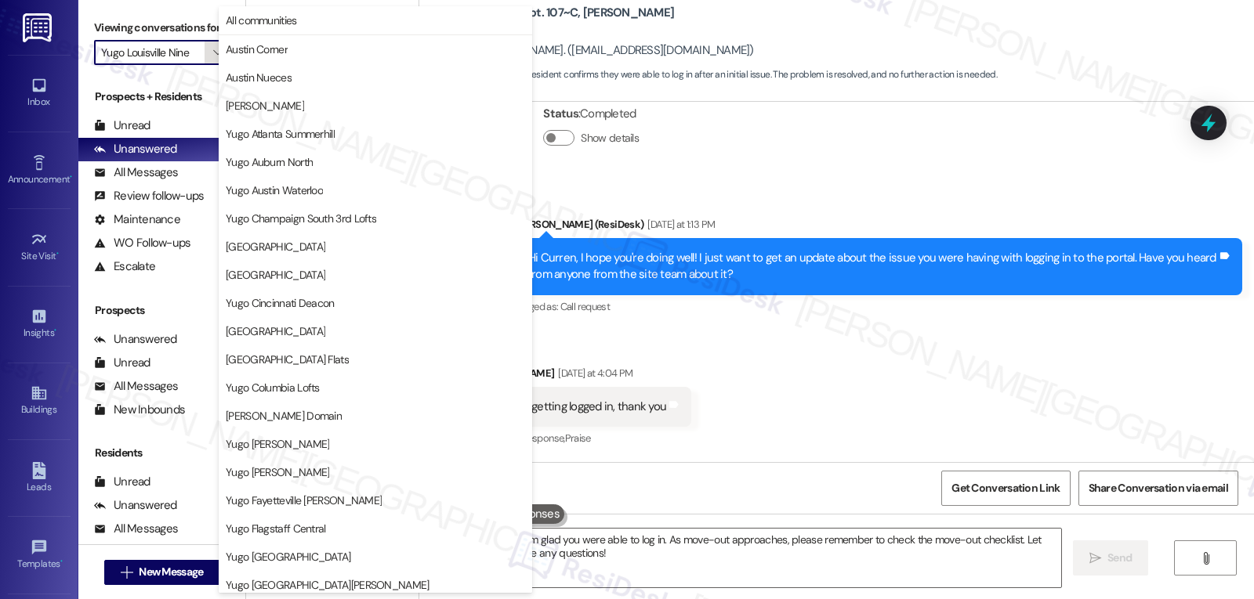
scroll to position [537, 0]
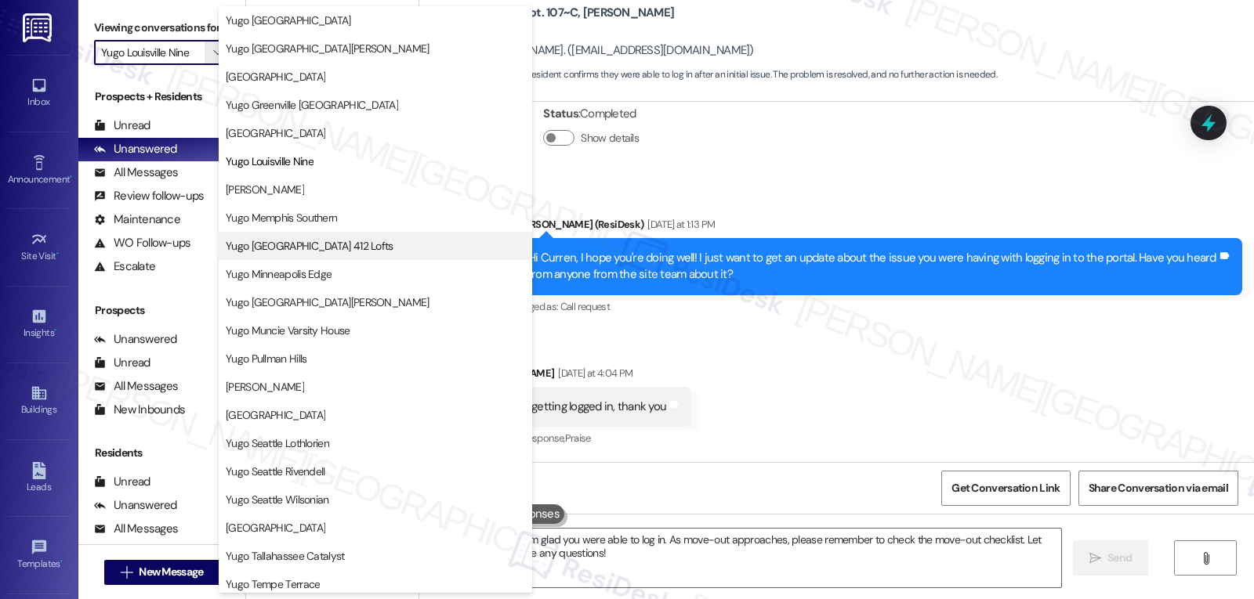
click at [325, 241] on span "Yugo [GEOGRAPHIC_DATA] 412 Lofts" at bounding box center [310, 246] width 168 height 16
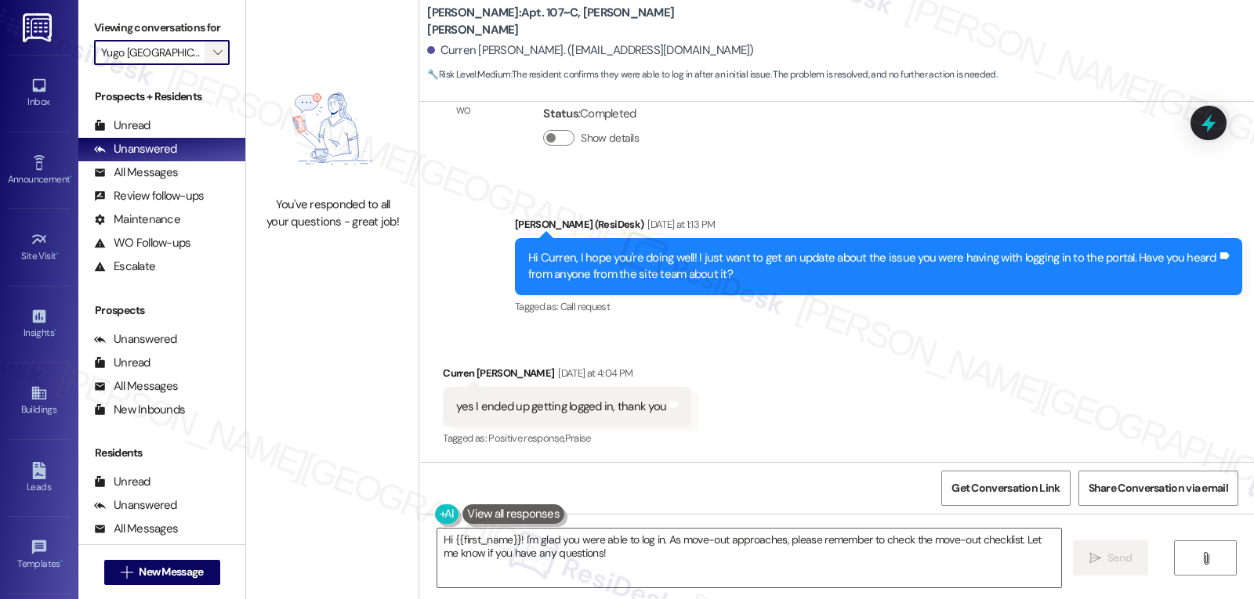
click at [213, 59] on icon "" at bounding box center [217, 52] width 9 height 13
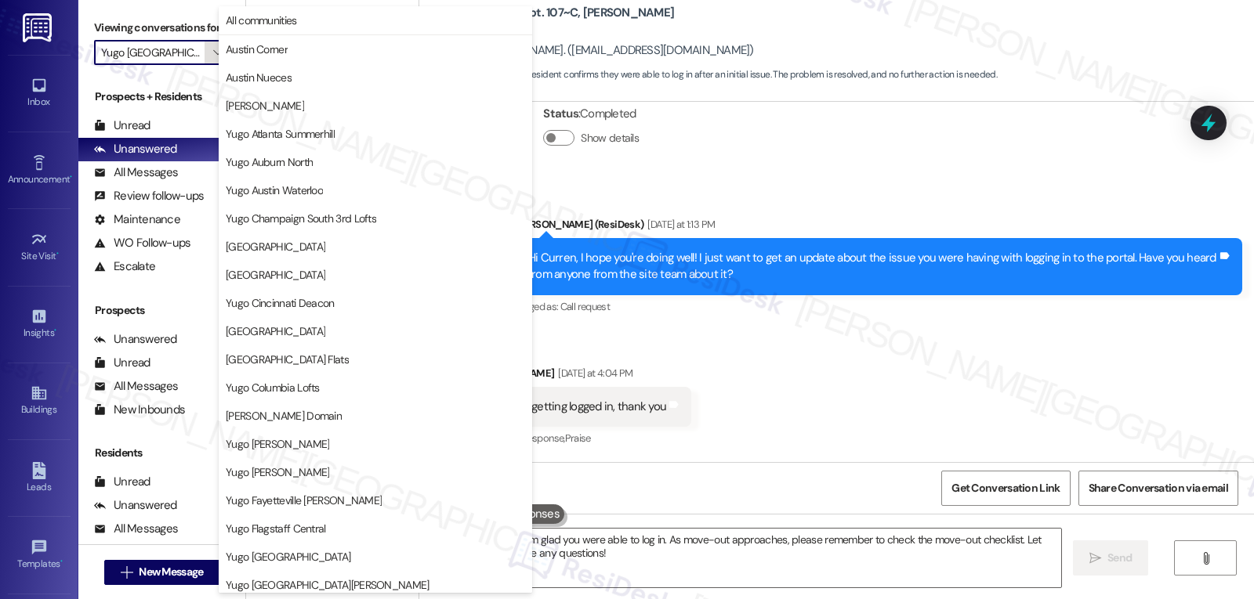
scroll to position [537, 0]
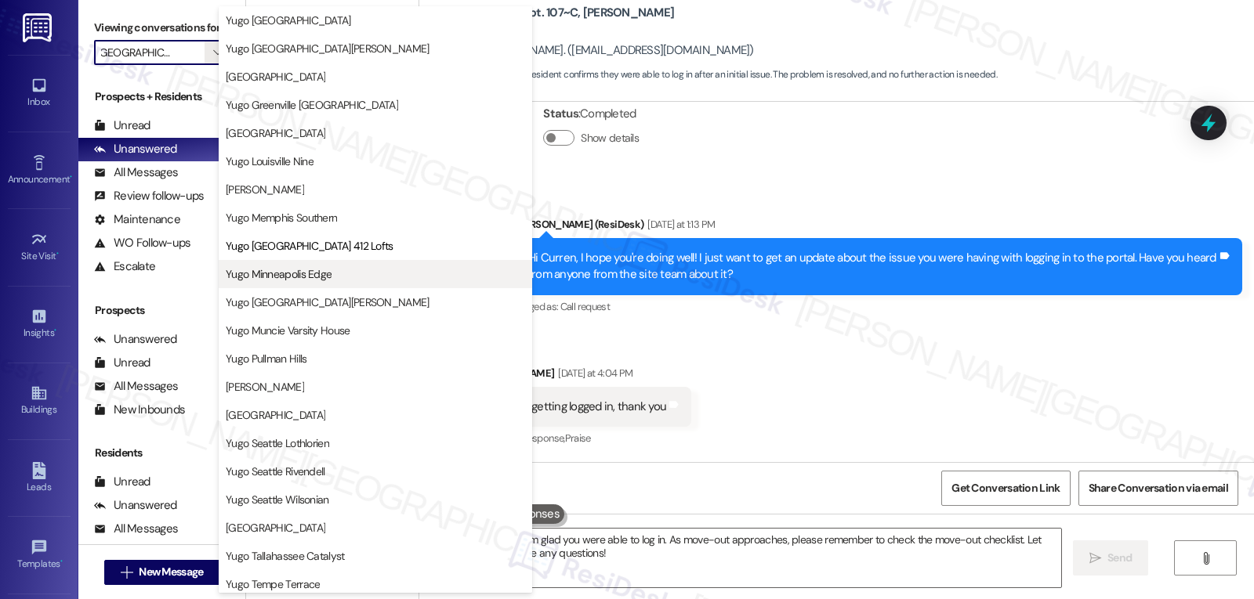
click at [334, 276] on span "Yugo Minneapolis Edge" at bounding box center [375, 274] width 299 height 16
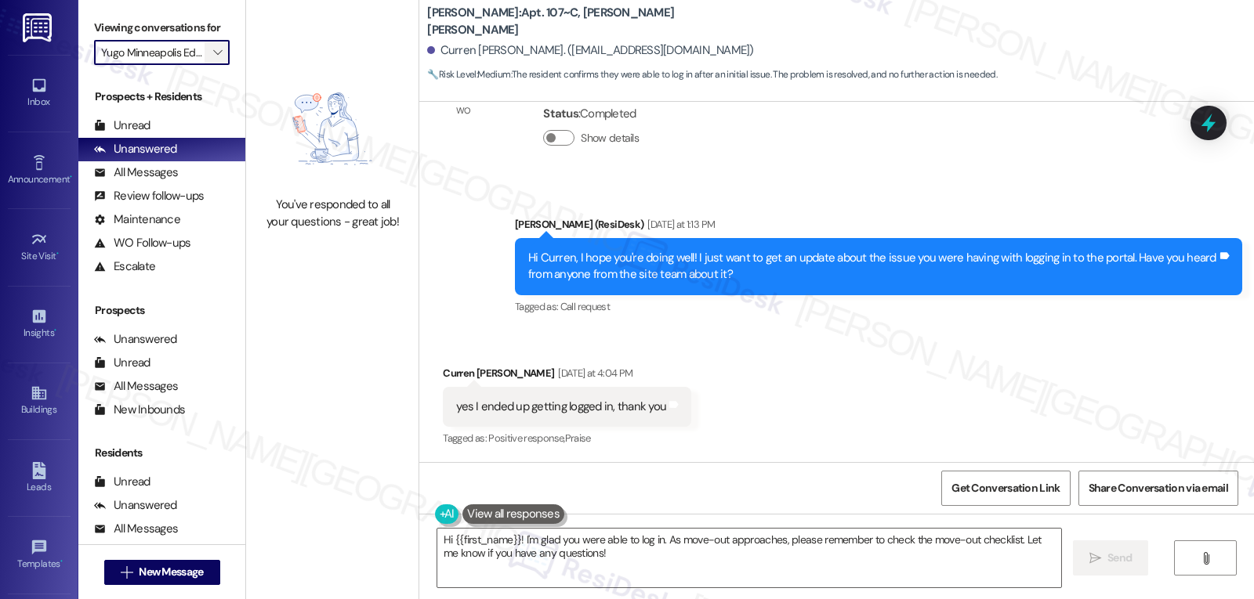
click at [213, 59] on icon "" at bounding box center [217, 52] width 9 height 13
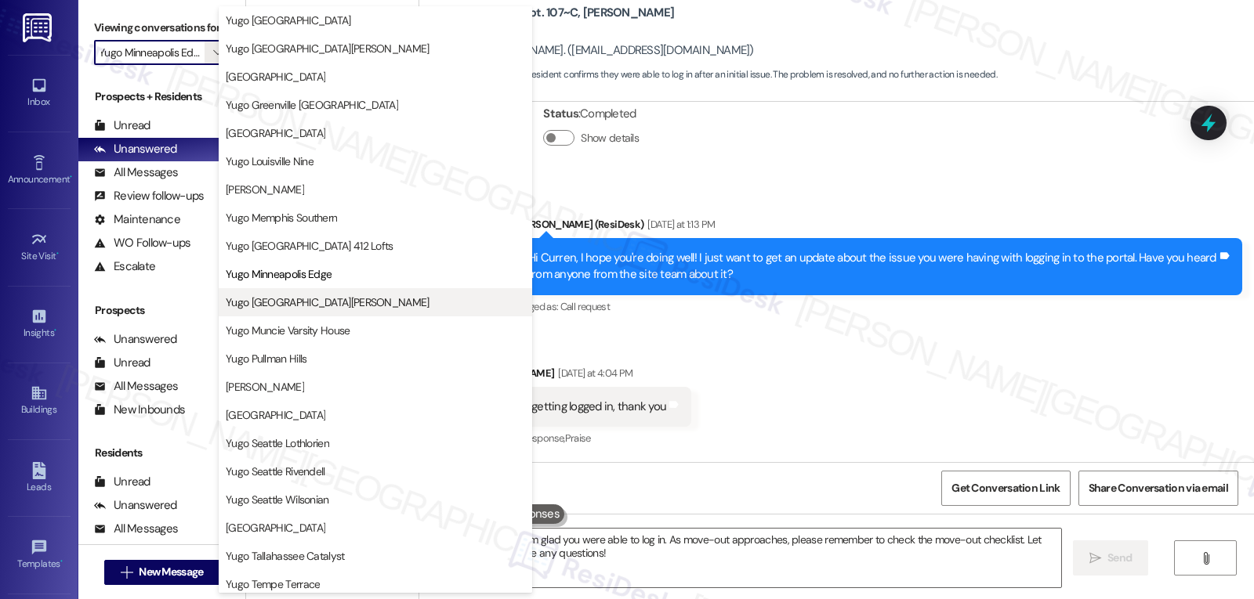
click at [352, 314] on button "Yugo [GEOGRAPHIC_DATA][PERSON_NAME]" at bounding box center [375, 302] width 313 height 28
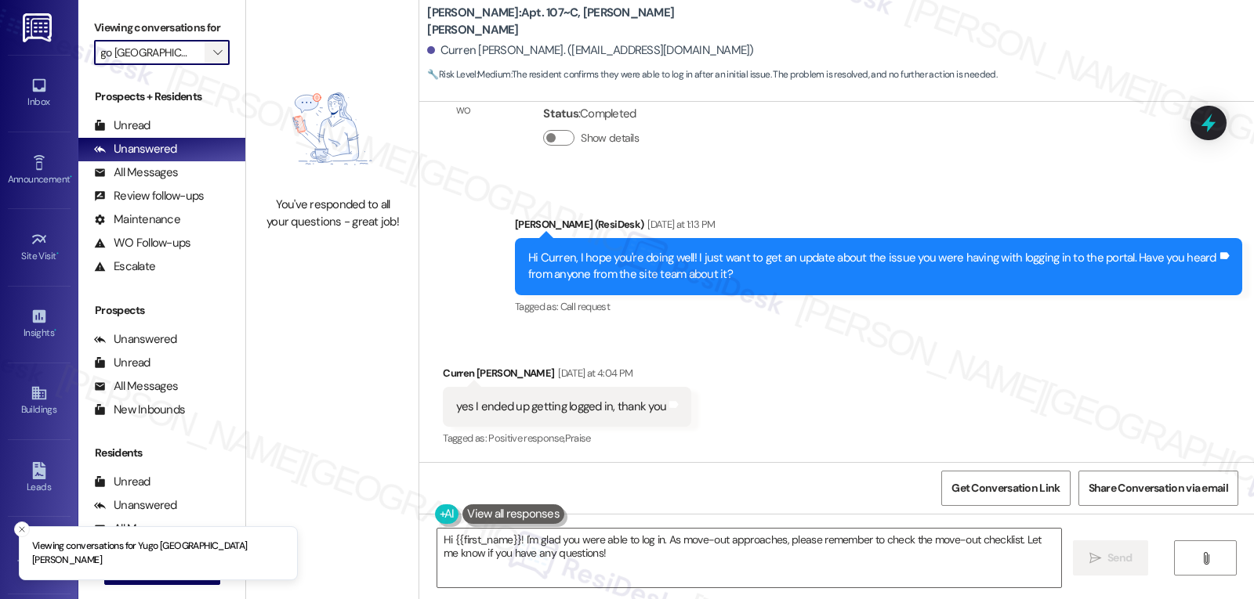
click at [213, 59] on icon "" at bounding box center [217, 52] width 9 height 13
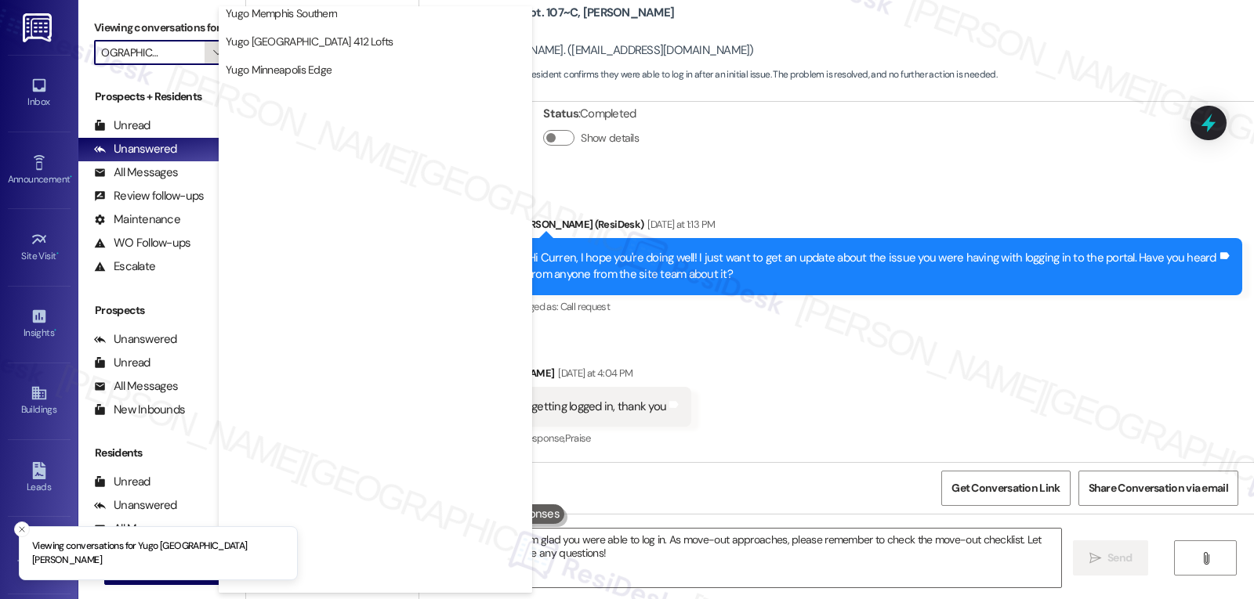
scroll to position [655, 0]
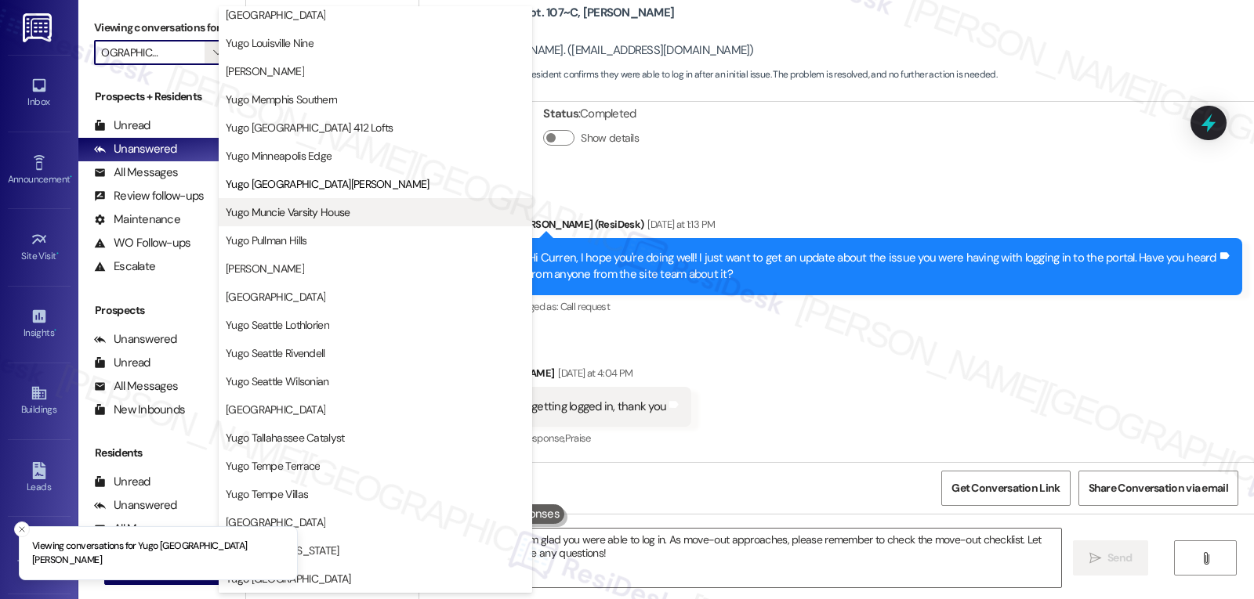
click at [310, 211] on span "Yugo Muncie Varsity House" at bounding box center [288, 213] width 125 height 16
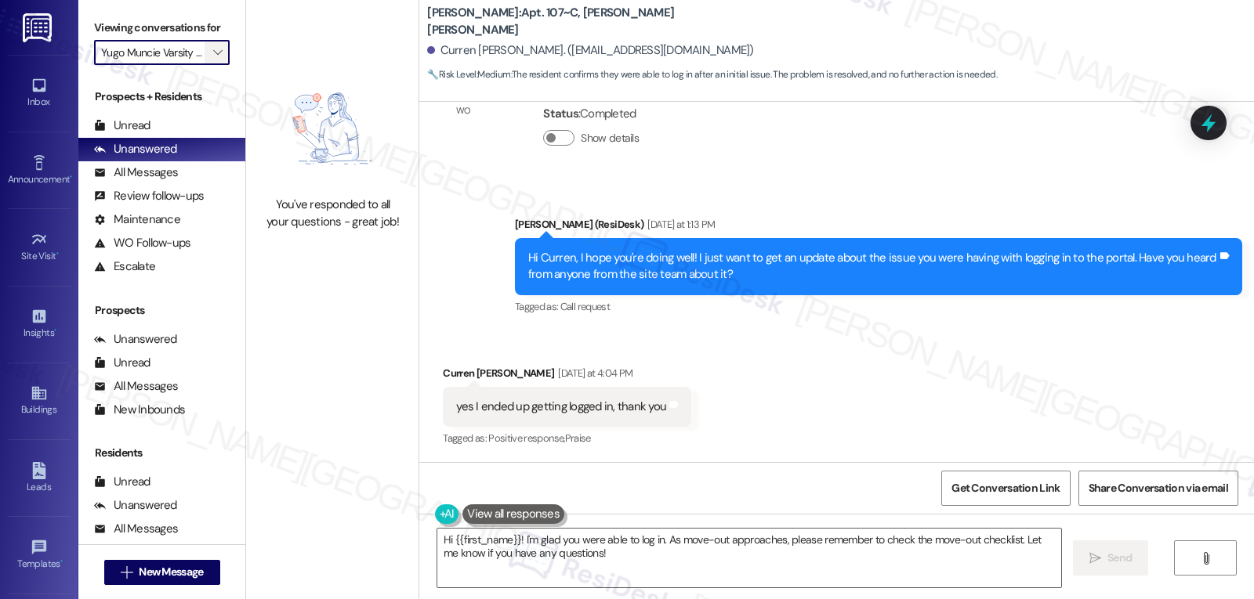
click at [213, 59] on icon "" at bounding box center [217, 52] width 9 height 13
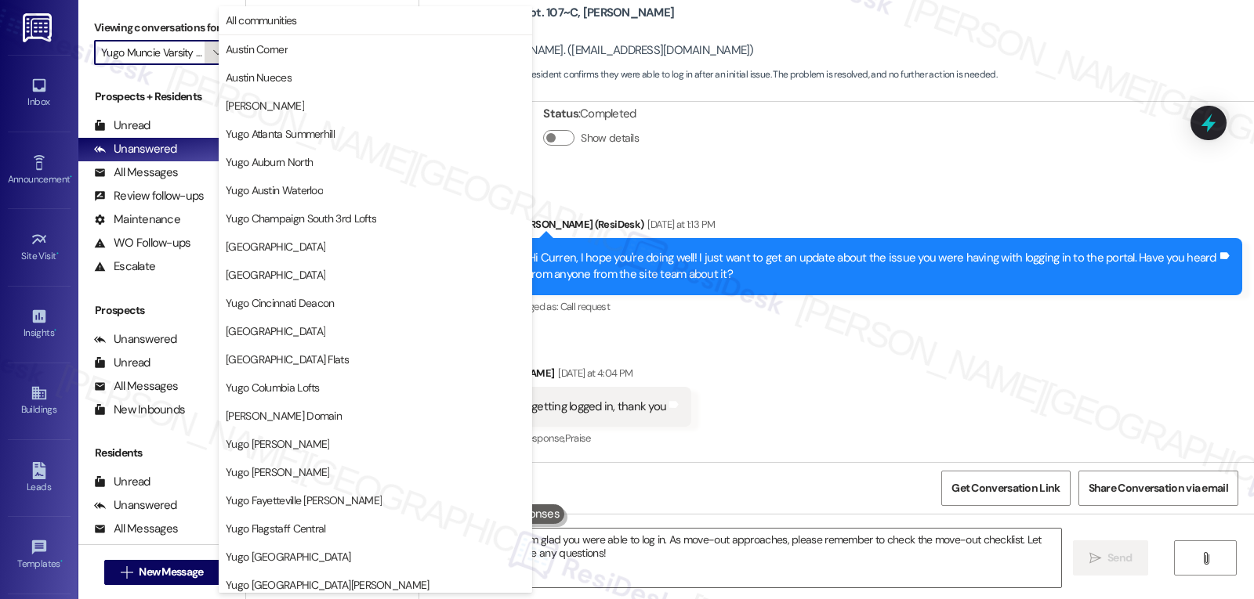
scroll to position [655, 0]
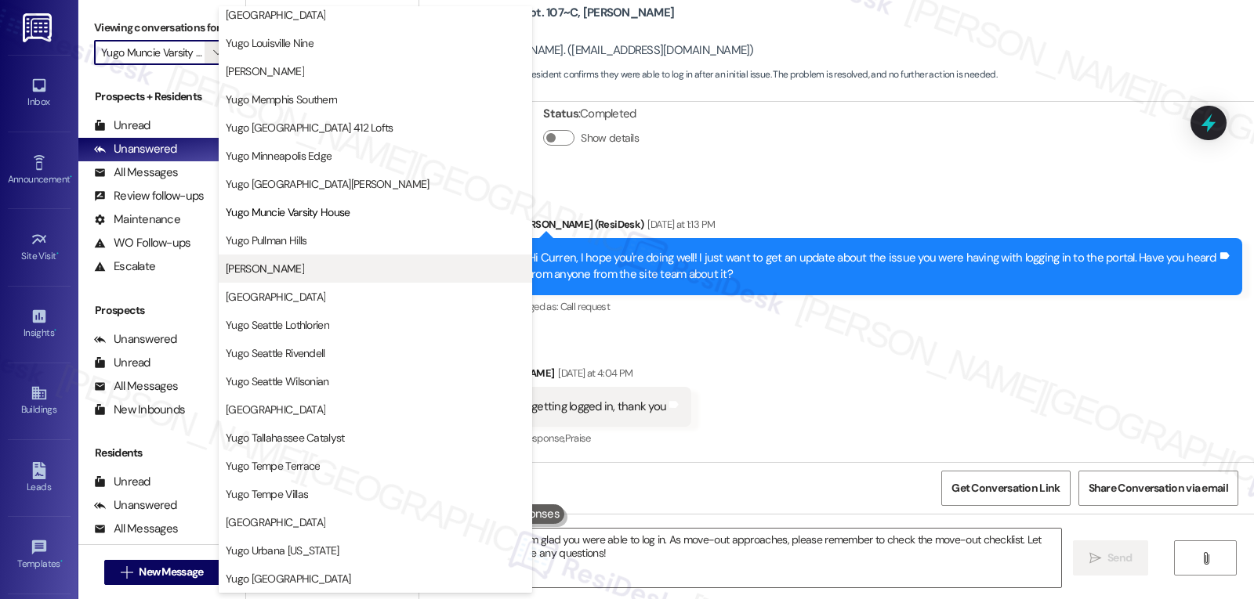
click at [302, 270] on span "[PERSON_NAME]" at bounding box center [265, 269] width 78 height 16
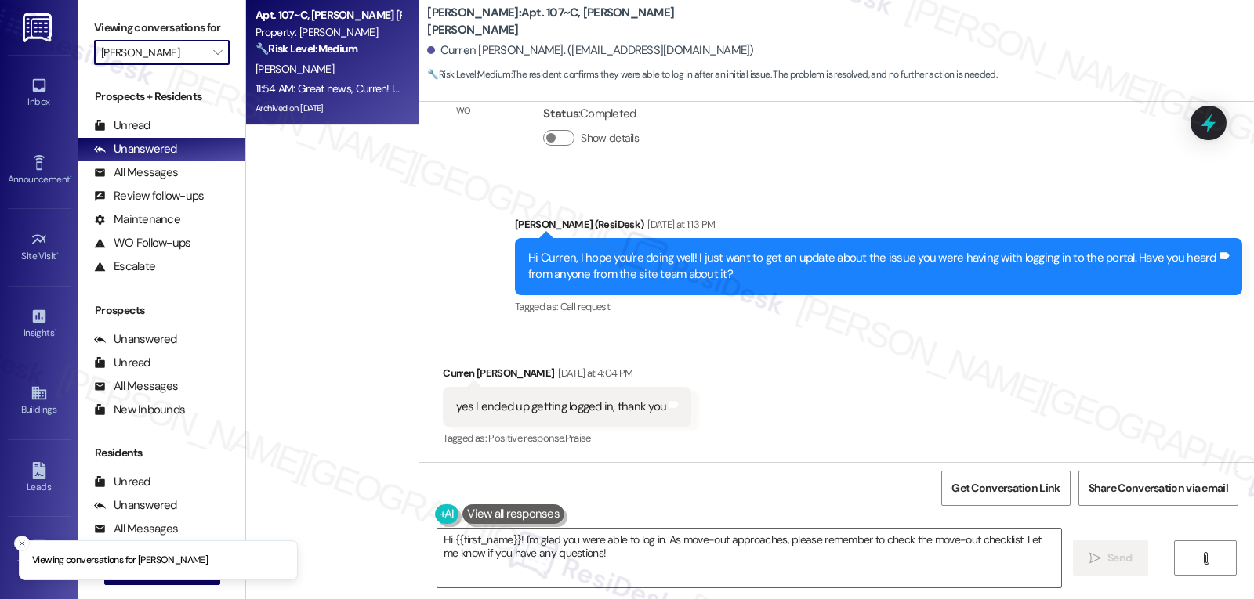
click at [353, 99] on div "Archived on [DATE]" at bounding box center [328, 109] width 148 height 20
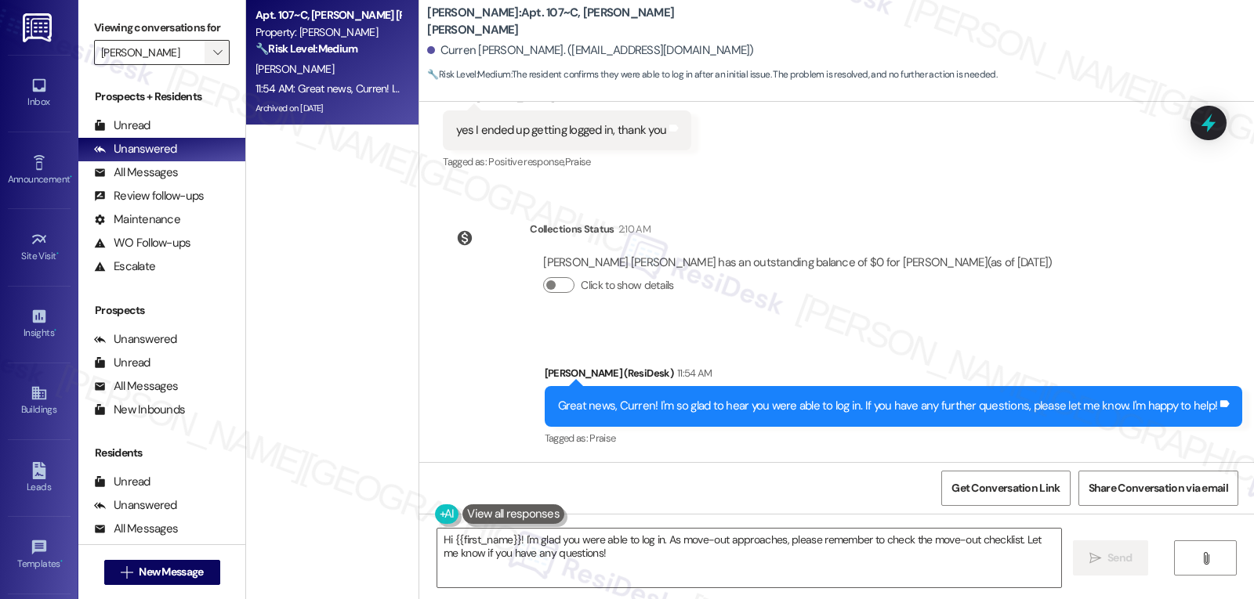
click at [210, 65] on span "" at bounding box center [217, 52] width 15 height 25
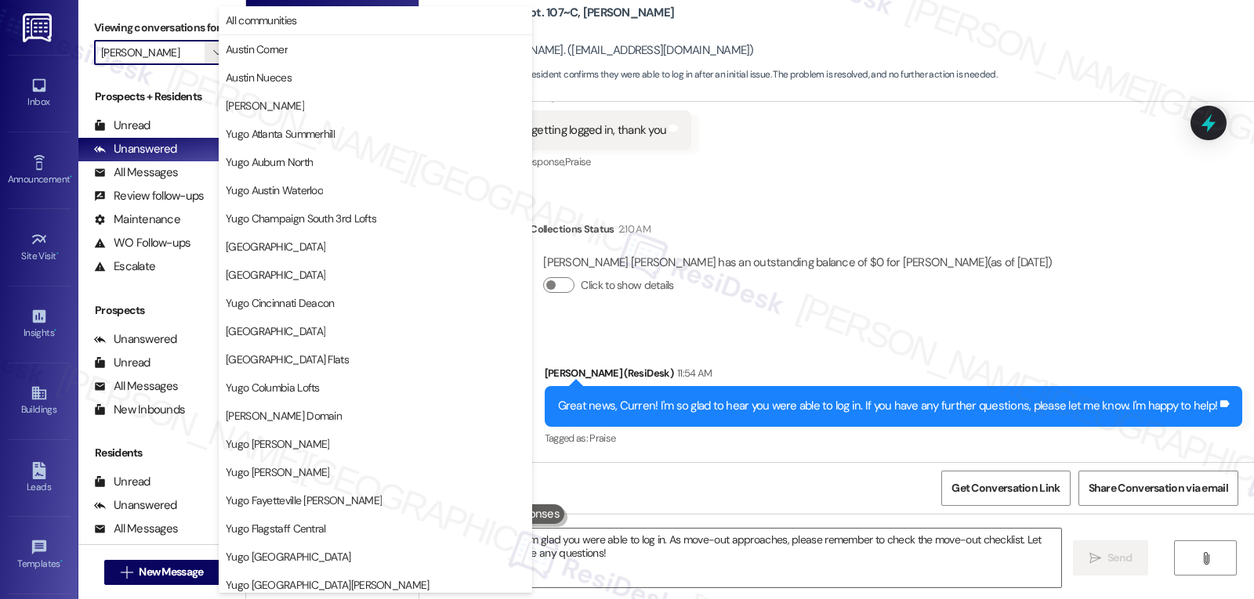
scroll to position [655, 0]
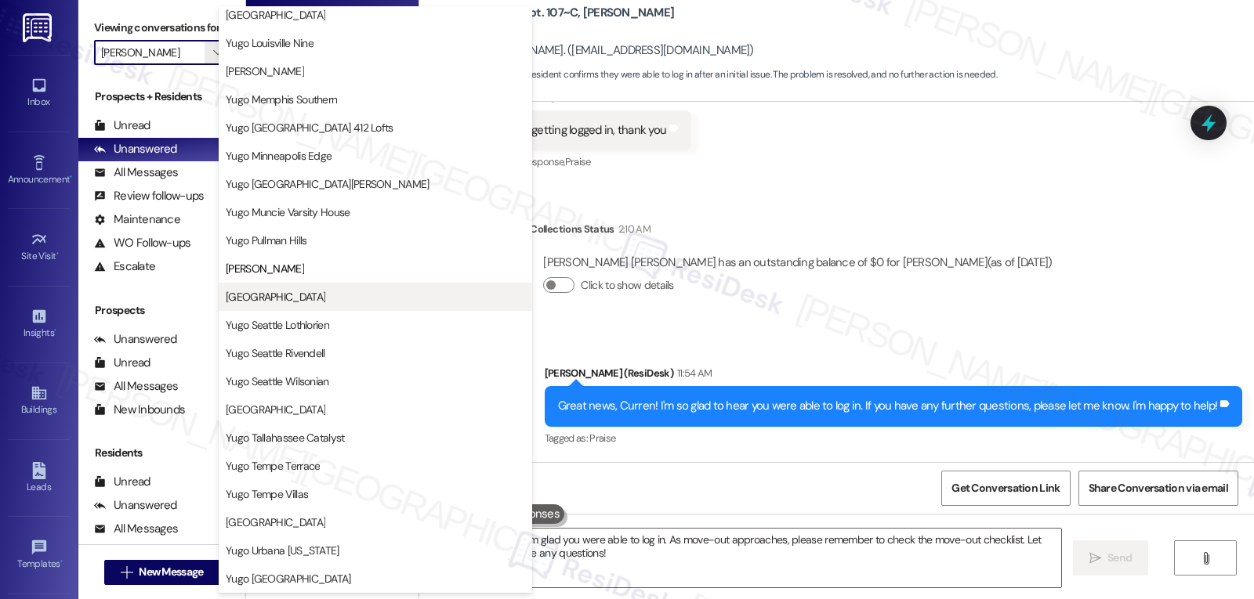
click at [304, 301] on span "[GEOGRAPHIC_DATA]" at bounding box center [276, 297] width 100 height 16
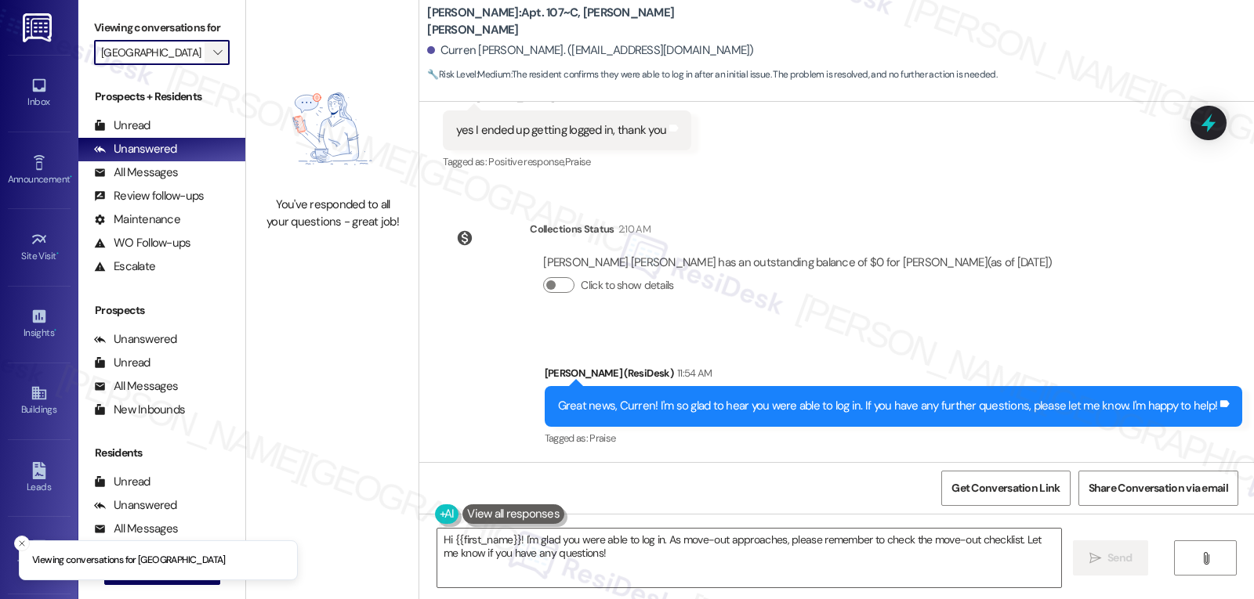
click at [213, 59] on icon "" at bounding box center [217, 52] width 9 height 13
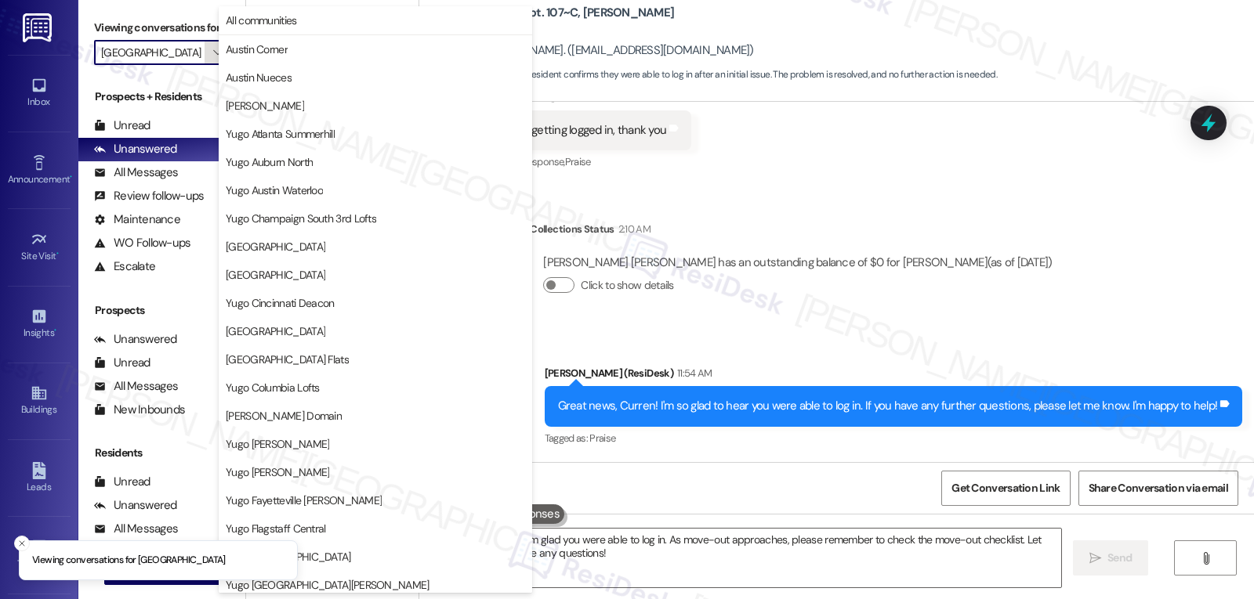
scroll to position [655, 0]
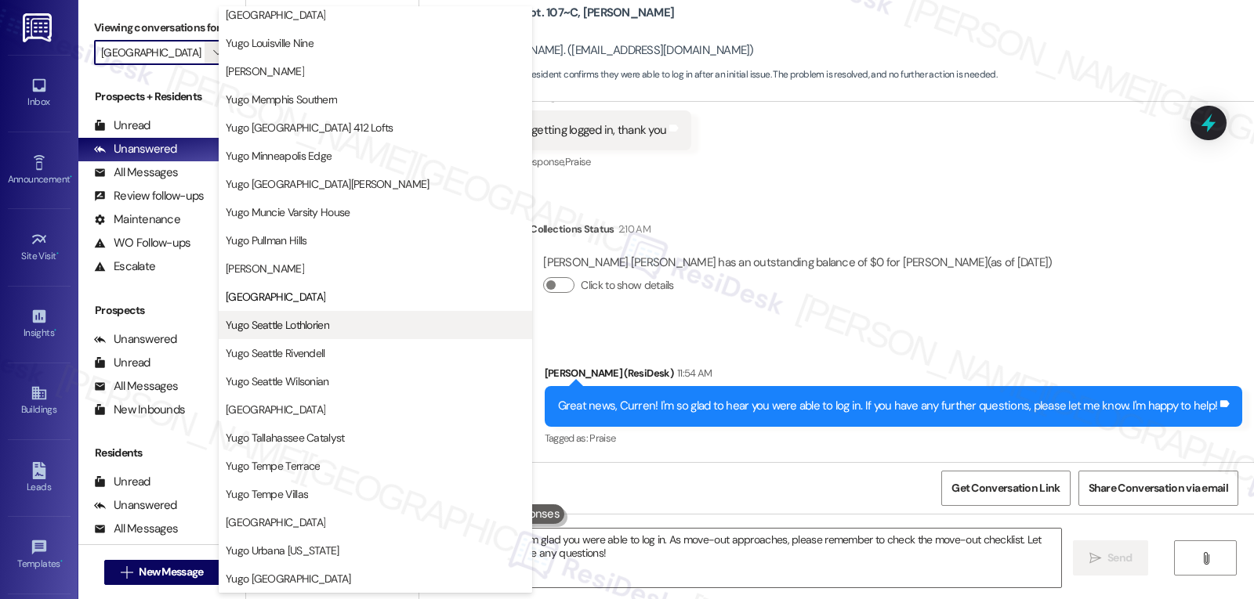
click at [306, 326] on span "Yugo Seattle Lothlorien" at bounding box center [277, 325] width 103 height 16
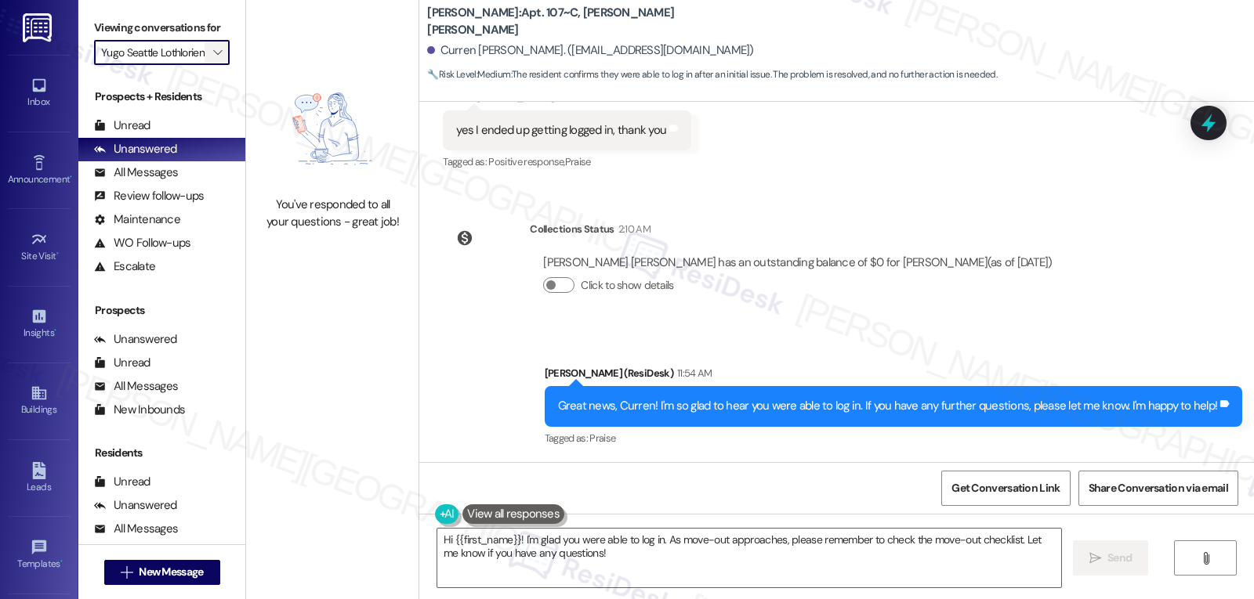
scroll to position [0, 12]
click at [213, 59] on icon "" at bounding box center [217, 52] width 9 height 13
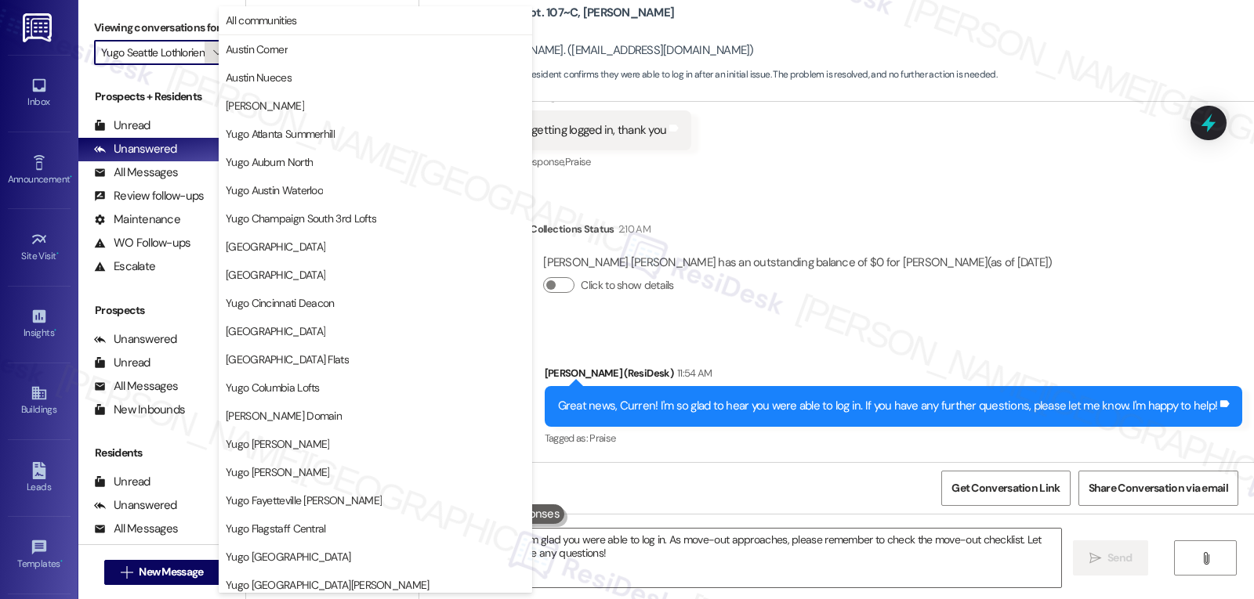
scroll to position [655, 0]
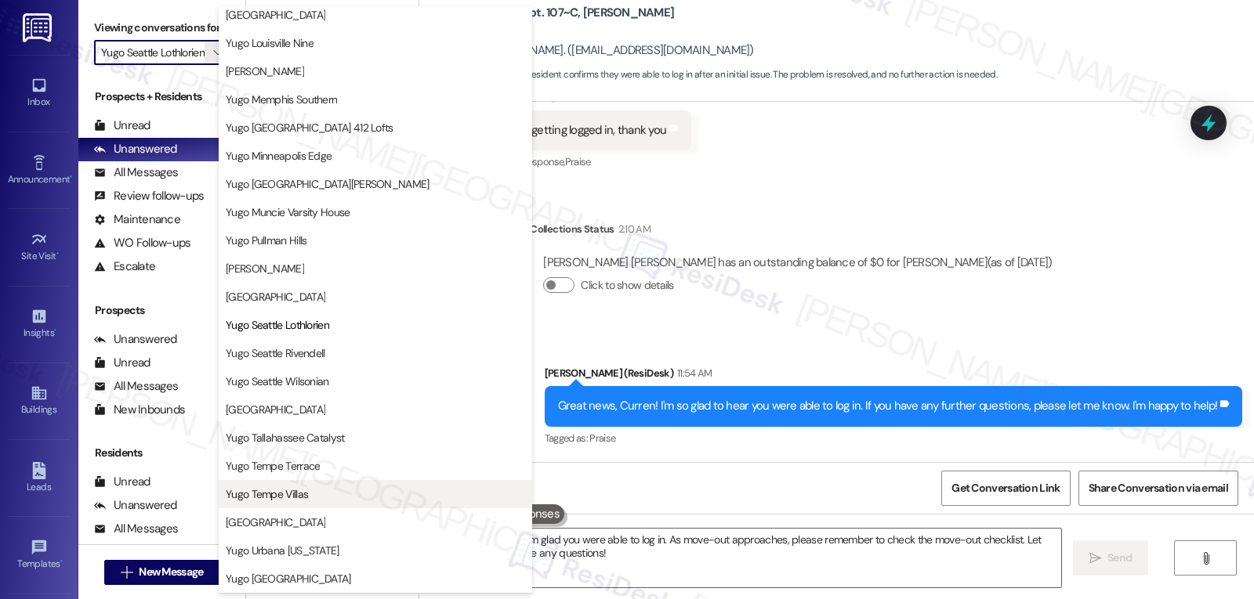
click at [342, 502] on button "Yugo Tempe Villas" at bounding box center [375, 494] width 313 height 28
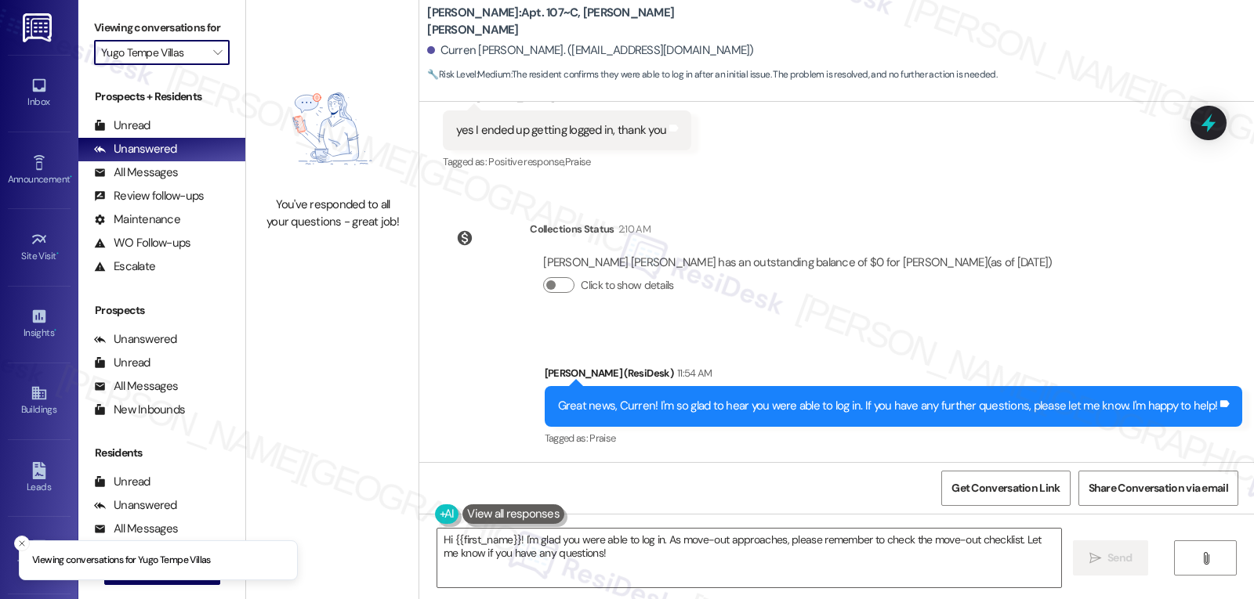
click at [191, 65] on input "Yugo Tempe Villas" at bounding box center [152, 52] width 103 height 25
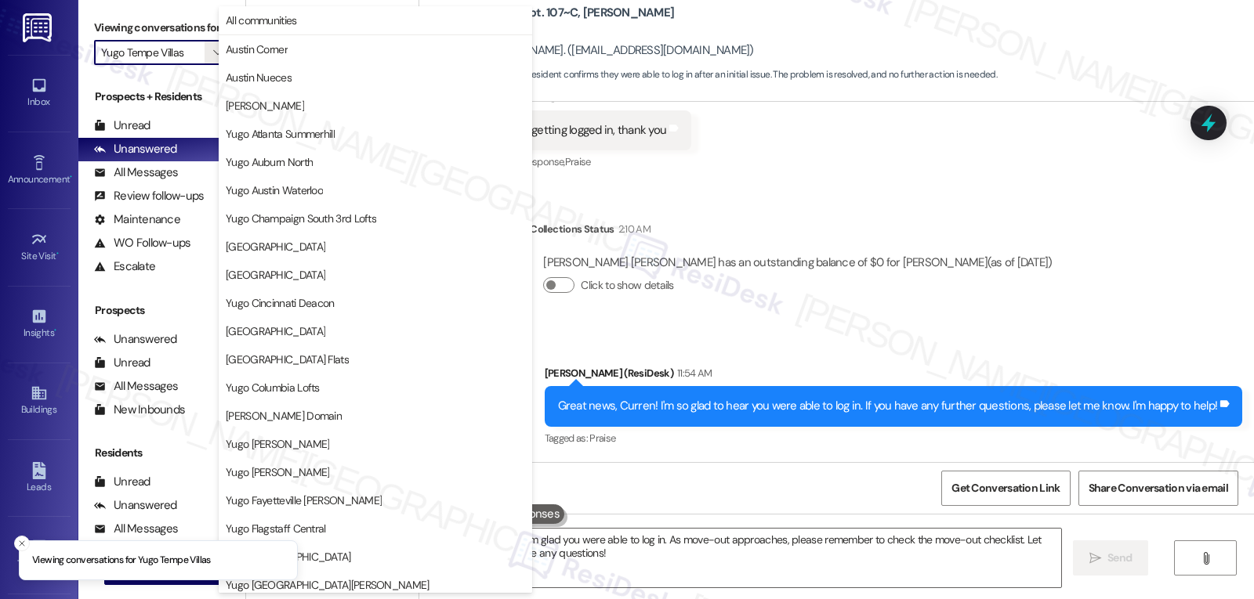
scroll to position [655, 0]
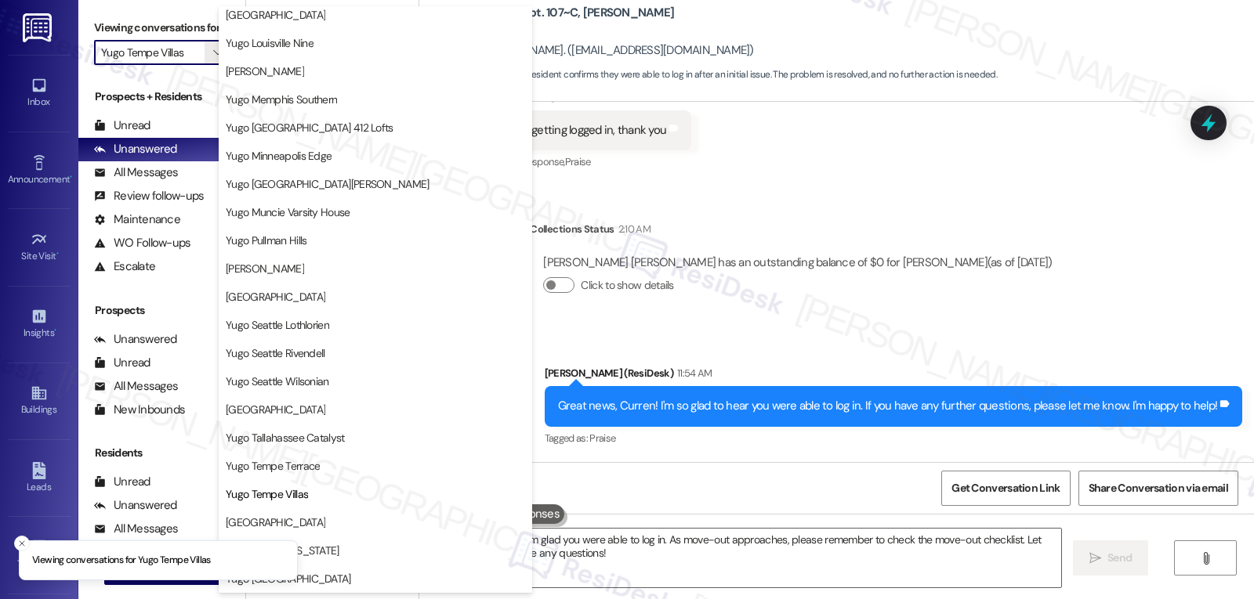
click at [357, 472] on span "Yugo Tempe Terrace" at bounding box center [375, 466] width 299 height 16
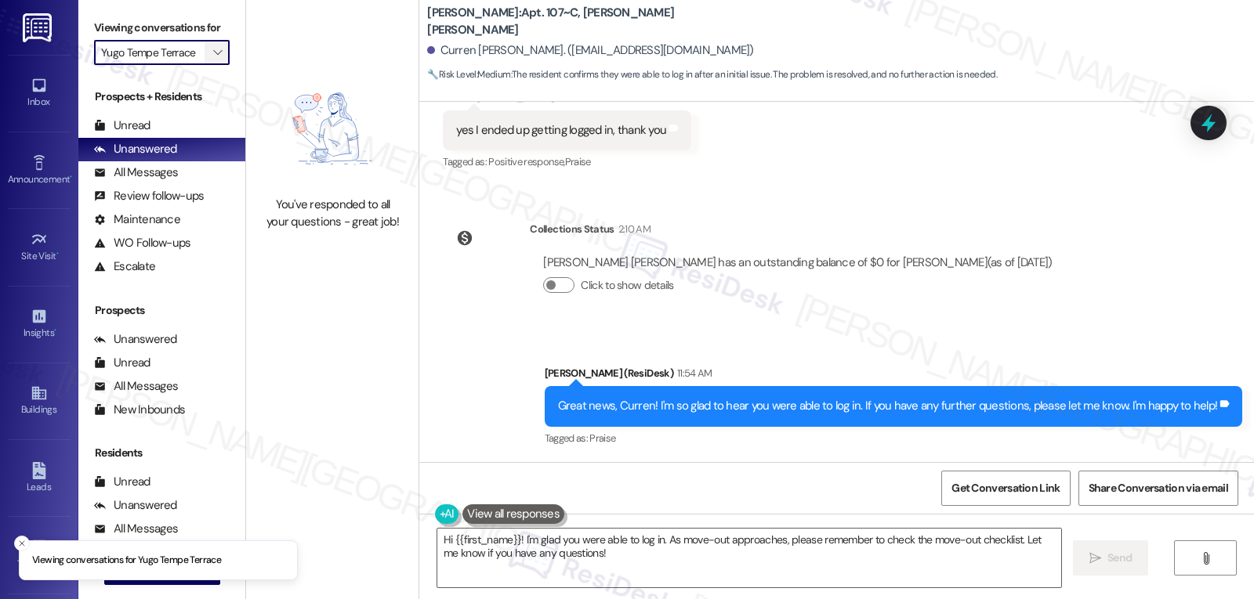
click at [213, 59] on icon "" at bounding box center [217, 52] width 9 height 13
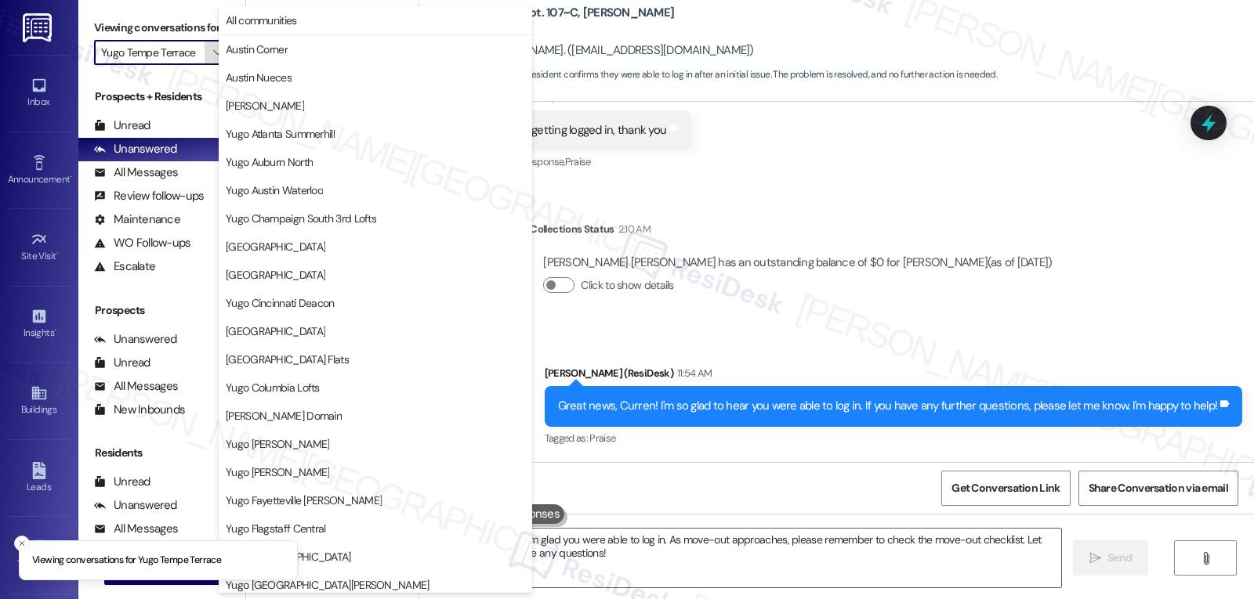
scroll to position [655, 0]
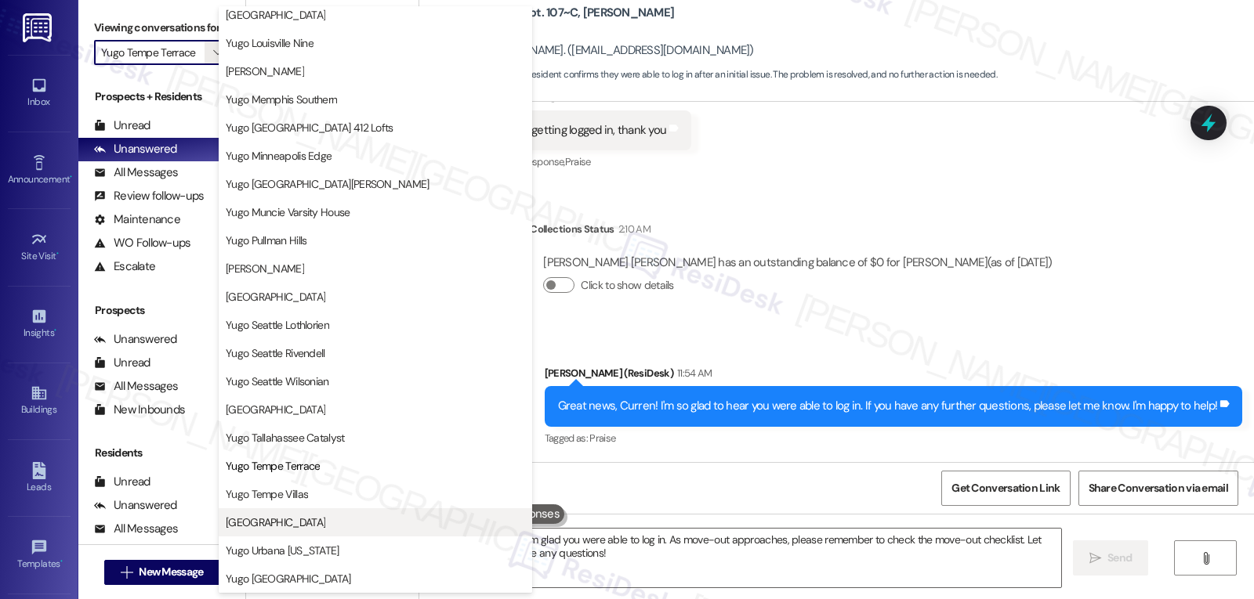
click at [355, 532] on button "[GEOGRAPHIC_DATA]" at bounding box center [375, 523] width 313 height 28
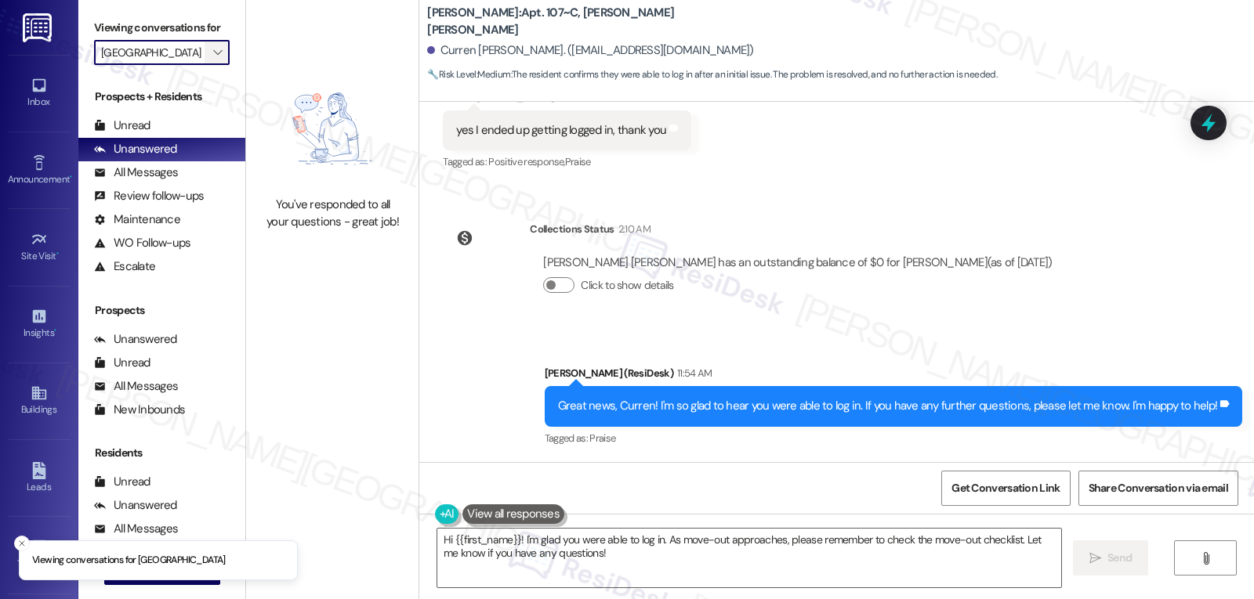
click at [210, 58] on span "" at bounding box center [217, 52] width 15 height 25
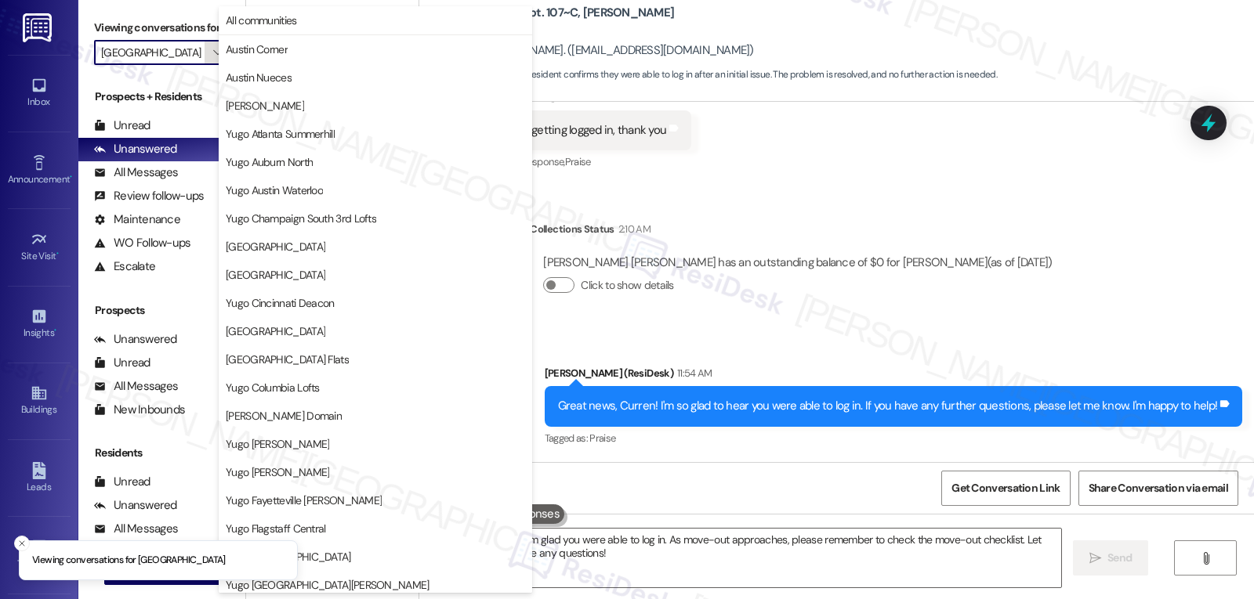
scroll to position [655, 0]
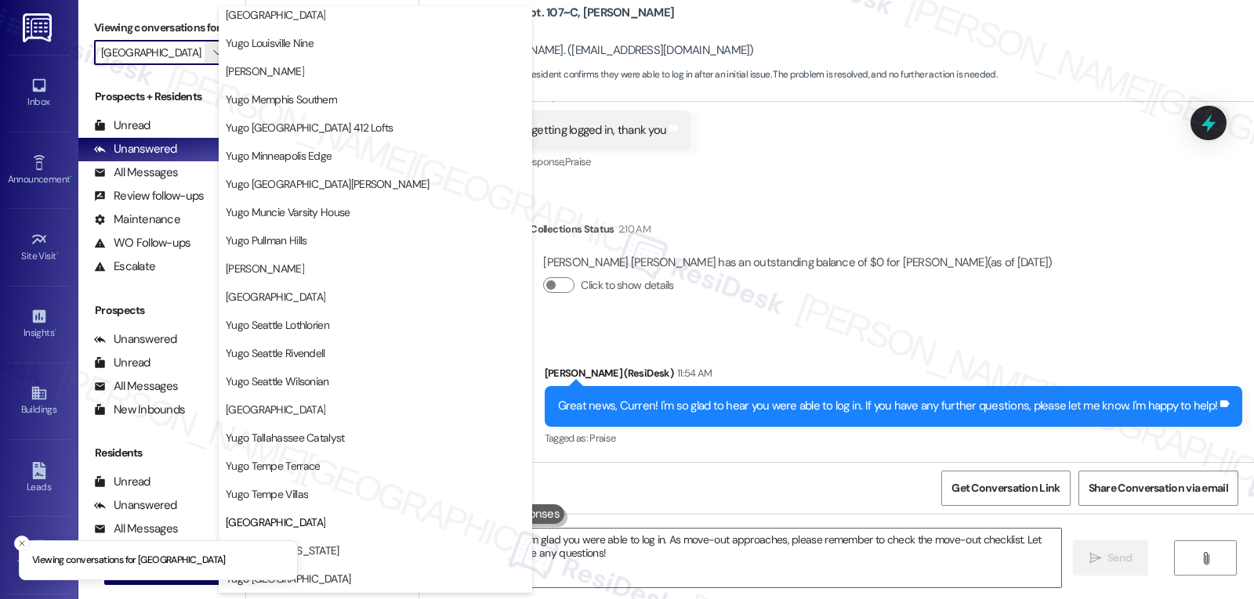
click at [329, 555] on span "Yugo Urbana [US_STATE]" at bounding box center [375, 551] width 299 height 16
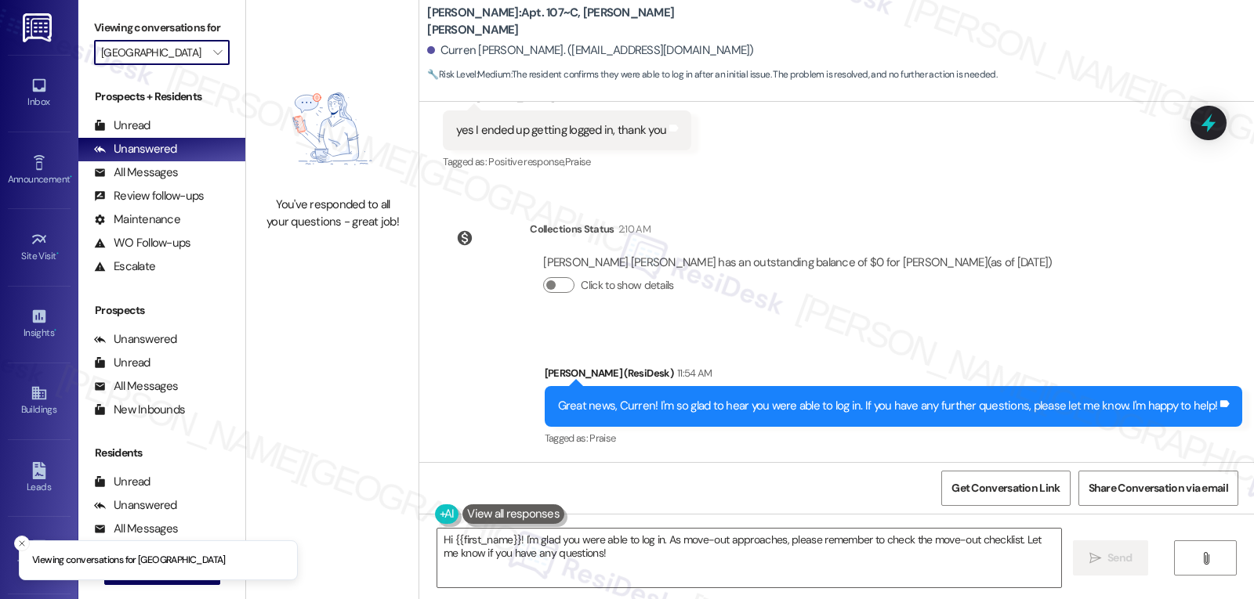
type input "Yugo Urbana [US_STATE]"
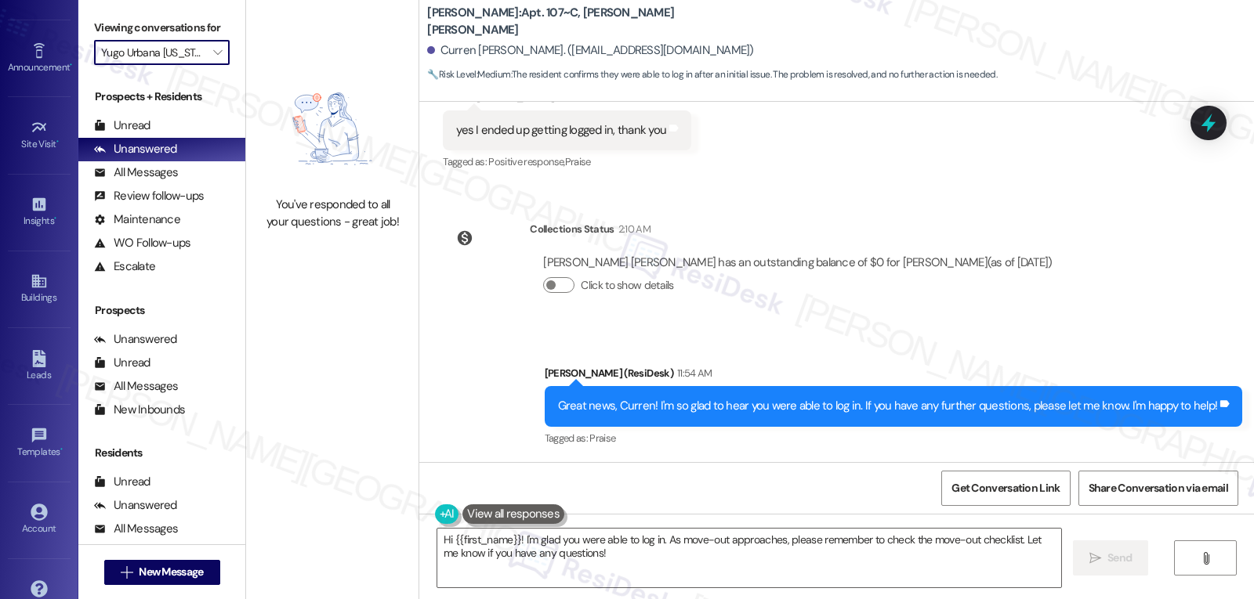
scroll to position [148, 0]
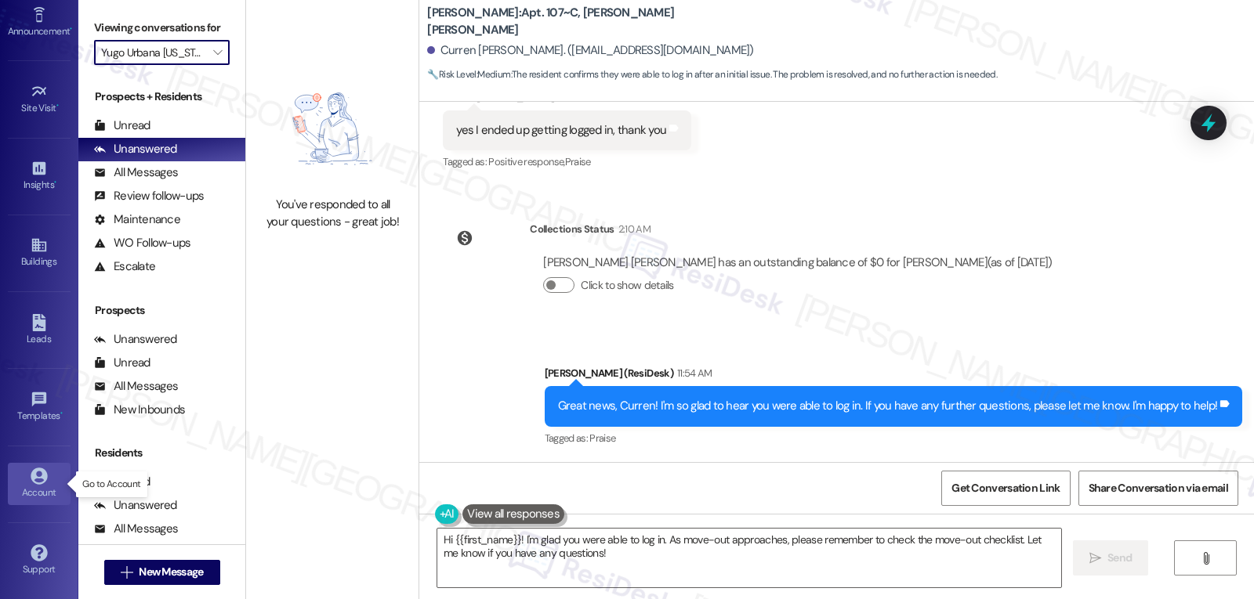
click at [45, 487] on div "Account" at bounding box center [39, 493] width 78 height 16
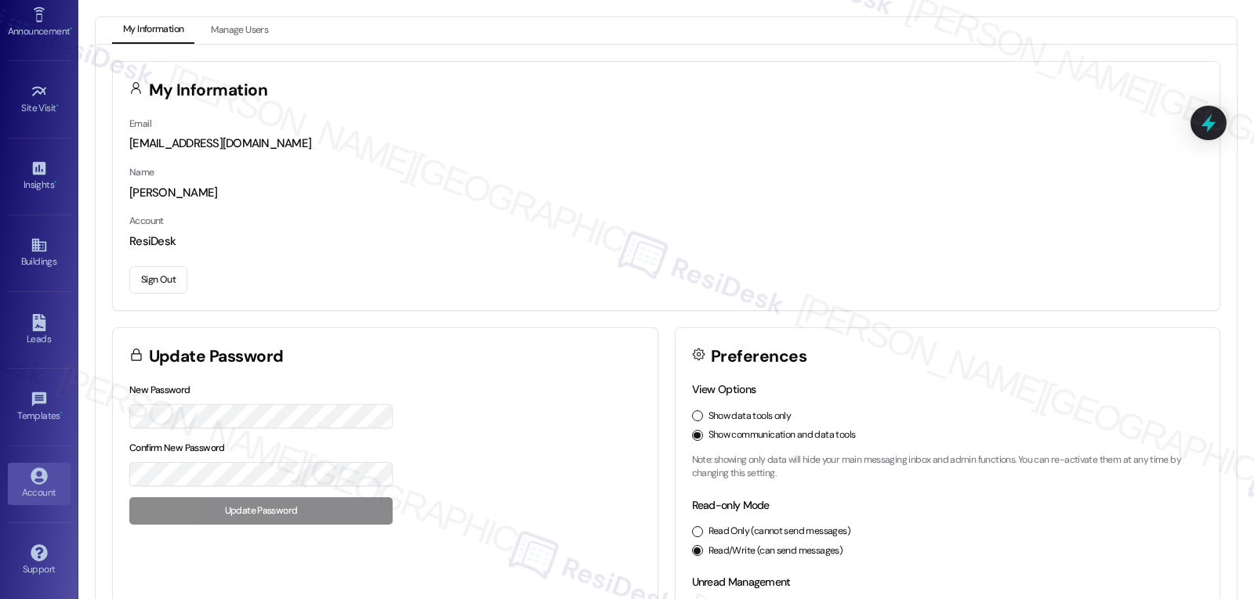
click at [170, 273] on button "Sign Out" at bounding box center [158, 279] width 58 height 27
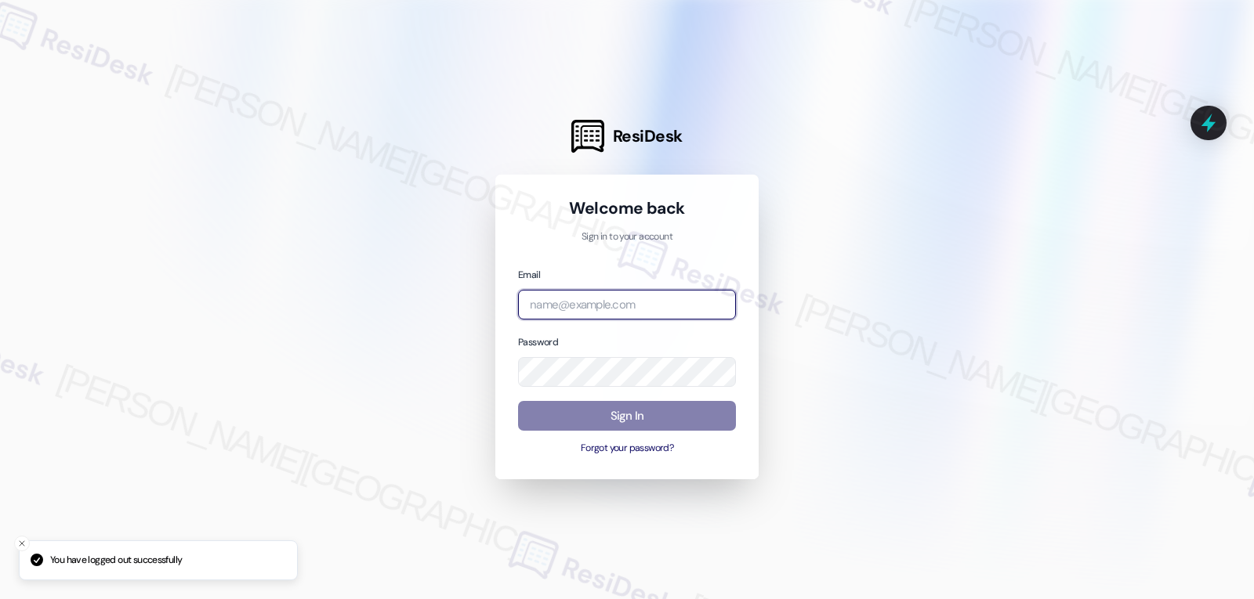
click at [615, 319] on input "email" at bounding box center [627, 305] width 218 height 31
click at [616, 307] on input "email" at bounding box center [627, 305] width 218 height 31
paste input "automated-surveys-birchstone_residential-jomar.punay@birchstone_residential.com"
type input "automated-surveys-birchstone_residential-jomar.punay@birchstone_residential.com"
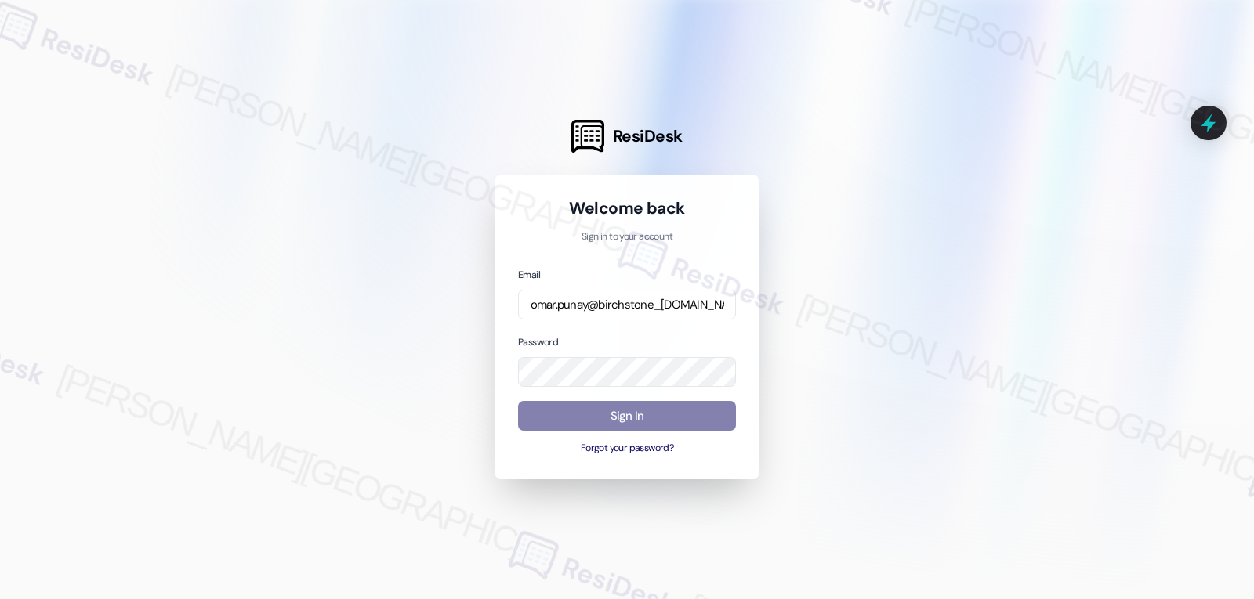
scroll to position [0, 0]
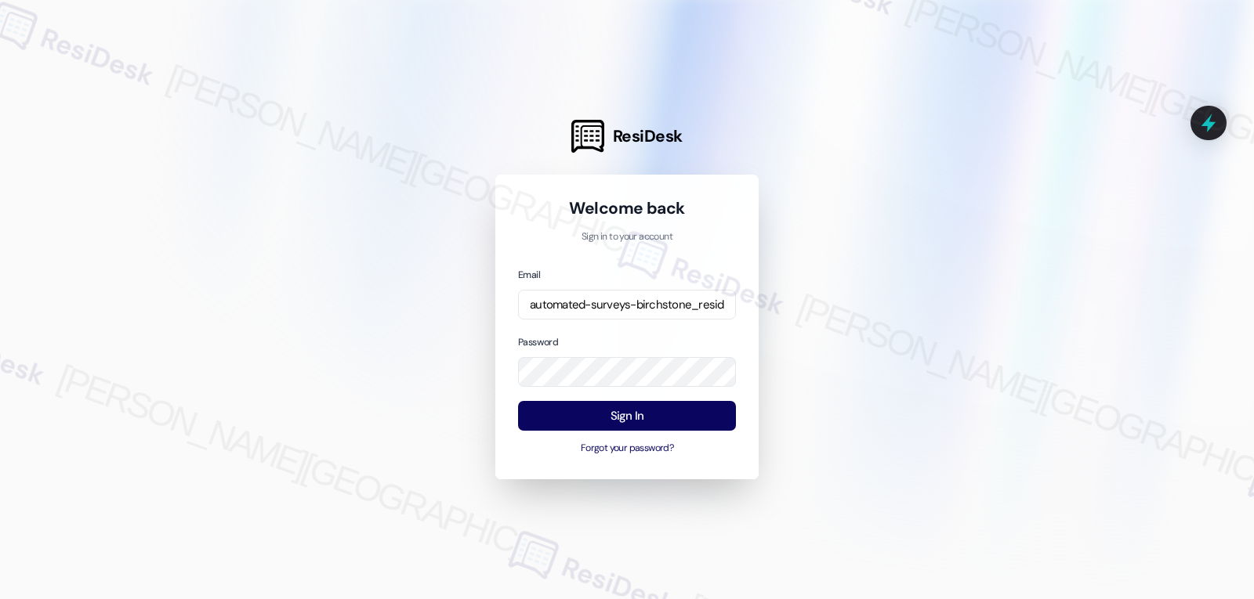
click at [823, 406] on div at bounding box center [627, 299] width 1254 height 599
click at [691, 416] on button "Sign In" at bounding box center [627, 416] width 218 height 31
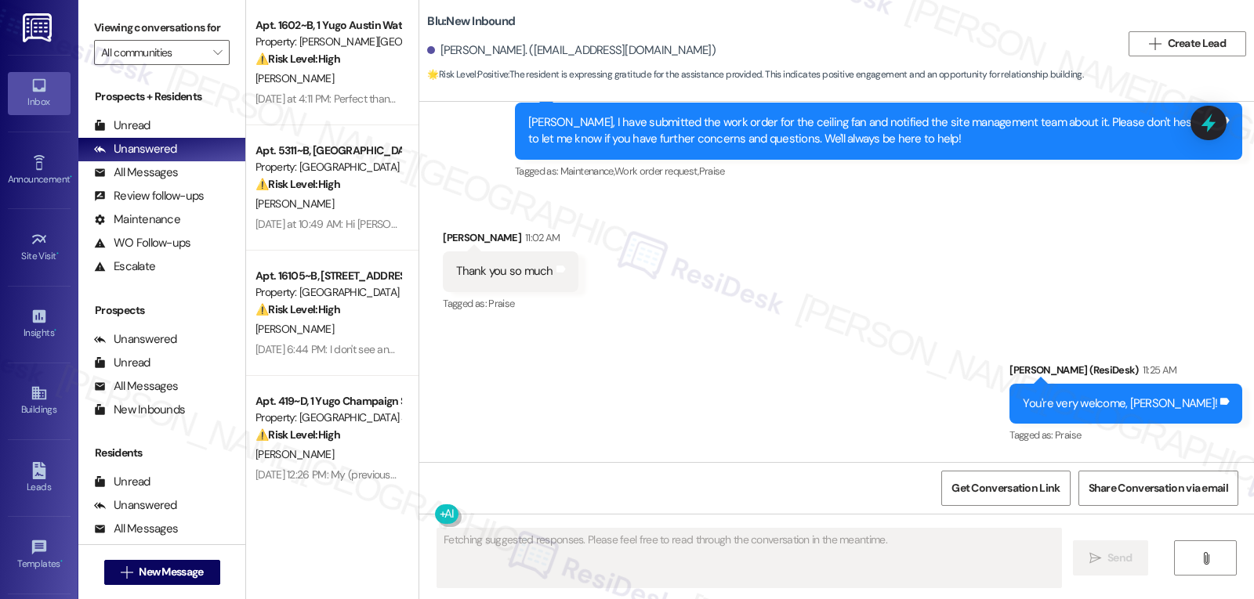
scroll to position [16854, 0]
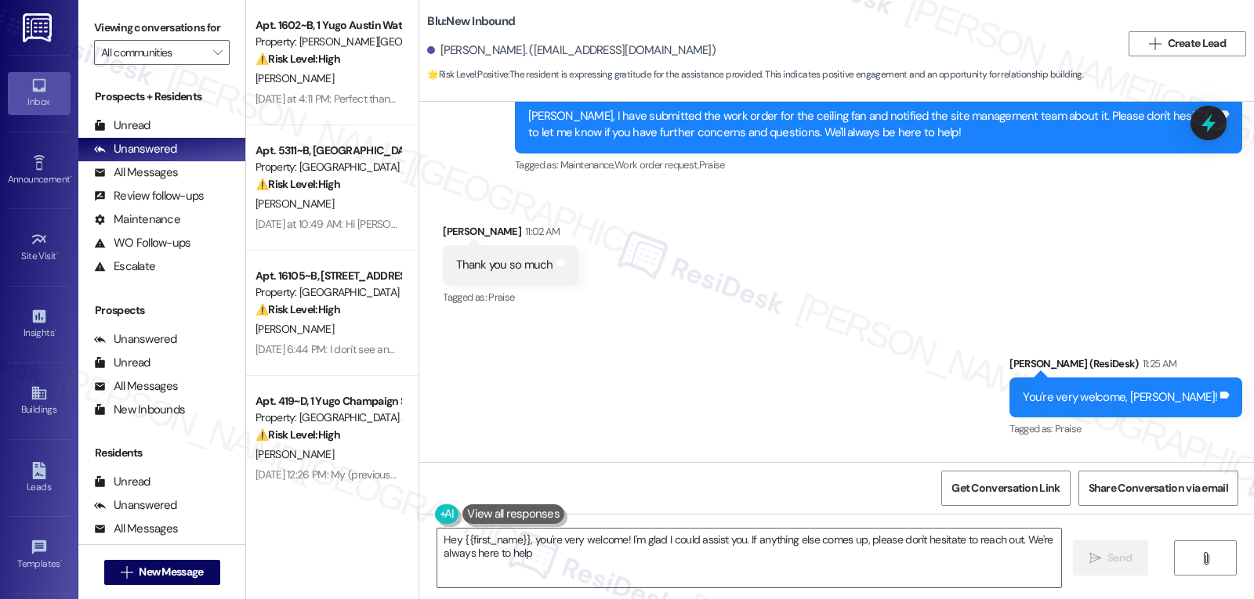
type textarea "Hey {{first_name}}, you're very welcome! I'm glad I could assist you. If anythi…"
click at [1203, 119] on icon at bounding box center [1208, 123] width 27 height 27
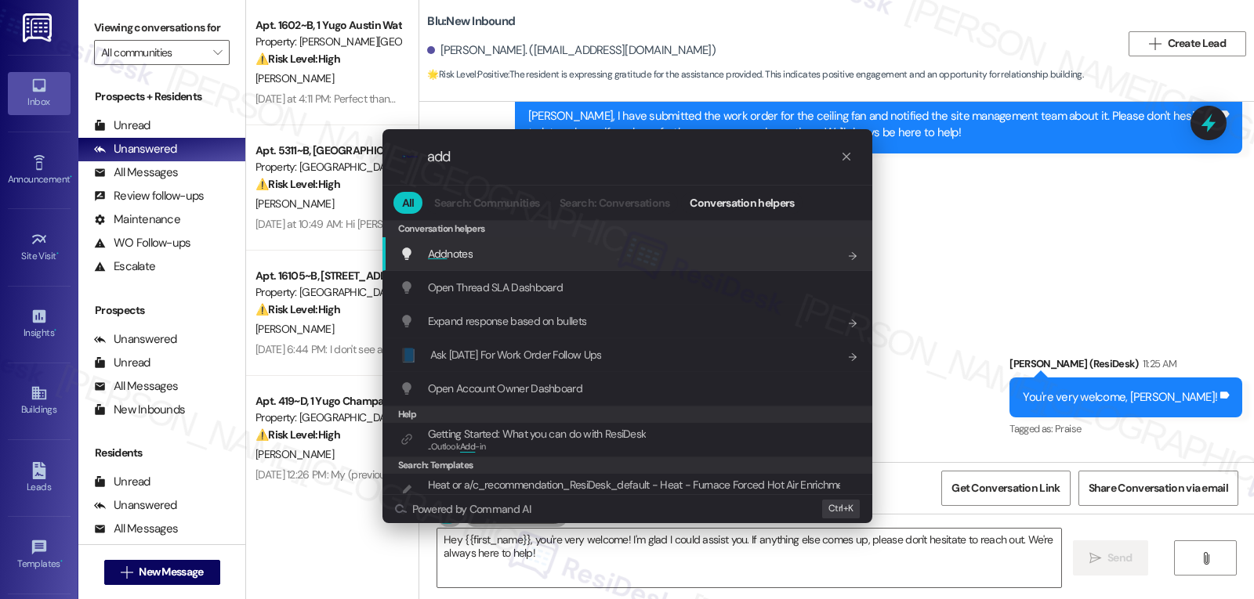
type input "add"
click at [607, 266] on div "Add notes Add shortcut" at bounding box center [627, 254] width 490 height 34
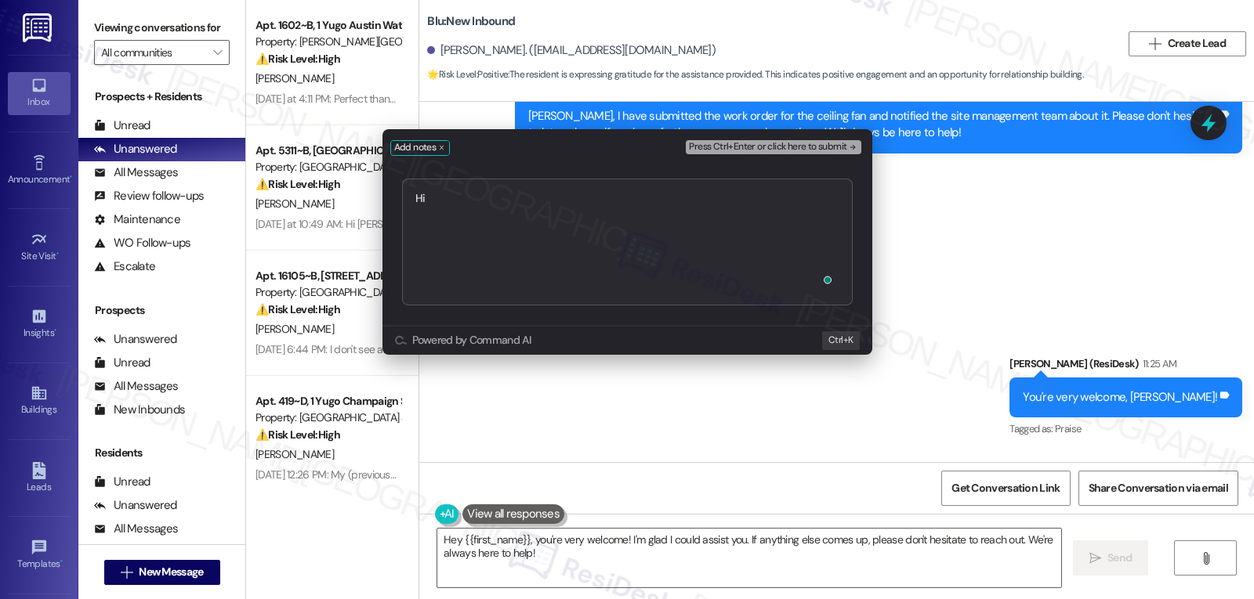
type textarea "H"
type textarea "Maria,"
click at [995, 309] on div "Add notes Press Ctrl+Enter or click here to submit Submit Powered by Command AI…" at bounding box center [627, 299] width 1254 height 599
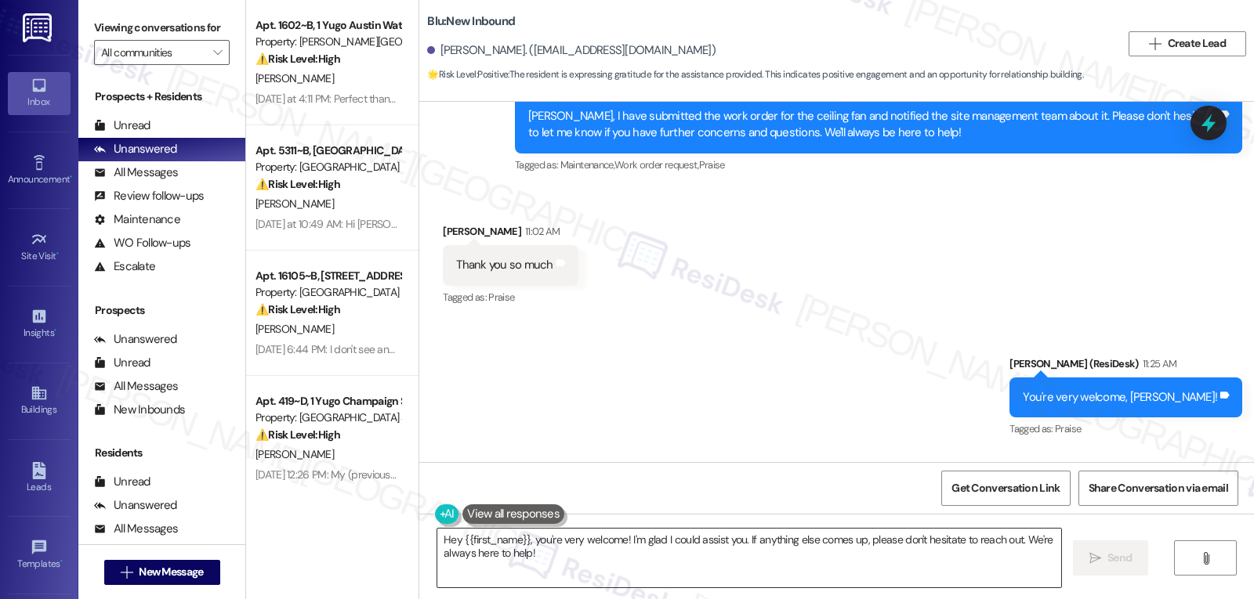
click at [679, 570] on textarea "Hey {{first_name}}, you're very welcome! I'm glad I could assist you. If anythi…" at bounding box center [749, 558] width 624 height 59
click at [909, 543] on textarea "Aaron, just some additional information from the site management team:" at bounding box center [749, 558] width 624 height 59
click at [819, 543] on textarea "Aaron, just some additional information from the site management team:" at bounding box center [749, 558] width 624 height 59
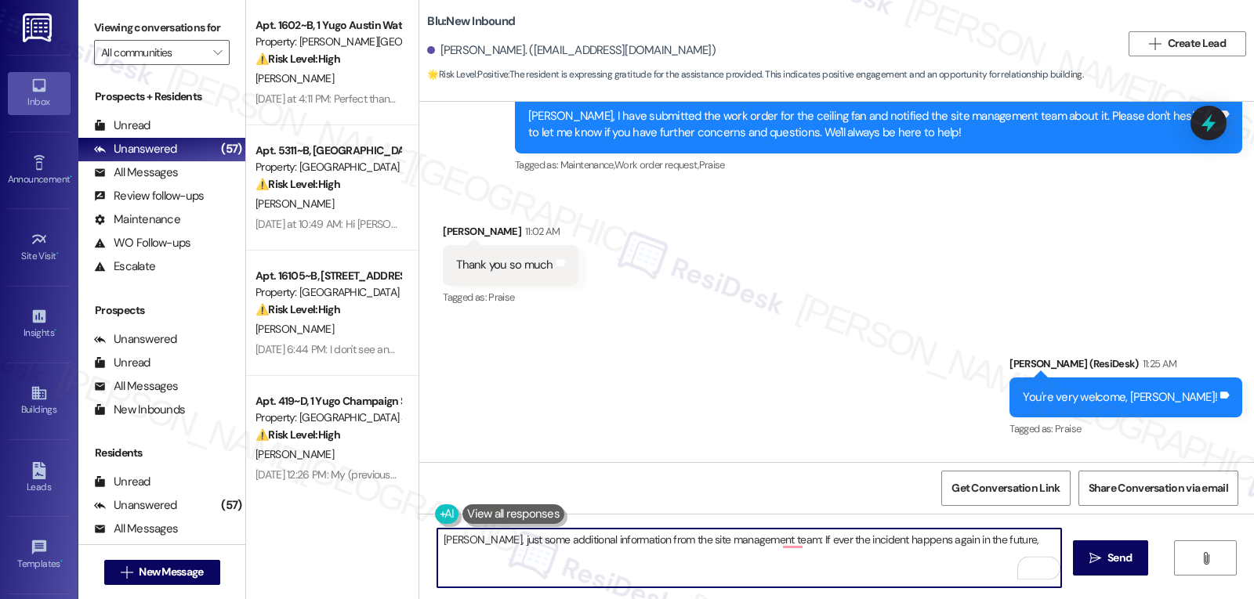
click at [764, 537] on textarea "Aaron, just some additional information from the site management team: If ever …" at bounding box center [749, 558] width 624 height 59
click at [818, 570] on textarea "Aaron, just some additional information from the site management team: Thank yo…" at bounding box center [749, 558] width 624 height 59
click at [818, 565] on textarea "Aaron, just some additional information from the site management team: Thank yo…" at bounding box center [749, 558] width 624 height 59
paste textarea "Blu: Apt. 2~0205"
click at [870, 556] on textarea "Aaron, just some additional information from the site management team: Thank yo…" at bounding box center [749, 558] width 624 height 59
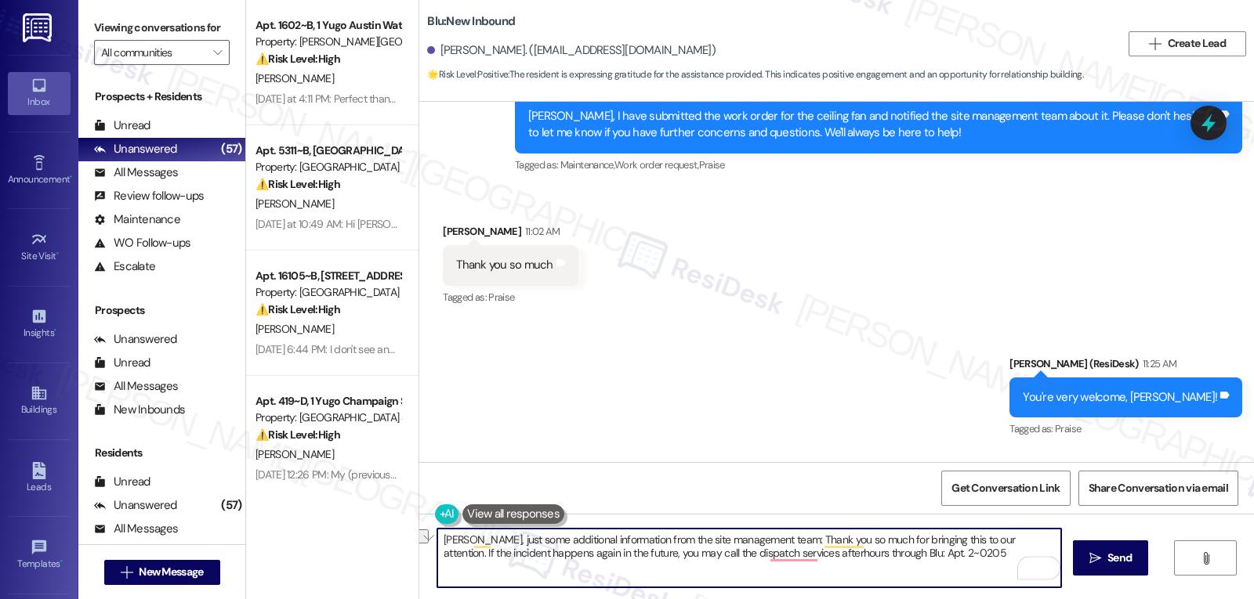
drag, startPoint x: 929, startPoint y: 552, endPoint x: 846, endPoint y: 560, distance: 84.2
click at [846, 560] on textarea "Aaron, just some additional information from the site management team: Thank yo…" at bounding box center [749, 558] width 624 height 59
click at [892, 565] on textarea "Aaron, just some additional information from the site management team: Thank yo…" at bounding box center [749, 558] width 624 height 59
paste textarea "512-394-6234"
click at [935, 562] on textarea "Aaron, just some additional information from the site management team: Thank yo…" at bounding box center [749, 558] width 624 height 59
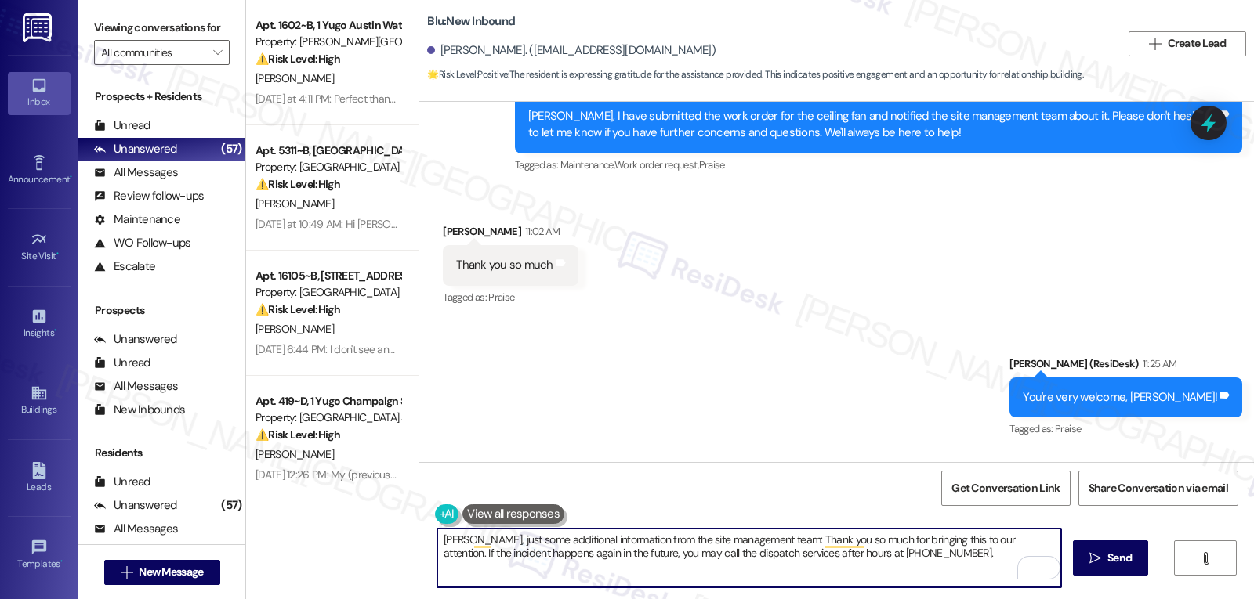
click at [919, 558] on textarea "Aaron, just some additional information from the site management team: Thank yo…" at bounding box center [749, 558] width 624 height 59
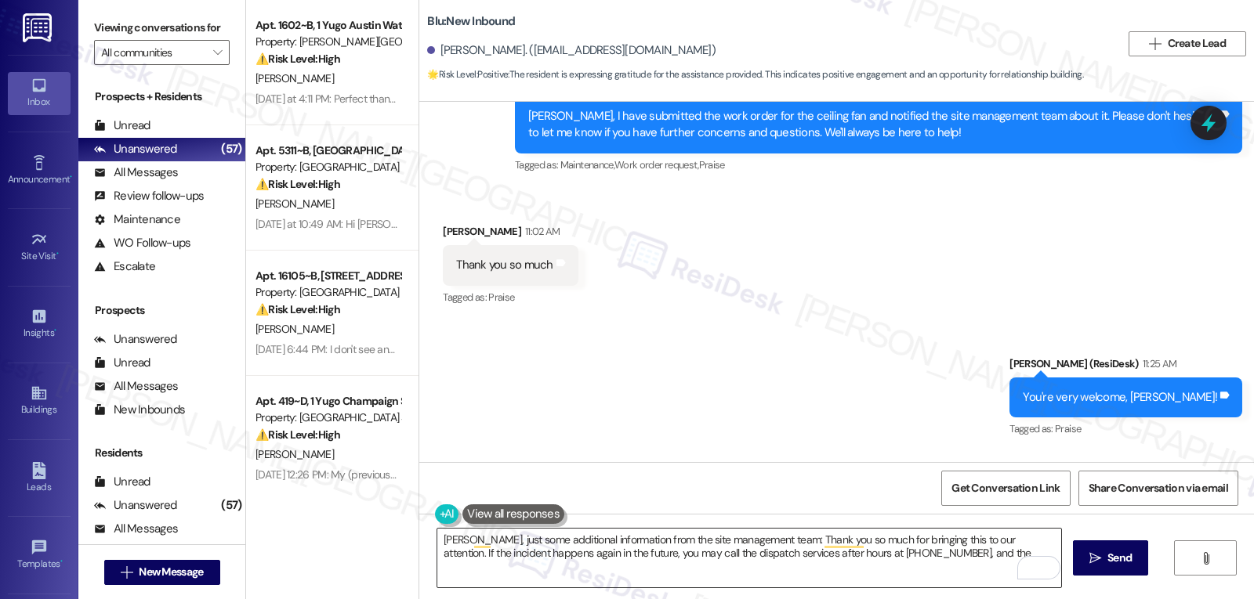
click at [962, 559] on textarea "Aaron, just some additional information from the site management team: Thank yo…" at bounding box center [749, 558] width 624 height 59
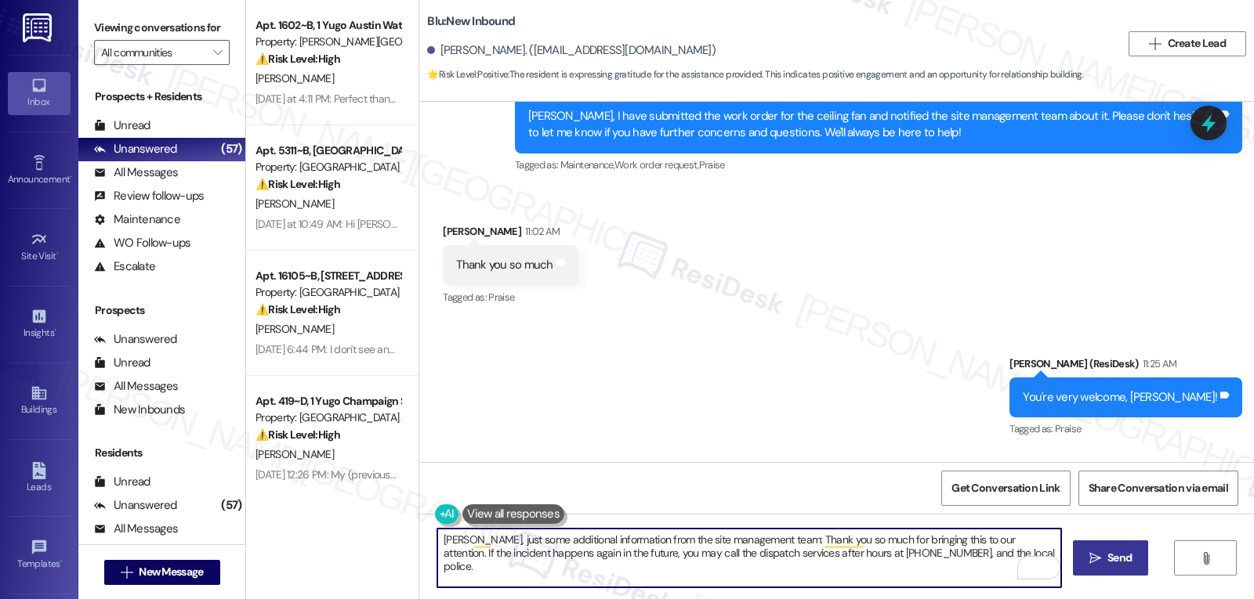
type textarea "Aaron, just some additional information from the site management team: Thank yo…"
click at [1125, 560] on span "Send" at bounding box center [1119, 558] width 24 height 16
